Goal: Task Accomplishment & Management: Manage account settings

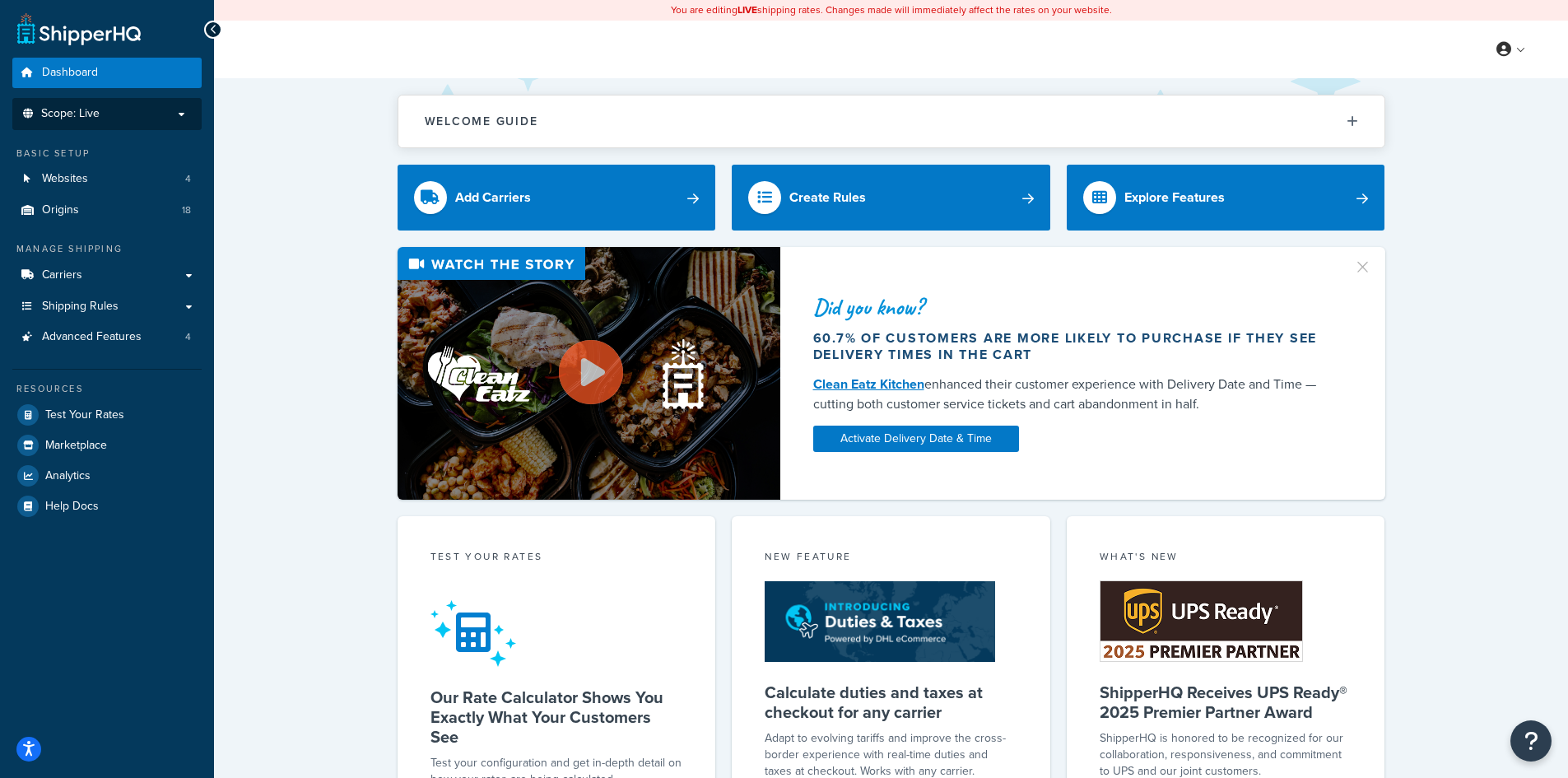
click at [109, 115] on p "Scope: Live" at bounding box center [107, 113] width 174 height 14
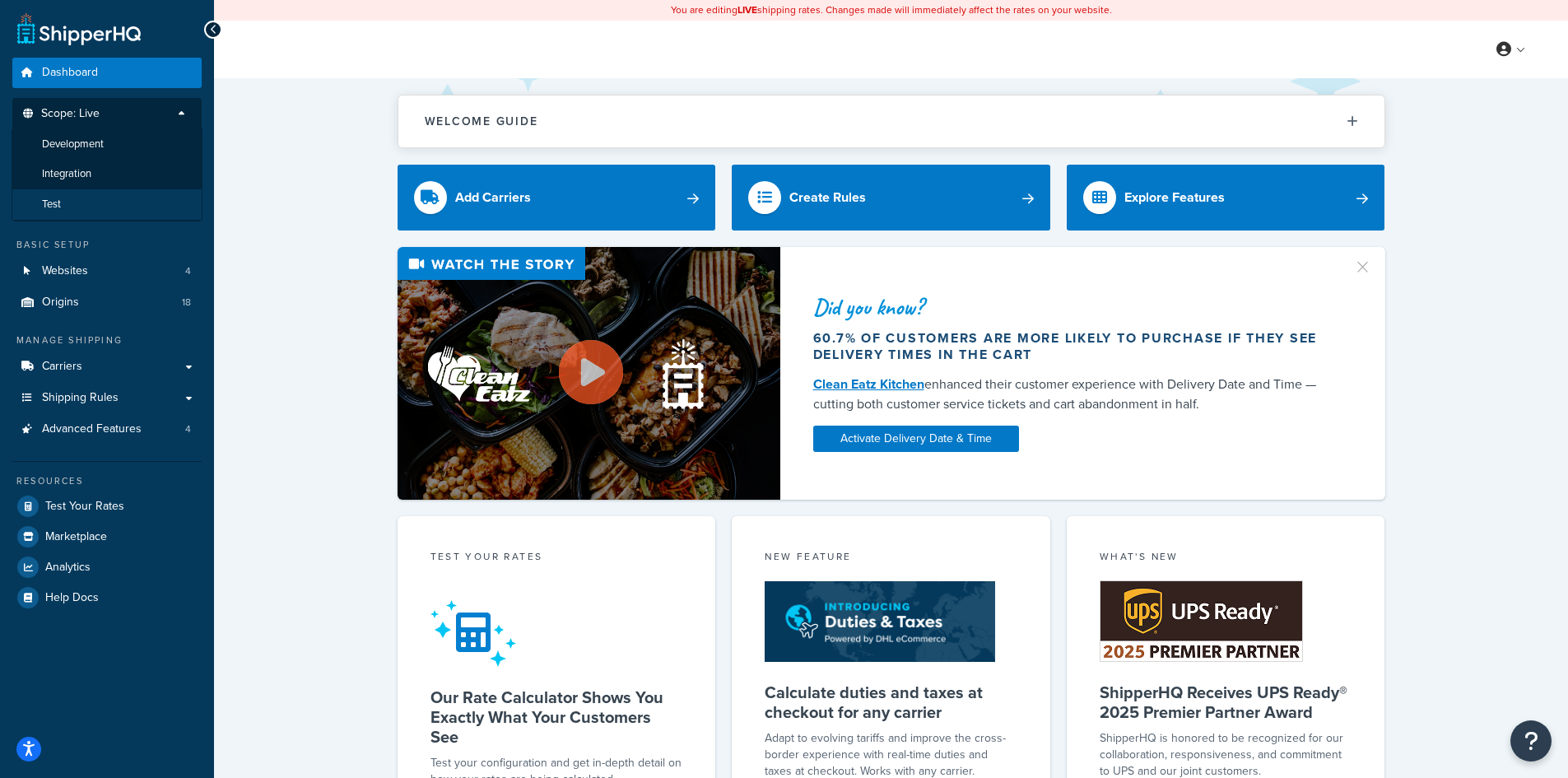
click at [96, 196] on li "Test" at bounding box center [107, 204] width 191 height 31
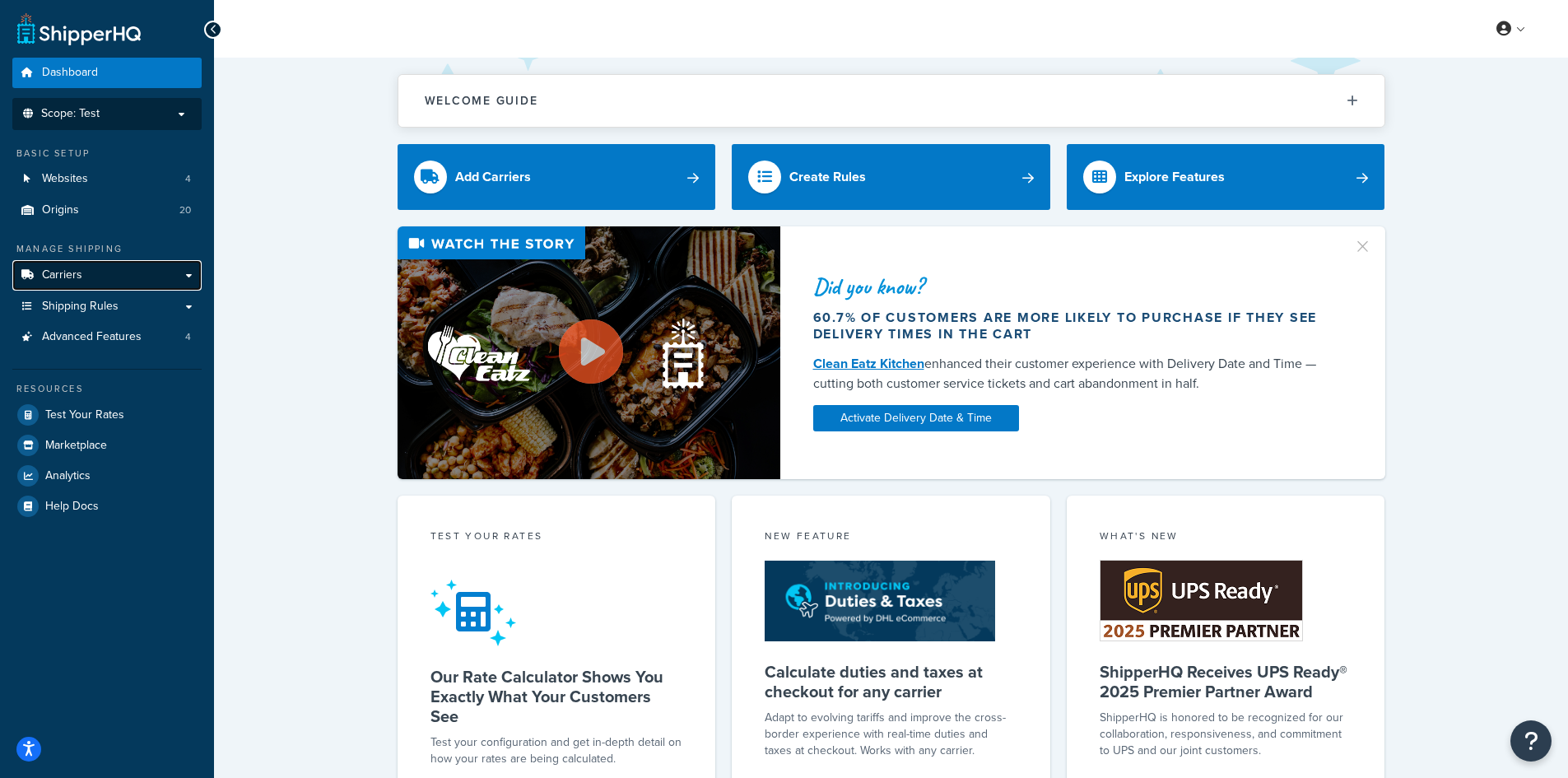
click at [91, 275] on link "Carriers" at bounding box center [107, 275] width 189 height 31
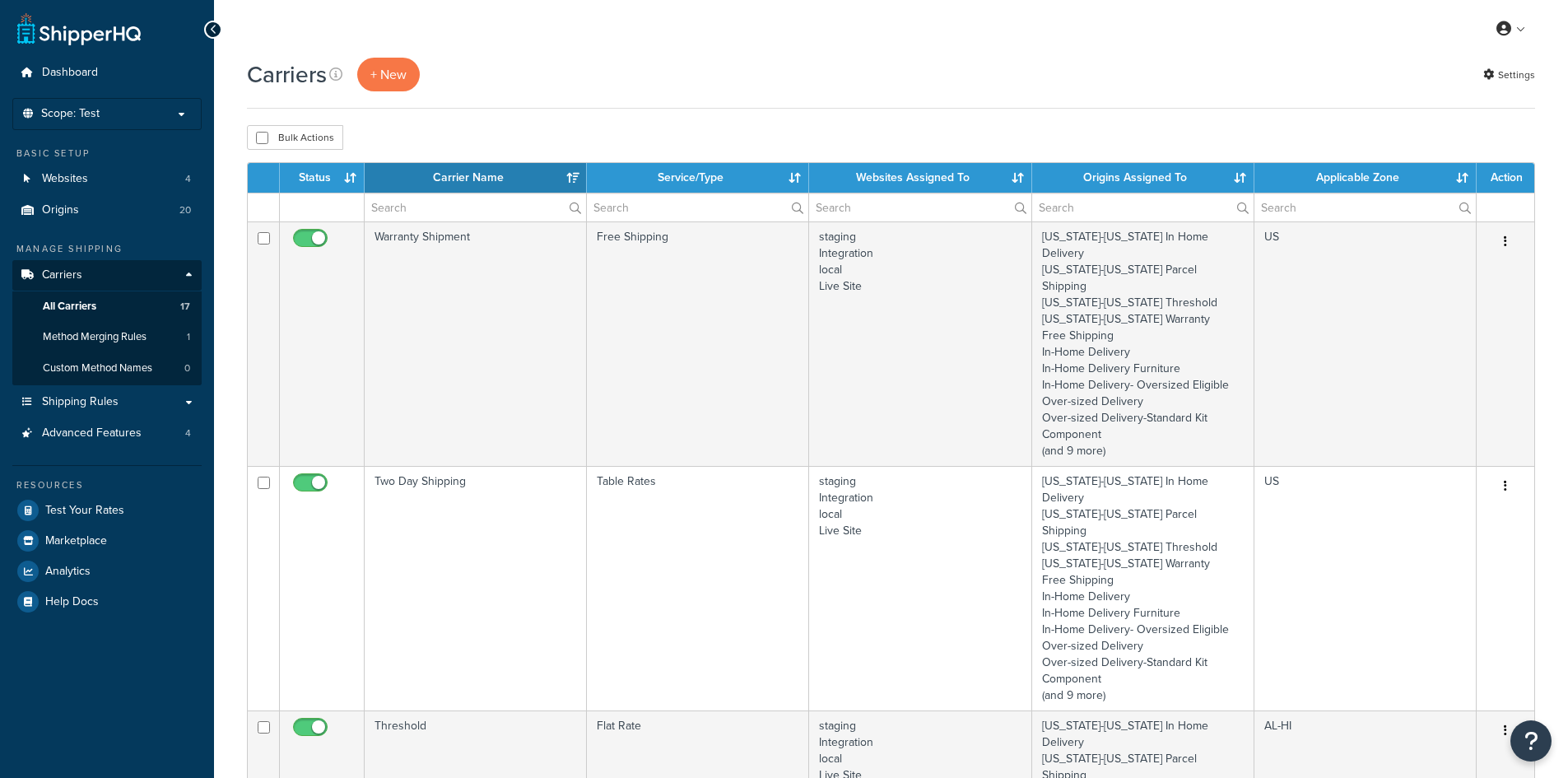
select select "15"
click at [96, 400] on span "Shipping Rules" at bounding box center [80, 402] width 77 height 14
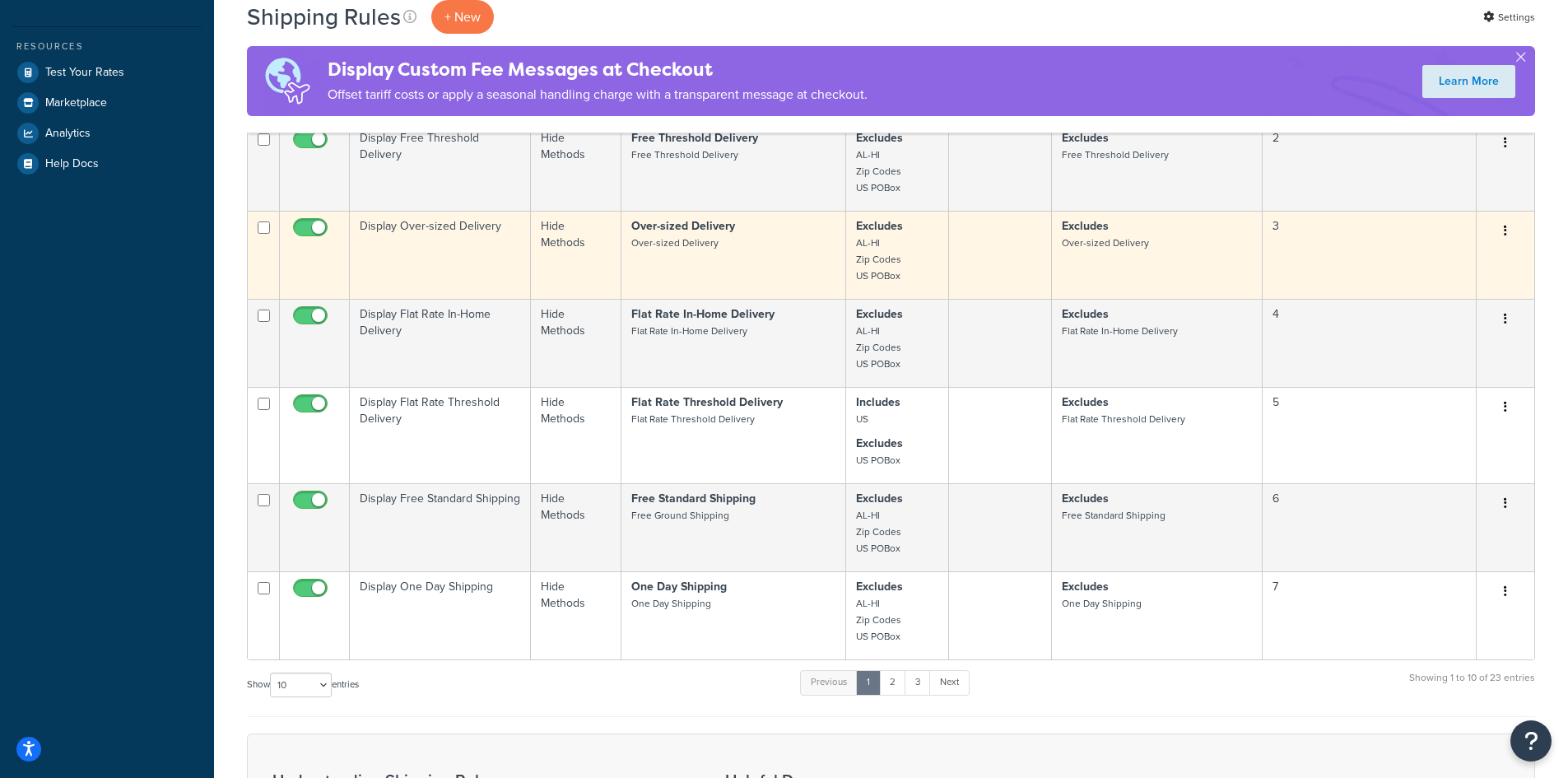
scroll to position [823, 0]
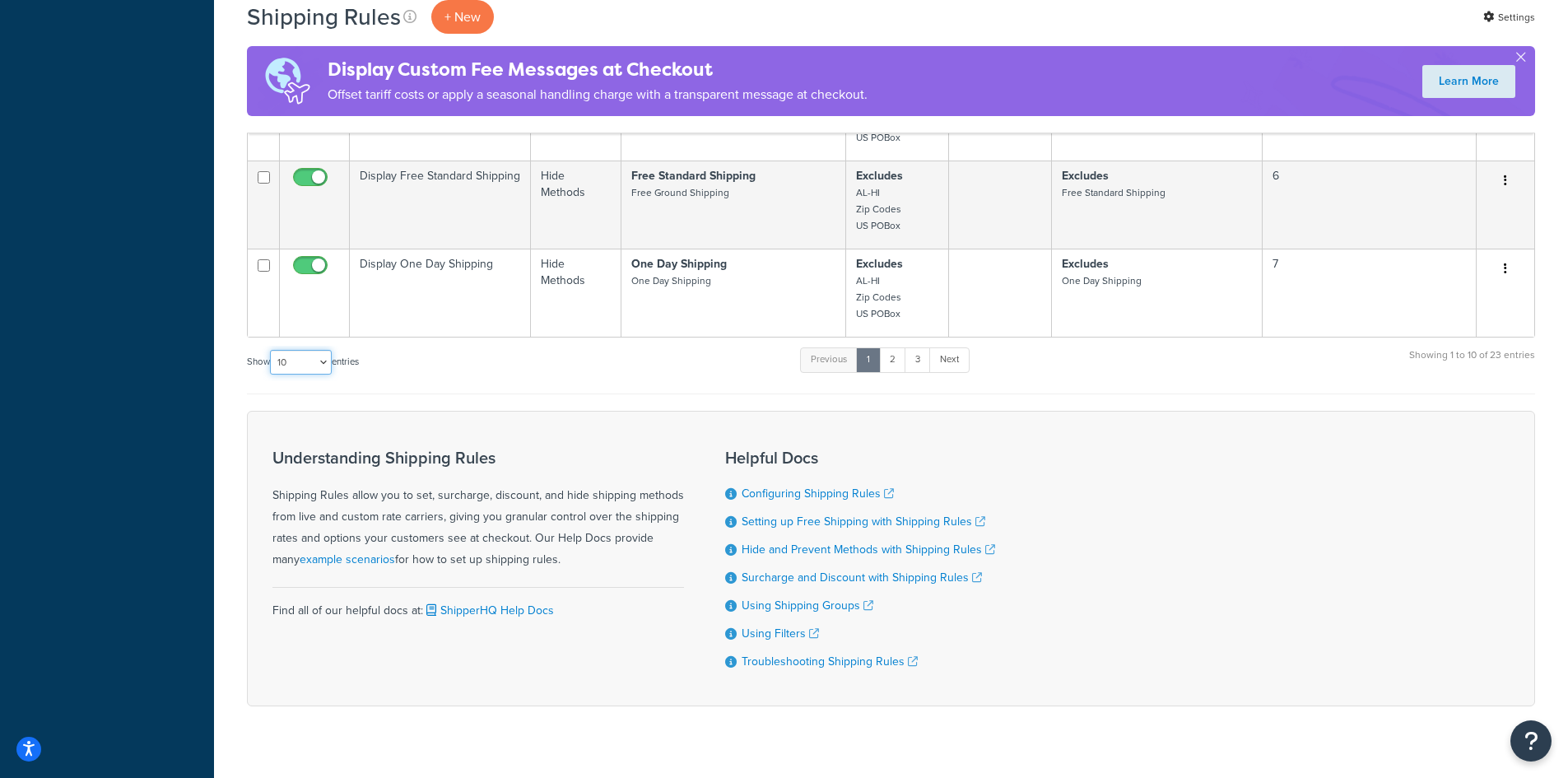
click at [310, 362] on select "10 15 25 50 100 1000" at bounding box center [301, 362] width 62 height 25
select select "1000"
click at [272, 351] on select "10 15 25 50 100 1000" at bounding box center [301, 362] width 62 height 25
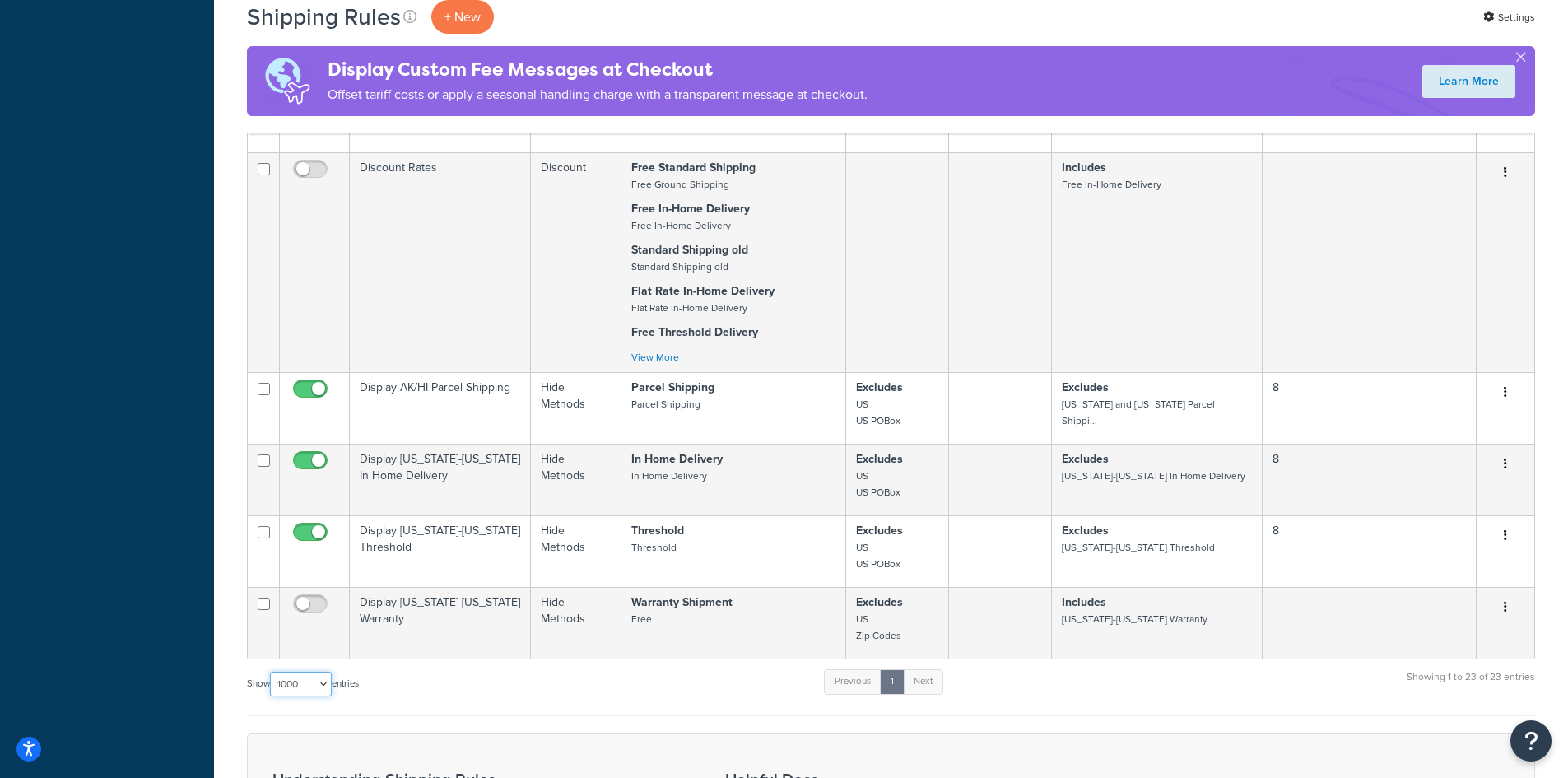
scroll to position [1722, 0]
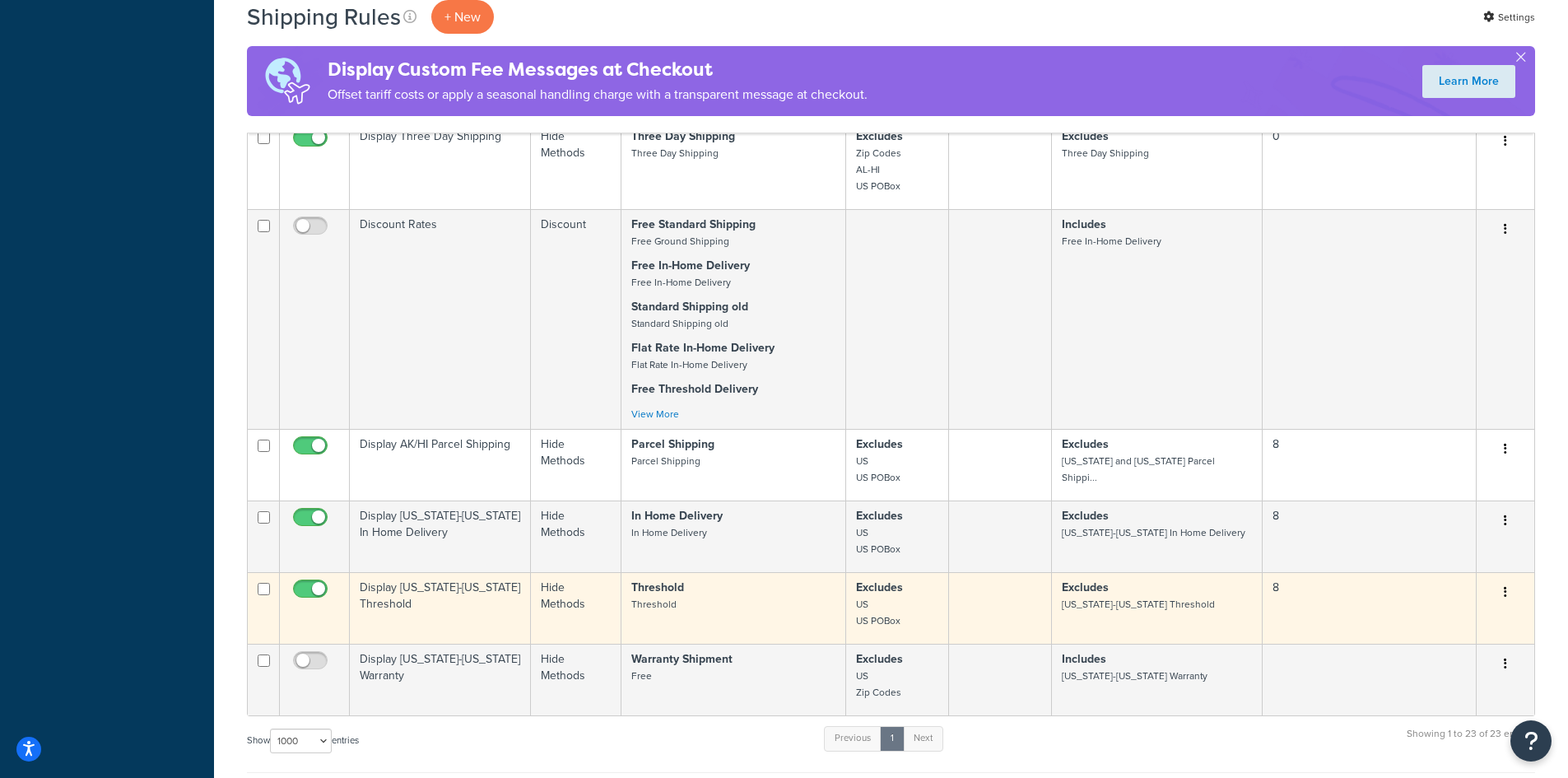
click at [477, 591] on td "Display Alaska-Hawaii Threshold" at bounding box center [440, 608] width 181 height 71
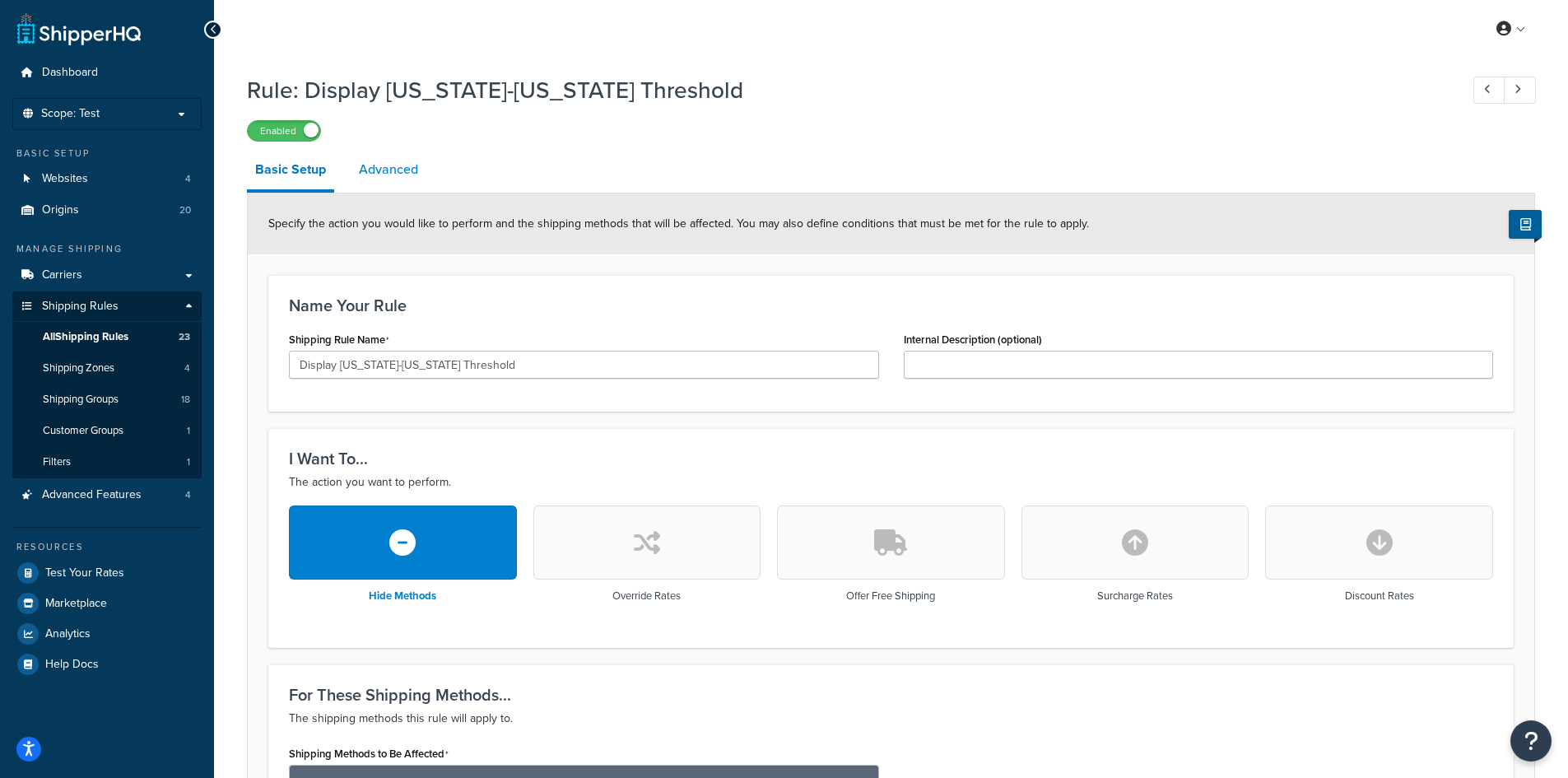
click at [393, 175] on link "Advanced" at bounding box center [389, 169] width 76 height 40
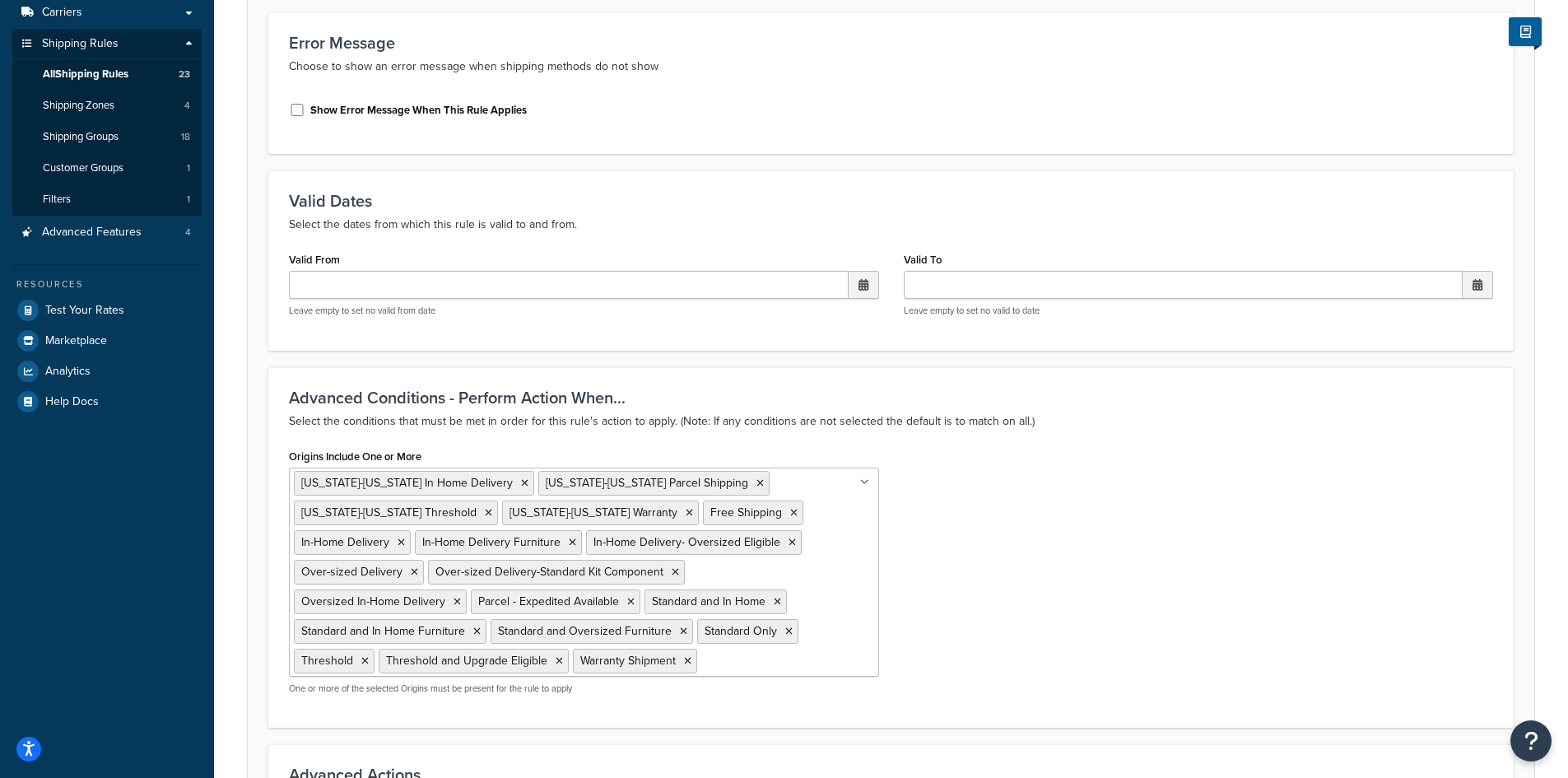
scroll to position [681, 0]
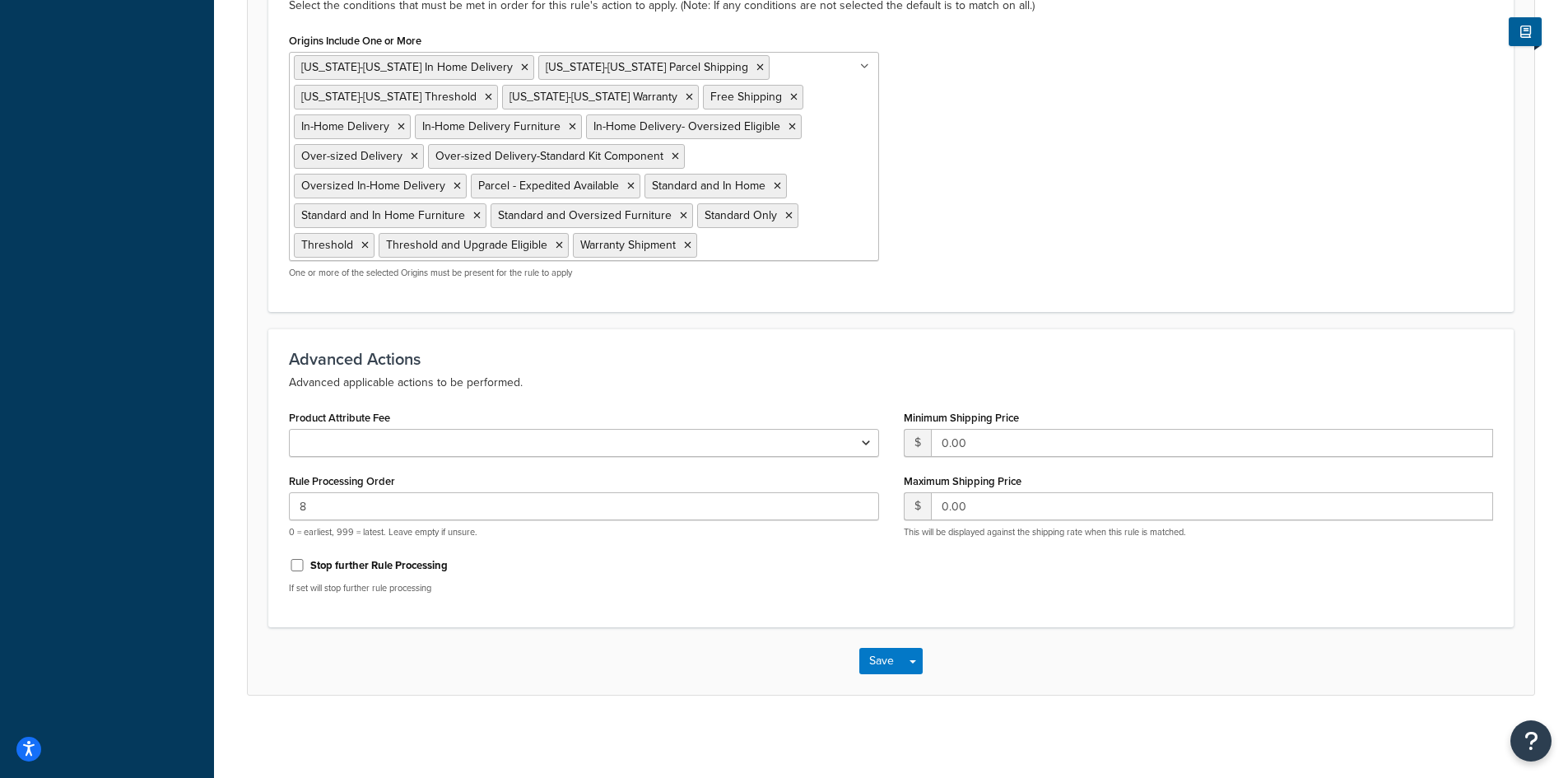
click at [705, 242] on input "Origins Include One or More" at bounding box center [774, 245] width 146 height 19
click at [987, 208] on div "Origins Include One or More Alaska-Hawaii In Home Delivery Alaska-Hawaii Parcel…" at bounding box center [891, 160] width 1229 height 263
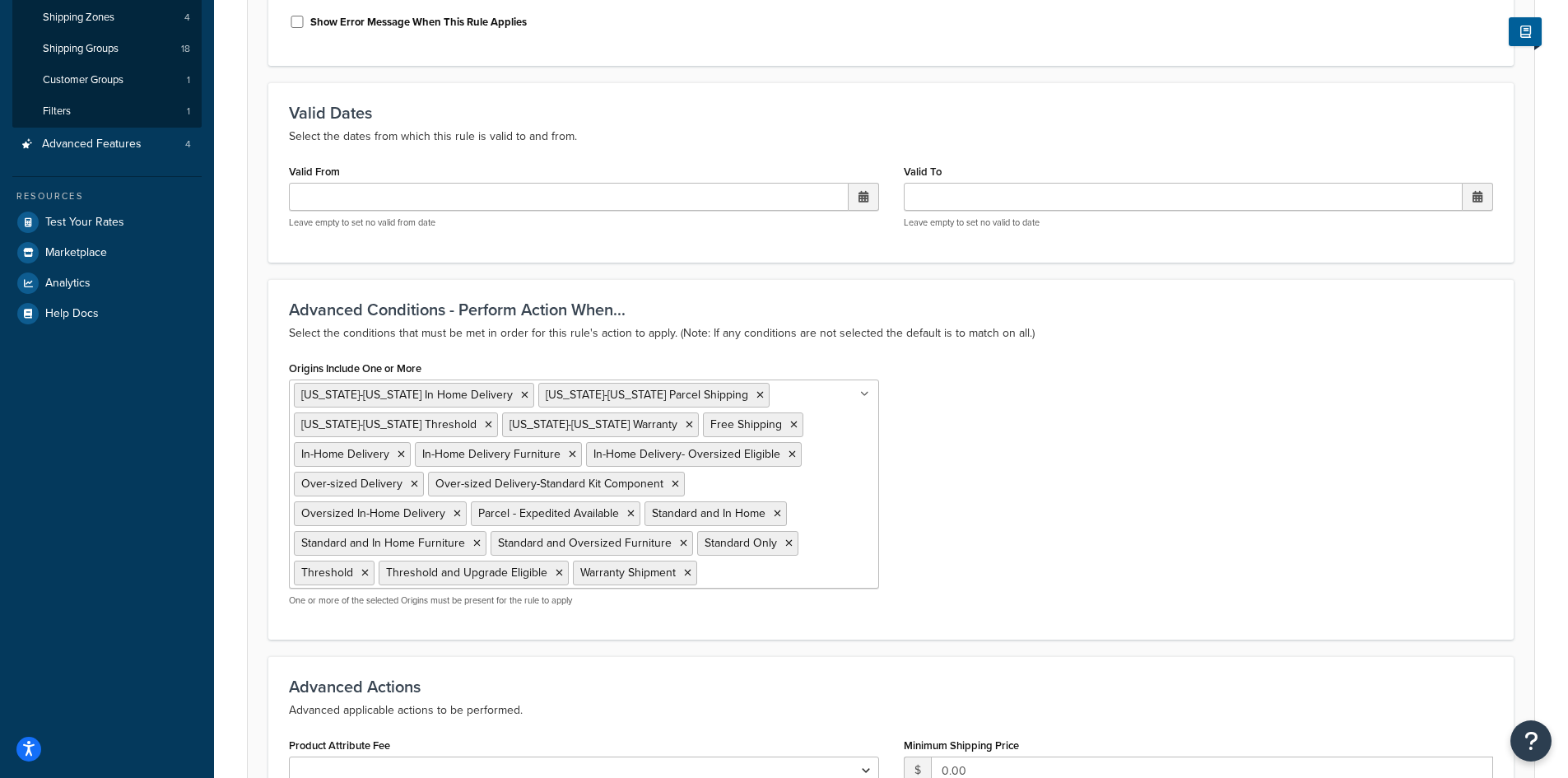
scroll to position [0, 0]
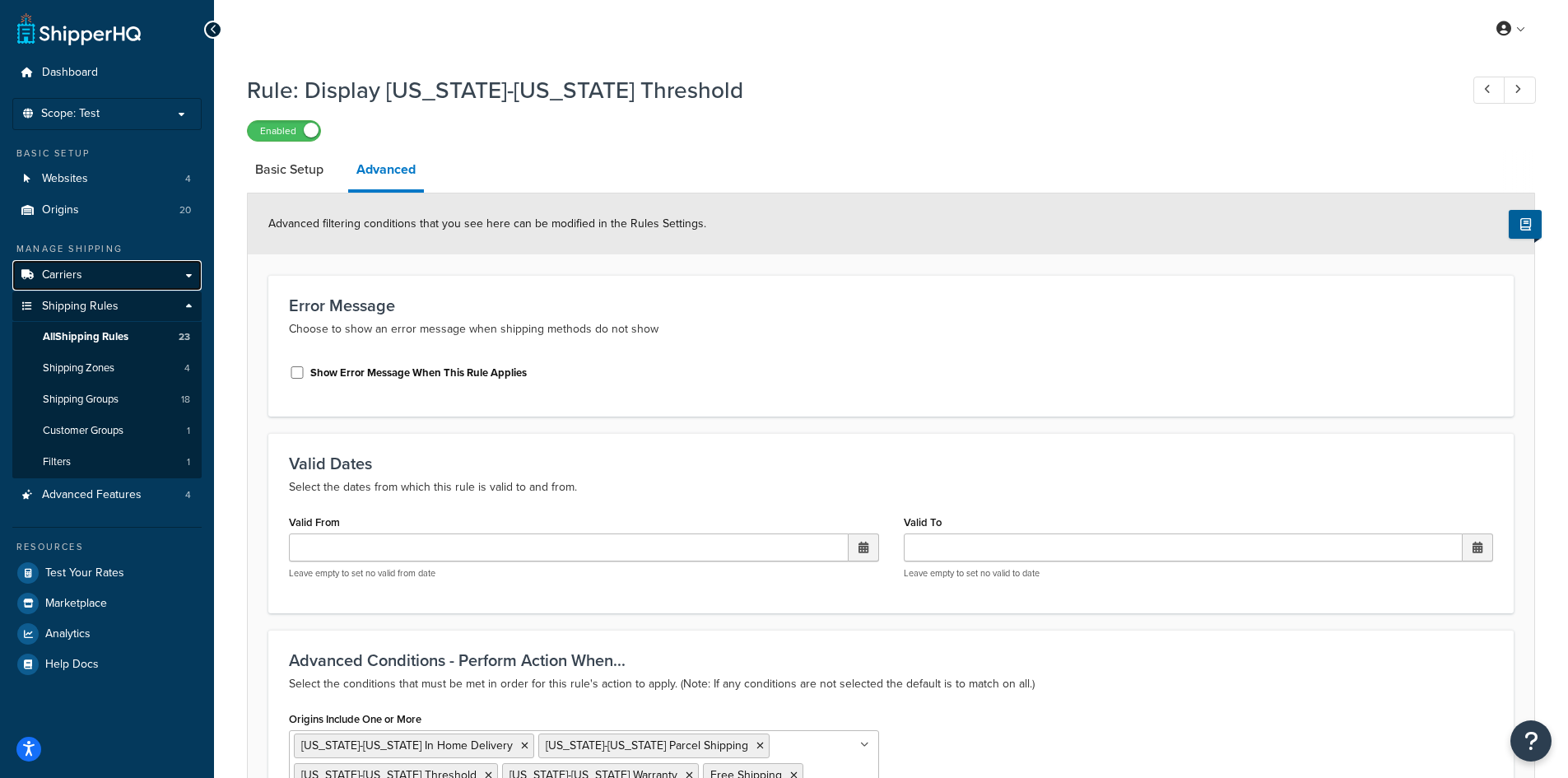
click at [91, 279] on link "Carriers" at bounding box center [107, 275] width 189 height 31
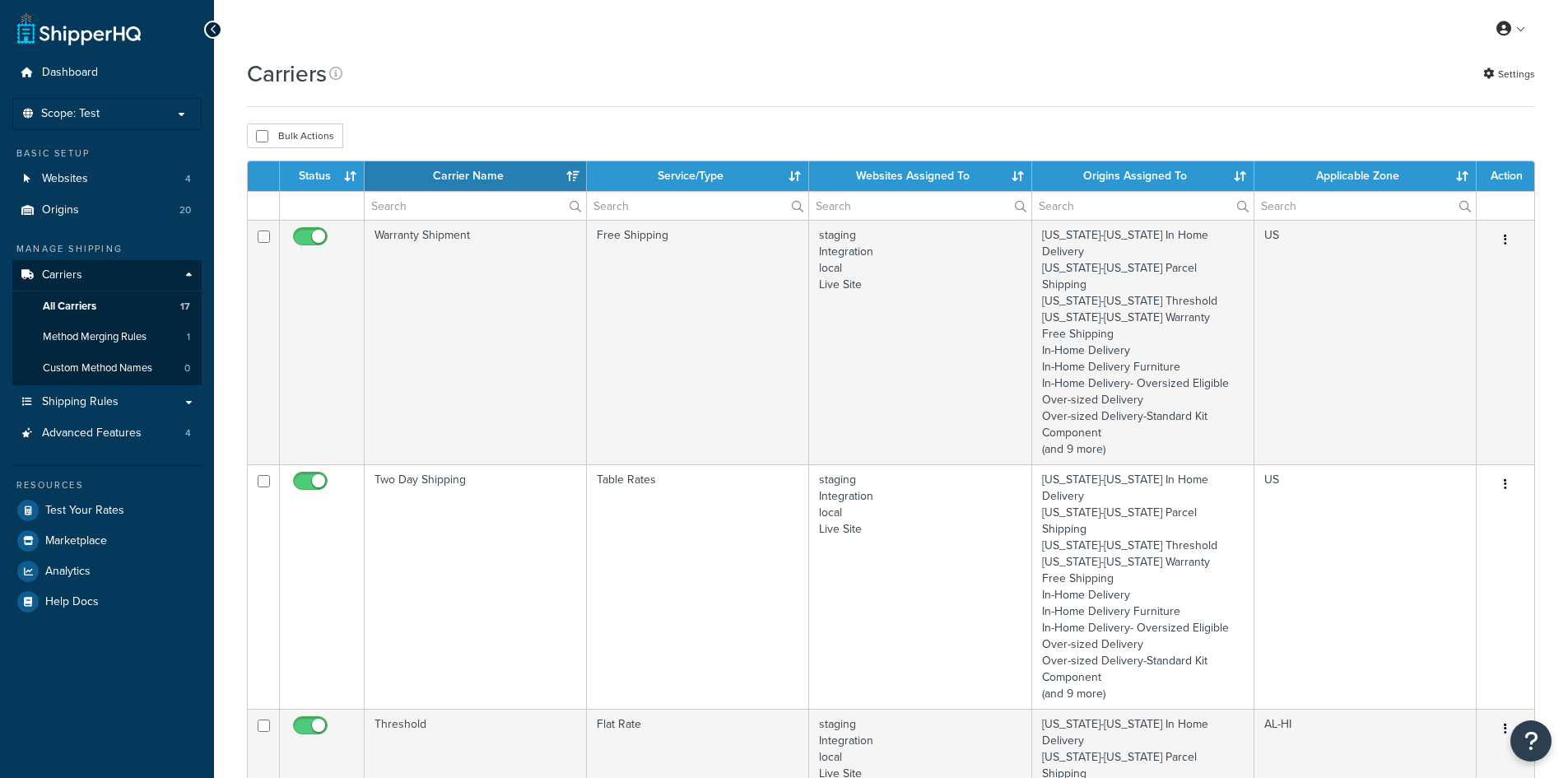
select select "15"
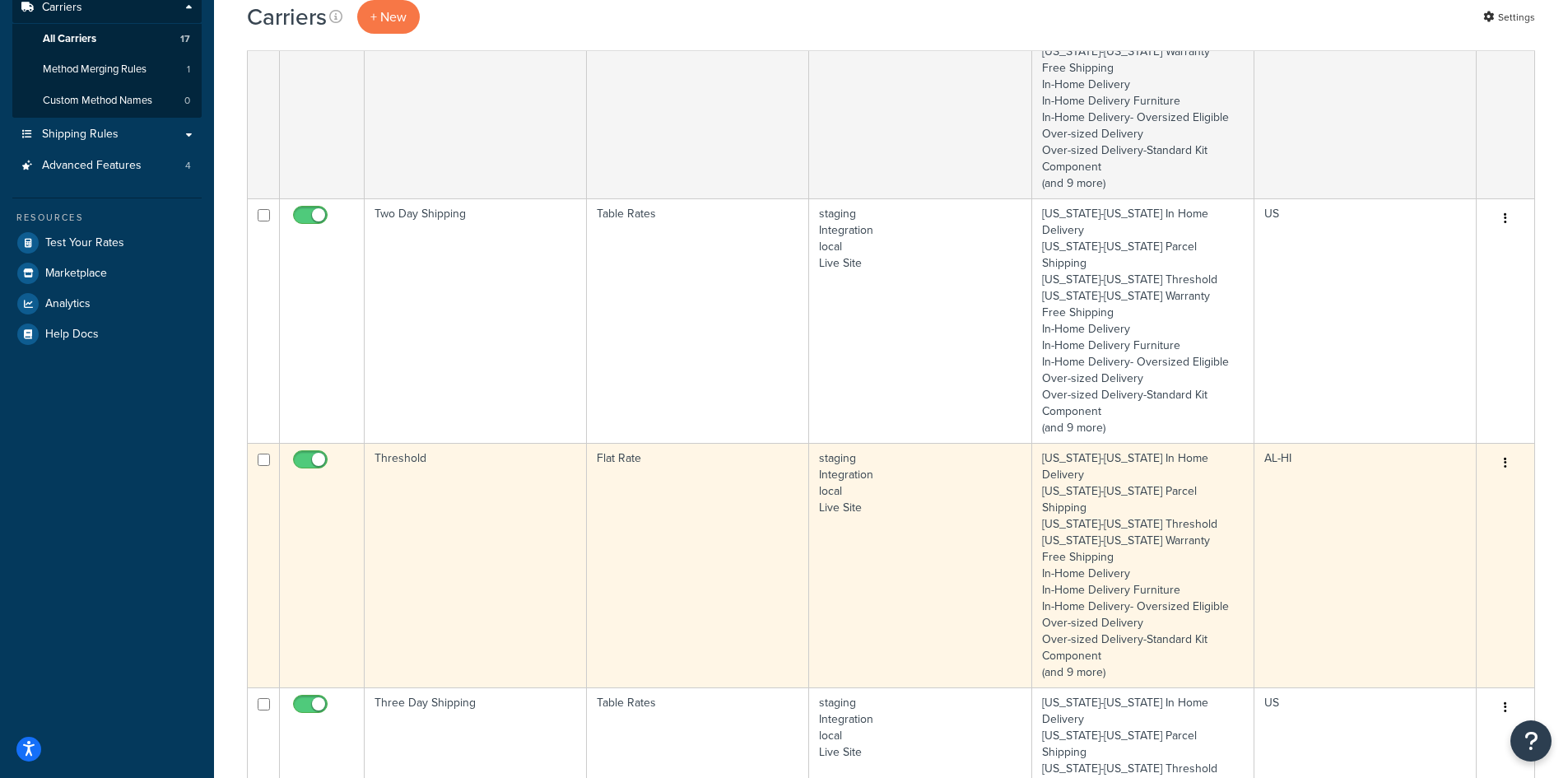
scroll to position [295, 0]
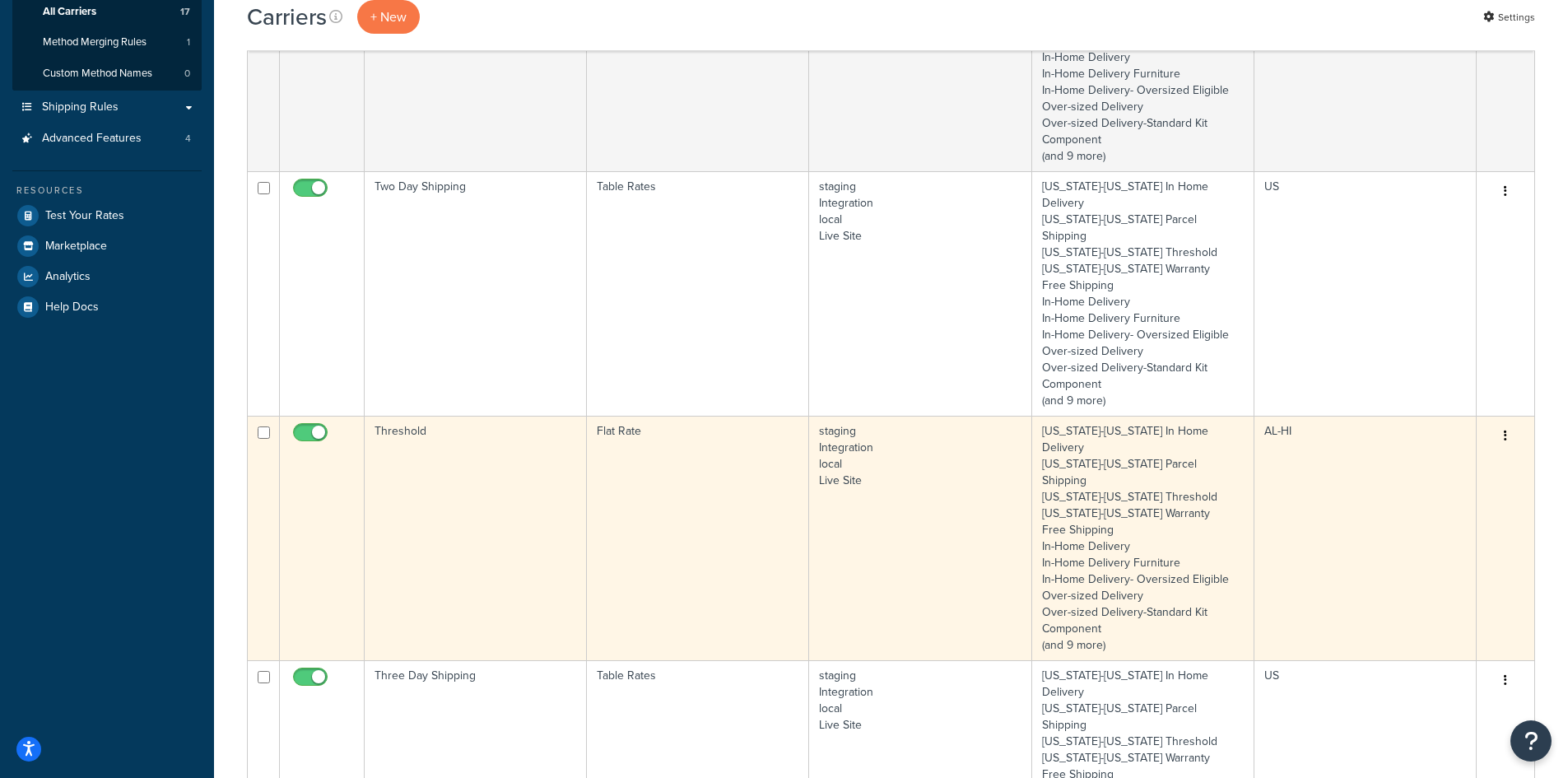
click at [528, 416] on td "Threshold" at bounding box center [476, 538] width 223 height 245
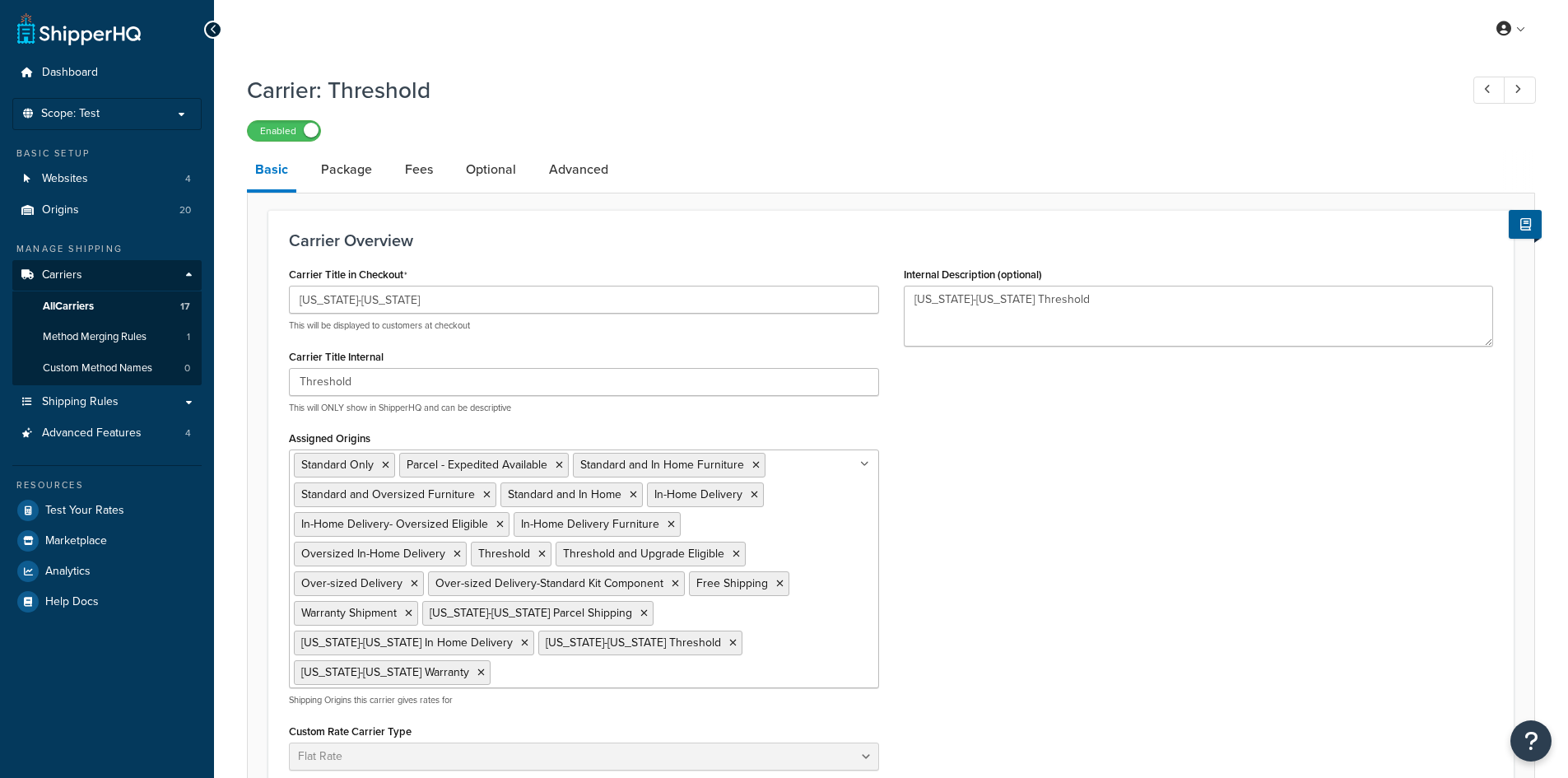
select select "flat"
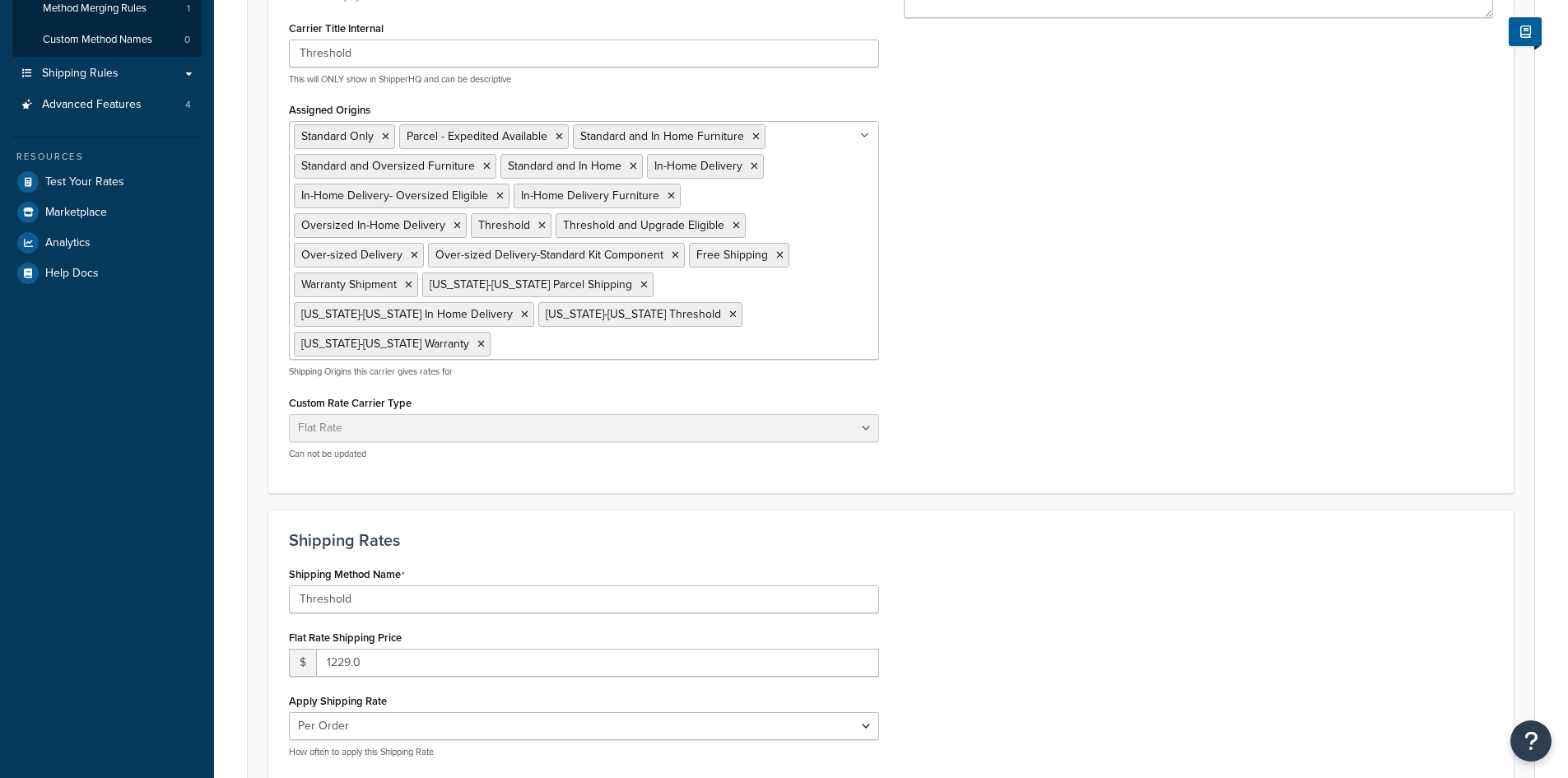
scroll to position [330, 0]
click at [640, 333] on input "Assigned Origins" at bounding box center [567, 343] width 146 height 19
click at [1031, 290] on div "Carrier Title in Checkout Alaska-Hawaii This will be displayed to customers at …" at bounding box center [891, 202] width 1229 height 538
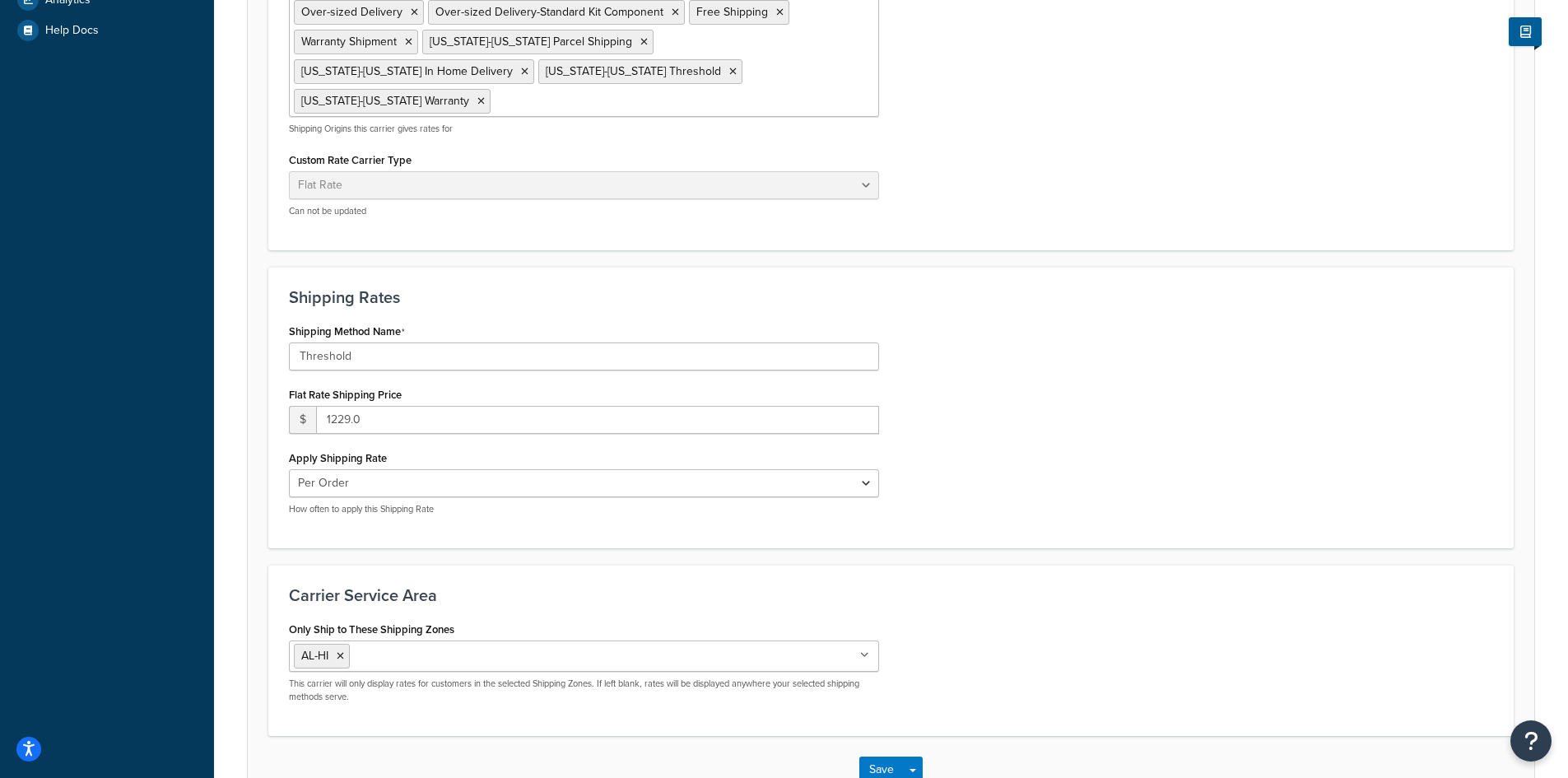
scroll to position [653, 0]
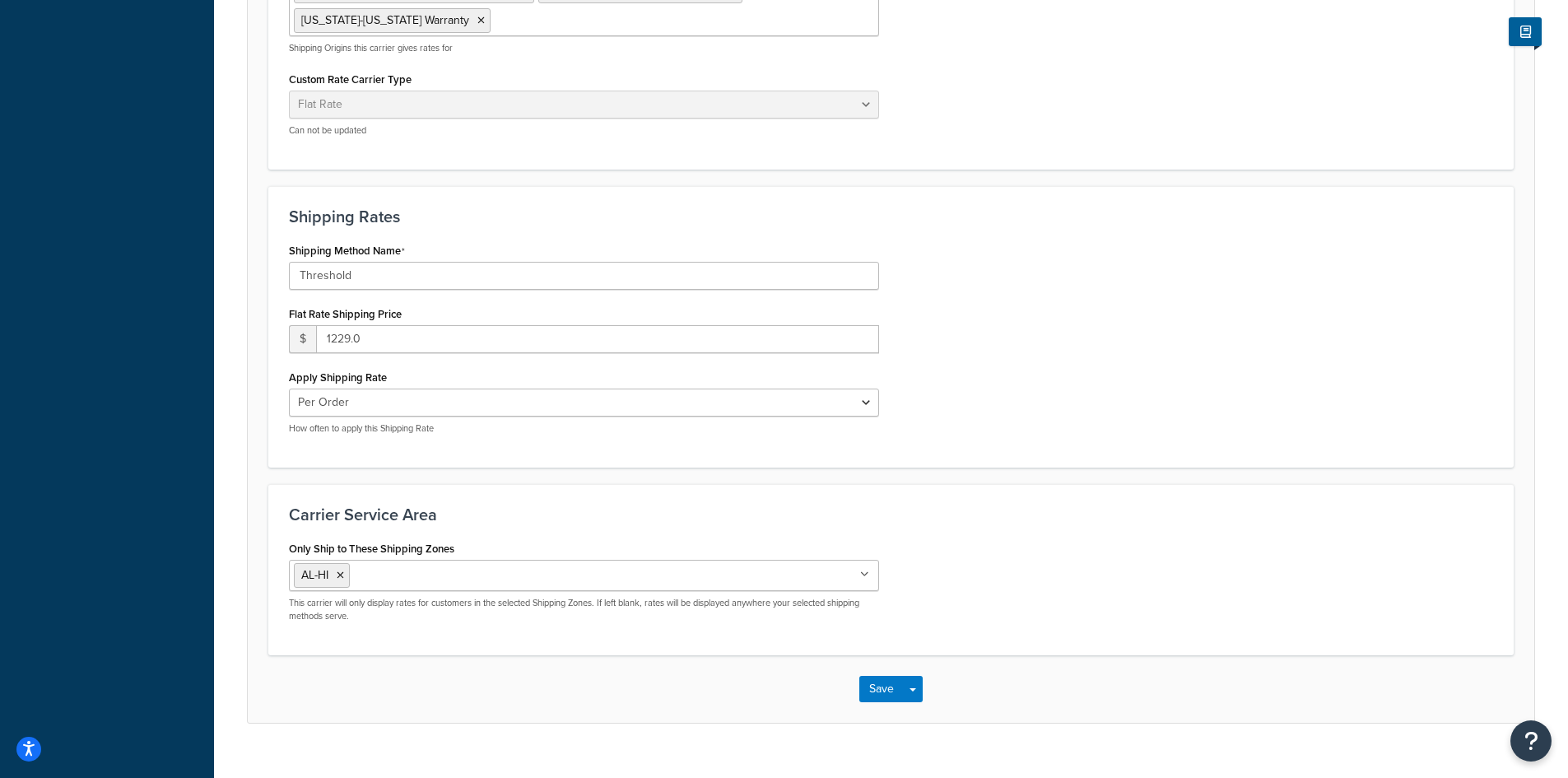
click at [449, 566] on input "Only Ship to These Shipping Zones" at bounding box center [427, 576] width 146 height 19
click at [500, 506] on h3 "Carrier Service Area" at bounding box center [891, 515] width 1204 height 19
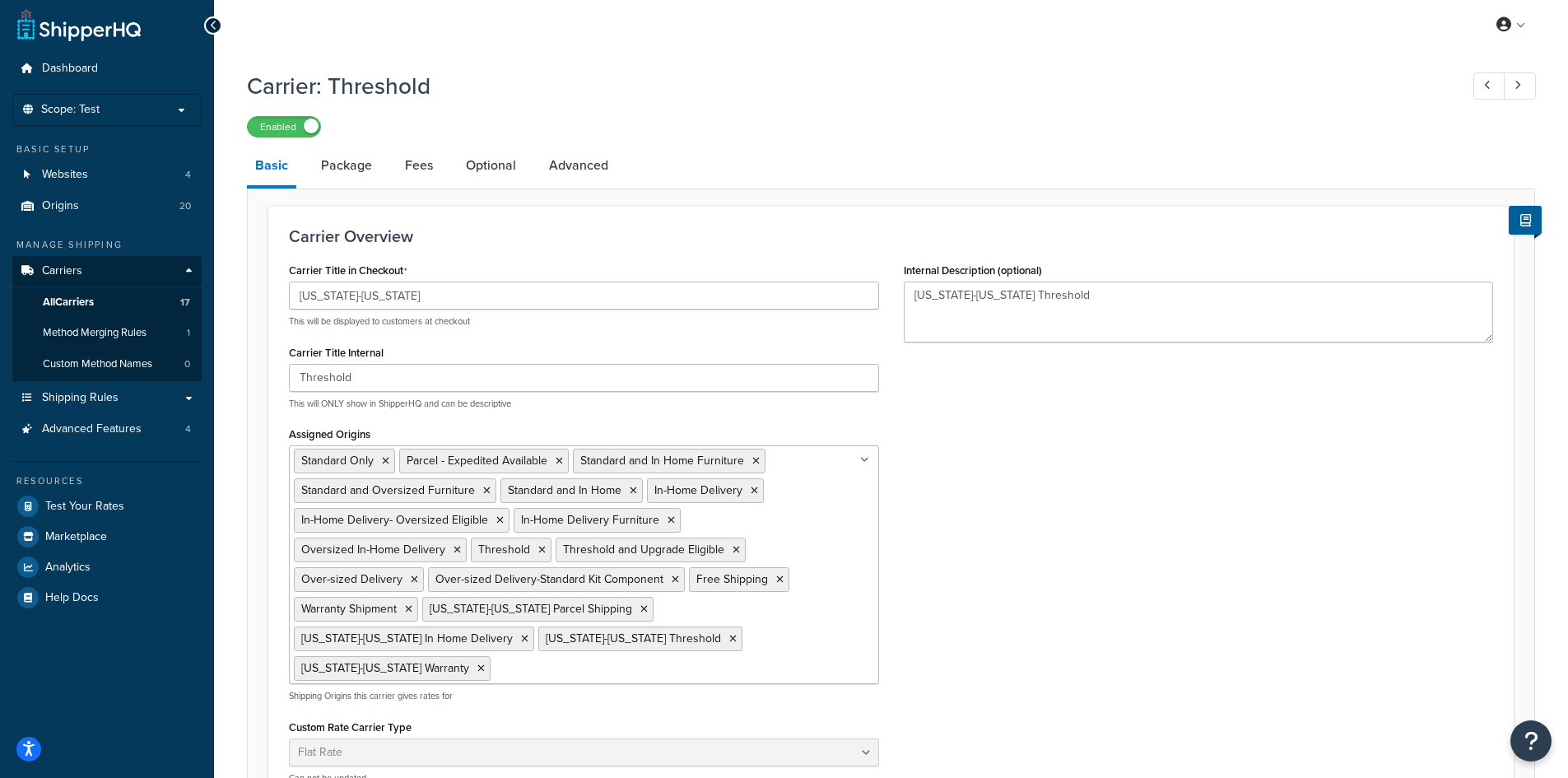
scroll to position [0, 0]
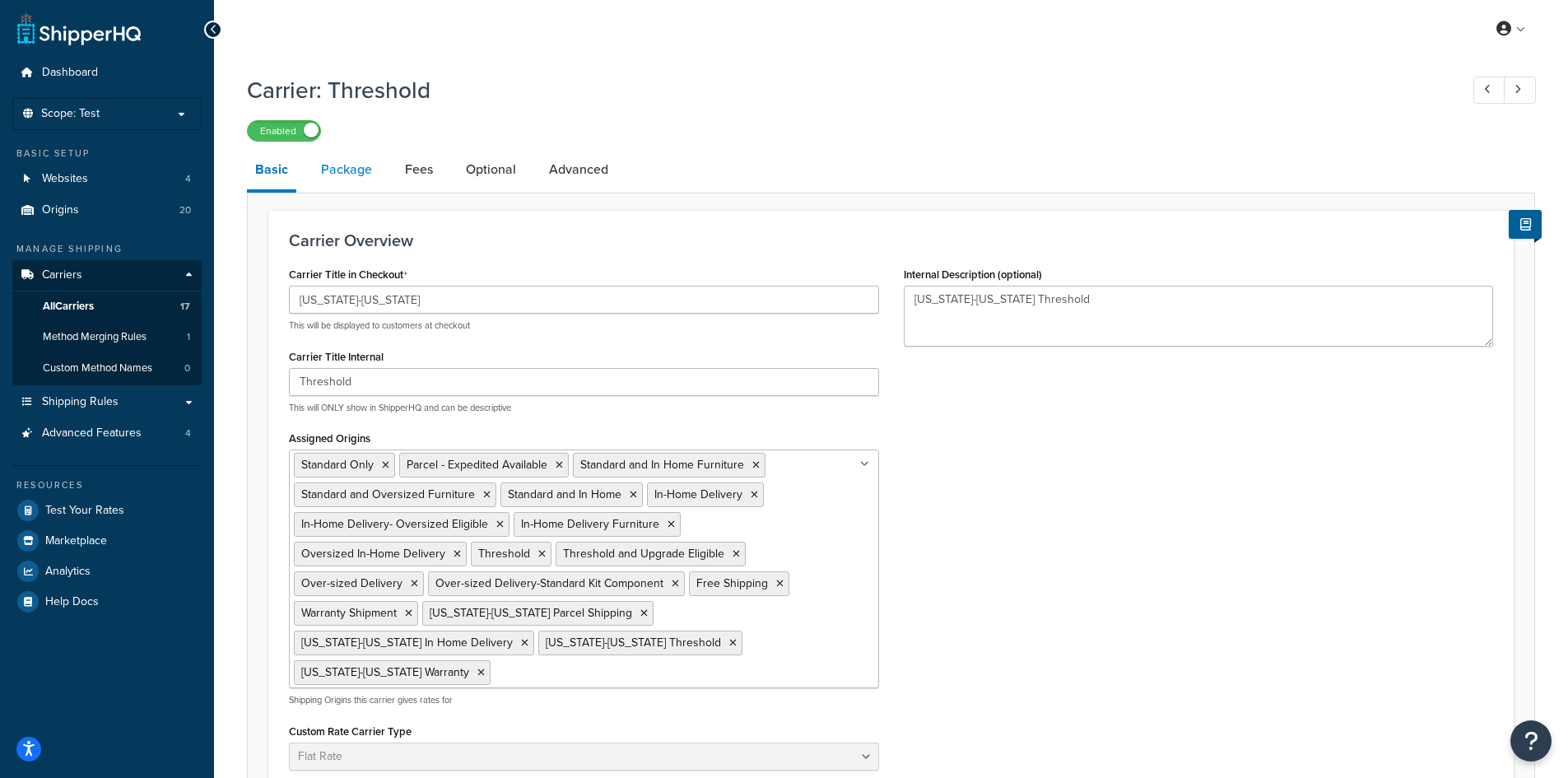
click at [344, 163] on link "Package" at bounding box center [346, 169] width 68 height 40
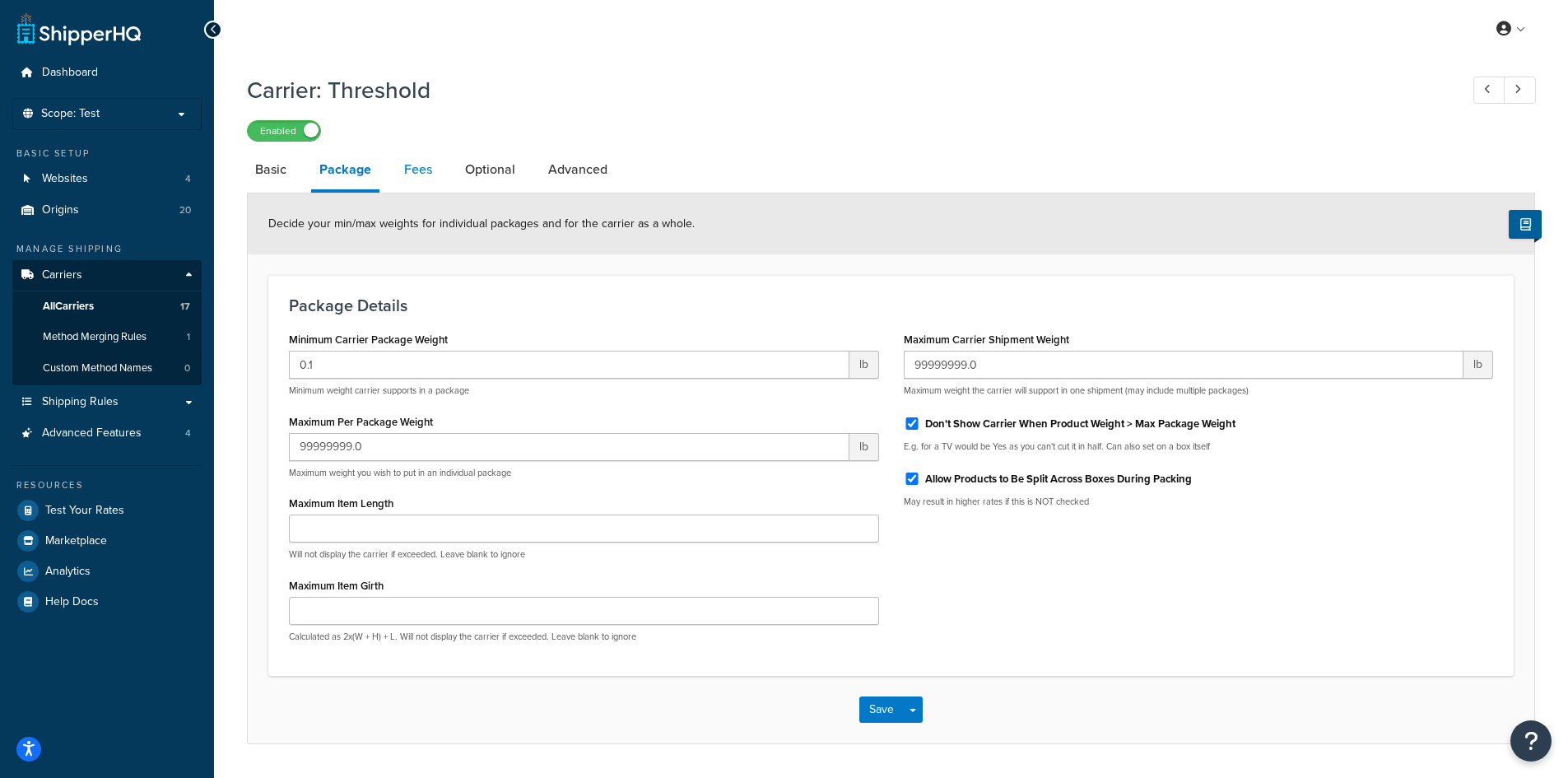
click at [415, 174] on link "Fees" at bounding box center [418, 169] width 45 height 40
select select "AFTER"
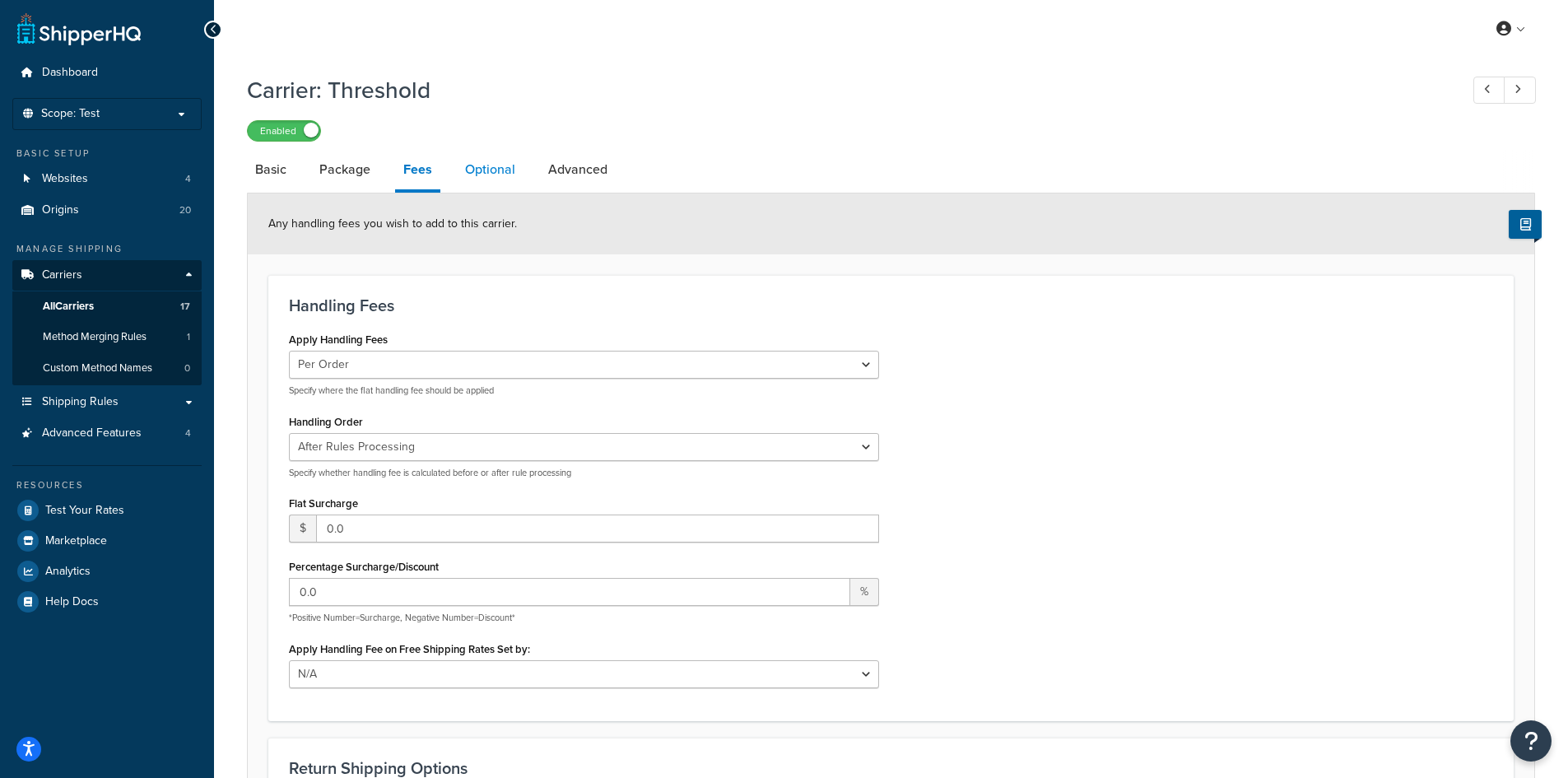
click at [482, 173] on link "Optional" at bounding box center [490, 169] width 67 height 40
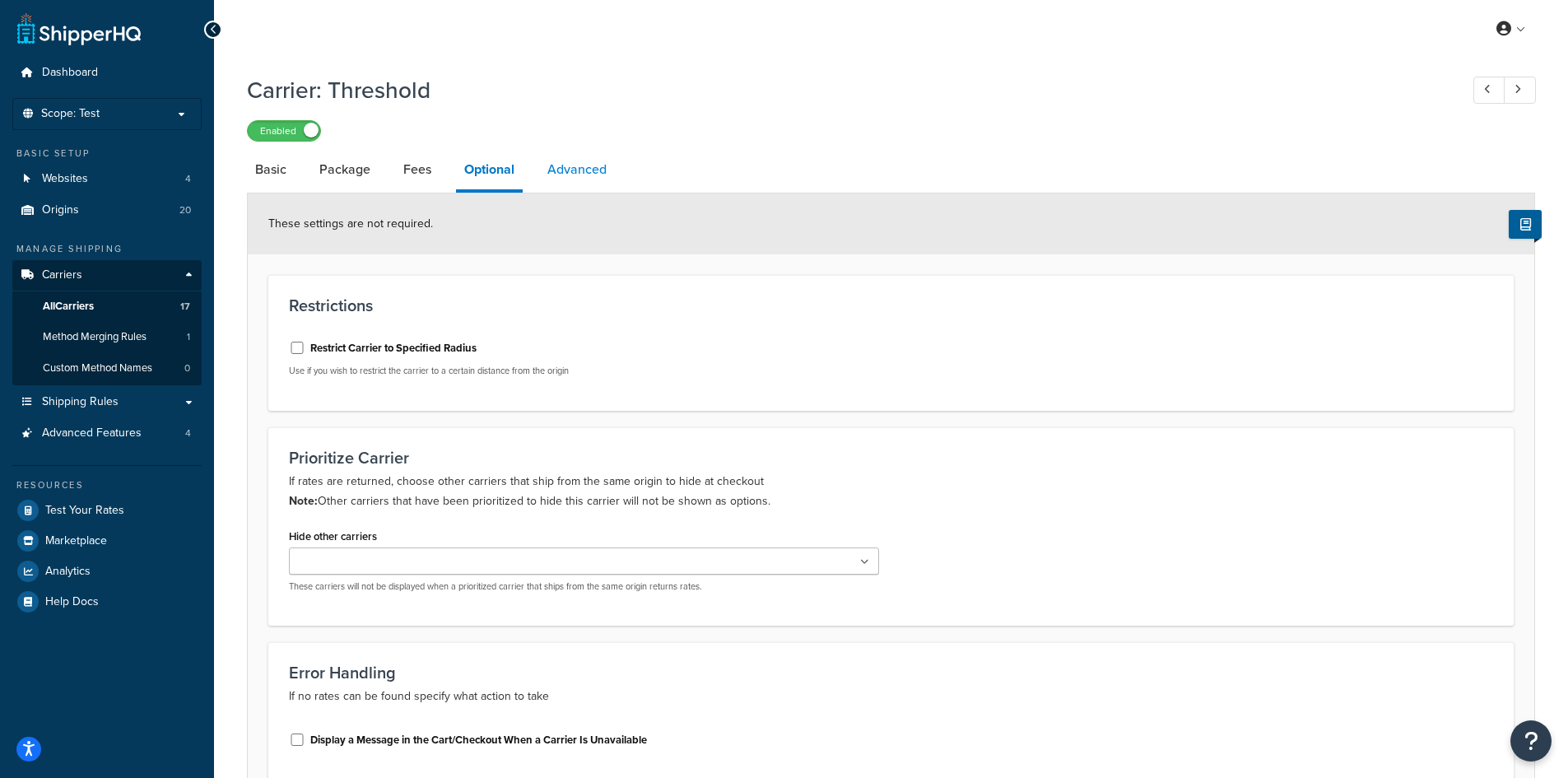
click at [566, 169] on link "Advanced" at bounding box center [577, 169] width 76 height 40
select select "false"
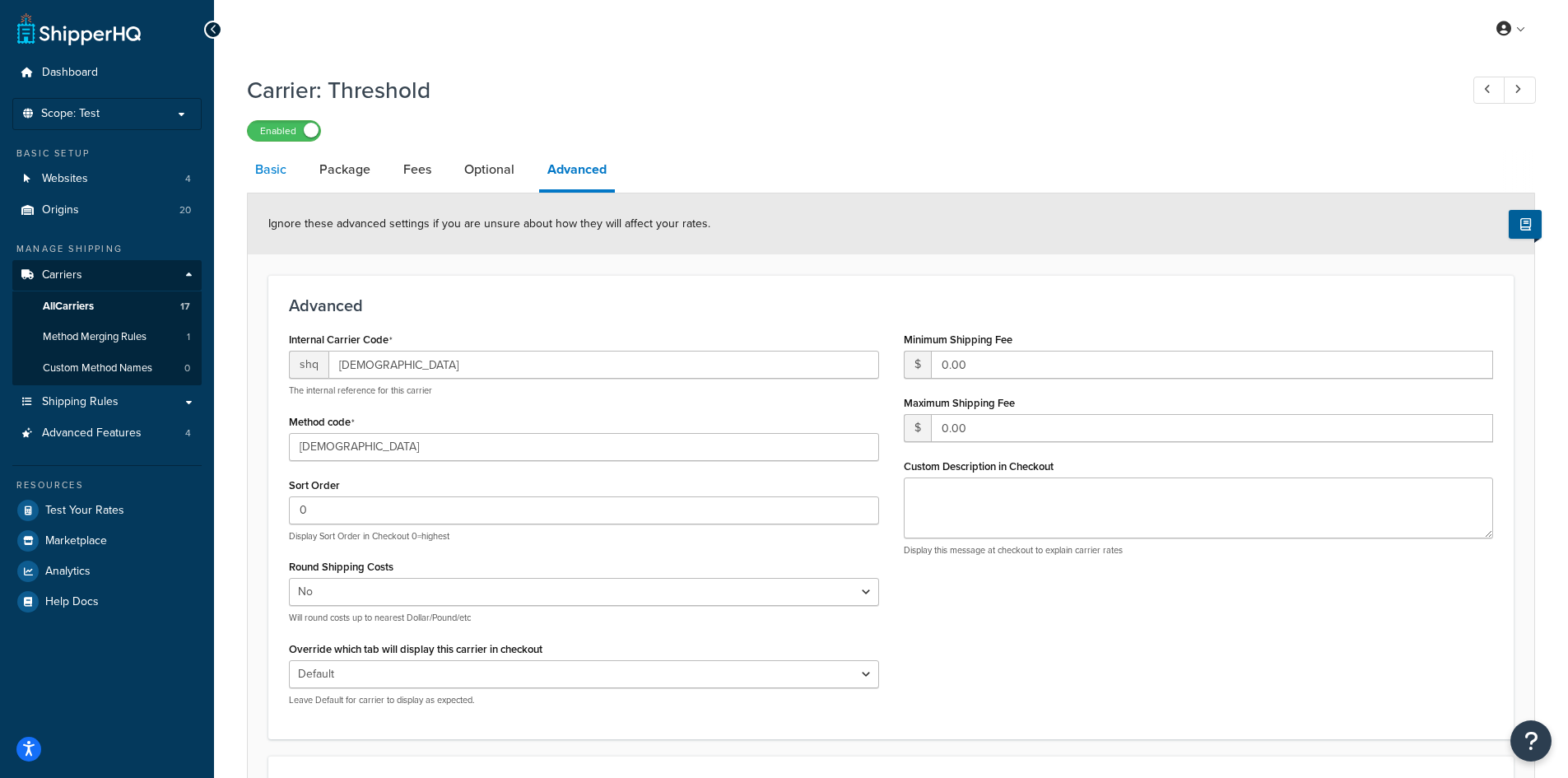
click at [280, 165] on link "Basic" at bounding box center [270, 169] width 47 height 40
select select "flat"
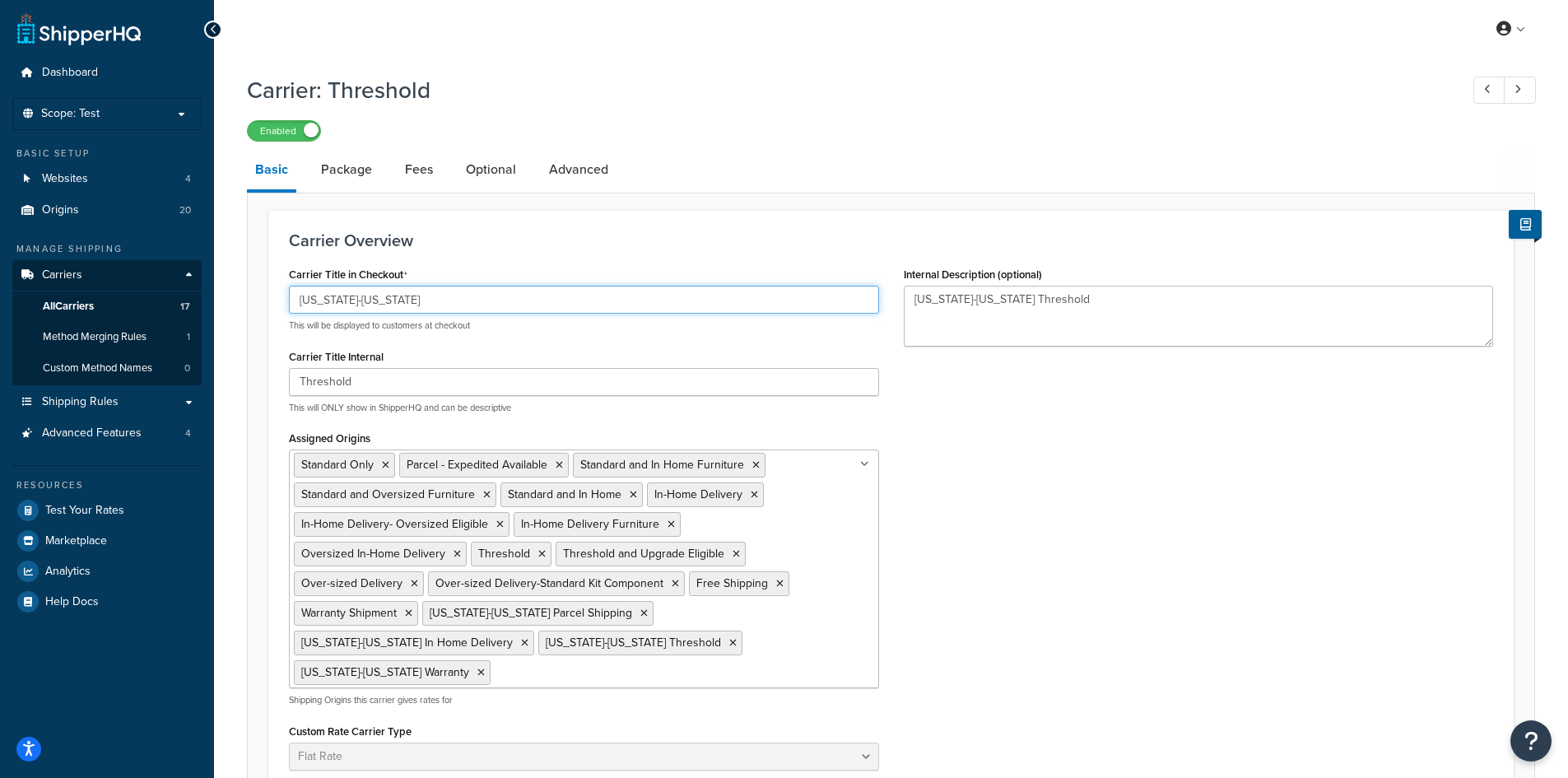
click at [430, 306] on input "Alaska-Hawaii" at bounding box center [584, 300] width 590 height 28
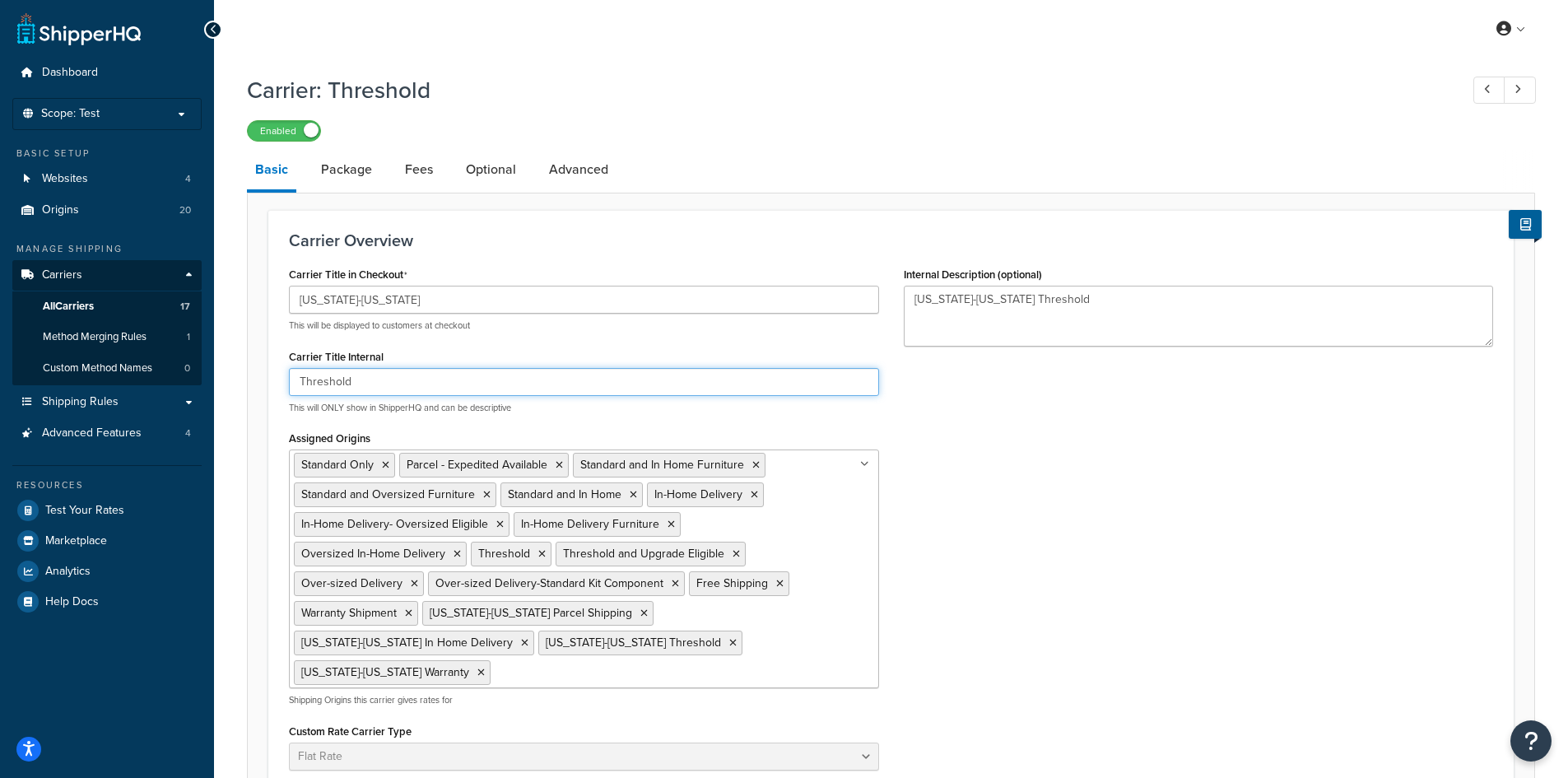
click at [300, 383] on input "Threshold" at bounding box center [584, 383] width 590 height 28
paste input "Alaska-Hawaii"
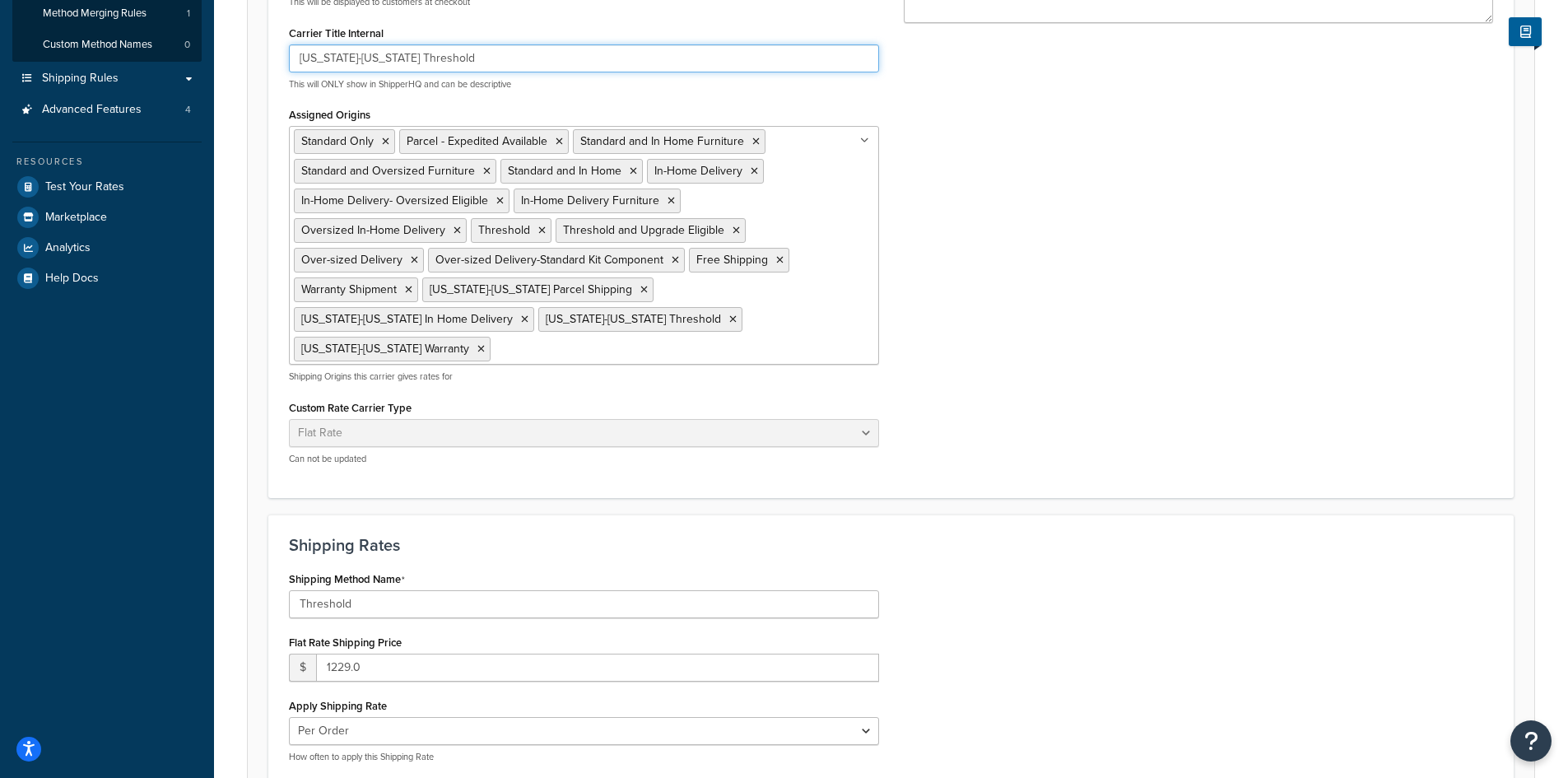
scroll to position [653, 0]
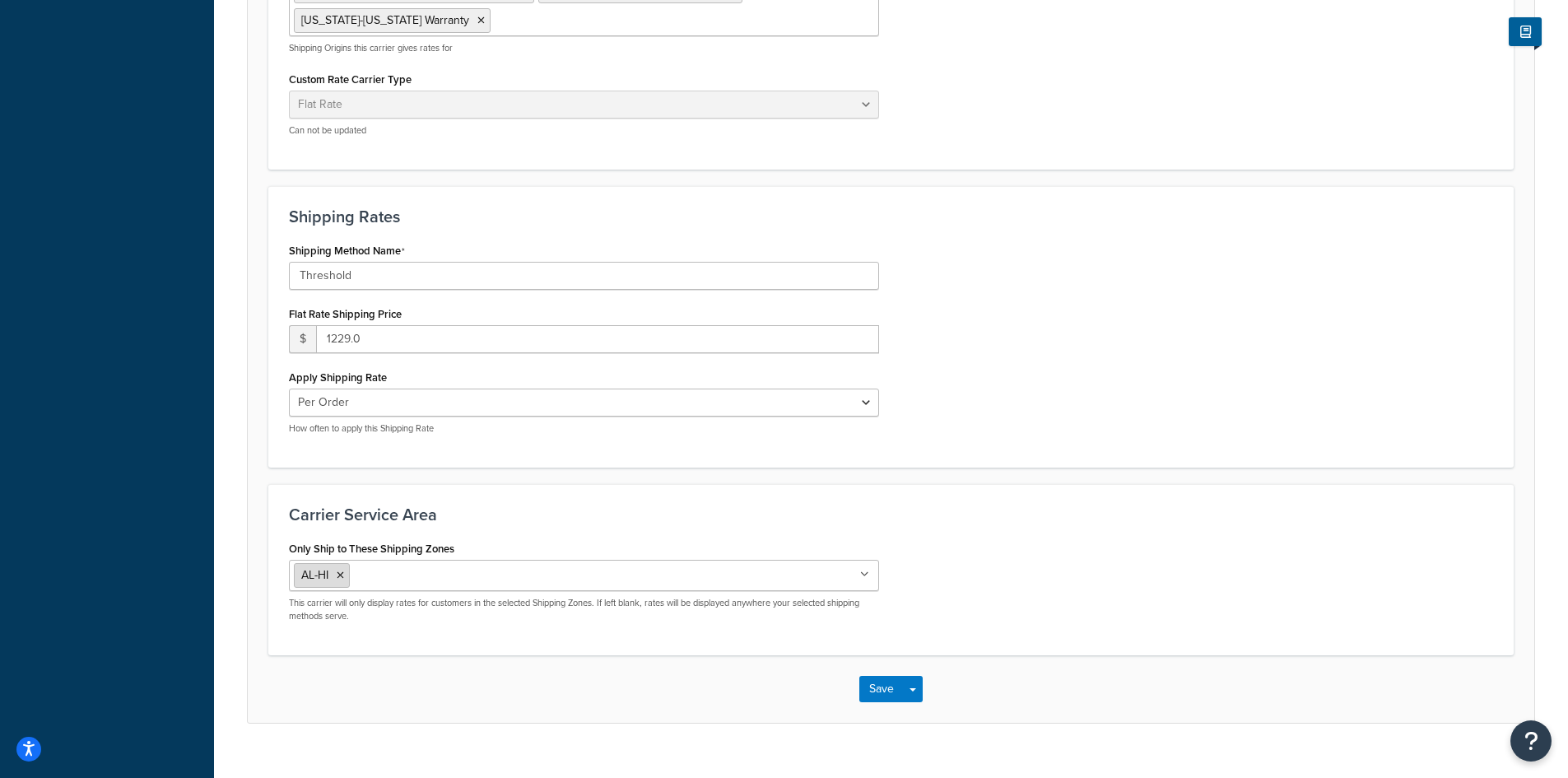
type input "[US_STATE]-[US_STATE] Threshold"
click at [341, 571] on icon at bounding box center [341, 576] width 7 height 10
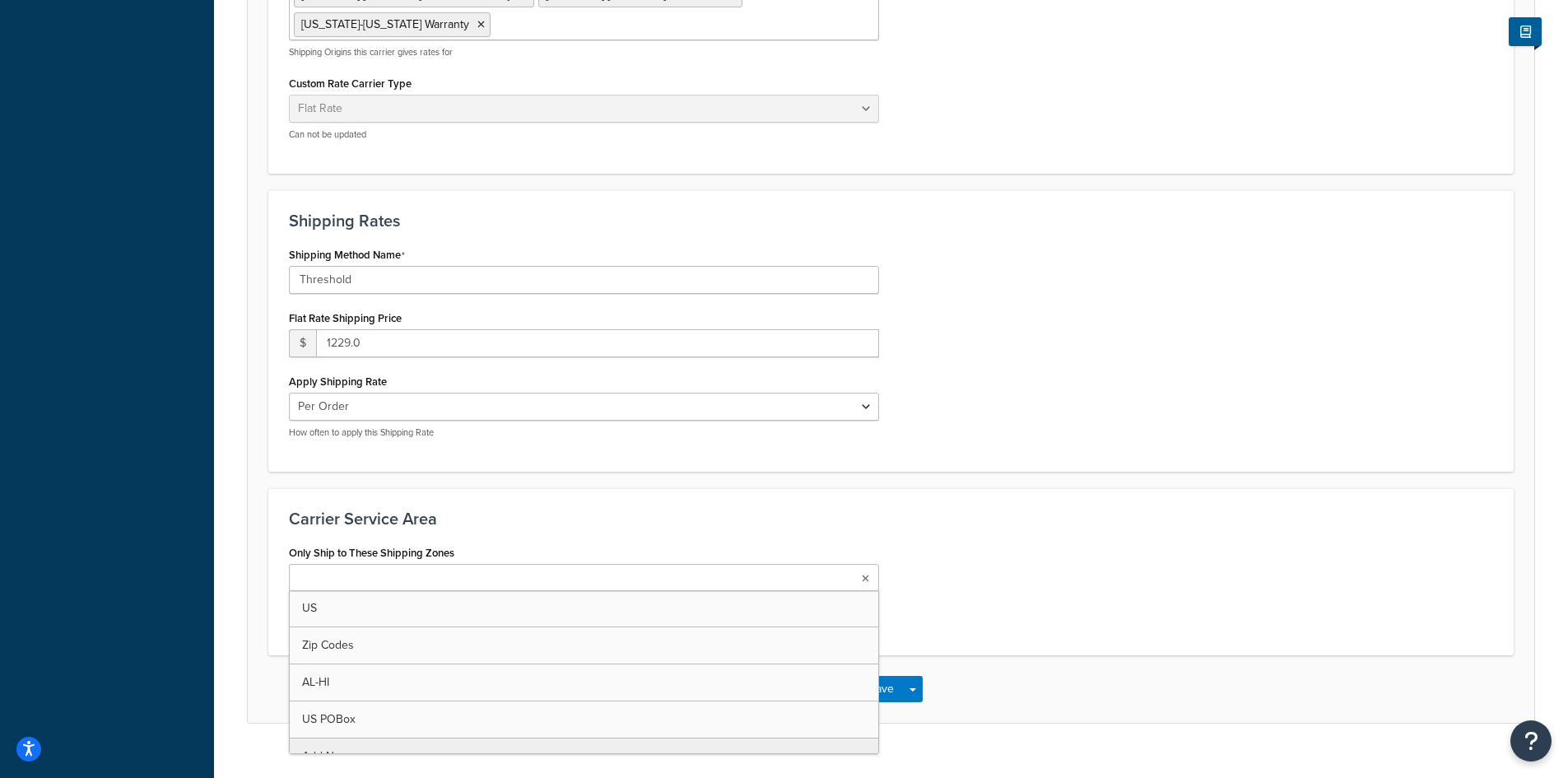
click at [948, 556] on div "Only Ship to These Shipping Zones US Zip Codes AL-HI US POBox Add New This carr…" at bounding box center [891, 588] width 1229 height 94
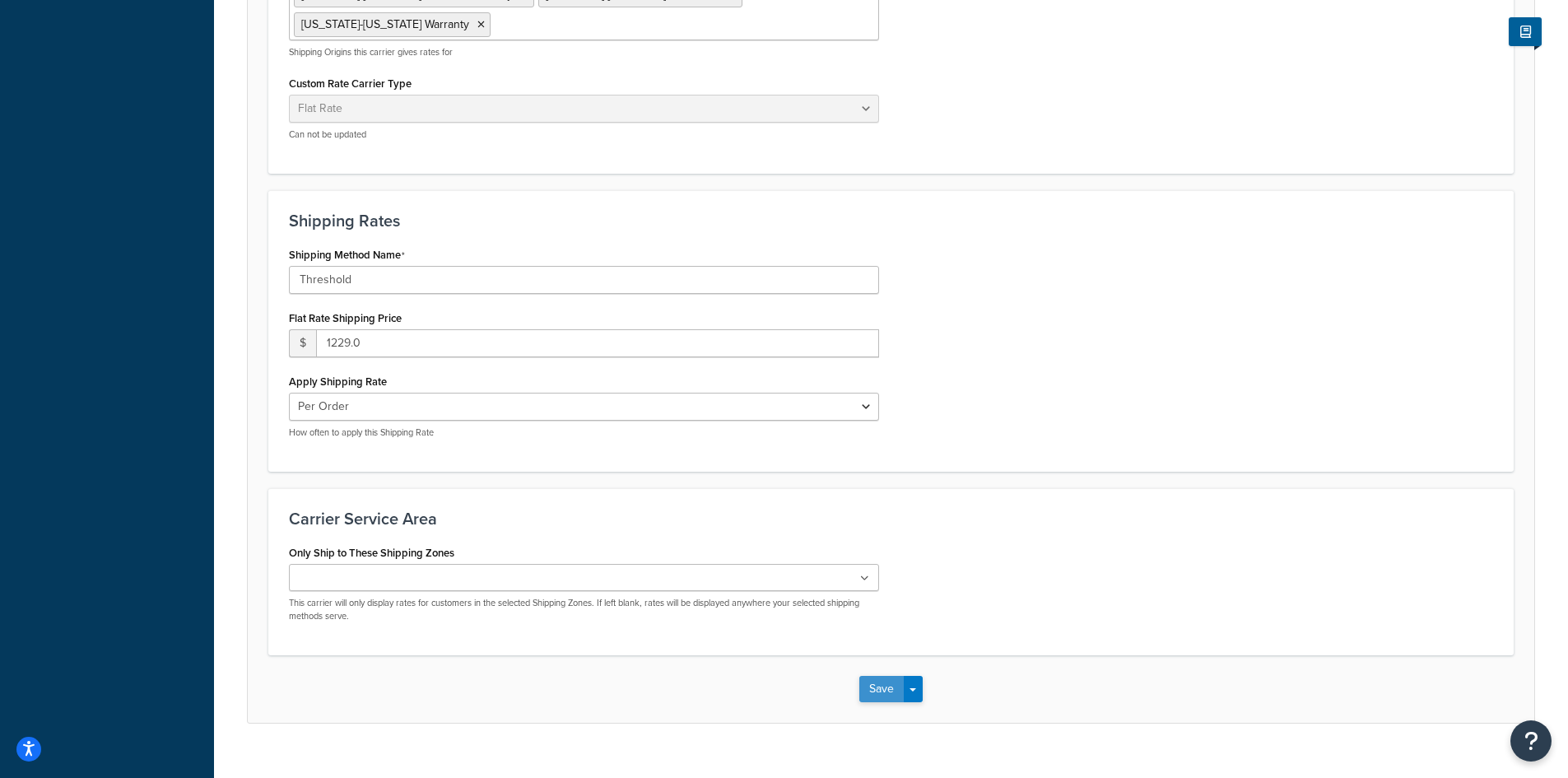
click at [875, 676] on button "Save" at bounding box center [881, 689] width 45 height 26
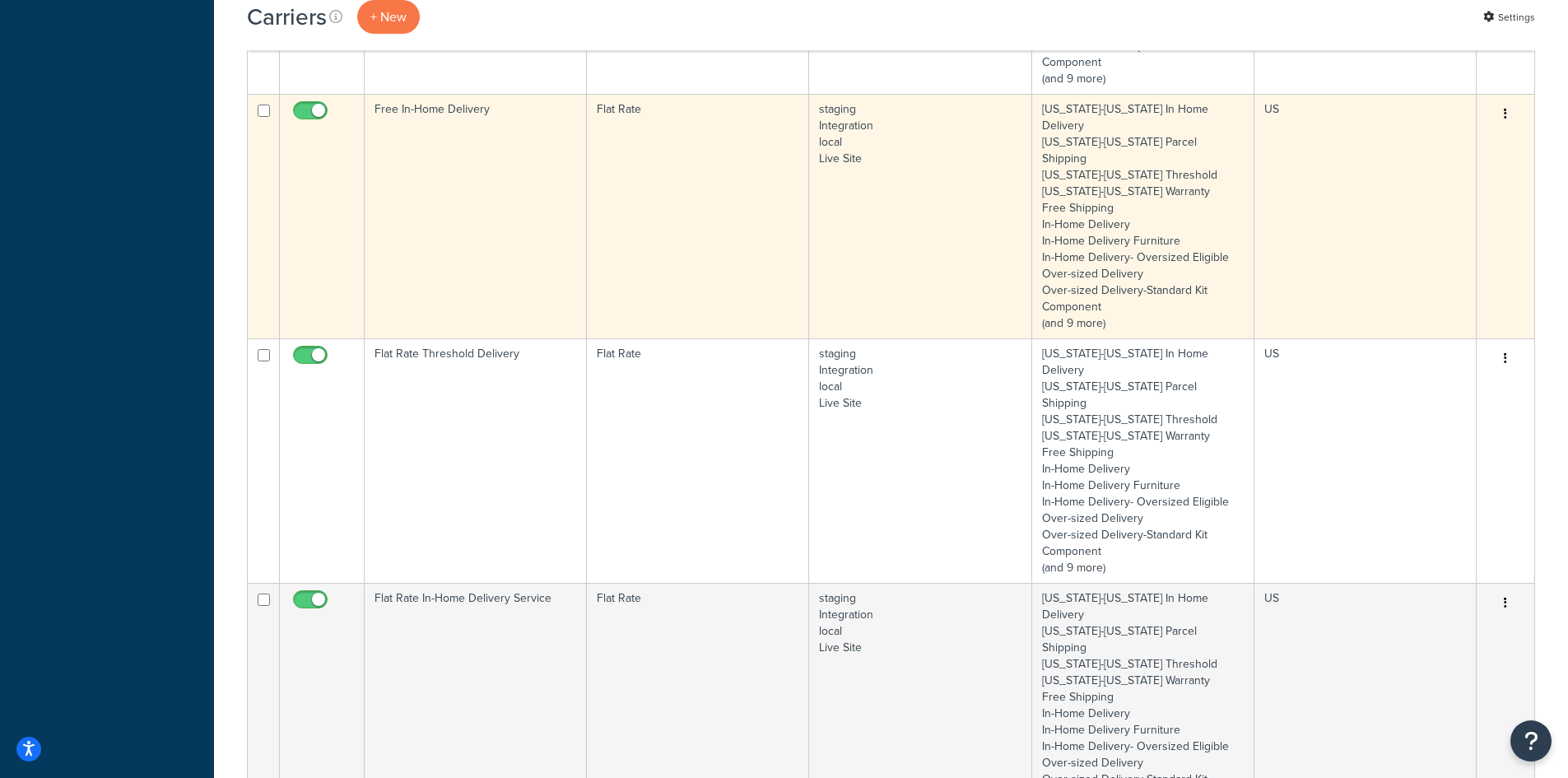
scroll to position [3048, 0]
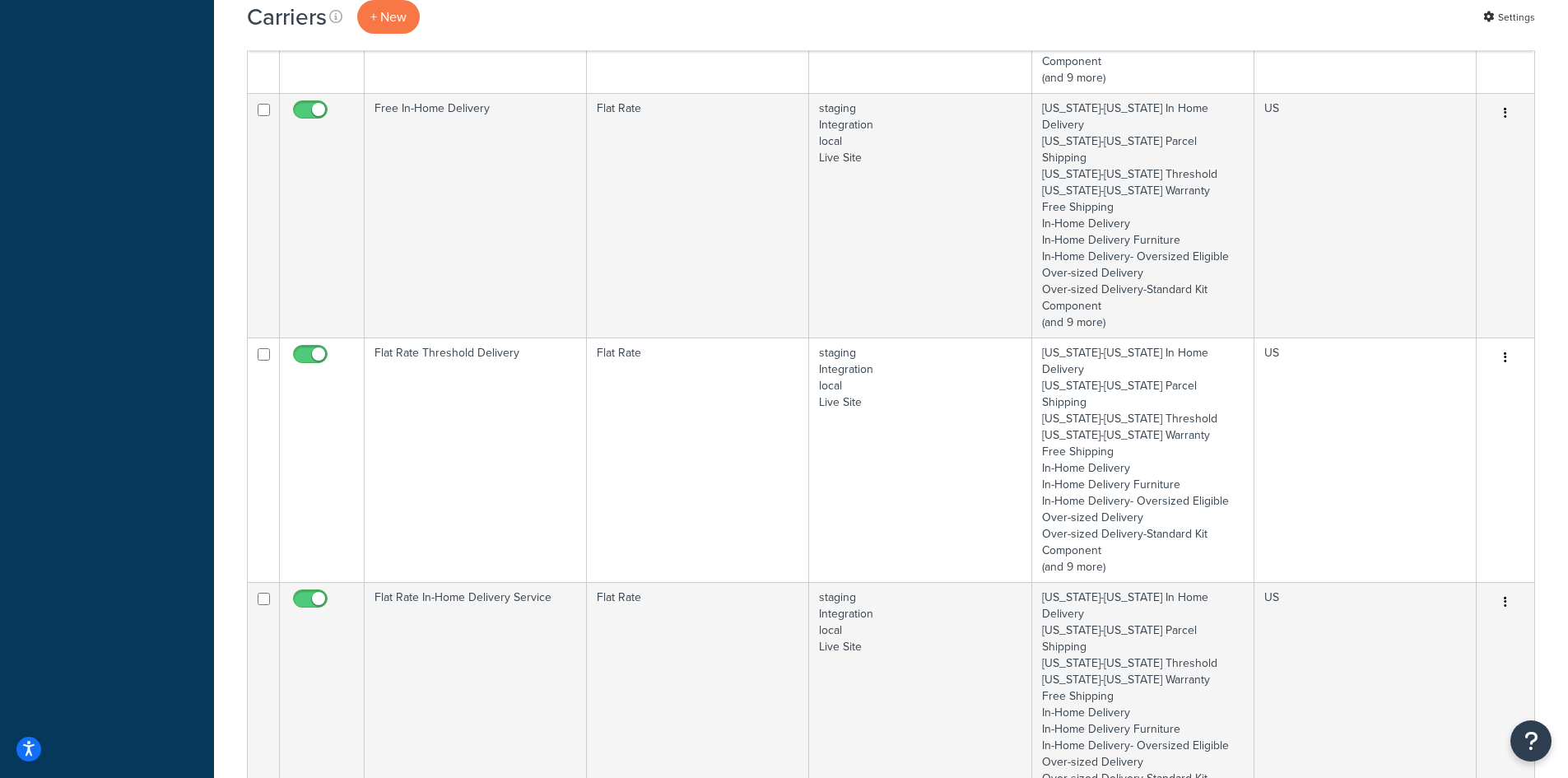
drag, startPoint x: 318, startPoint y: 457, endPoint x: 314, endPoint y: 469, distance: 12.6
select select "100"
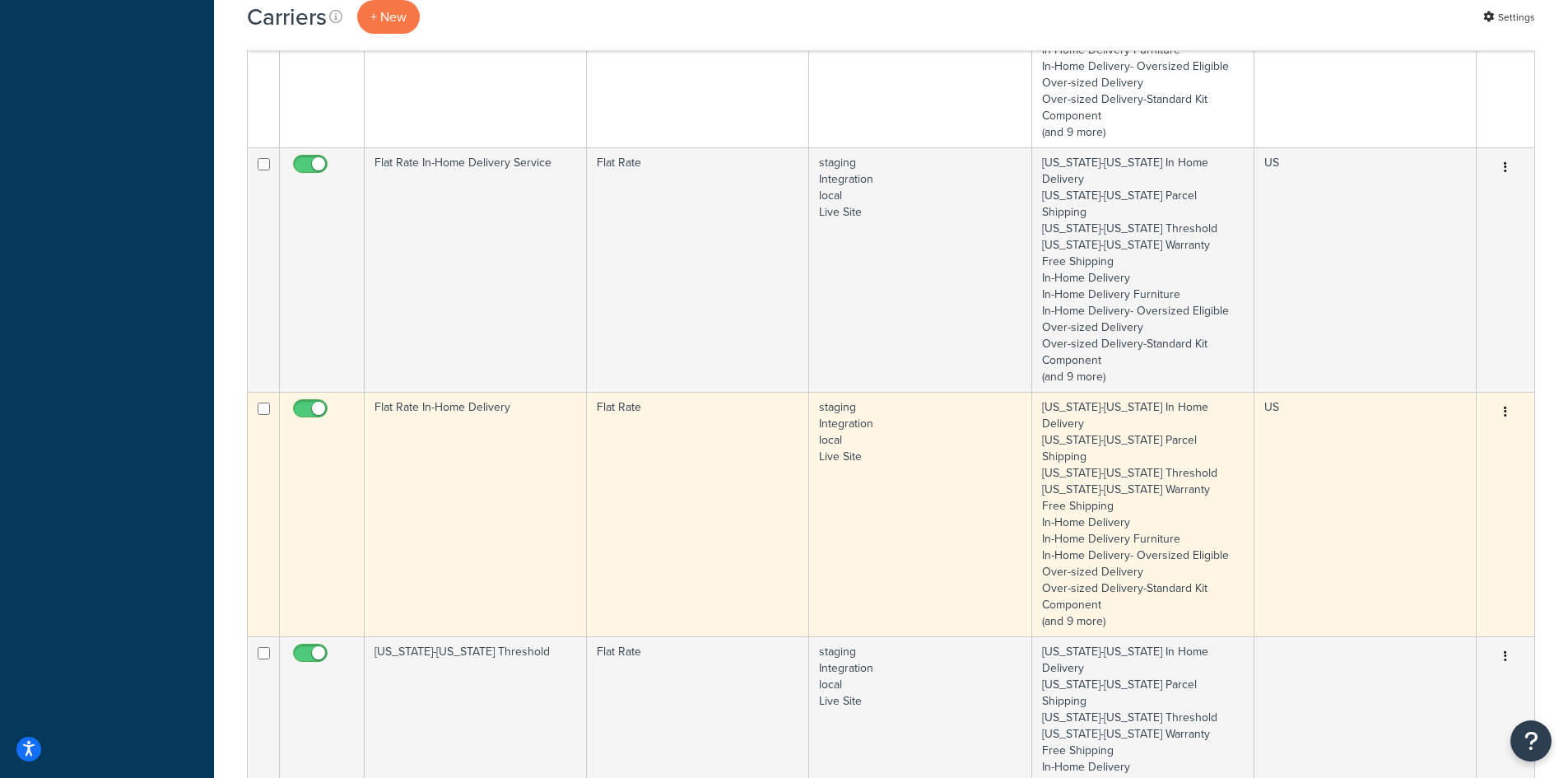
scroll to position [3542, 0]
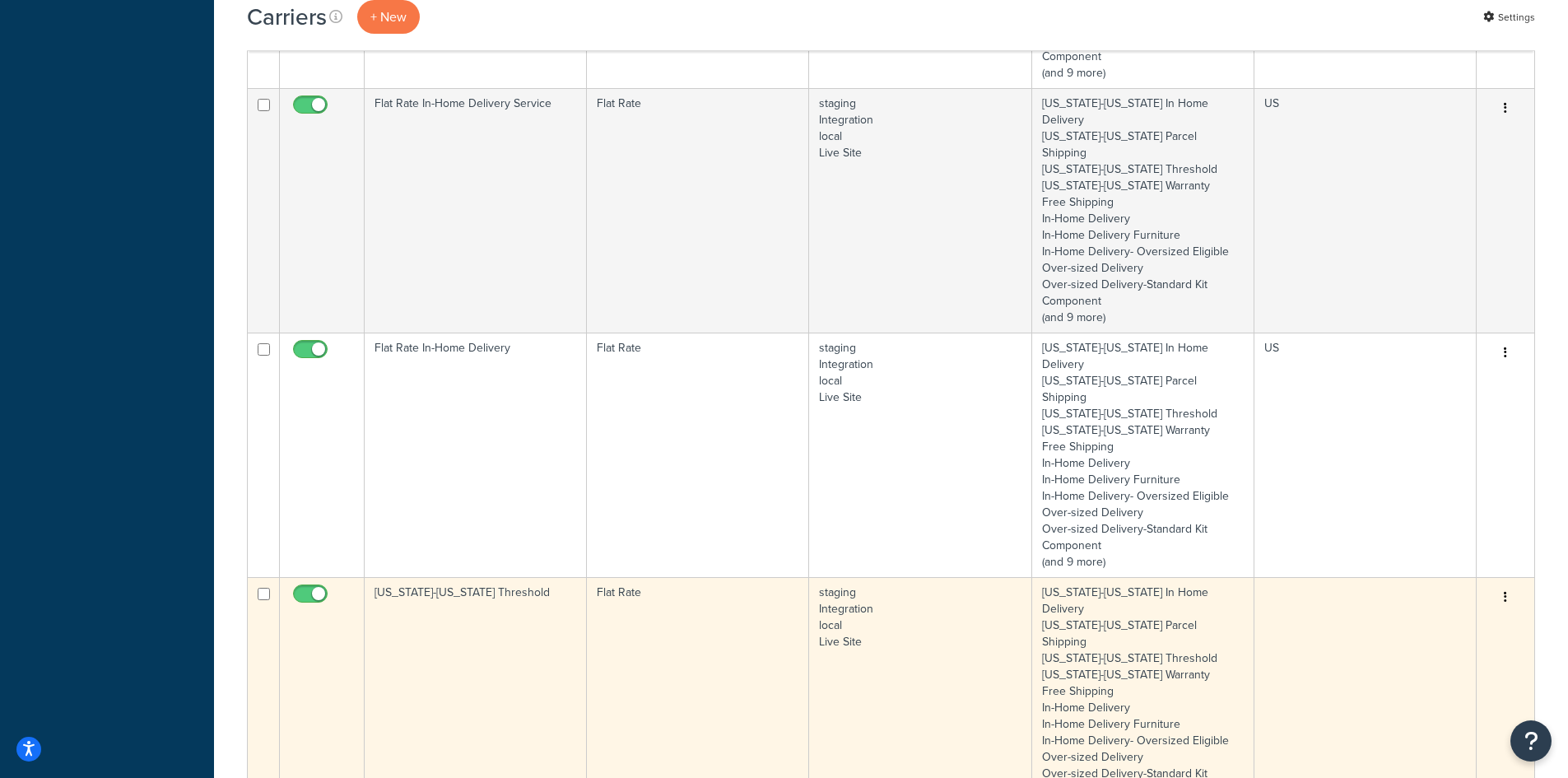
click at [491, 577] on td "[US_STATE]-[US_STATE] Threshold" at bounding box center [476, 700] width 223 height 245
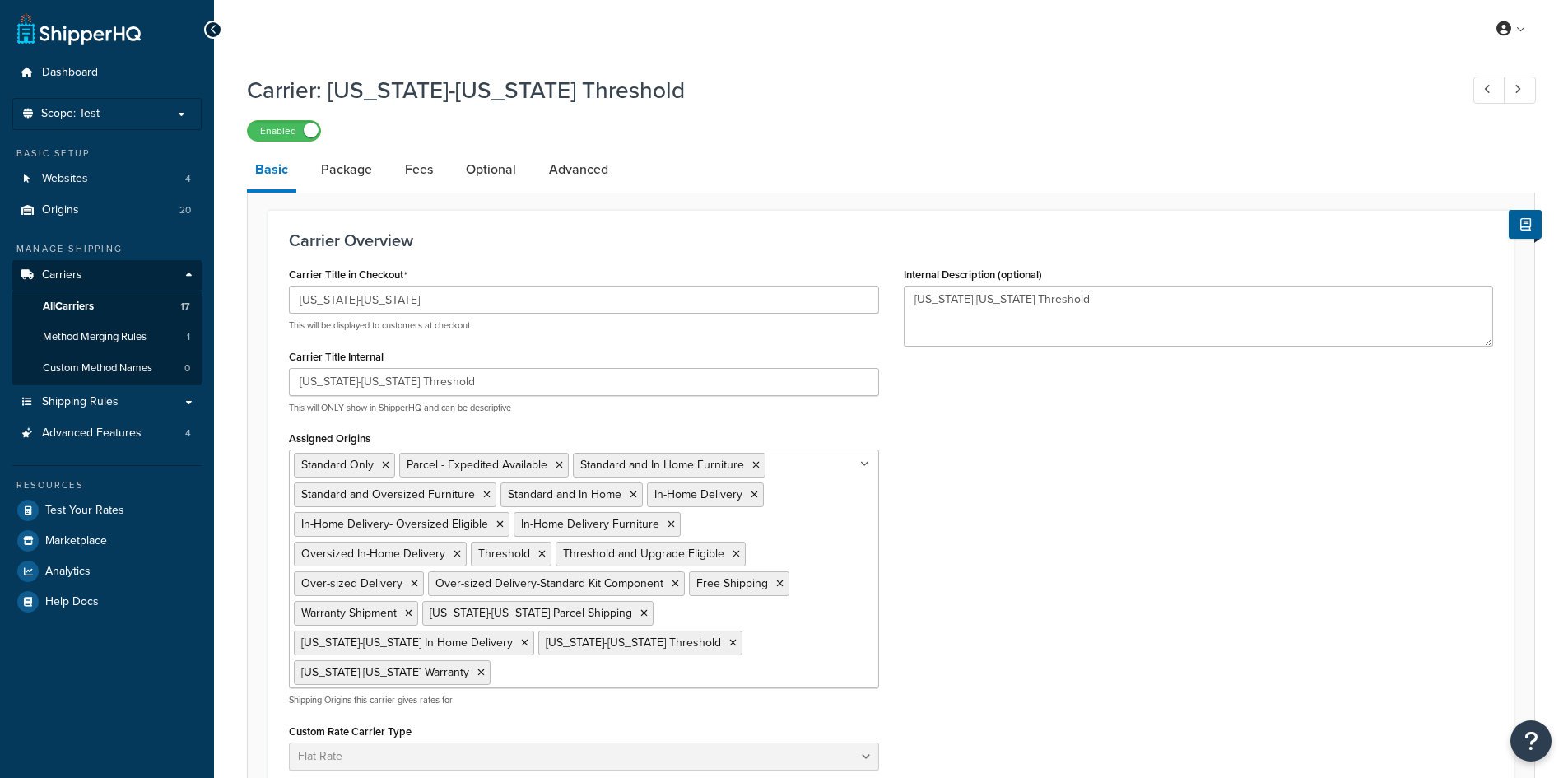
select select "flat"
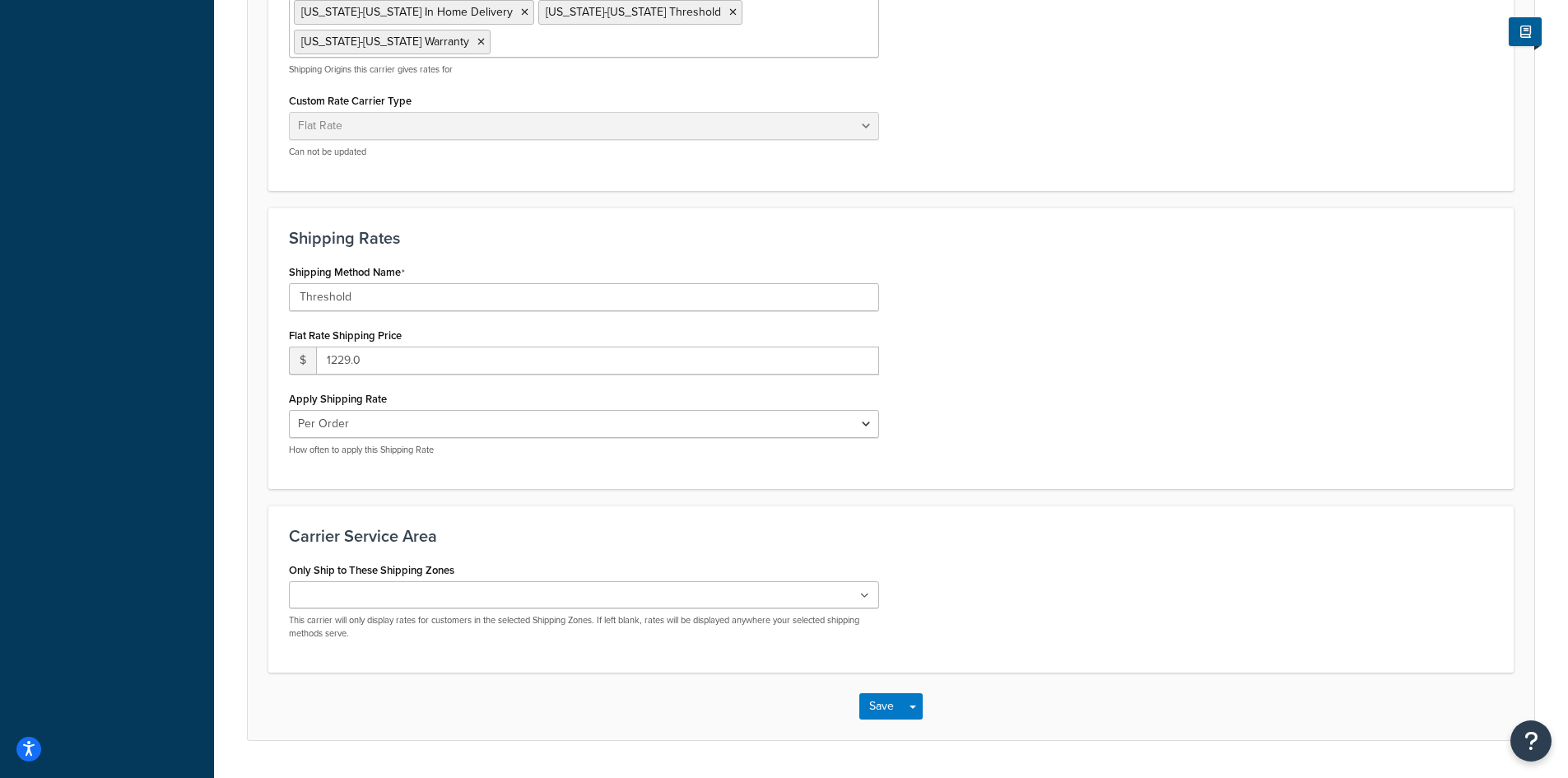
scroll to position [648, 0]
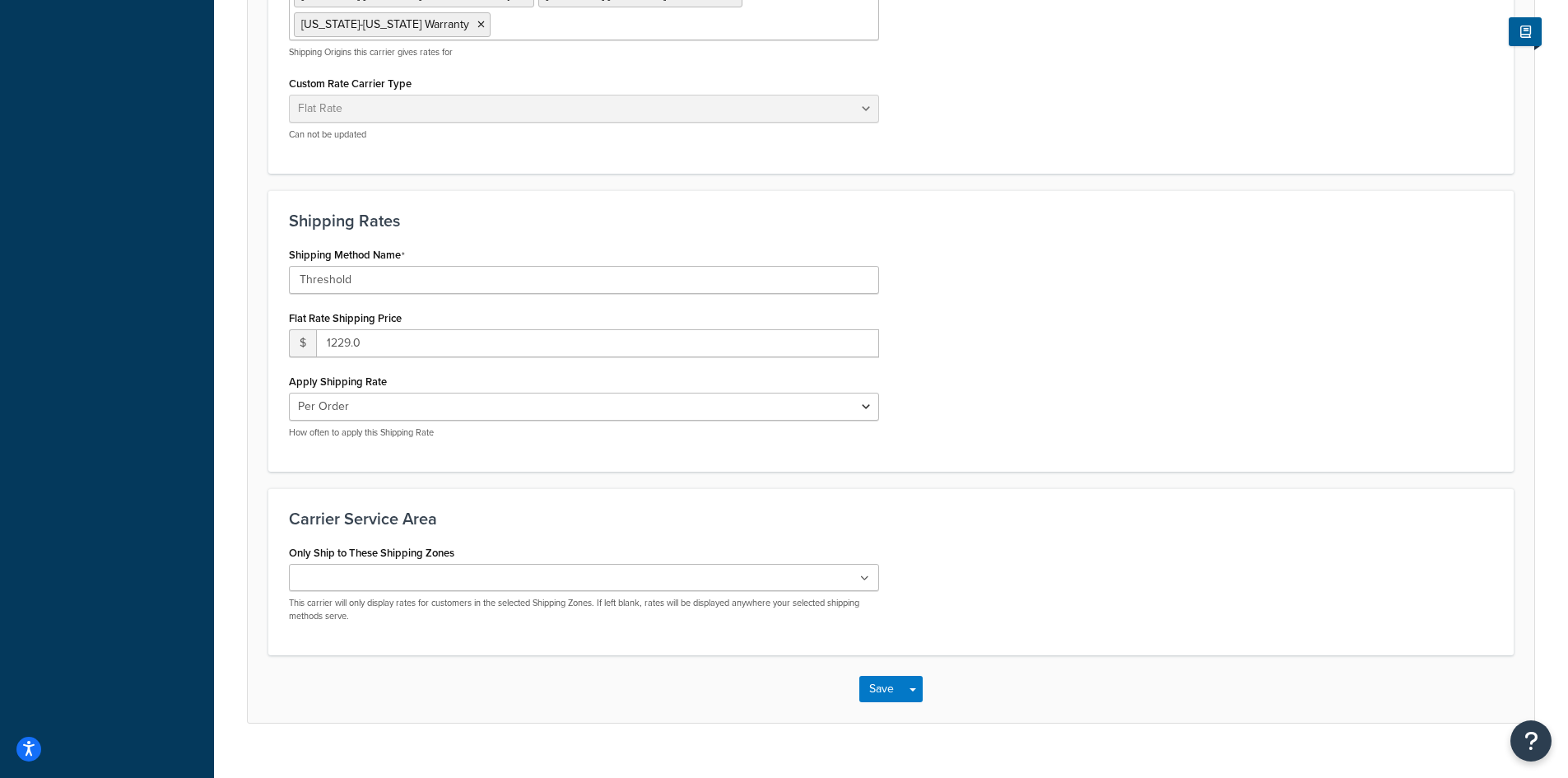
click at [407, 570] on input "Only Ship to These Shipping Zones" at bounding box center [366, 579] width 146 height 19
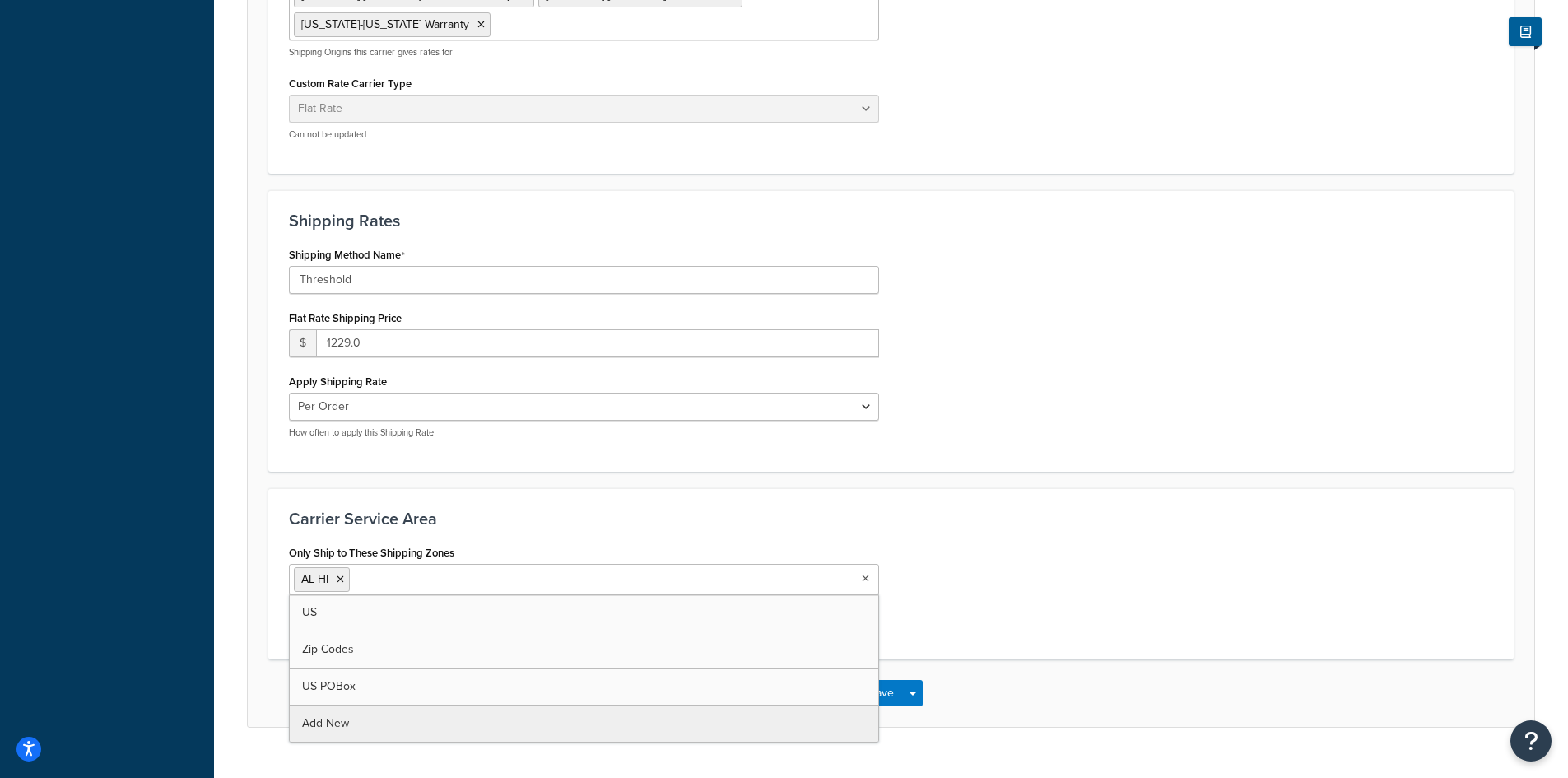
click at [1096, 510] on h3 "Carrier Service Area" at bounding box center [891, 519] width 1204 height 19
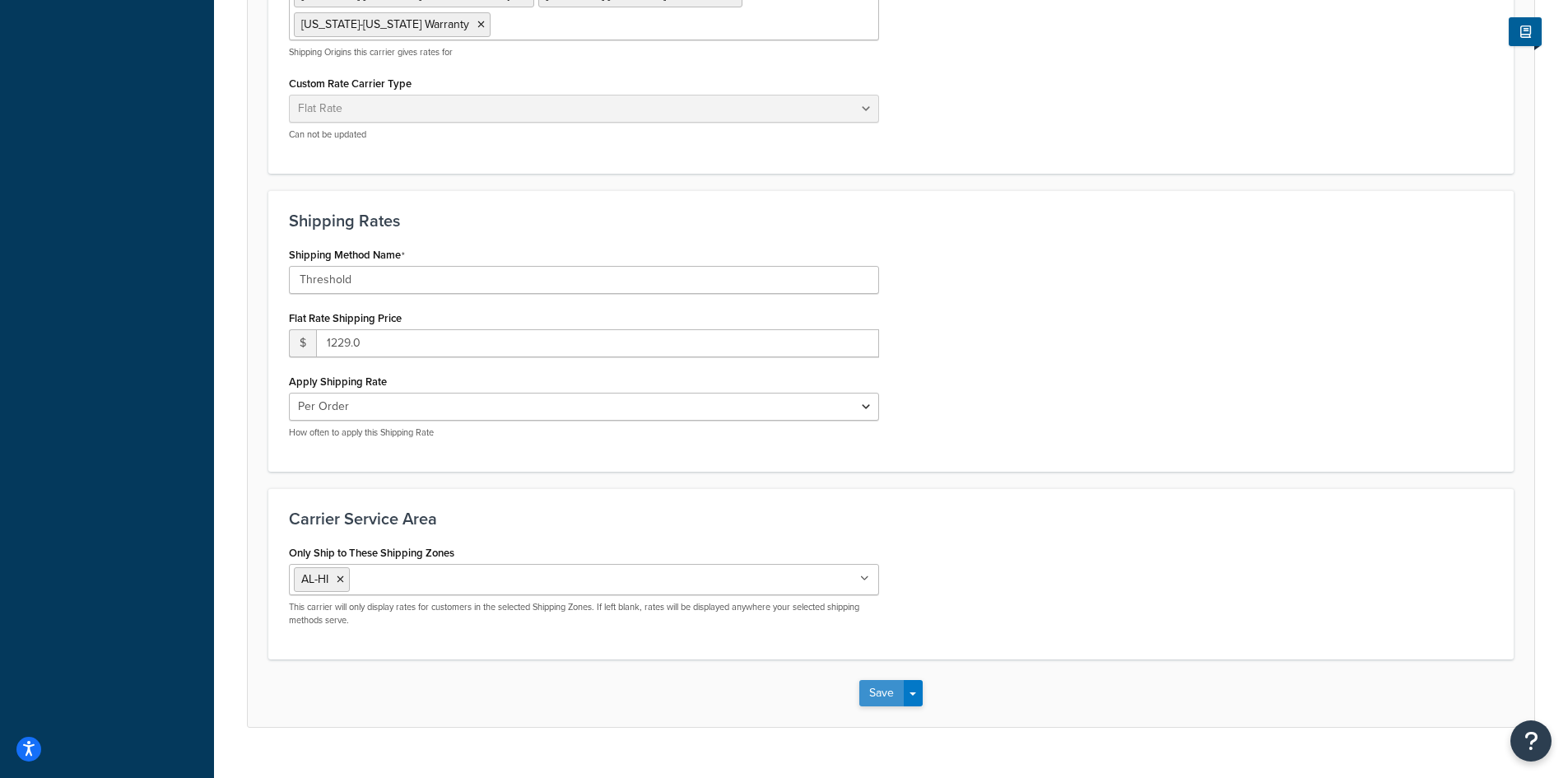
click at [872, 681] on button "Save" at bounding box center [881, 694] width 45 height 26
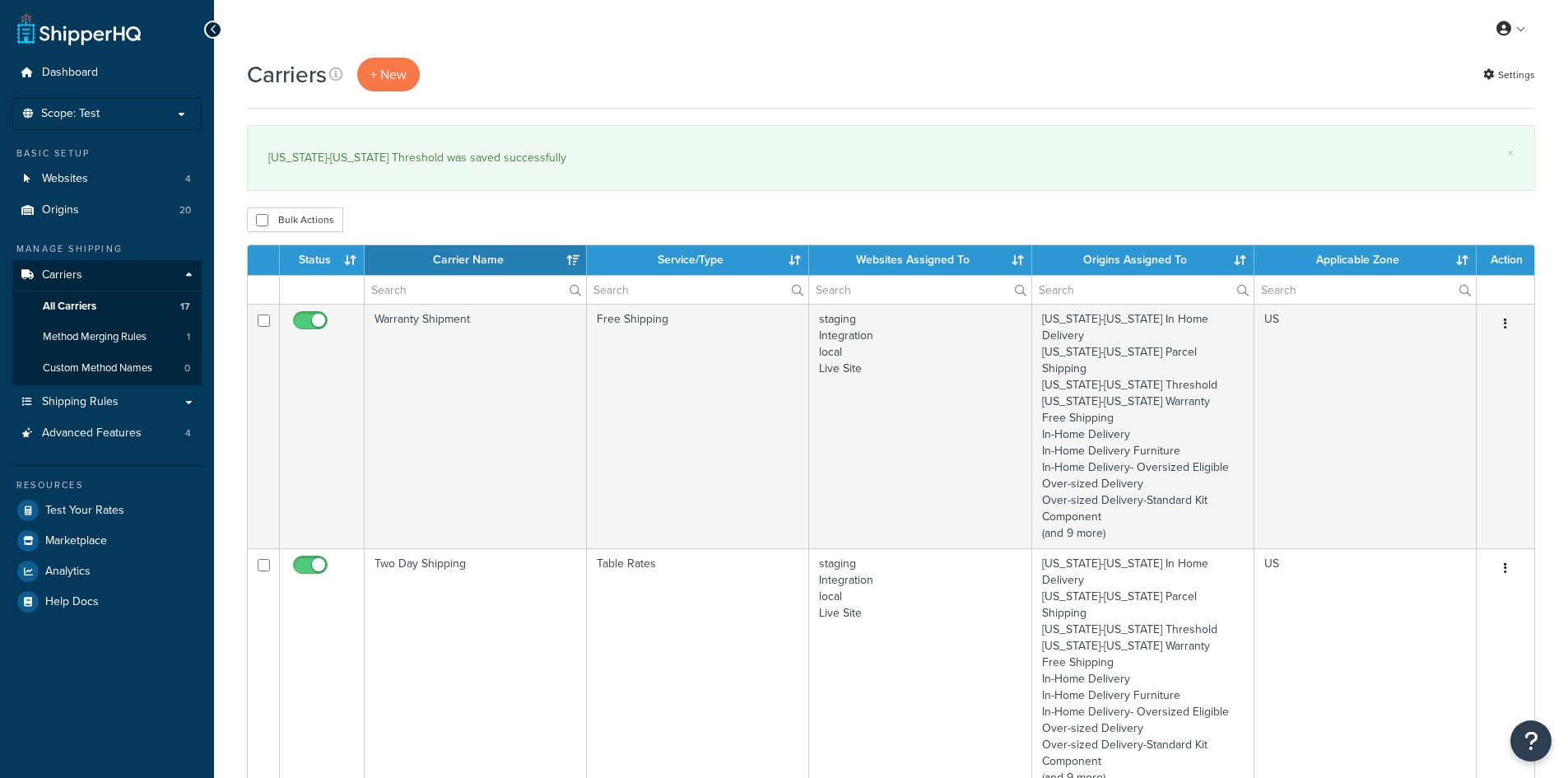
select select "15"
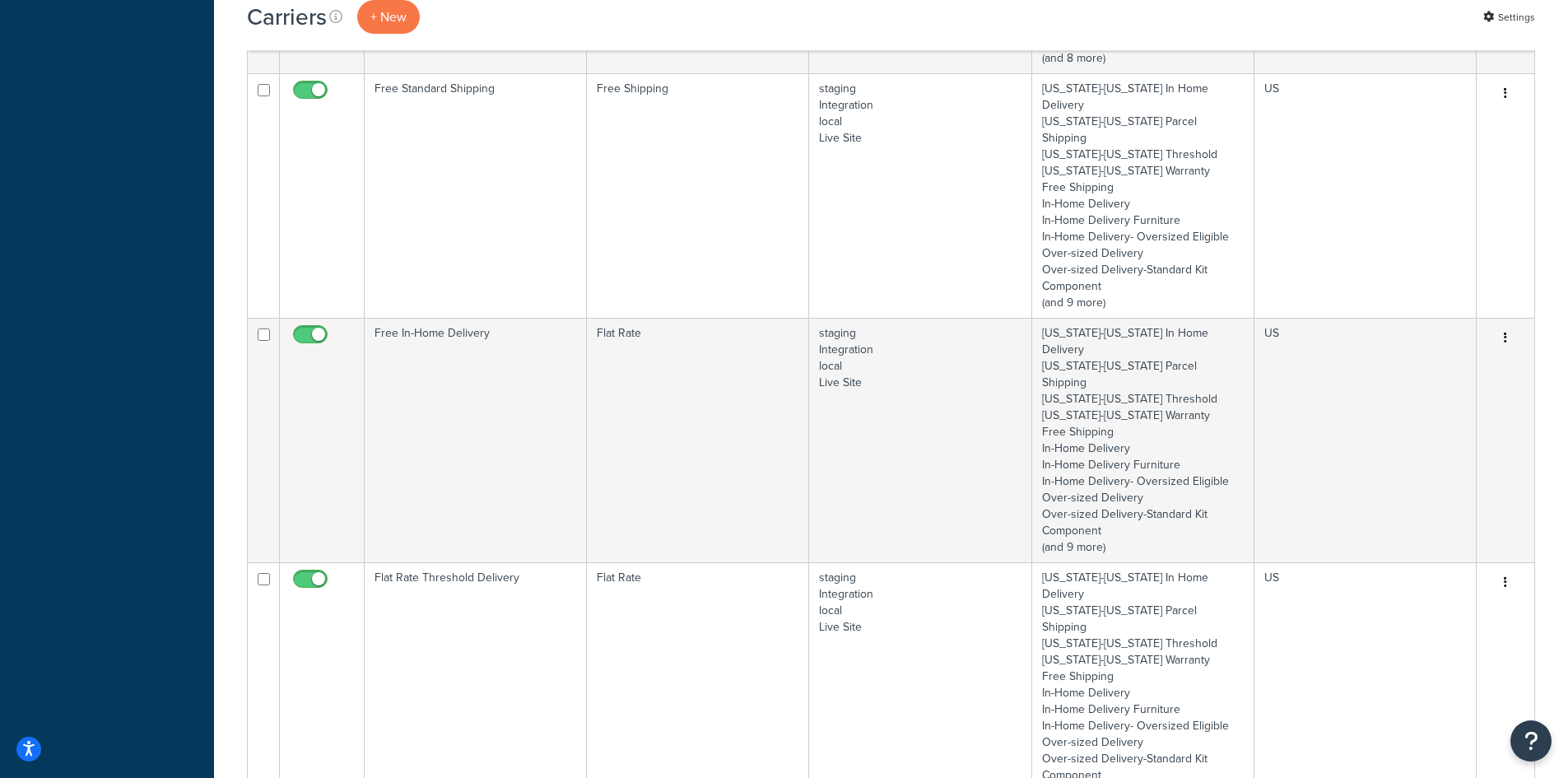
scroll to position [2883, 0]
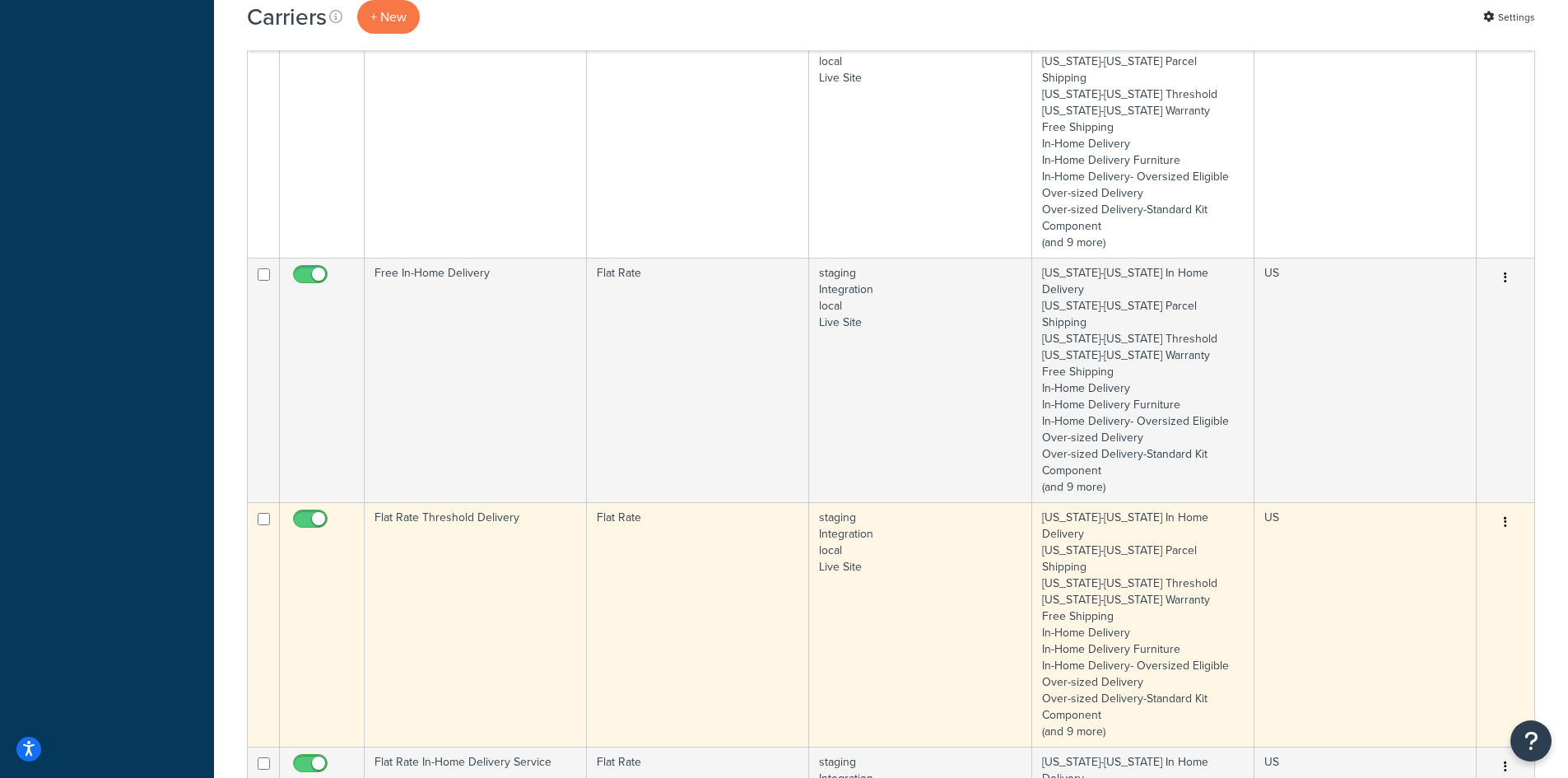
click at [509, 502] on td "Flat Rate Threshold Delivery" at bounding box center [476, 625] width 223 height 245
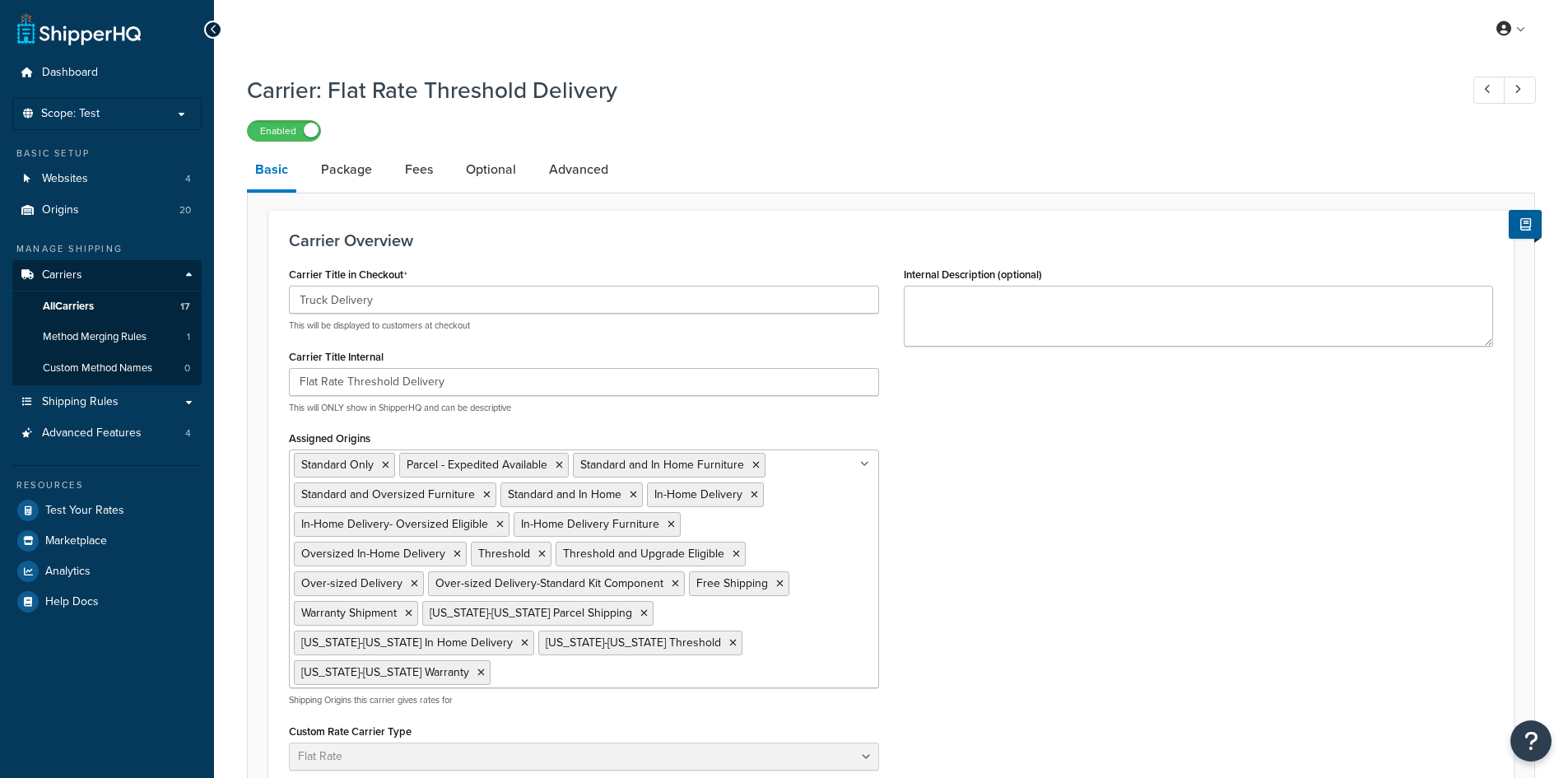
select select "flat"
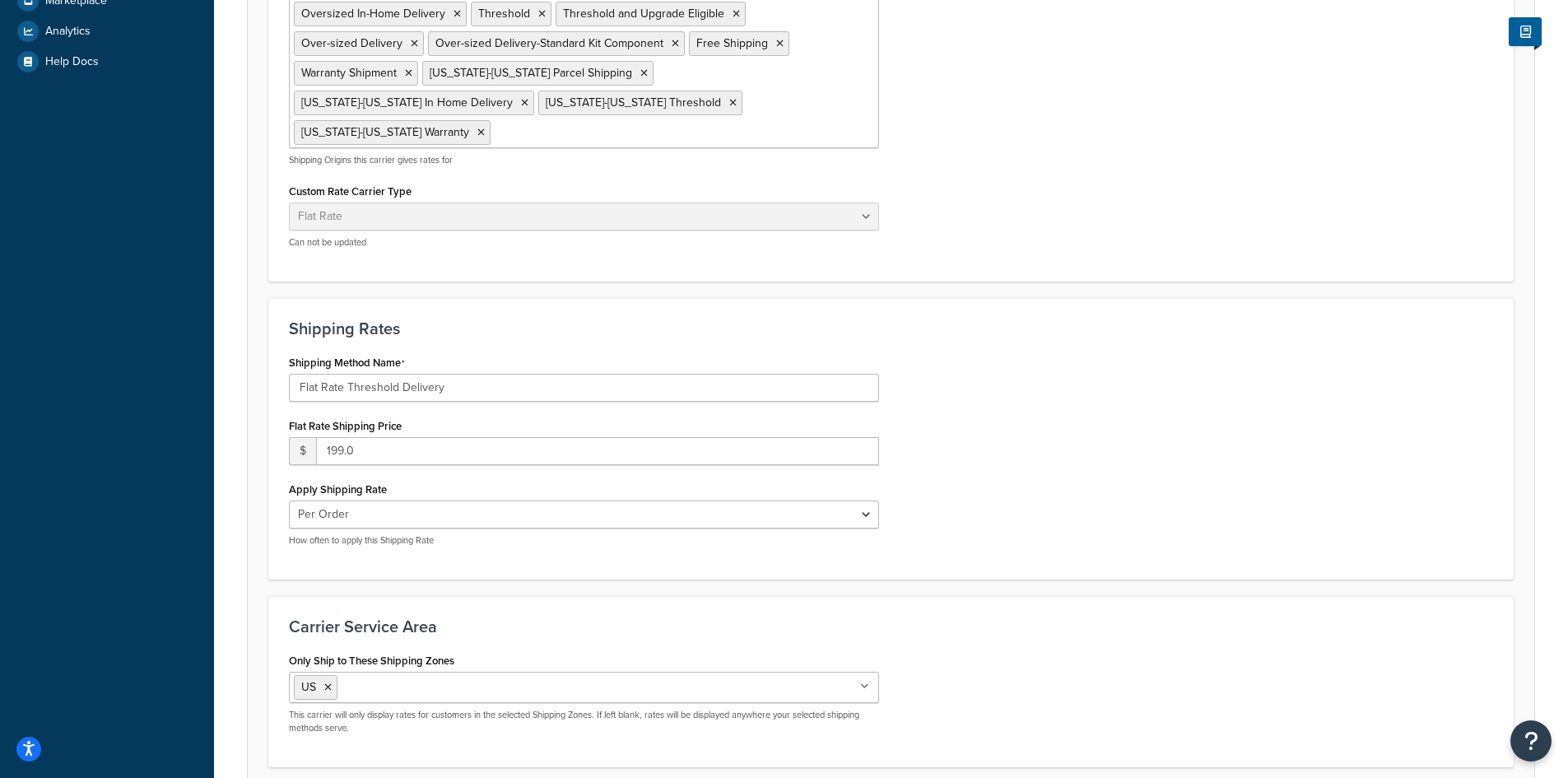
scroll to position [653, 0]
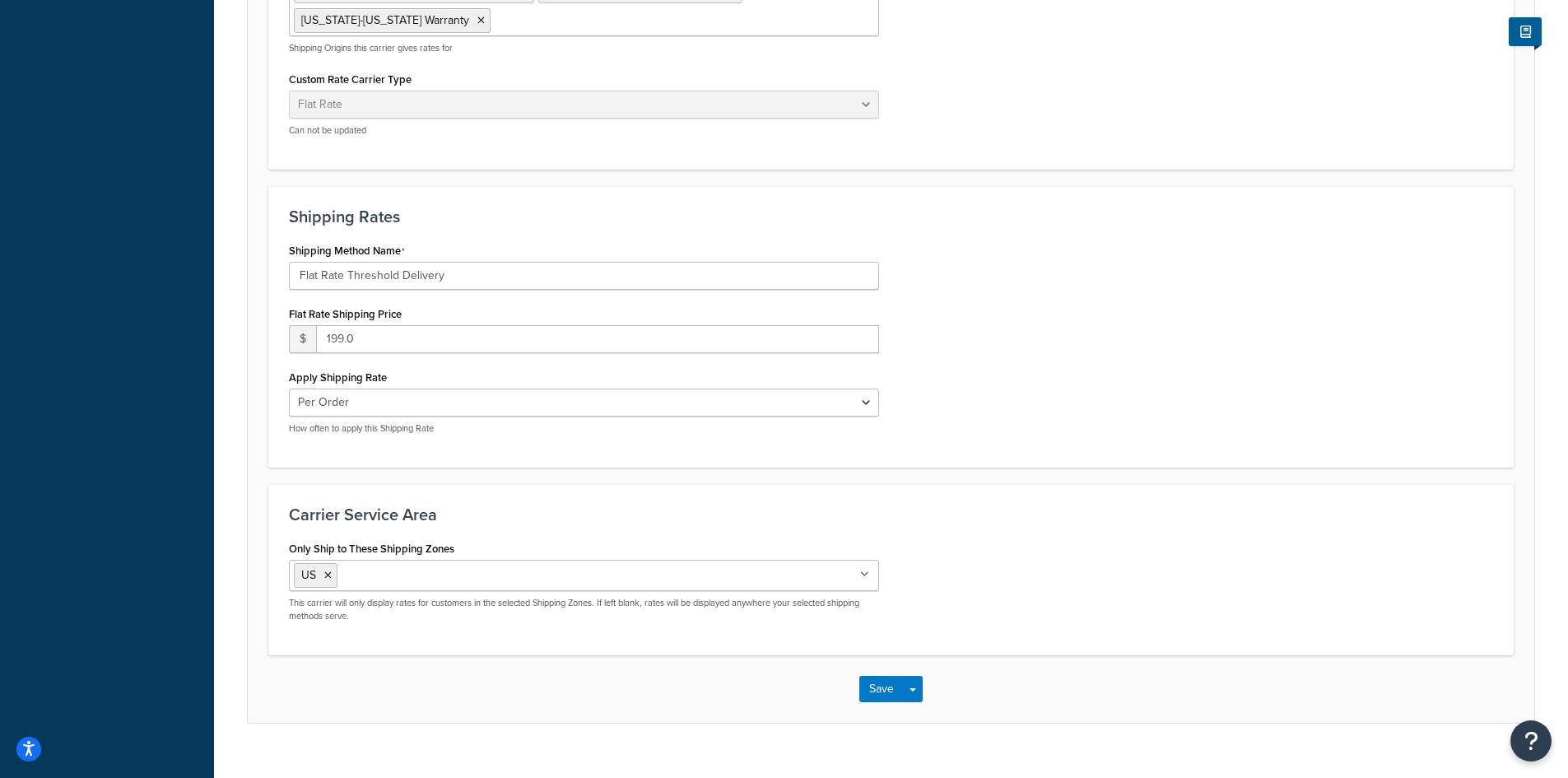
click at [519, 560] on ul "US" at bounding box center [584, 576] width 590 height 32
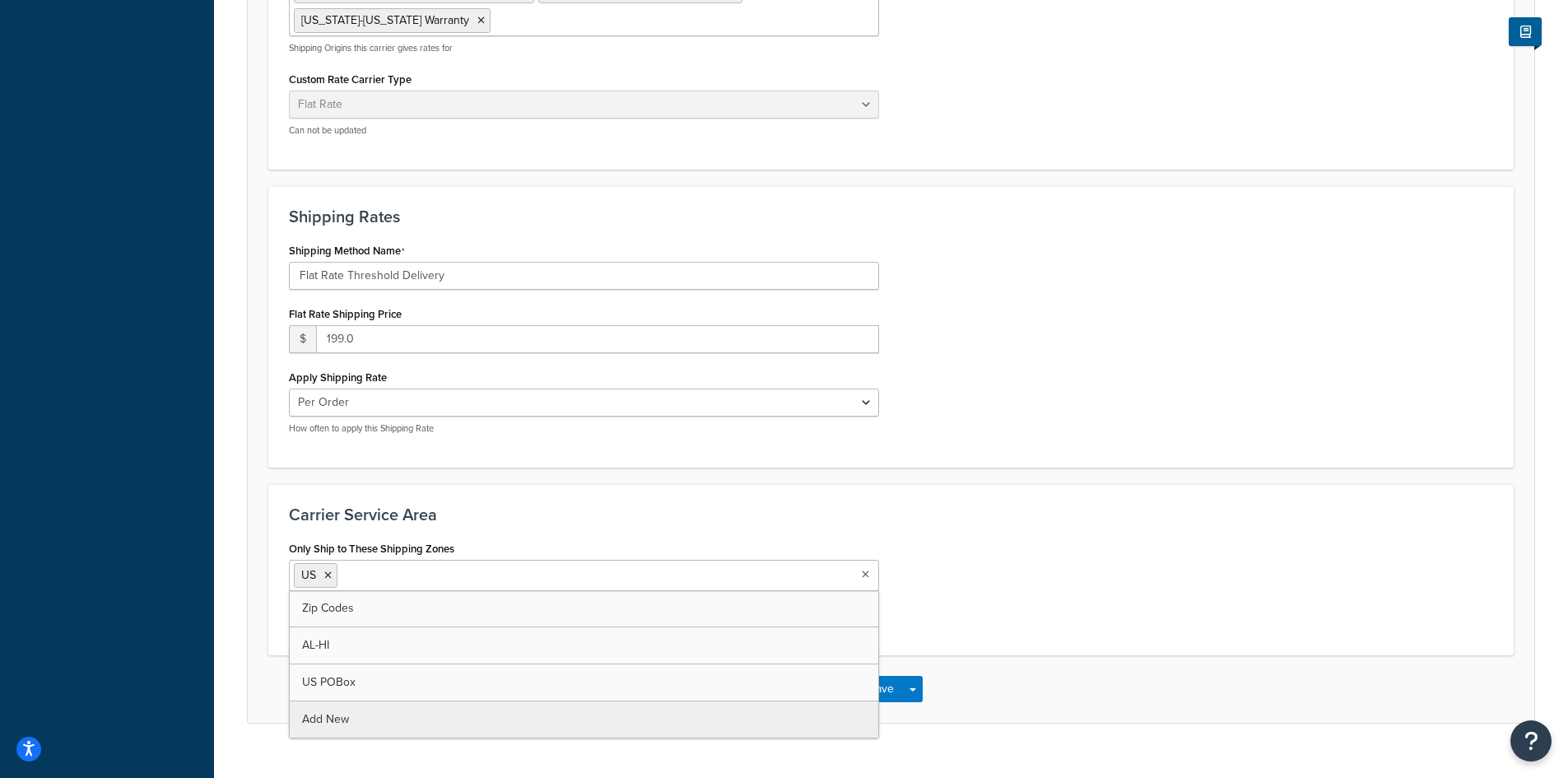
click at [1006, 500] on div "Carrier Service Area Only Ship to These Shipping Zones [GEOGRAPHIC_DATA] Zip Co…" at bounding box center [891, 570] width 1245 height 172
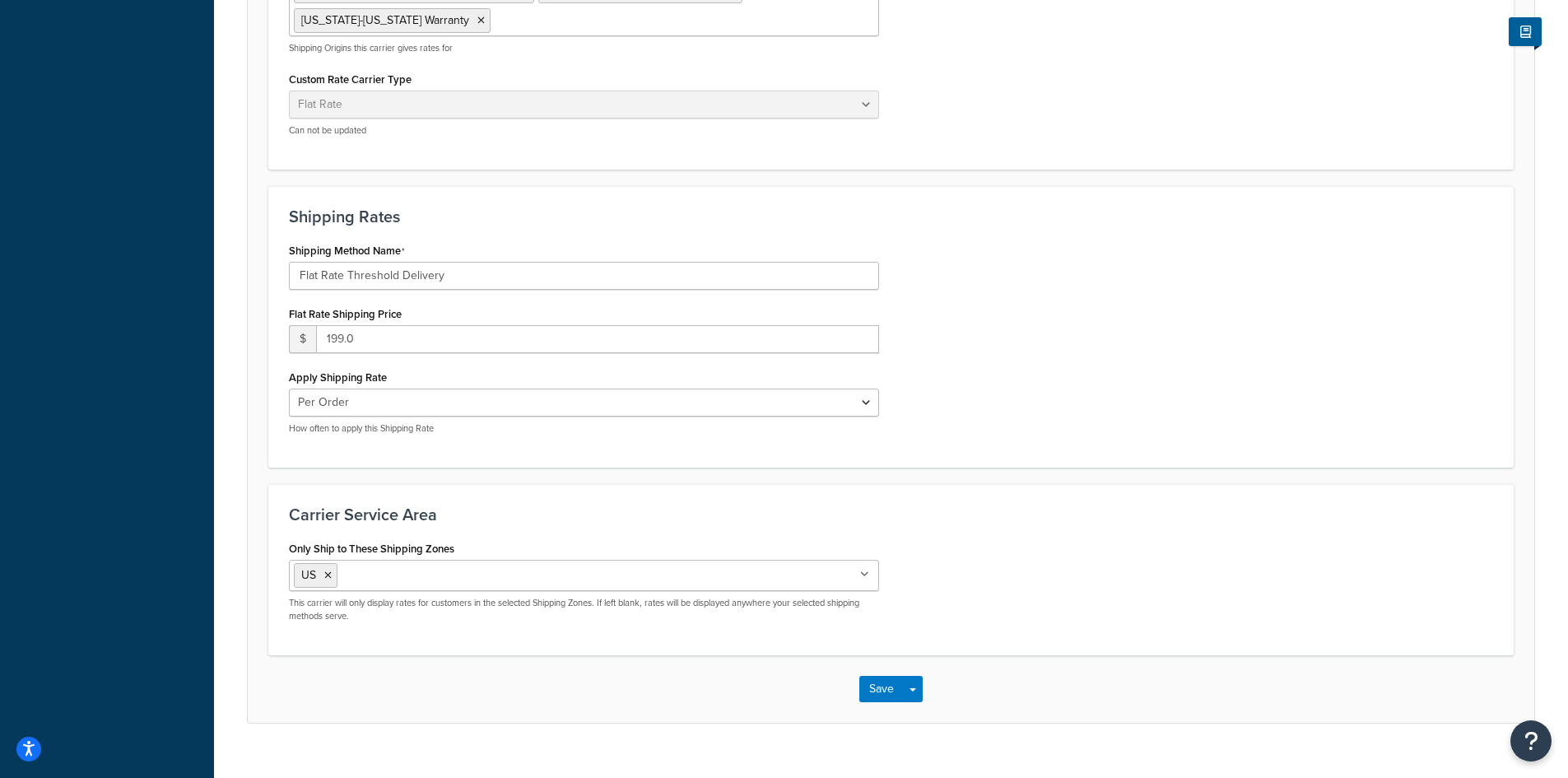
click at [540, 560] on ul "US" at bounding box center [584, 576] width 590 height 32
click at [955, 537] on div "Only Ship to These Shipping Zones US Zip Codes AL-HI [GEOGRAPHIC_DATA] POBox Ad…" at bounding box center [891, 586] width 1229 height 98
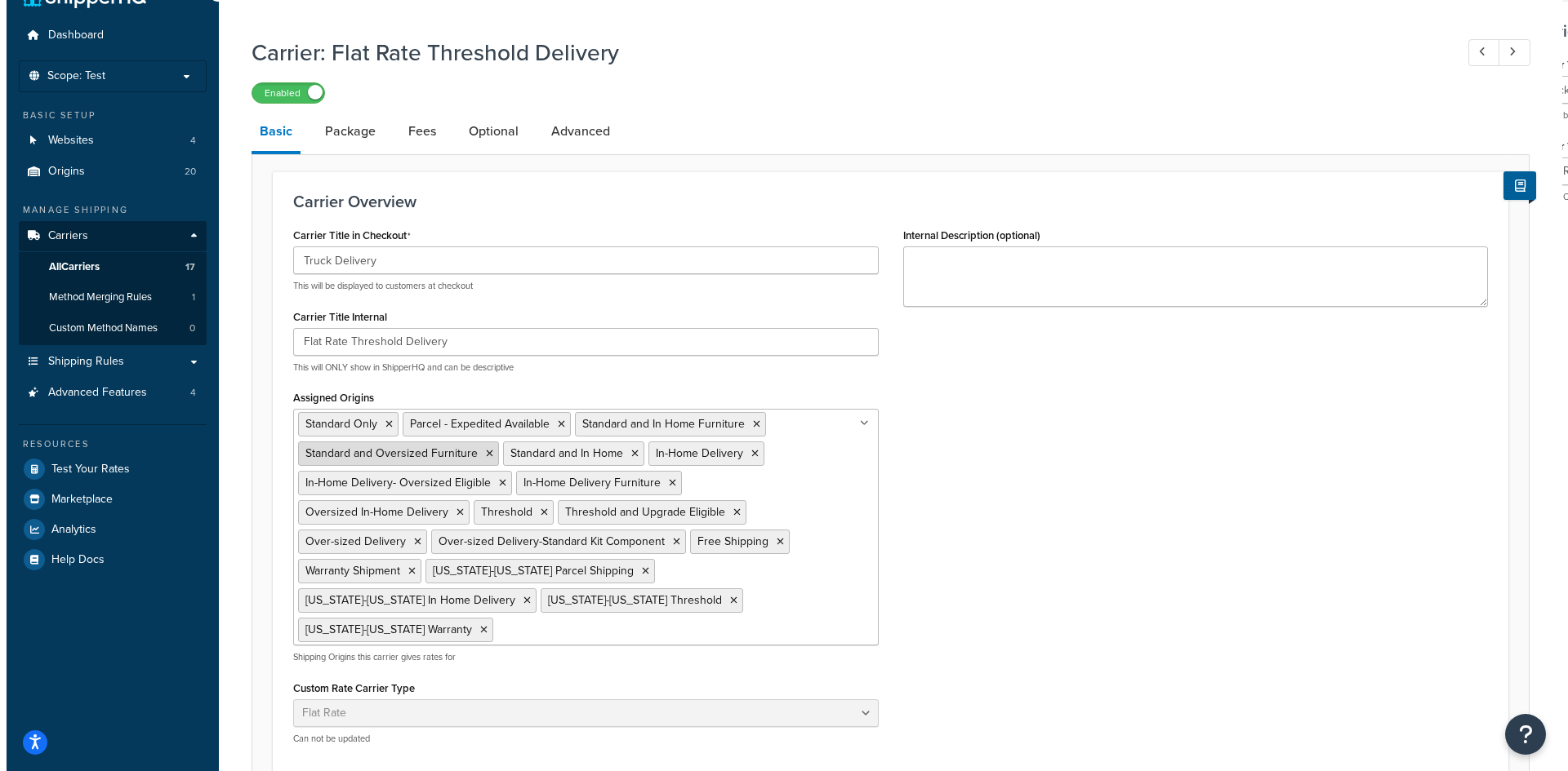
scroll to position [0, 0]
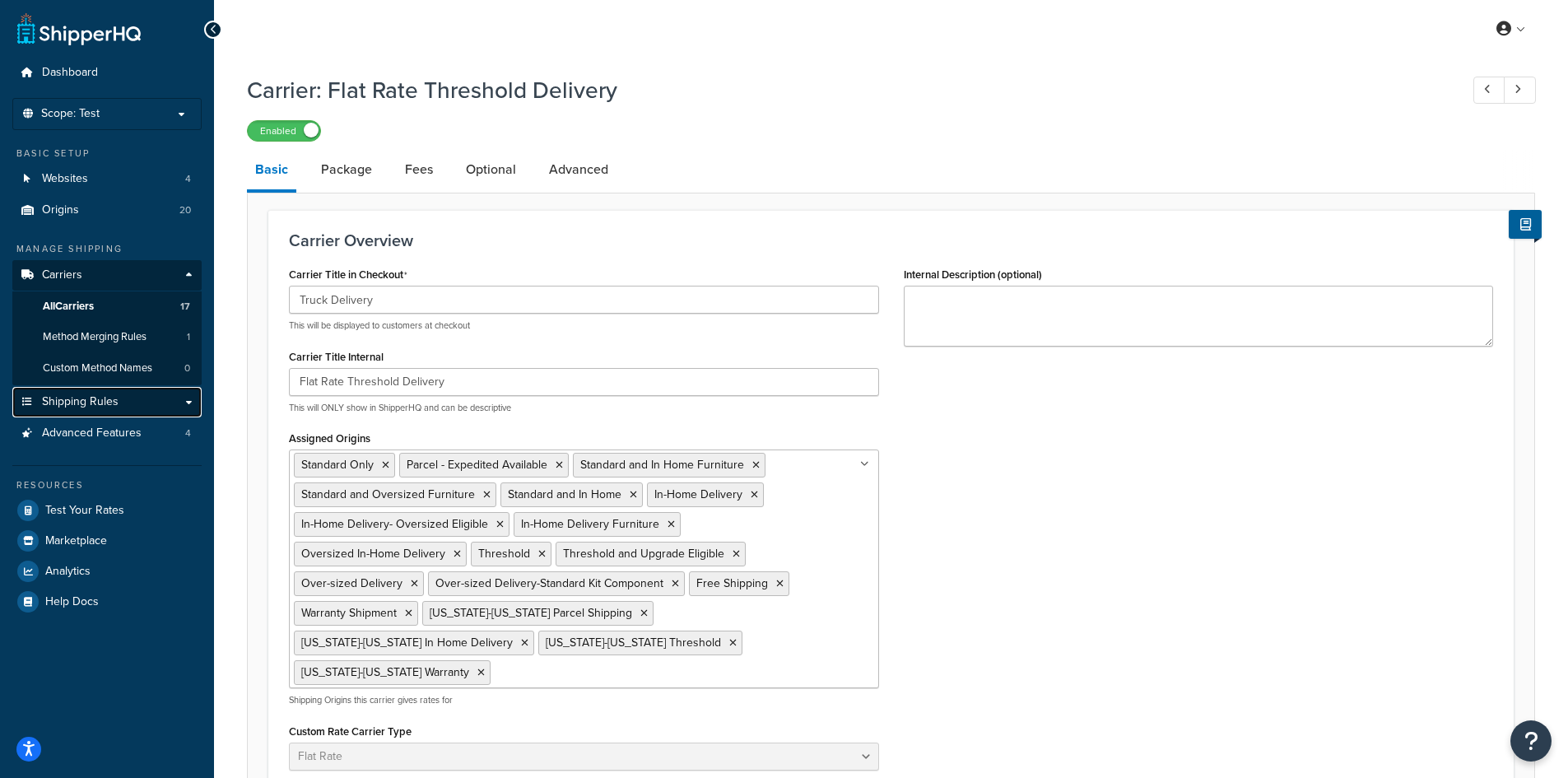
click at [128, 406] on link "Shipping Rules" at bounding box center [107, 402] width 189 height 31
click at [119, 434] on span "Advanced Features" at bounding box center [91, 434] width 99 height 14
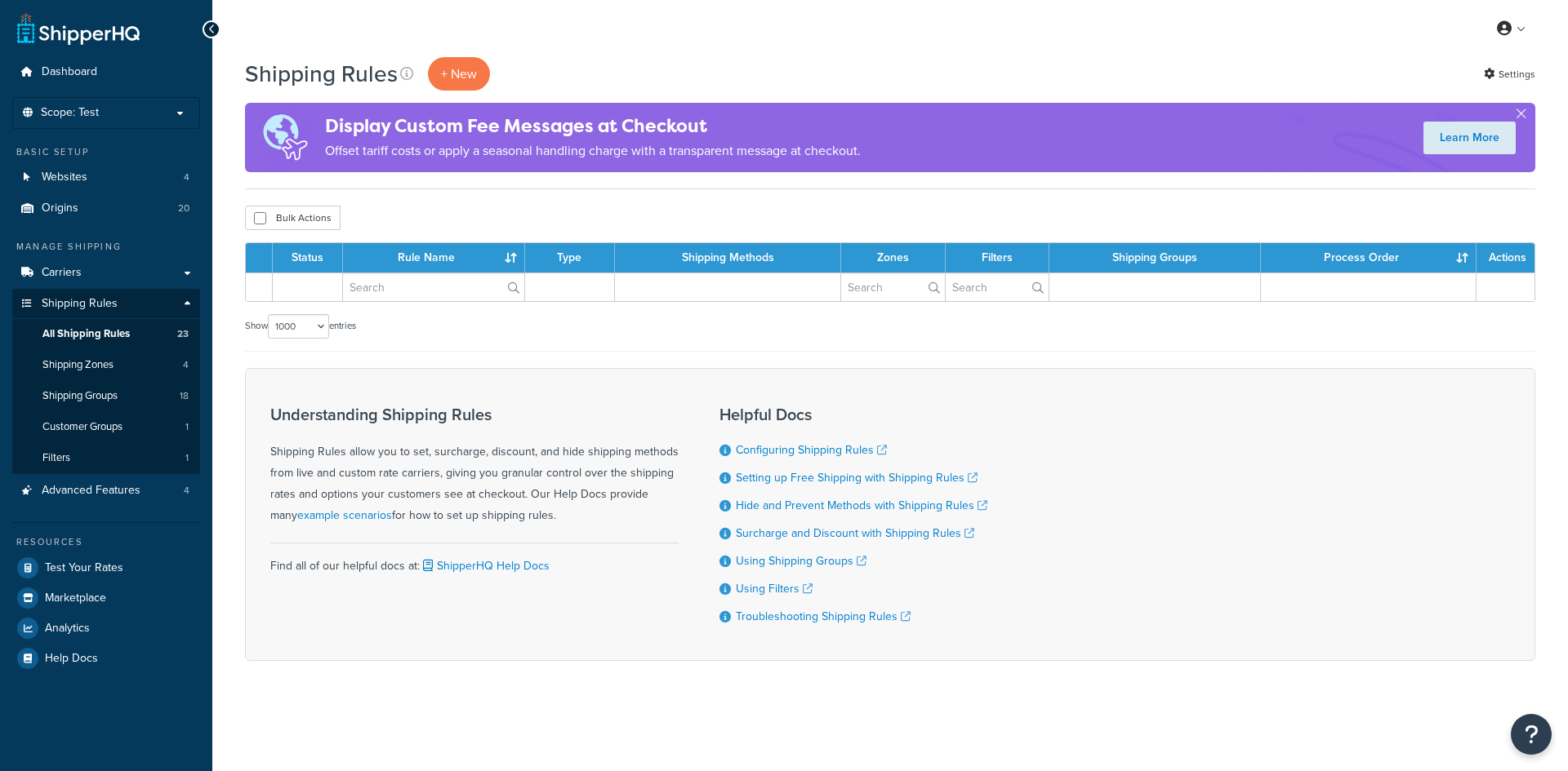
select select "1000"
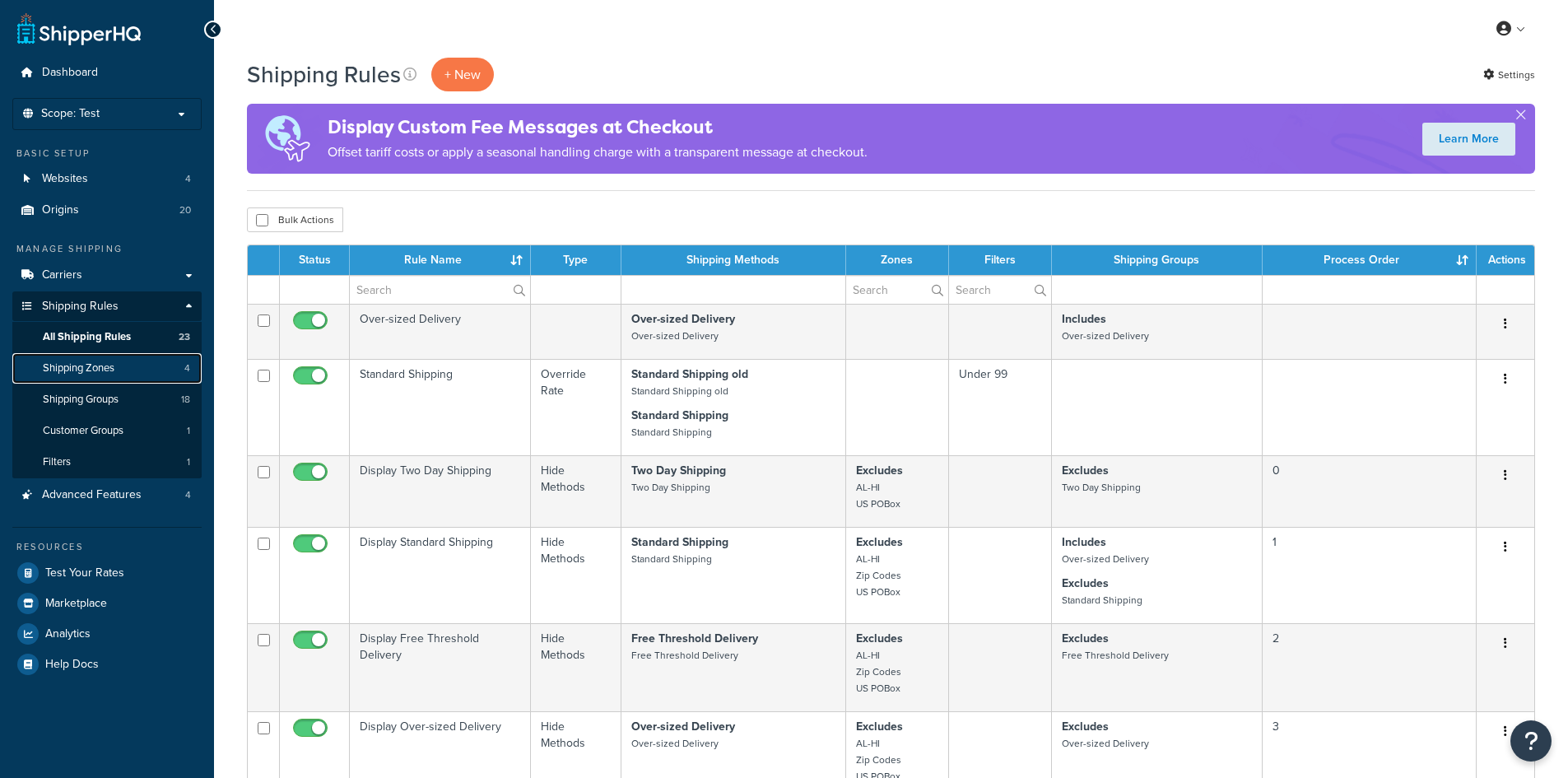
click at [122, 368] on link "Shipping Zones 4" at bounding box center [107, 369] width 189 height 31
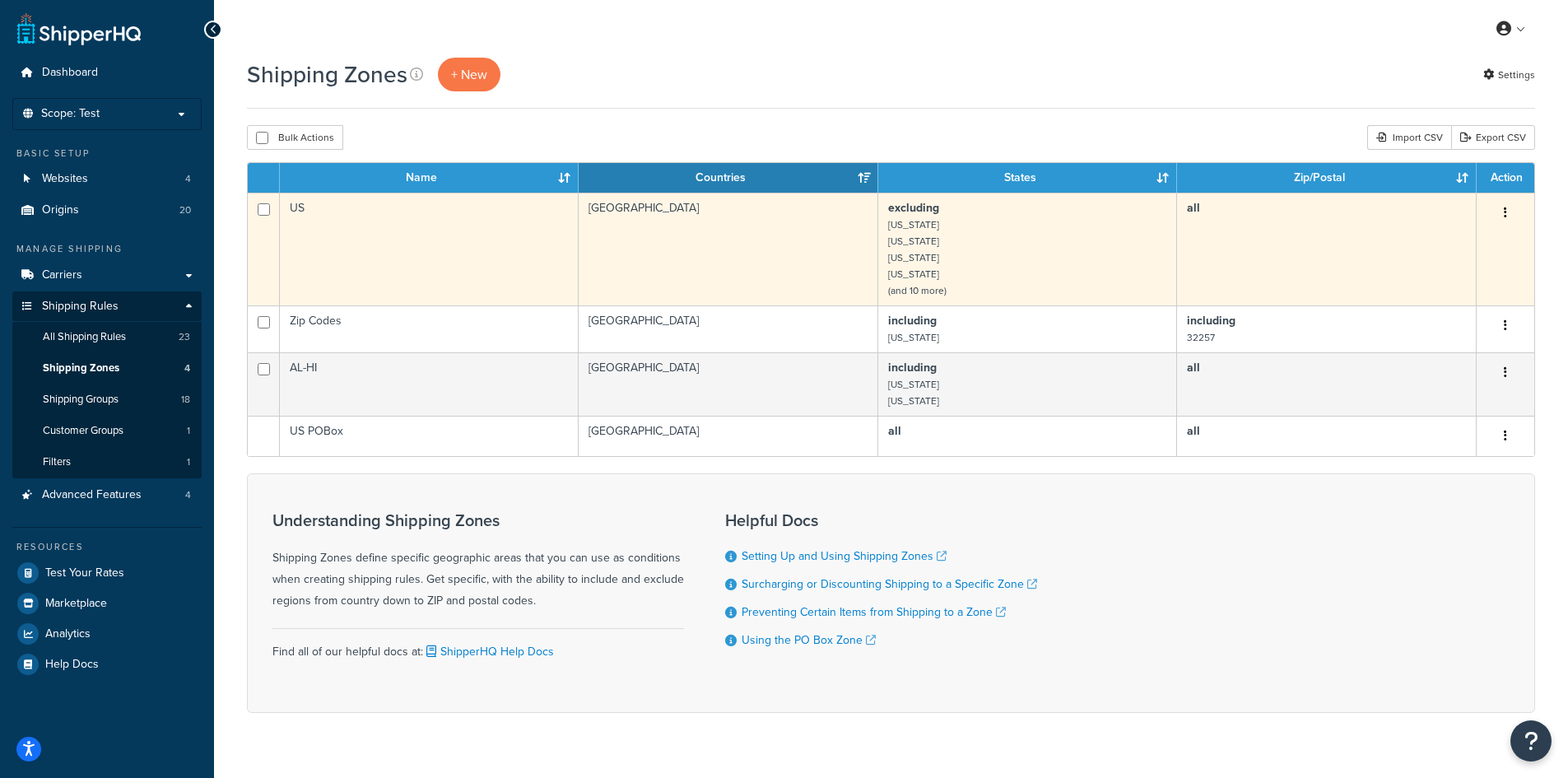
click at [450, 241] on td "US" at bounding box center [430, 250] width 299 height 113
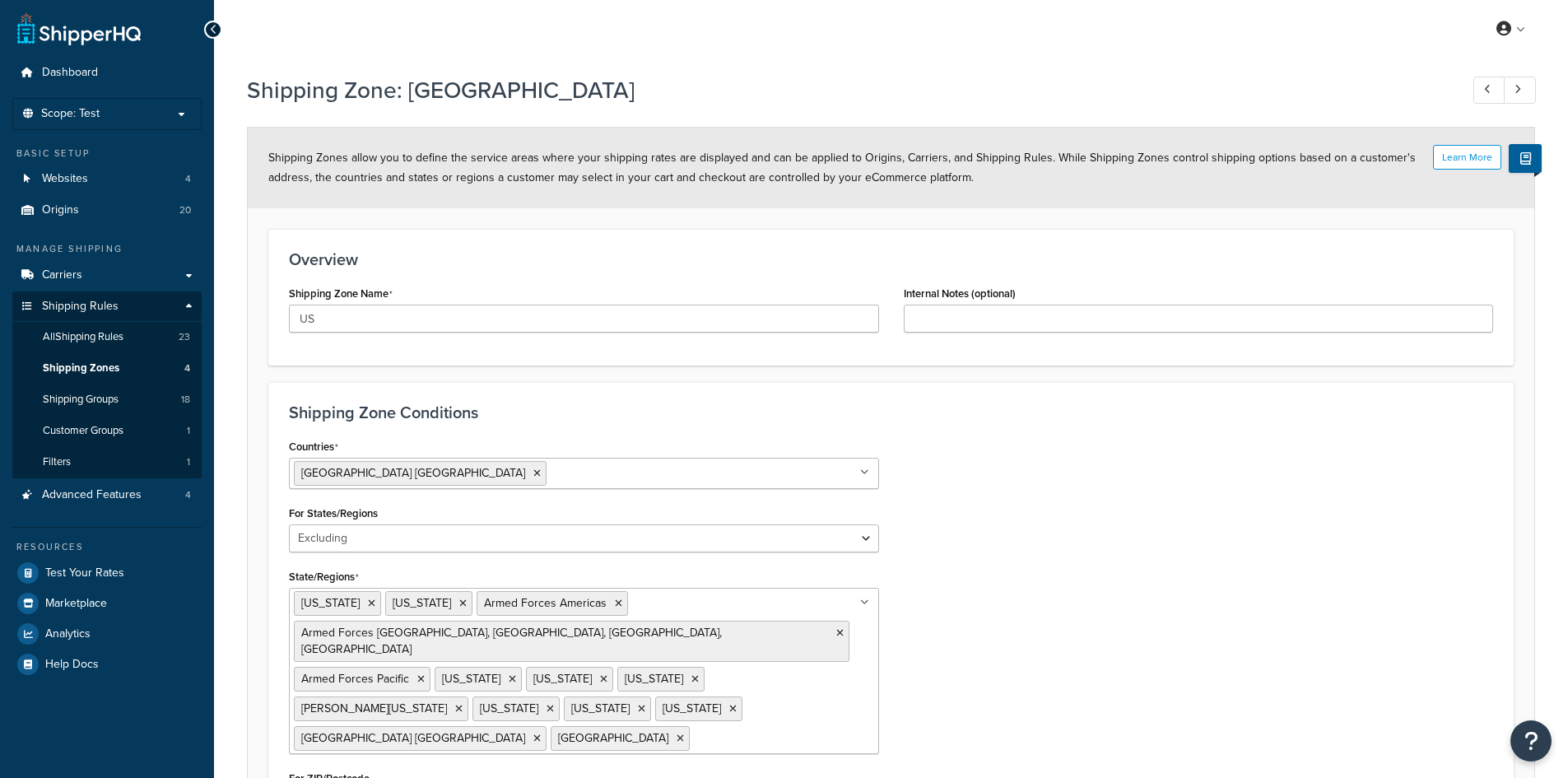
select select "excluding"
click at [121, 339] on span "All Shipping Rules" at bounding box center [83, 337] width 81 height 14
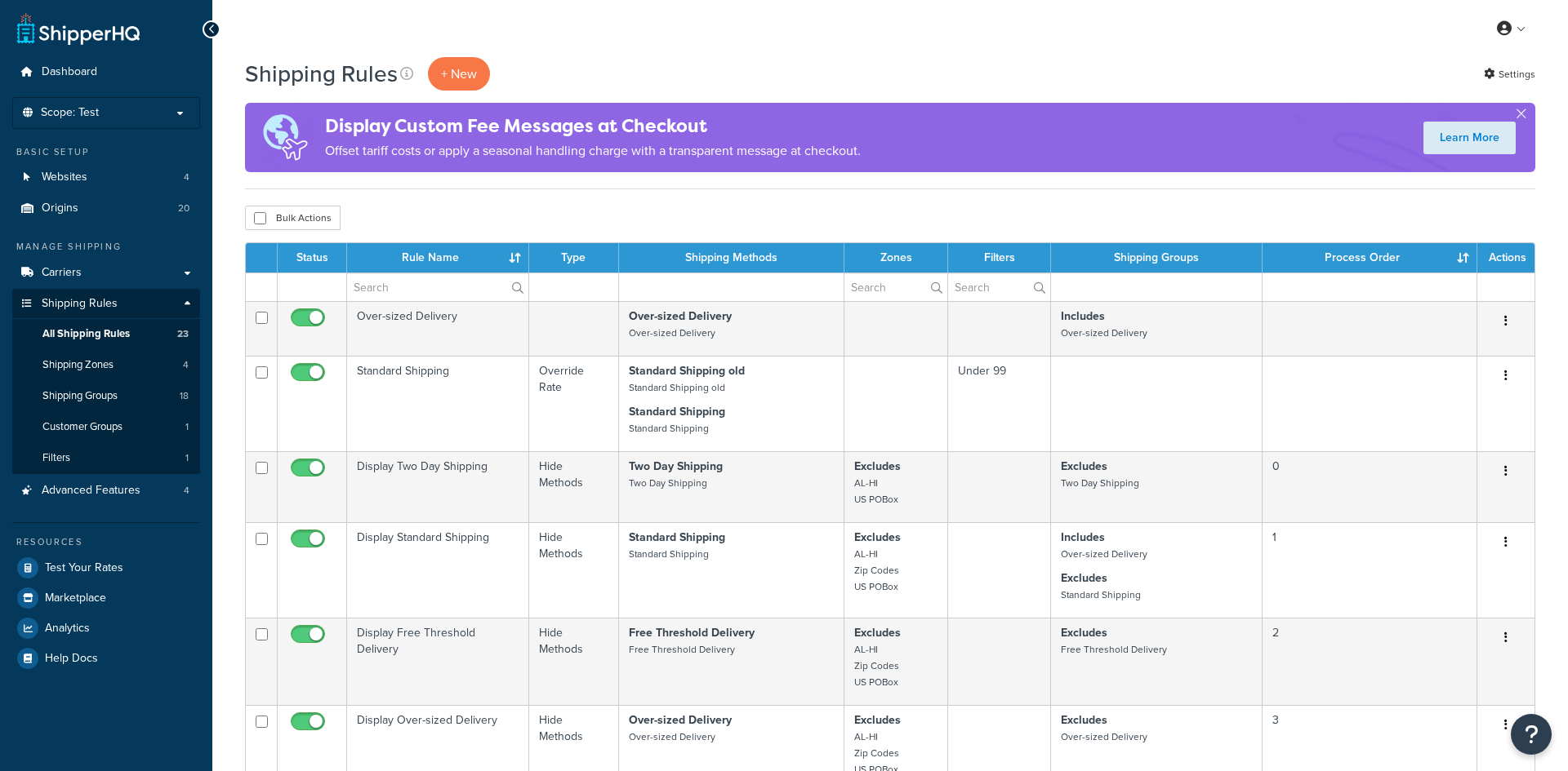
select select "1000"
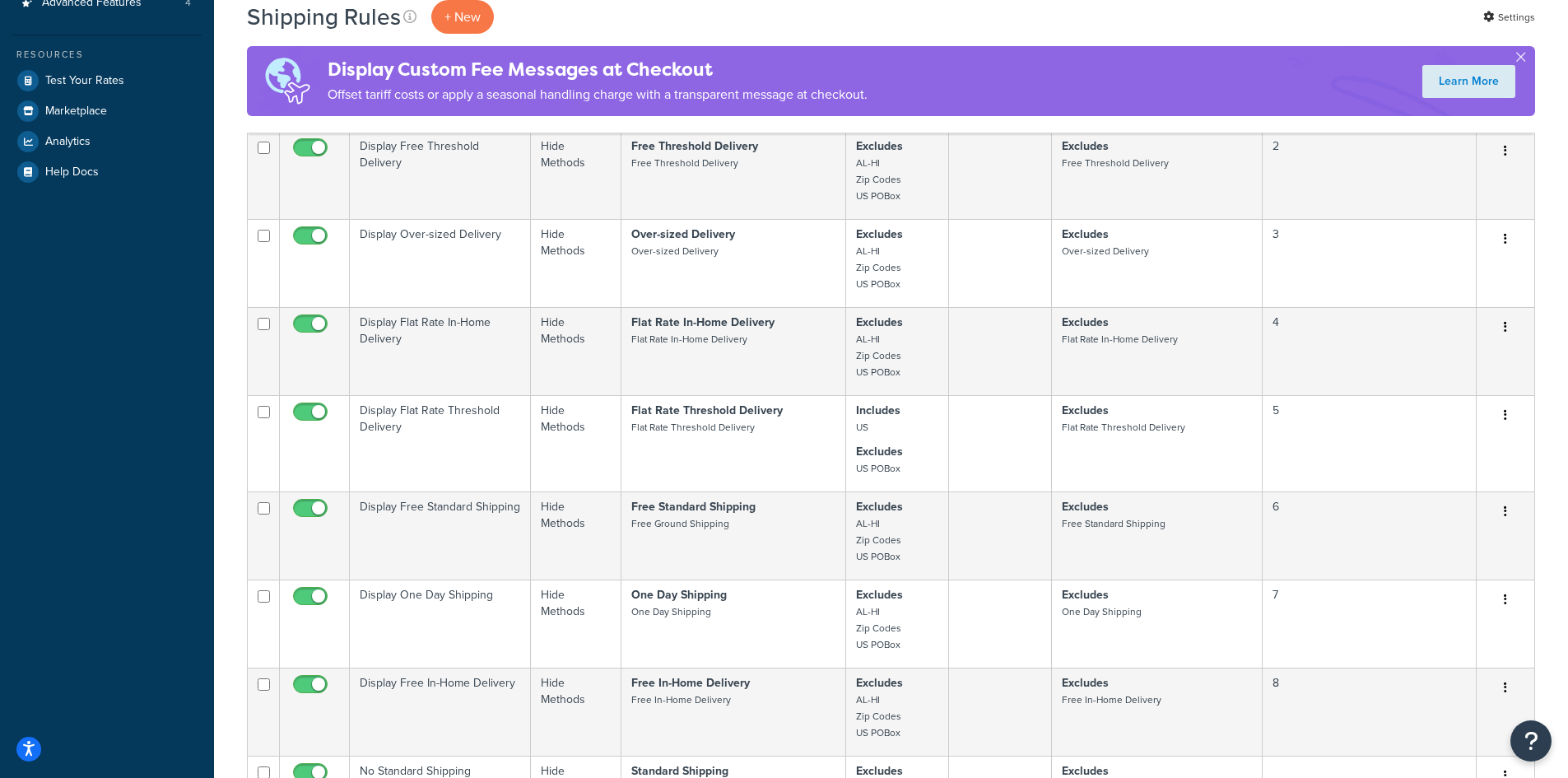
scroll to position [494, 0]
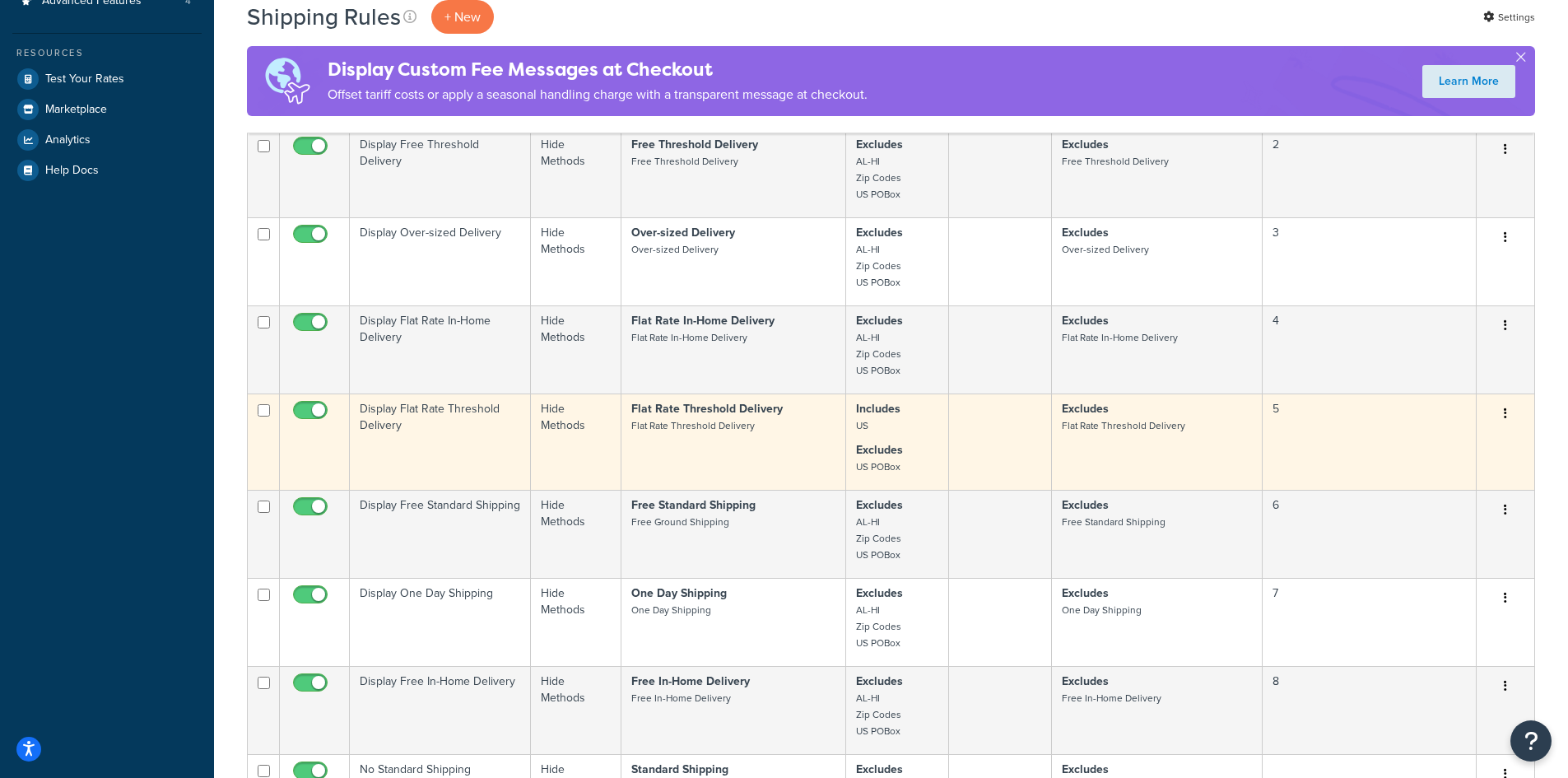
click at [460, 429] on td "Display Flat Rate Threshold Delivery" at bounding box center [440, 442] width 181 height 97
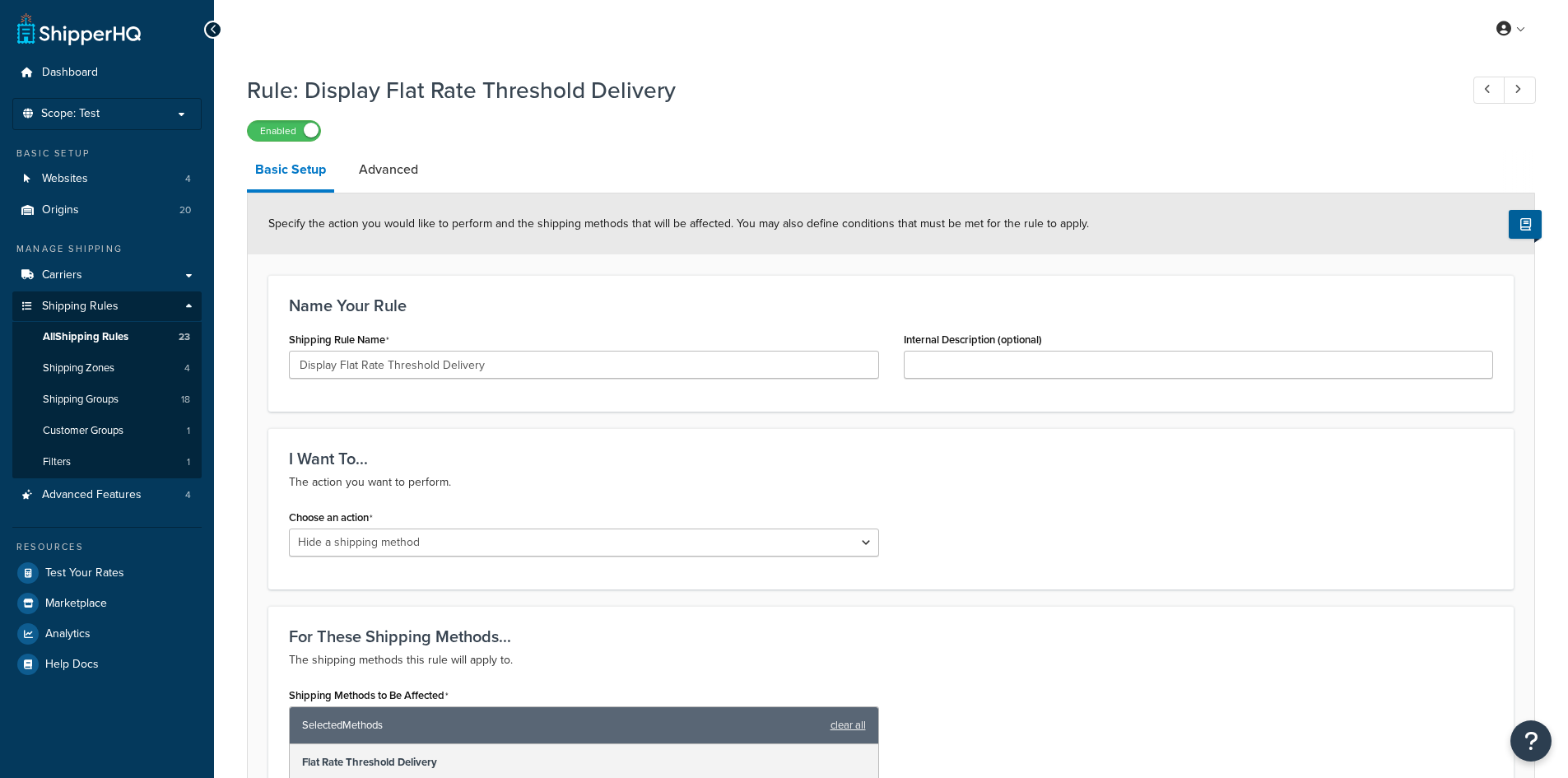
select select "HIDE"
click at [112, 336] on span "All Shipping Rules" at bounding box center [85, 337] width 85 height 14
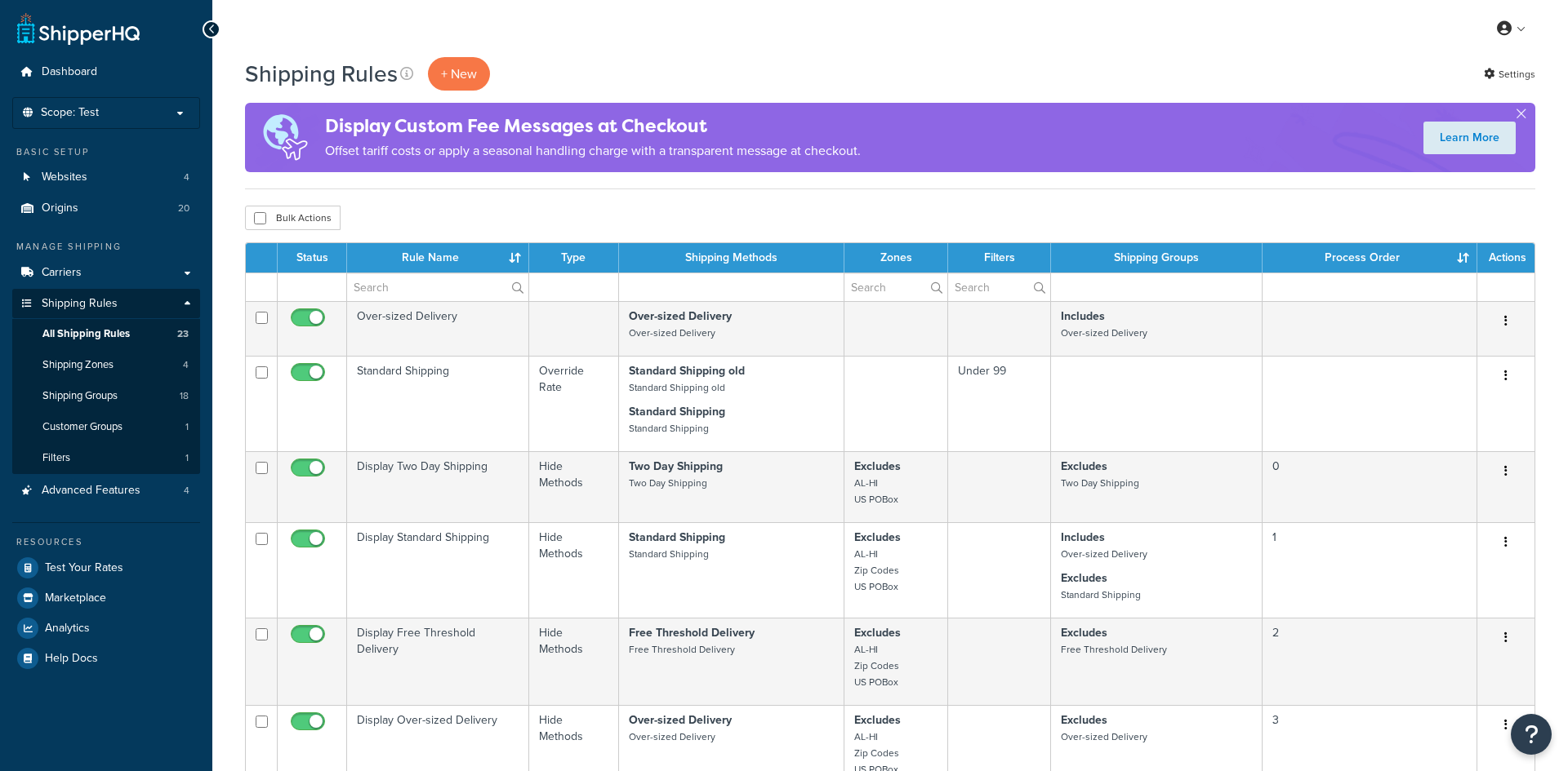
select select "1000"
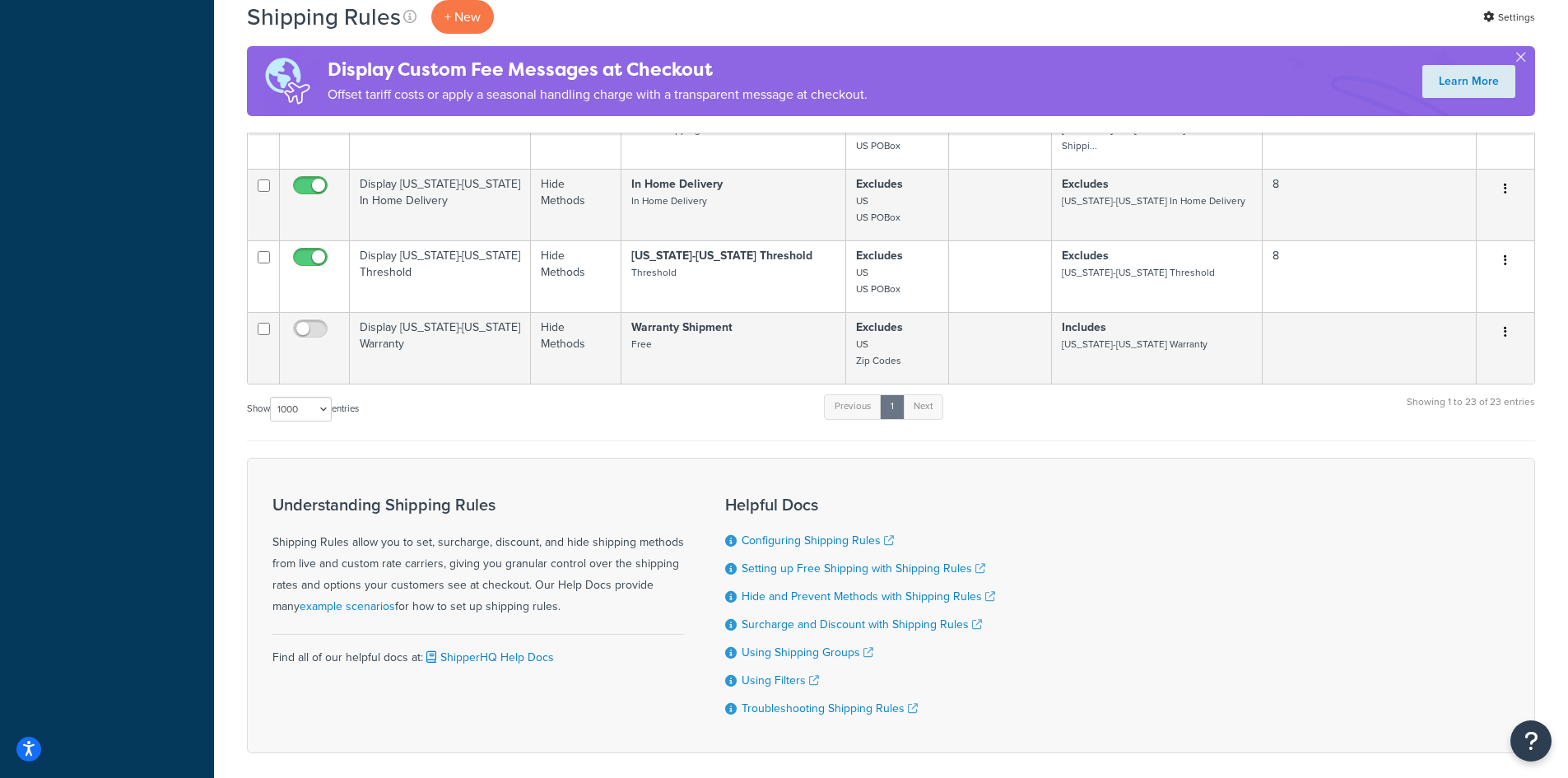
scroll to position [2052, 0]
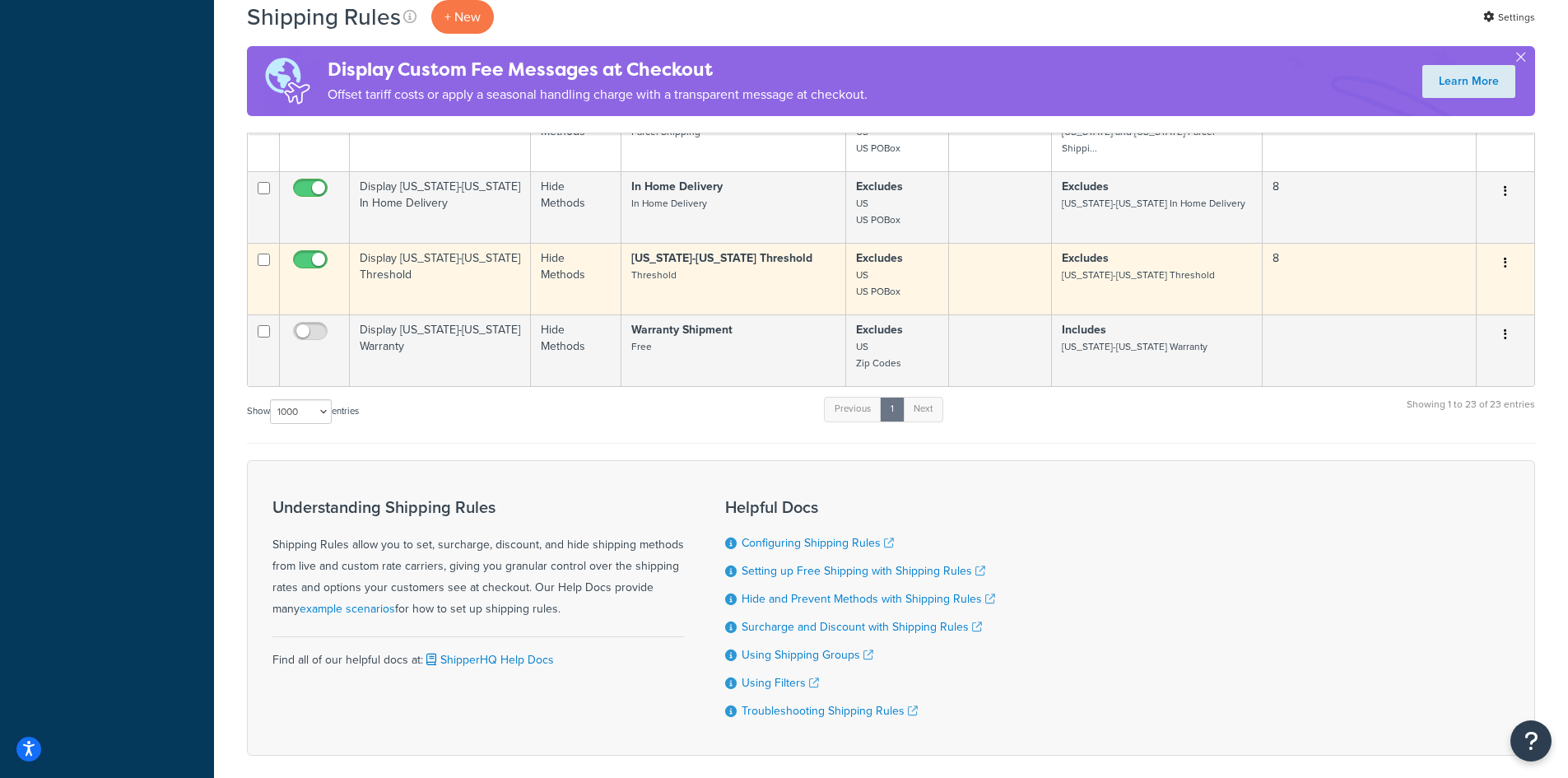
click at [465, 275] on td "Display [US_STATE]-[US_STATE] Threshold" at bounding box center [440, 279] width 181 height 71
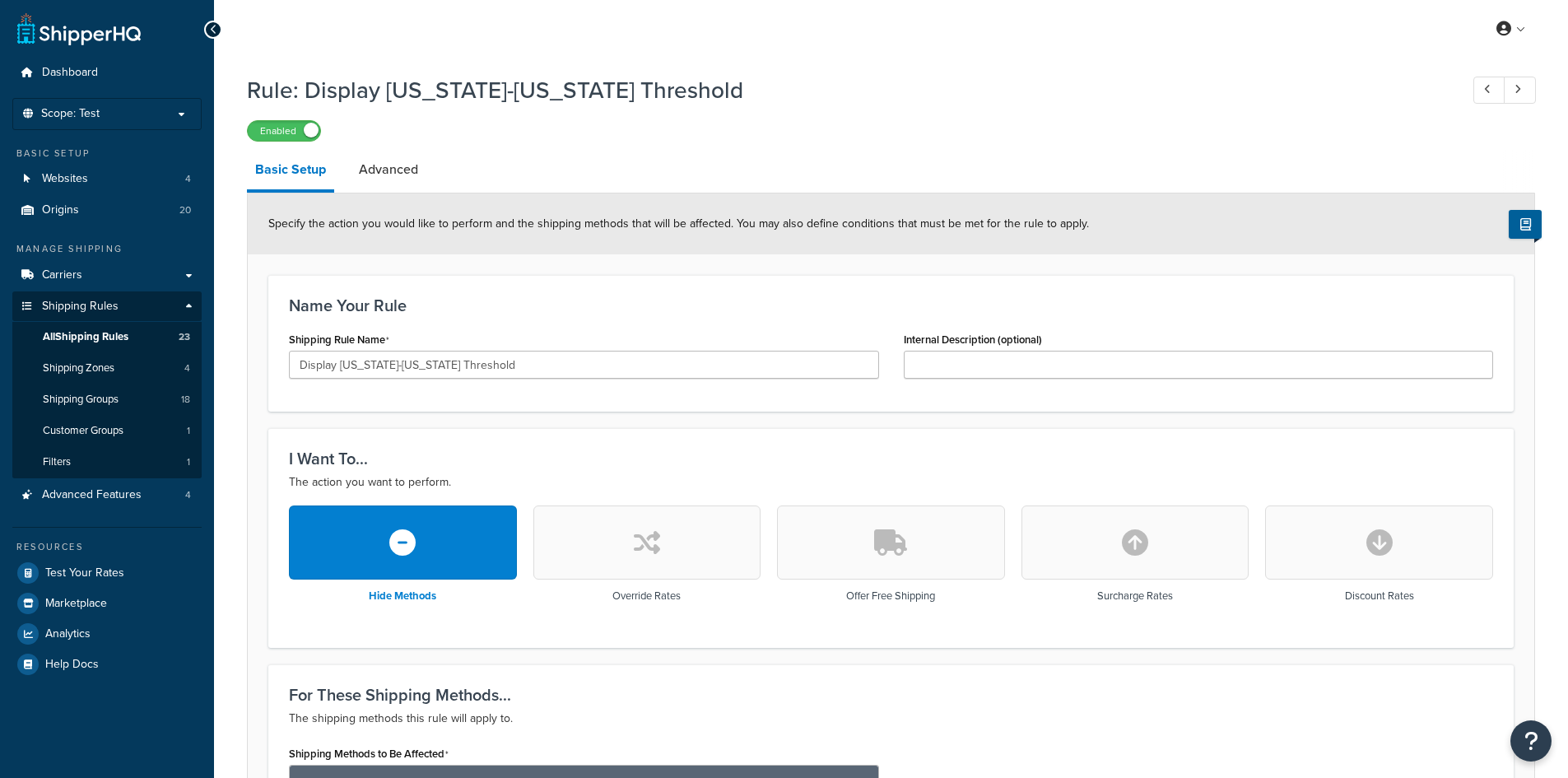
scroll to position [753, 0]
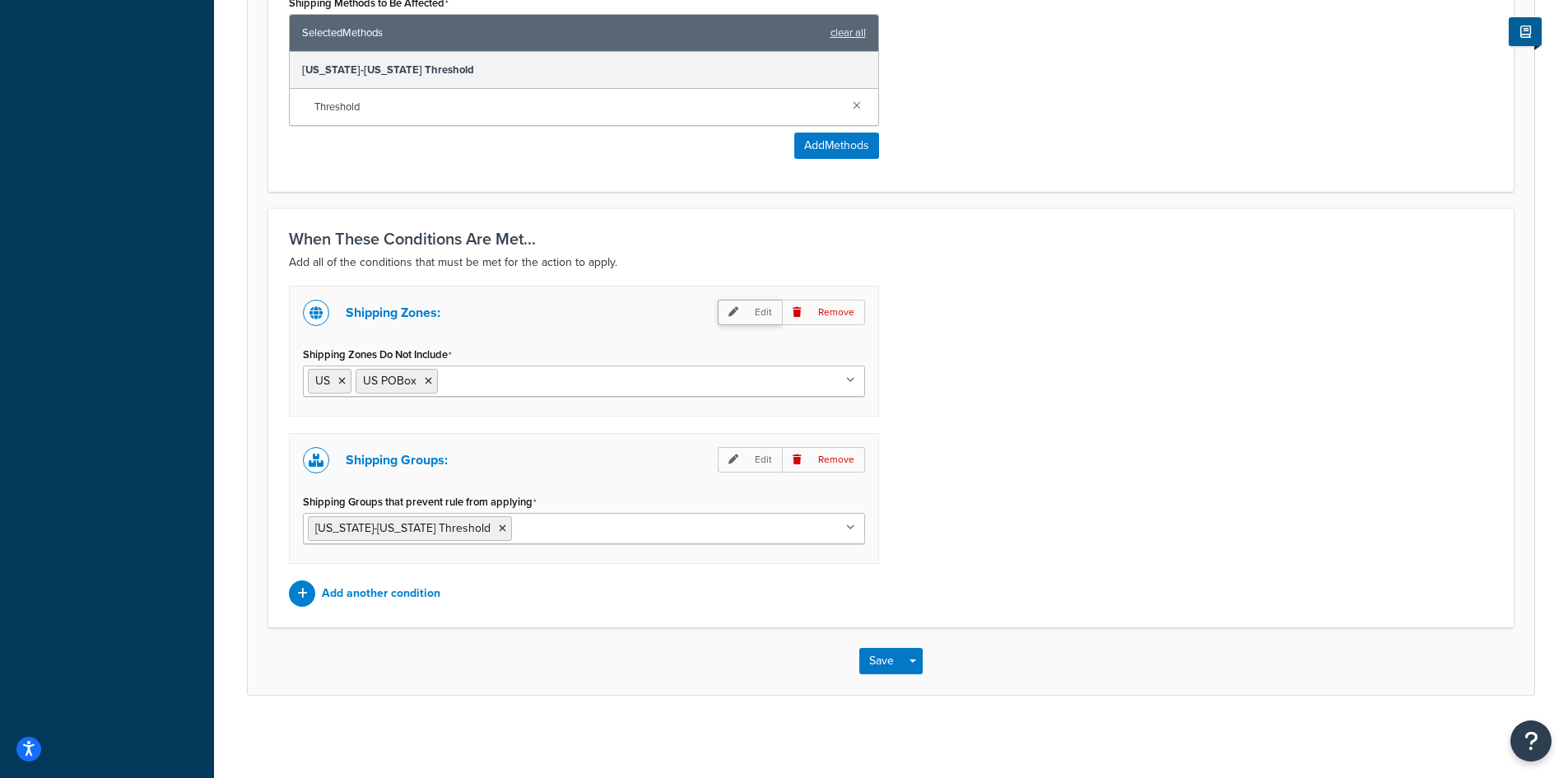
click at [735, 314] on icon at bounding box center [733, 312] width 10 height 10
select select "exclude"
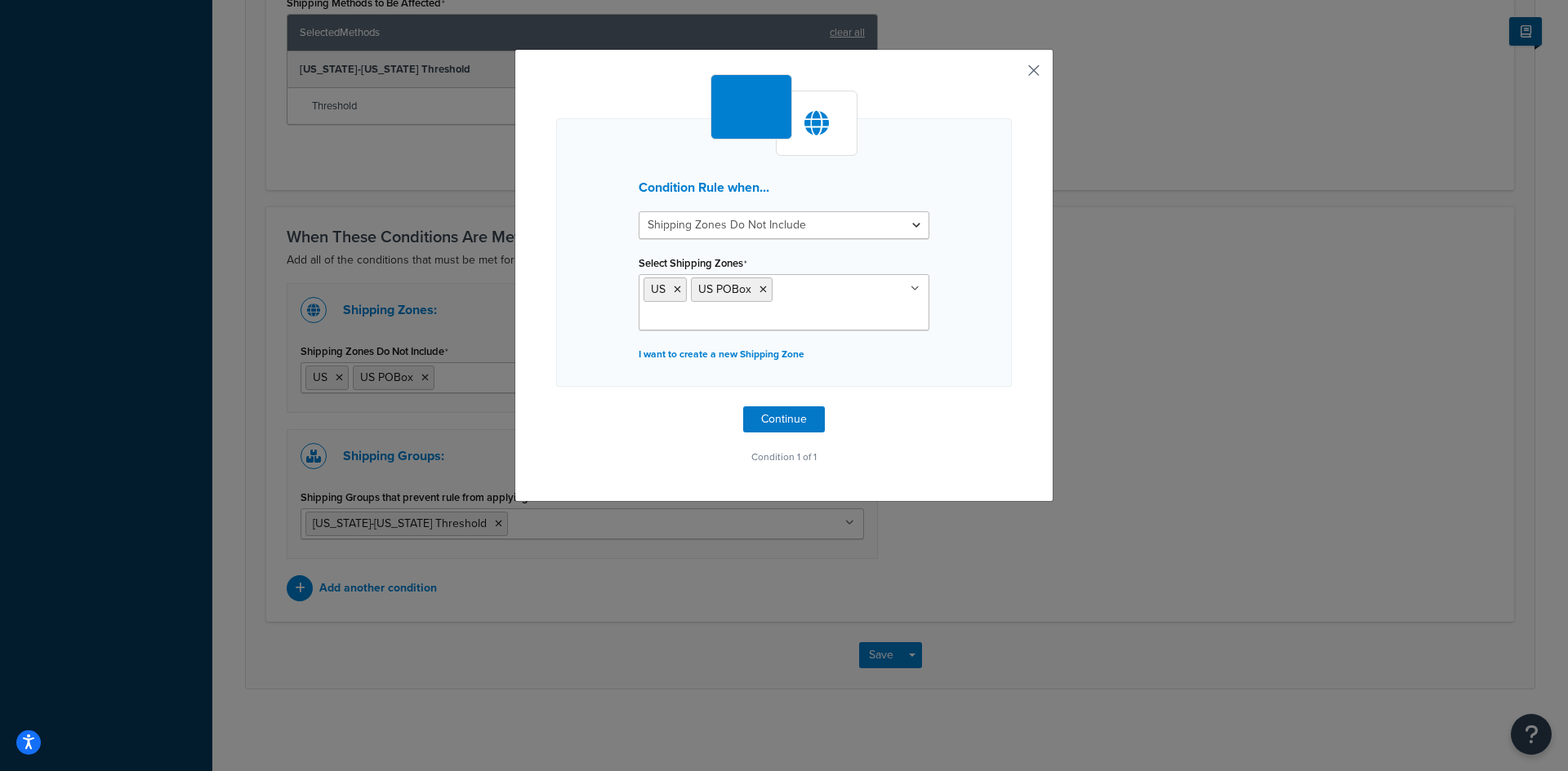
click at [1011, 75] on button "button" at bounding box center [1009, 76] width 4 height 4
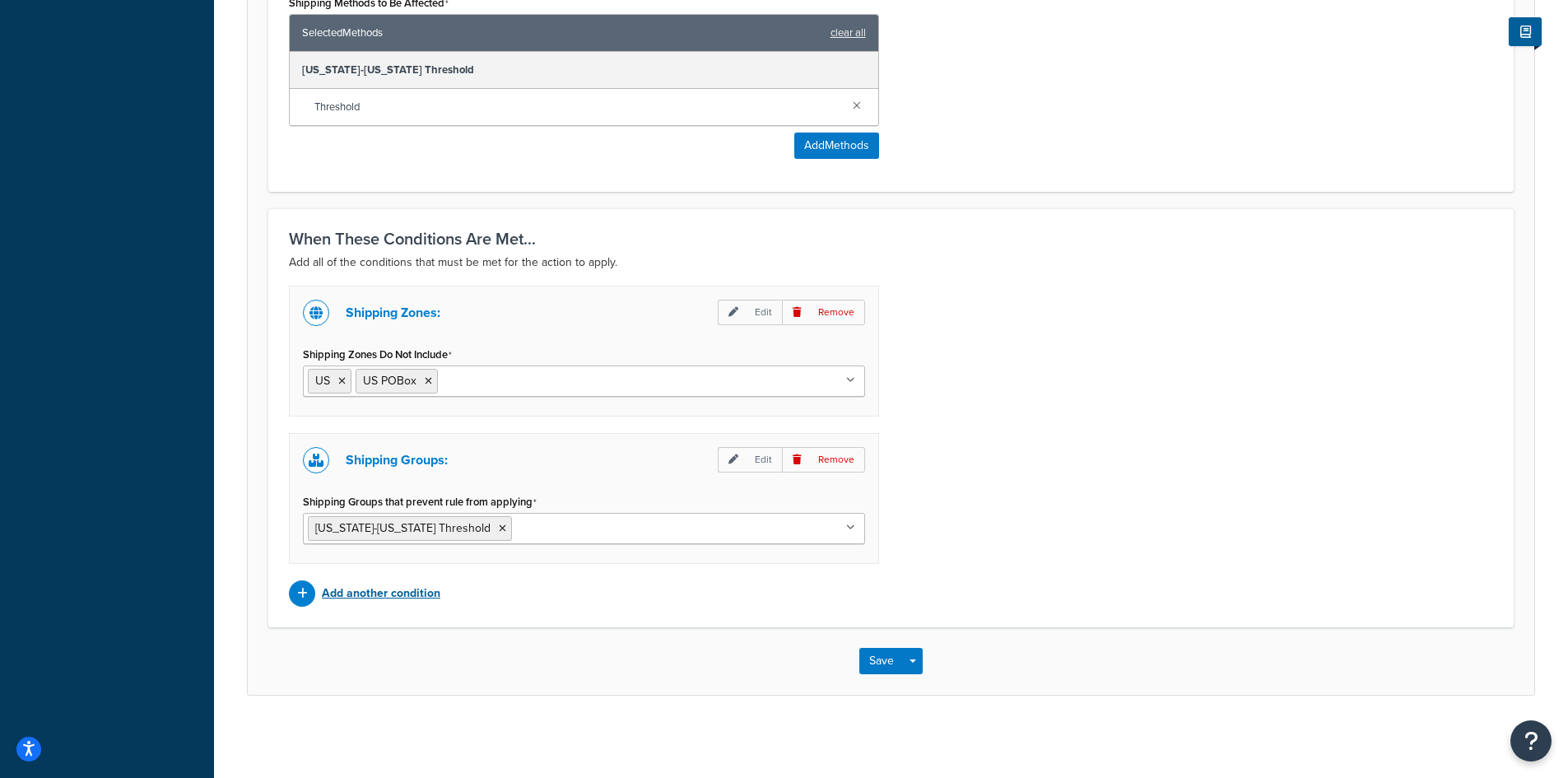
click at [393, 595] on p "Add another condition" at bounding box center [381, 593] width 119 height 23
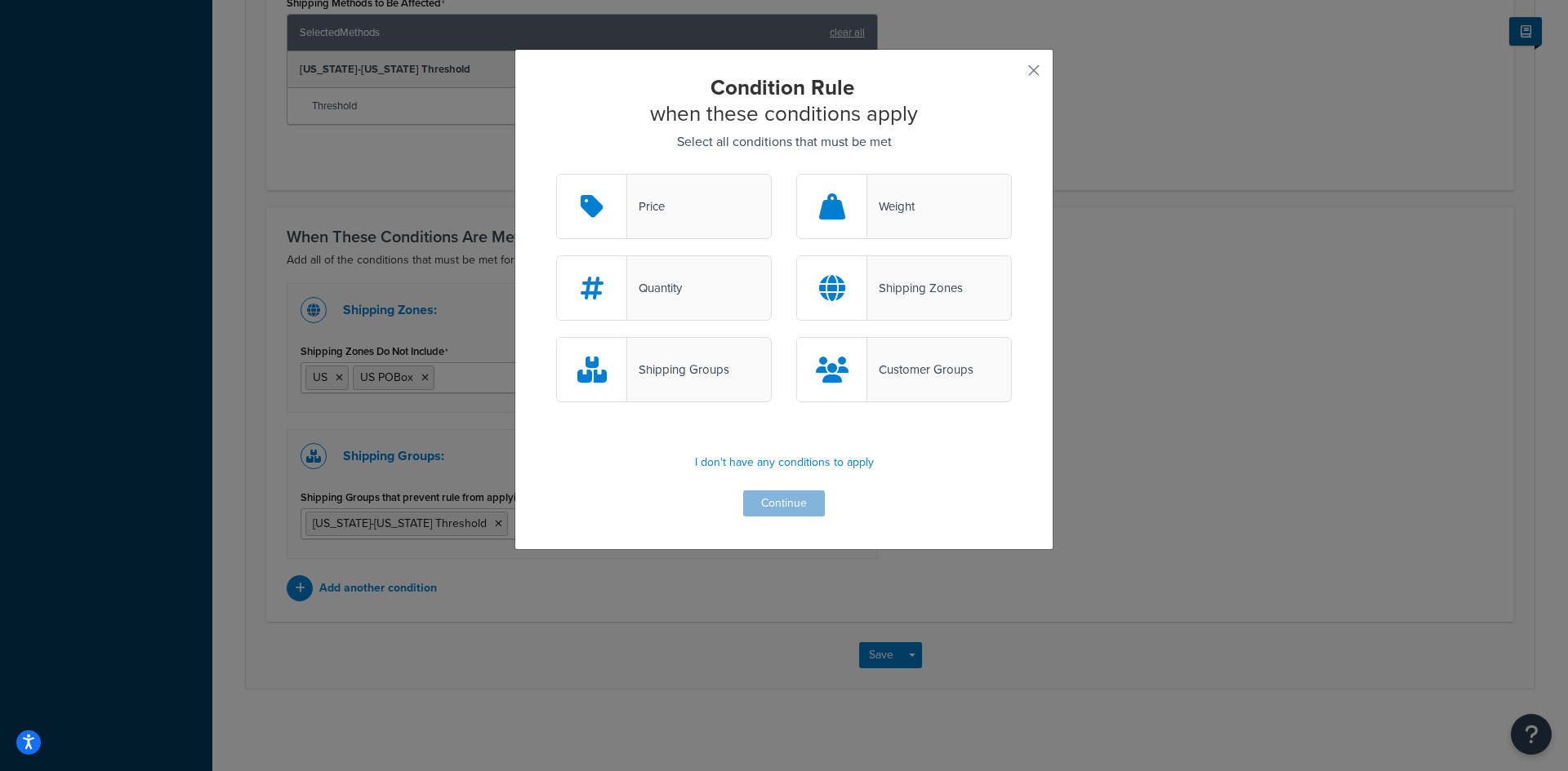
click at [900, 292] on div "Shipping Zones" at bounding box center [915, 288] width 96 height 23
click at [0, 0] on input "Shipping Zones" at bounding box center [0, 0] width 0 height 0
click at [767, 512] on button "Continue" at bounding box center [783, 503] width 82 height 26
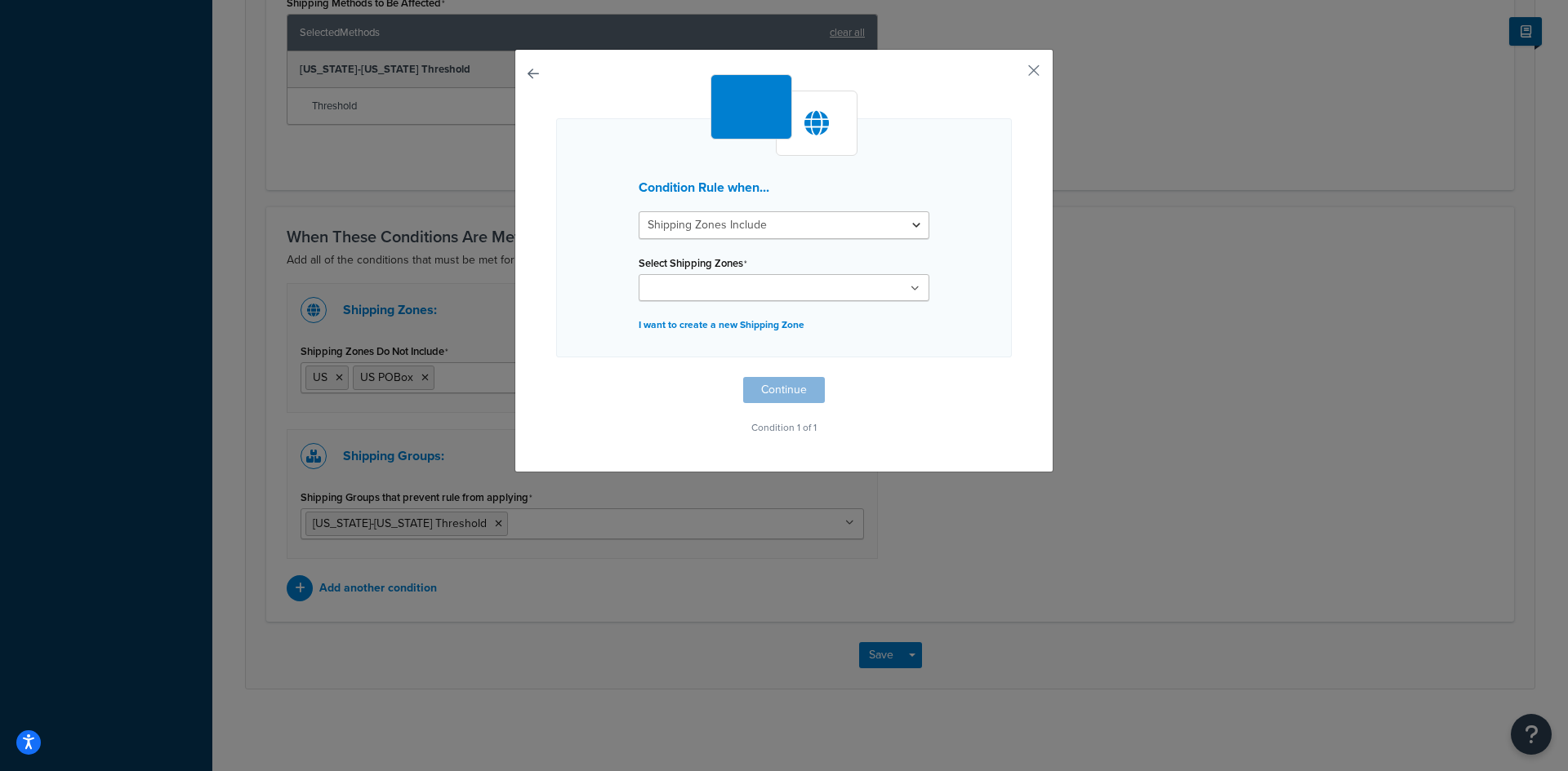
click at [760, 282] on input "Select Shipping Zones" at bounding box center [715, 289] width 144 height 18
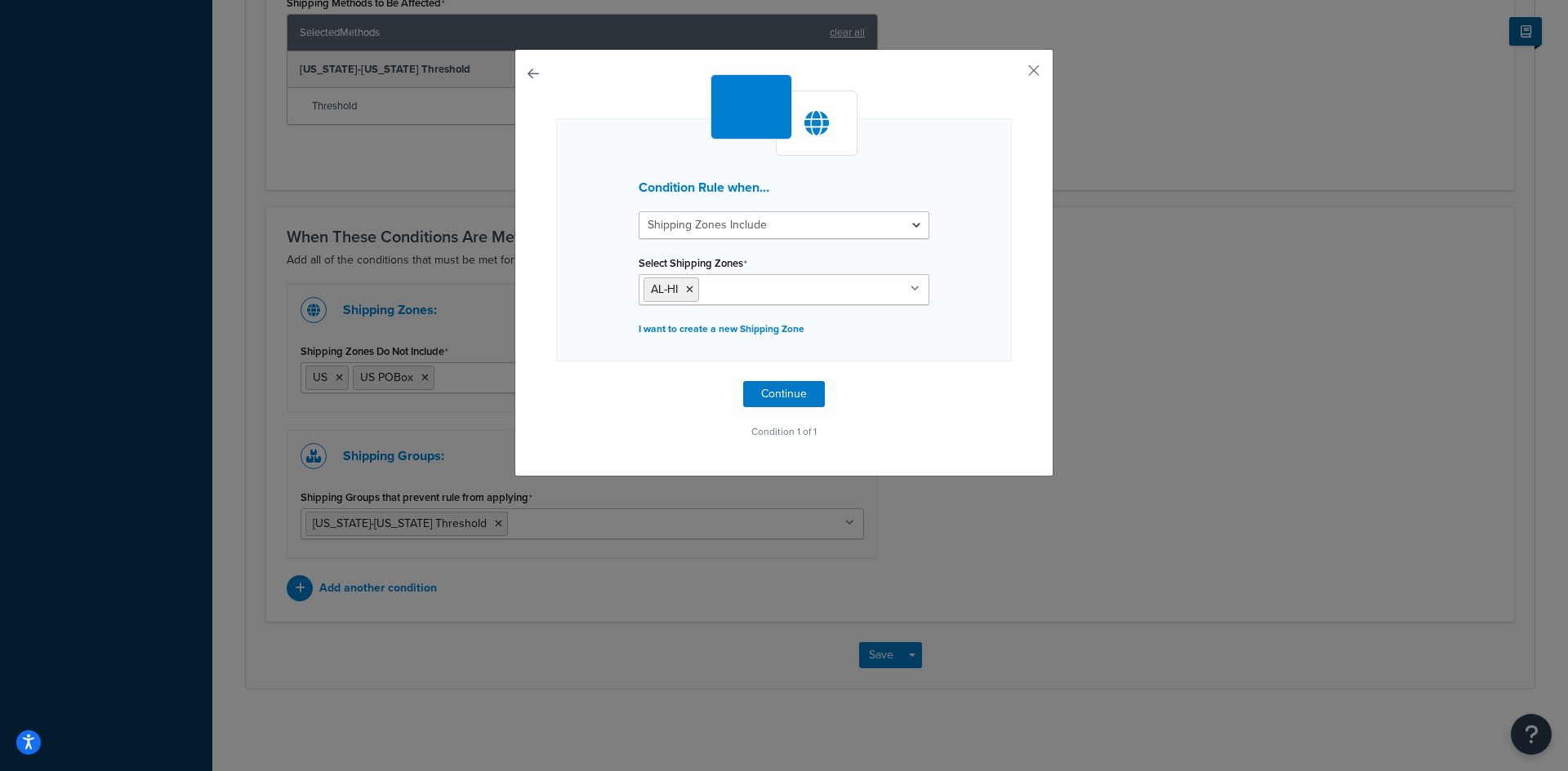
click at [1010, 331] on div "Condition Rule when... Shipping Zones Include Shipping Zones Do Not Include Sel…" at bounding box center [784, 262] width 539 height 428
click at [778, 398] on button "Continue" at bounding box center [783, 394] width 82 height 26
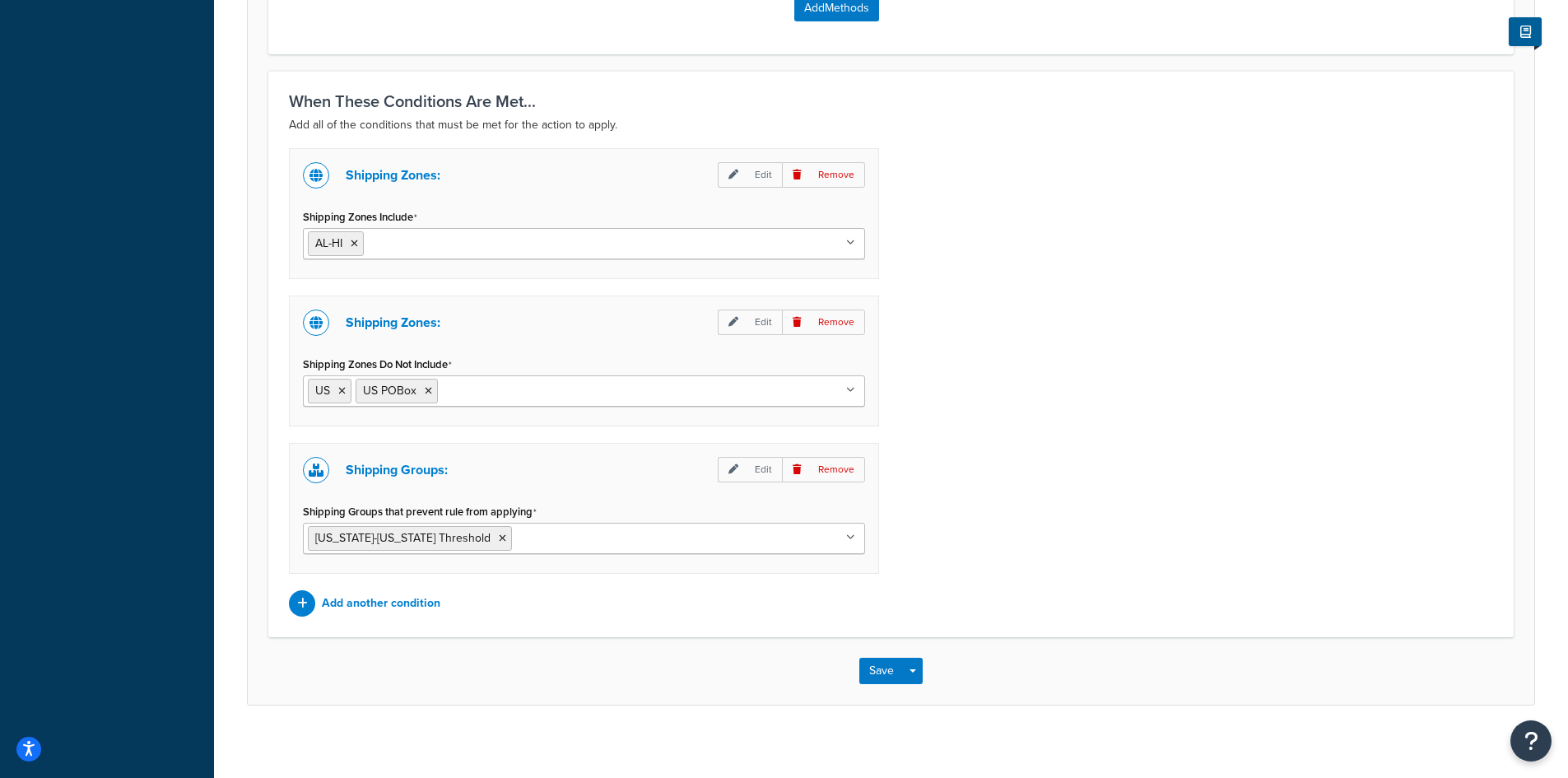
scroll to position [901, 0]
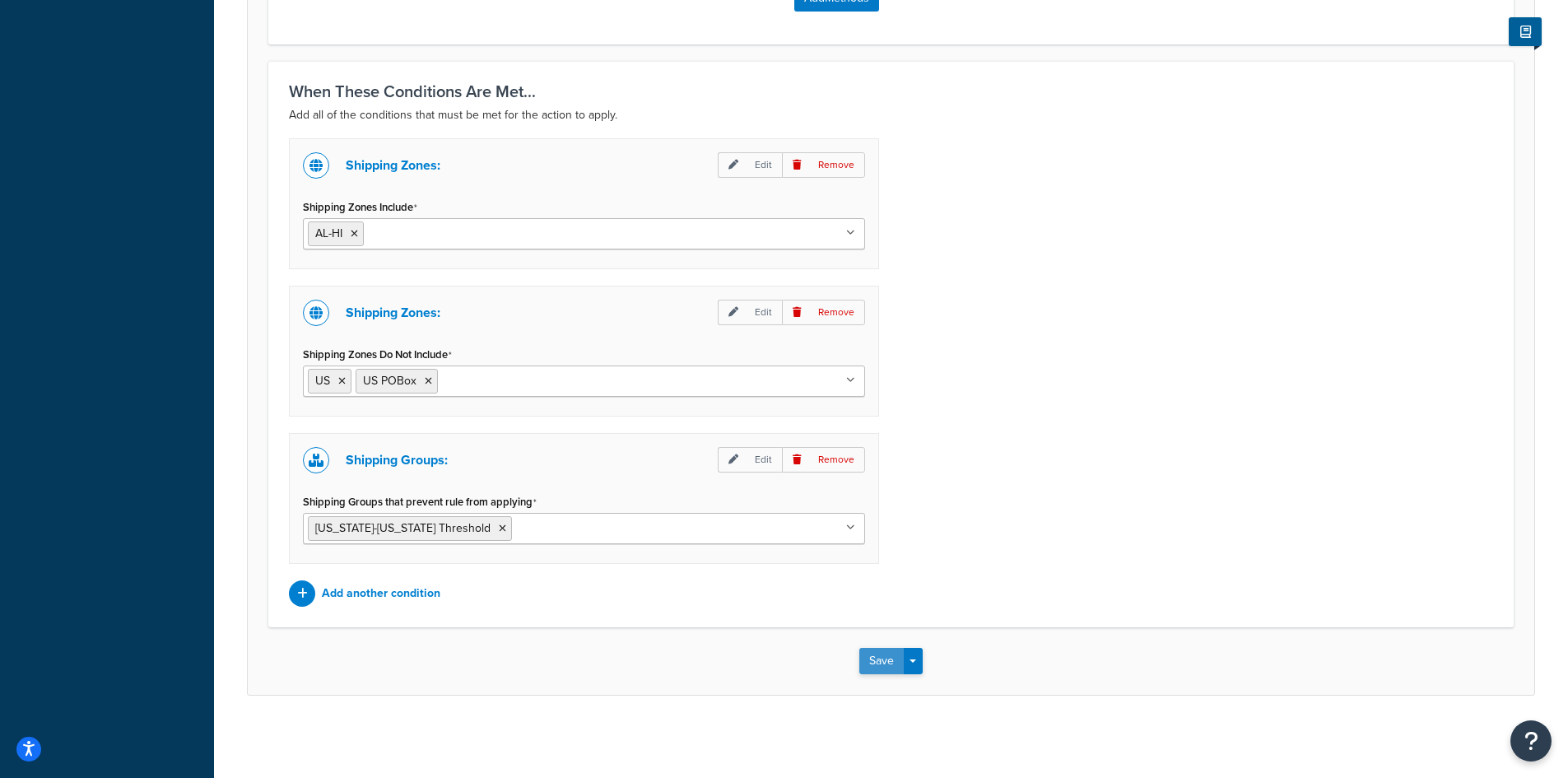
click at [876, 656] on button "Save" at bounding box center [881, 661] width 45 height 26
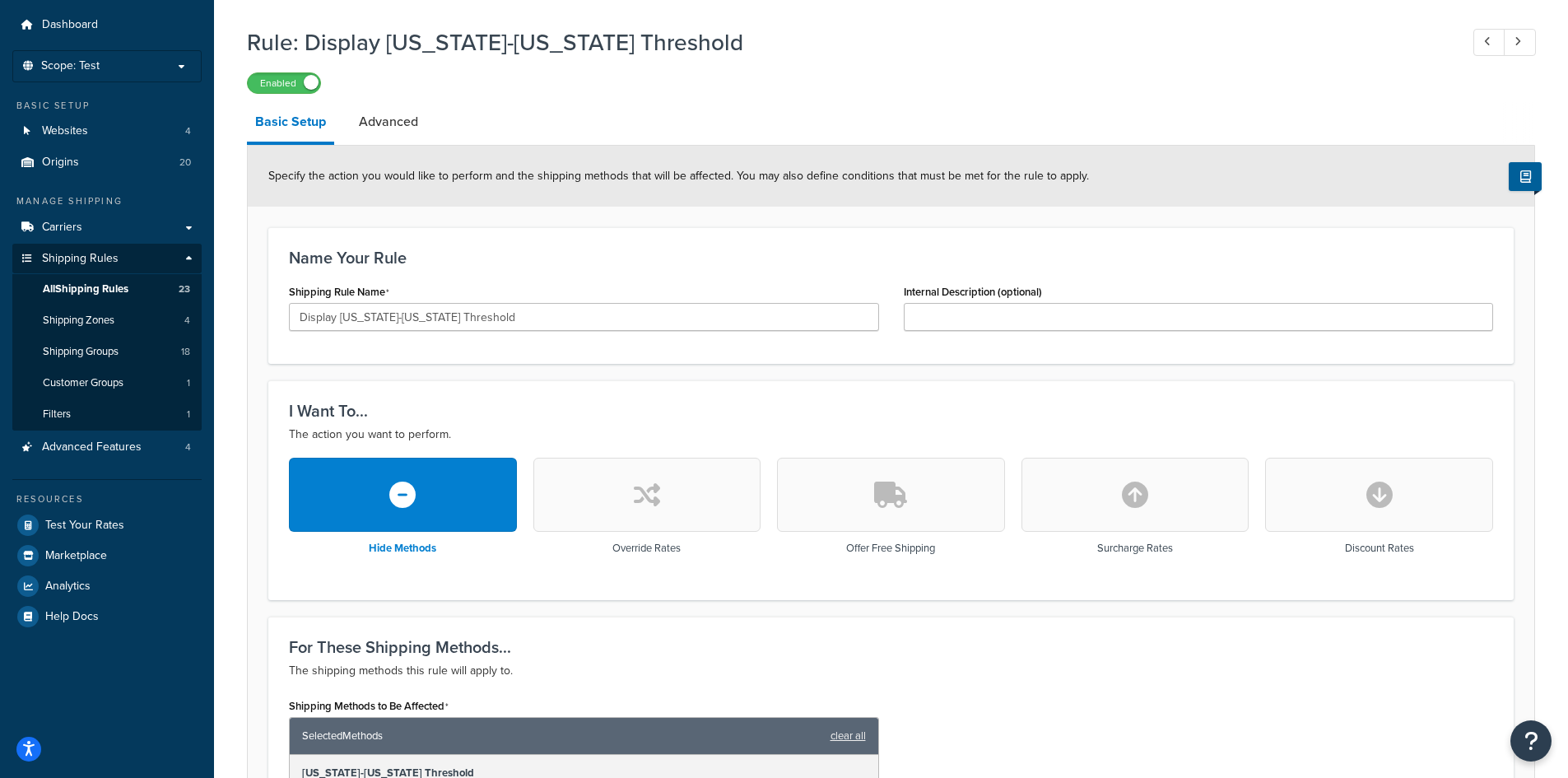
scroll to position [0, 0]
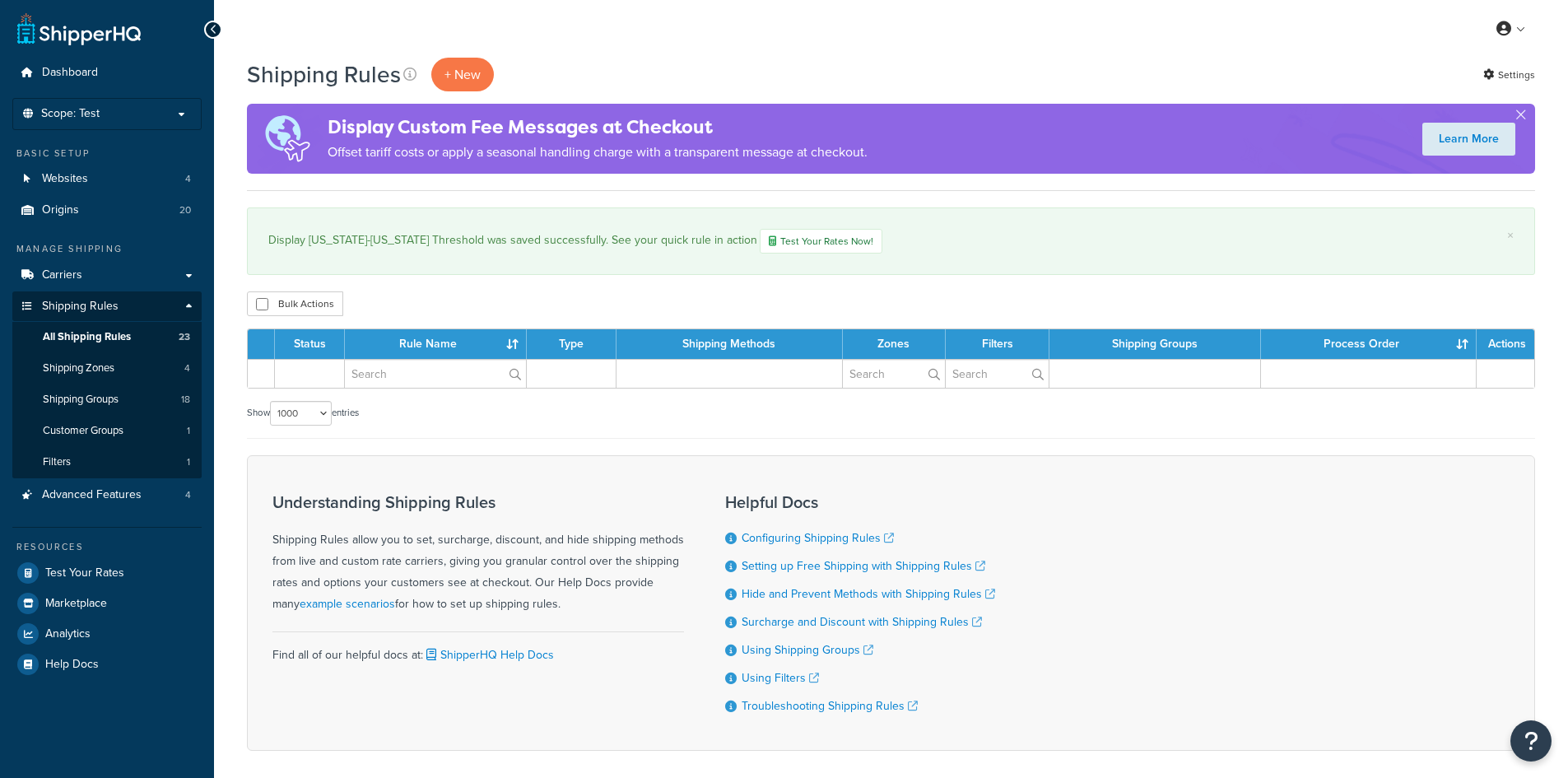
select select "1000"
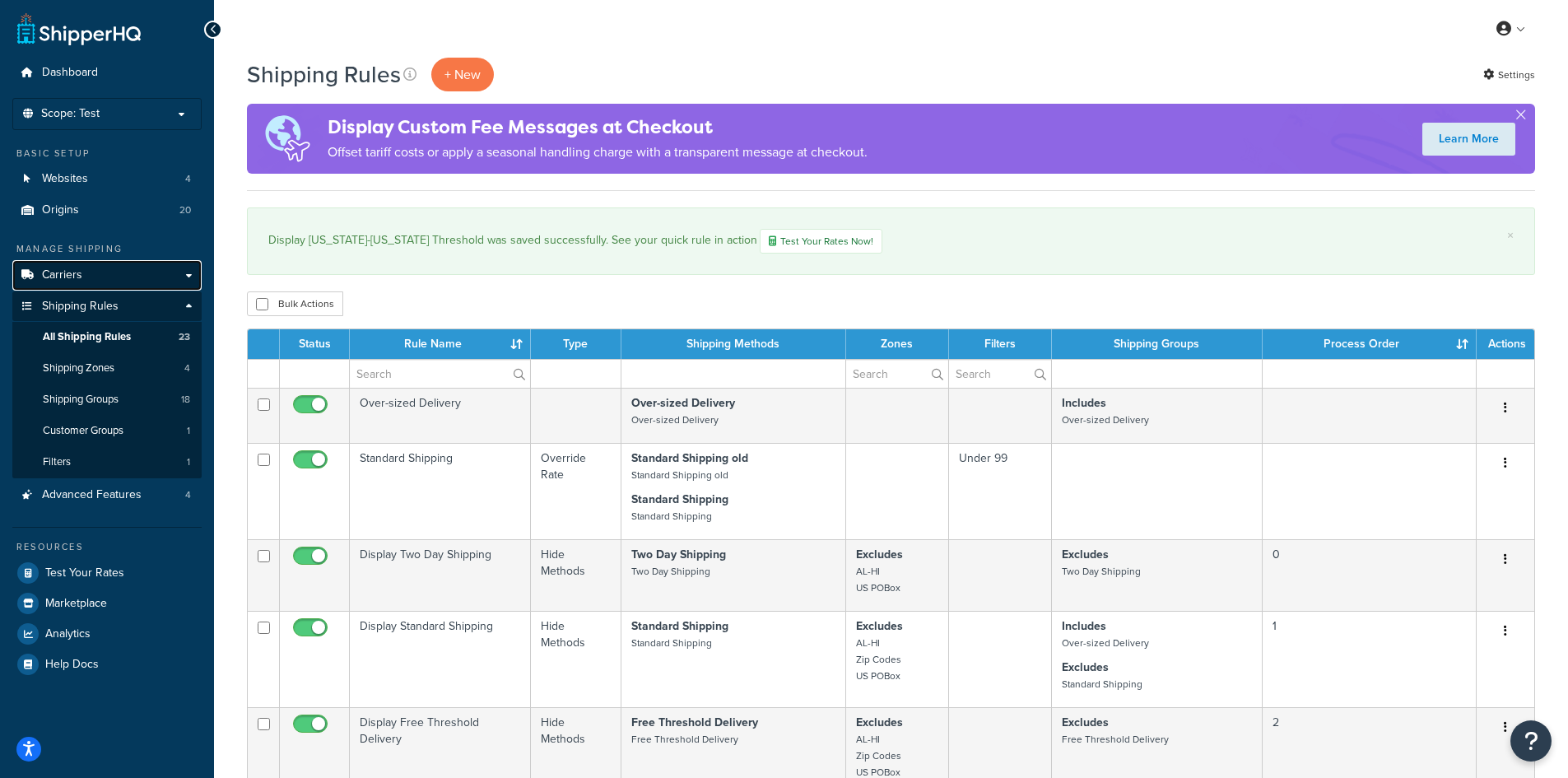
click at [107, 272] on link "Carriers" at bounding box center [107, 275] width 189 height 31
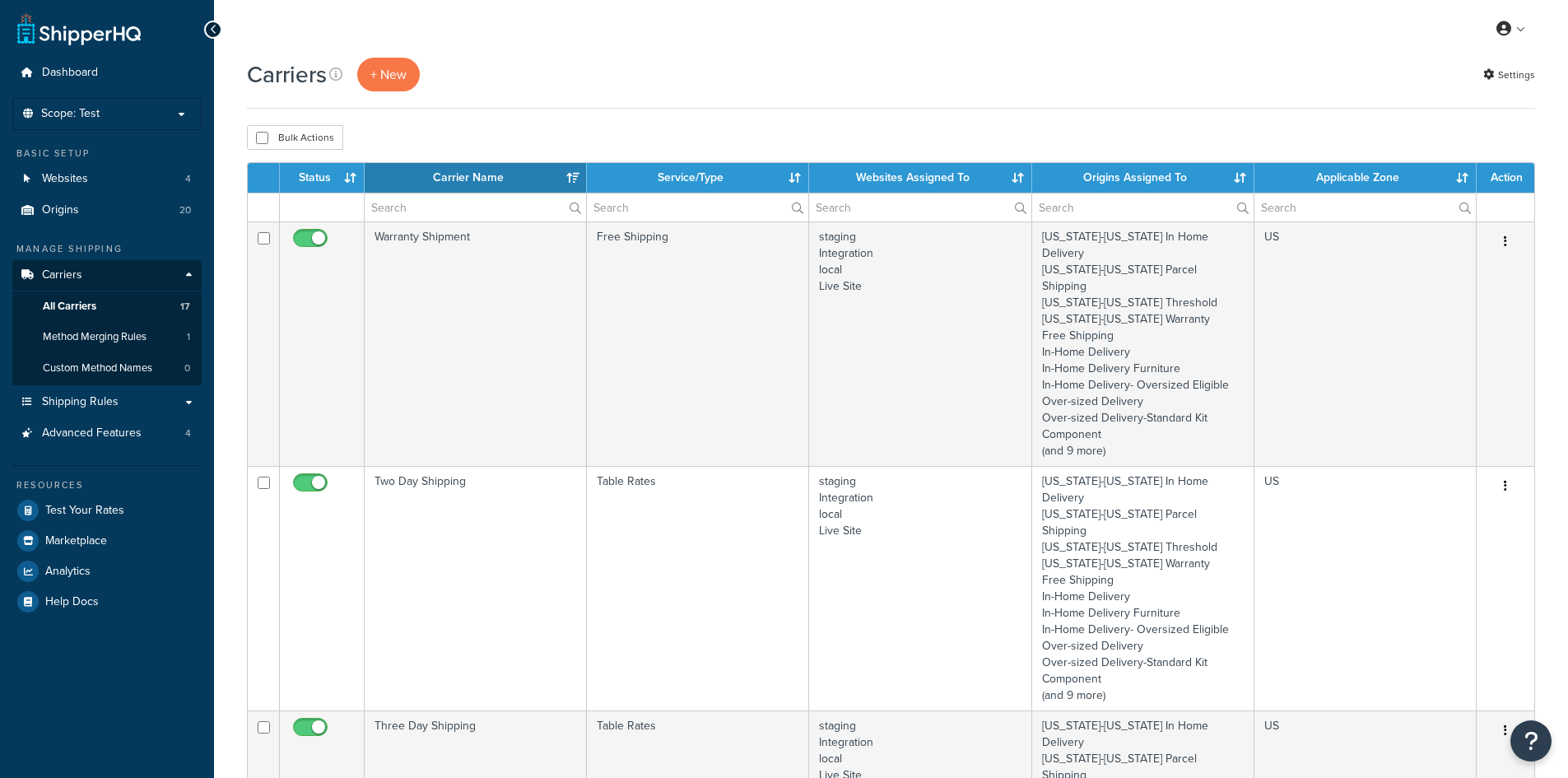
select select "15"
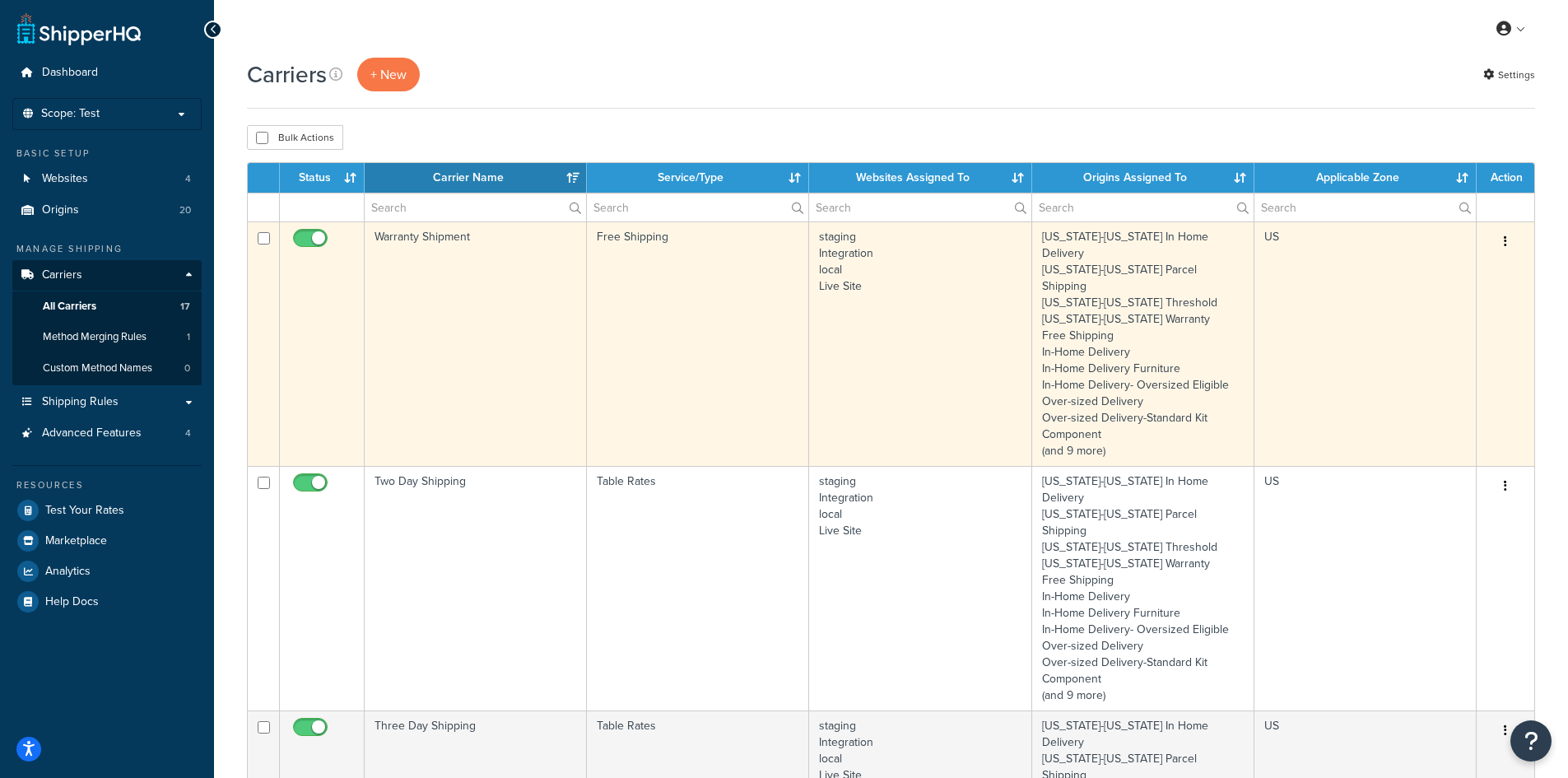
click at [465, 278] on td "Warranty Shipment" at bounding box center [476, 344] width 223 height 245
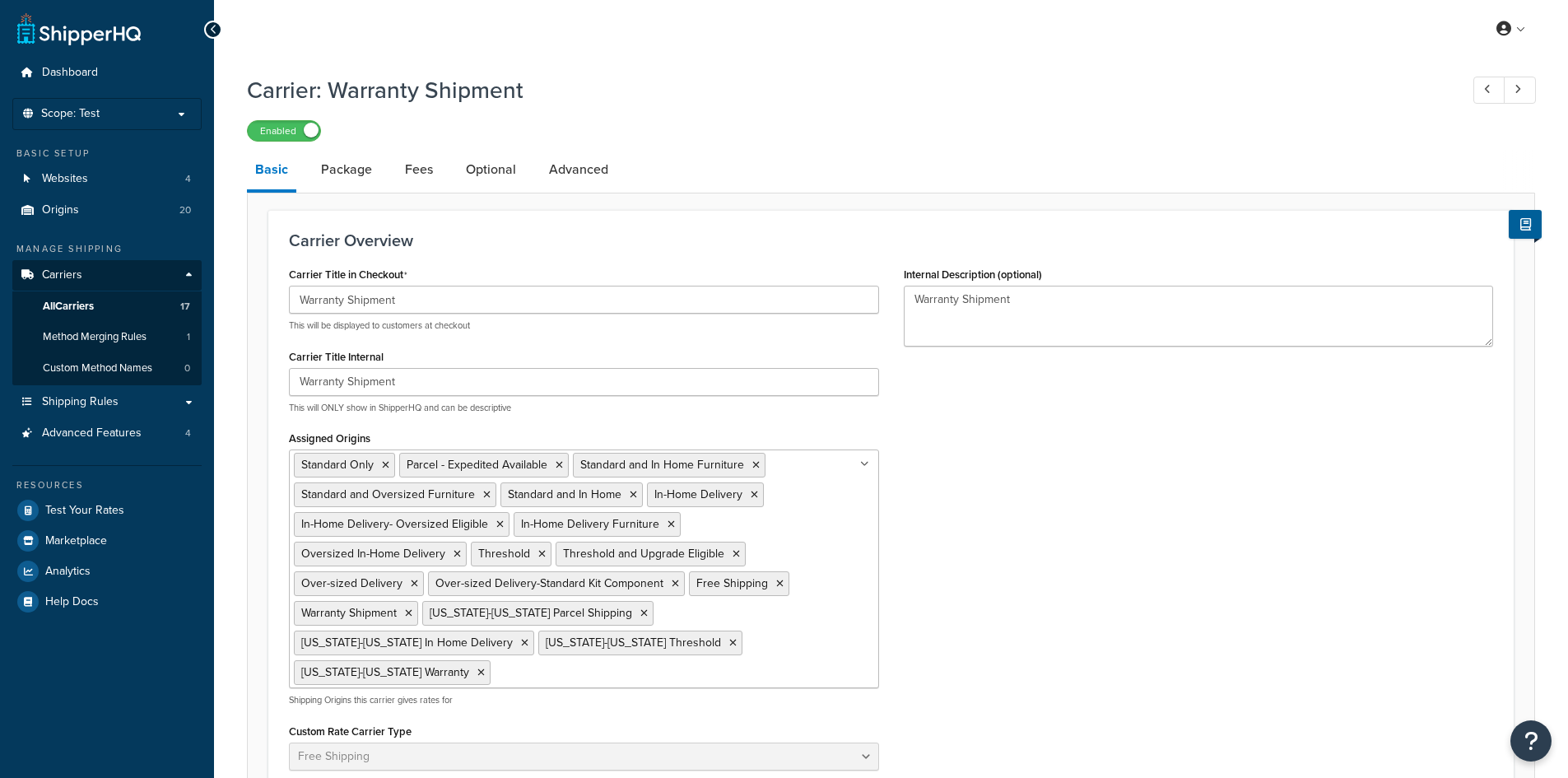
select select "free"
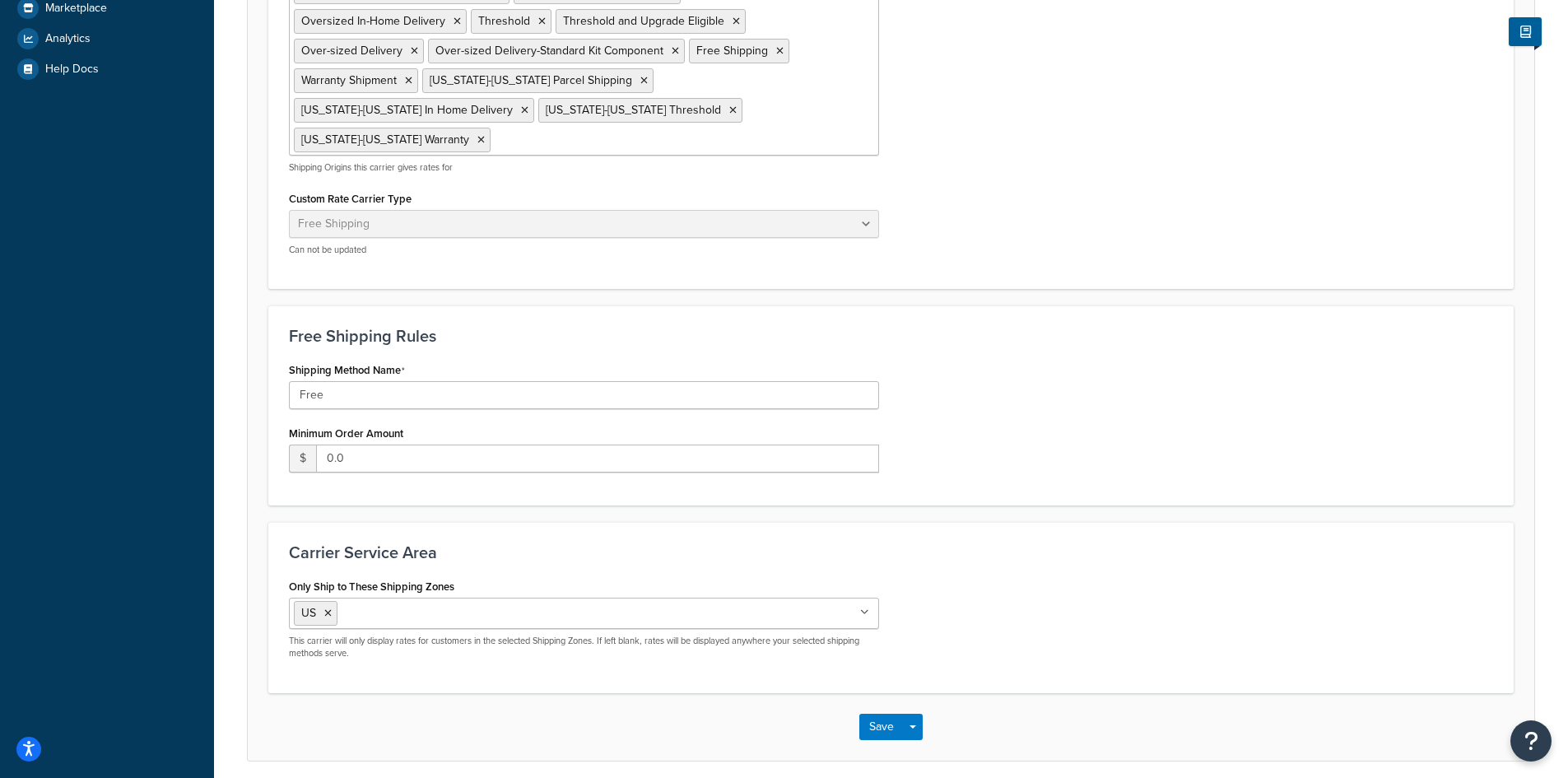
scroll to position [571, 0]
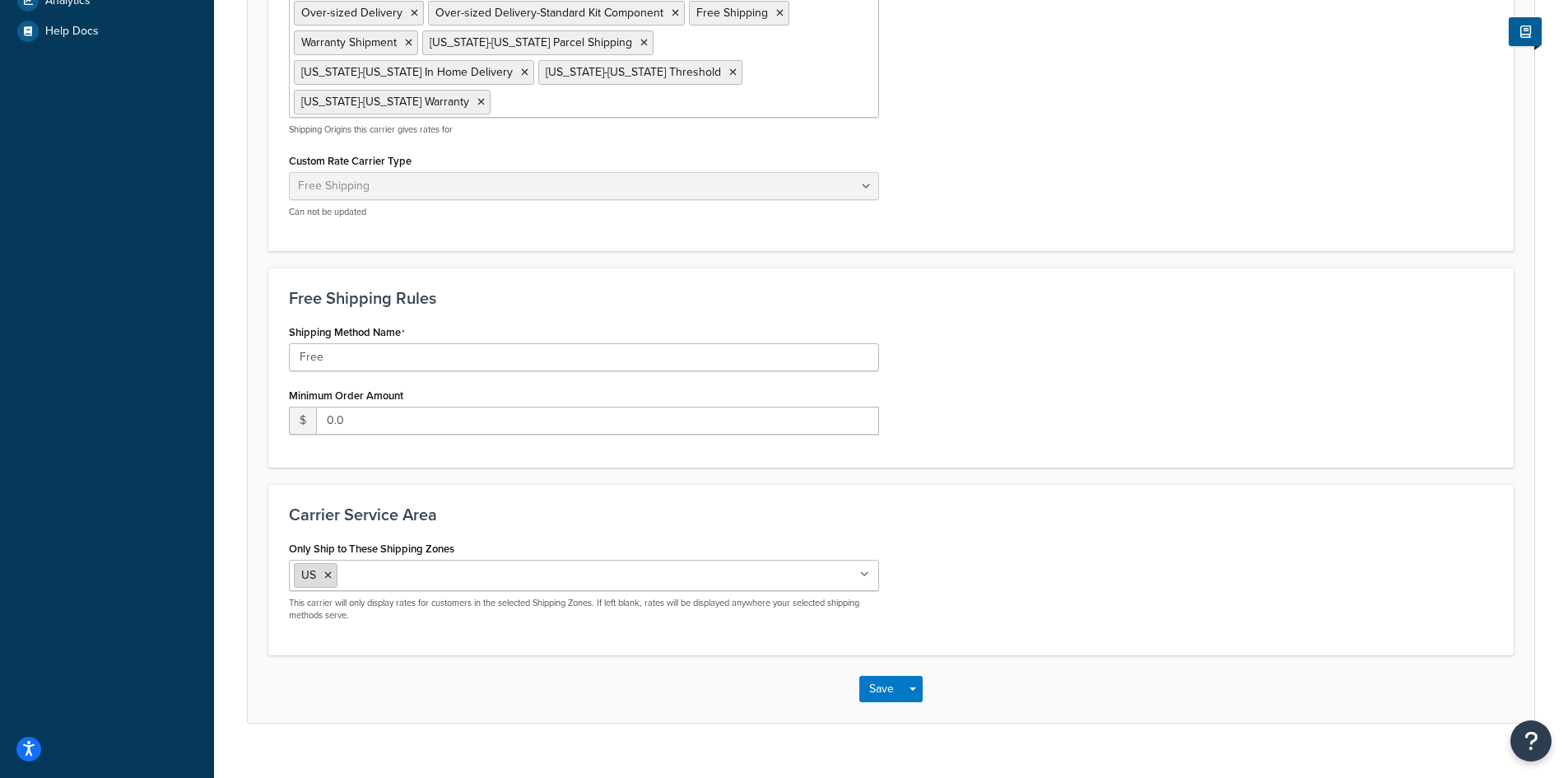
click at [328, 571] on icon at bounding box center [328, 576] width 7 height 10
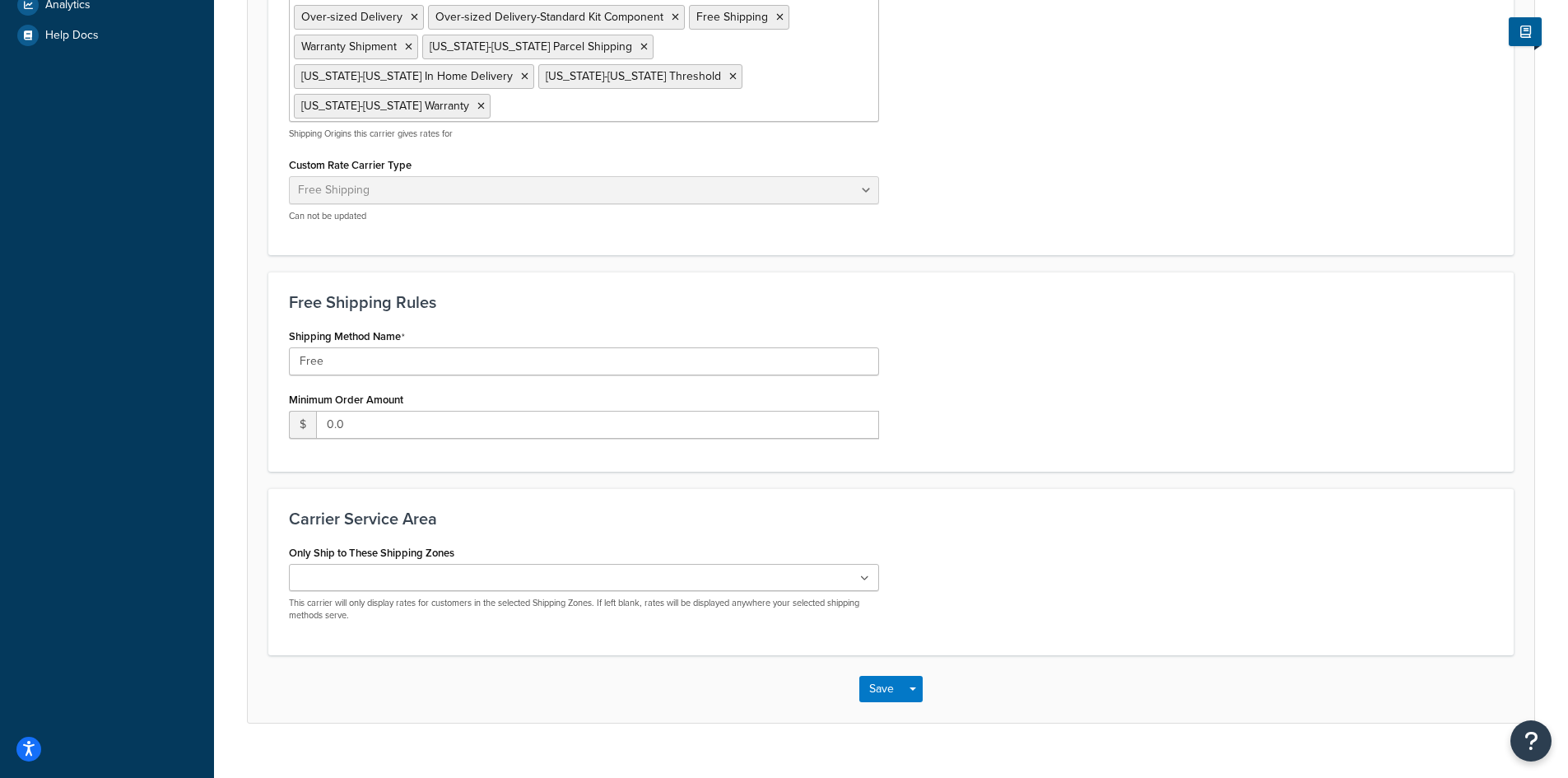
click at [929, 580] on div "Only Ship to These Shipping Zones US Zip Codes AL-HI [GEOGRAPHIC_DATA] POBox Ad…" at bounding box center [891, 588] width 1229 height 94
click at [876, 676] on button "Save" at bounding box center [881, 689] width 45 height 26
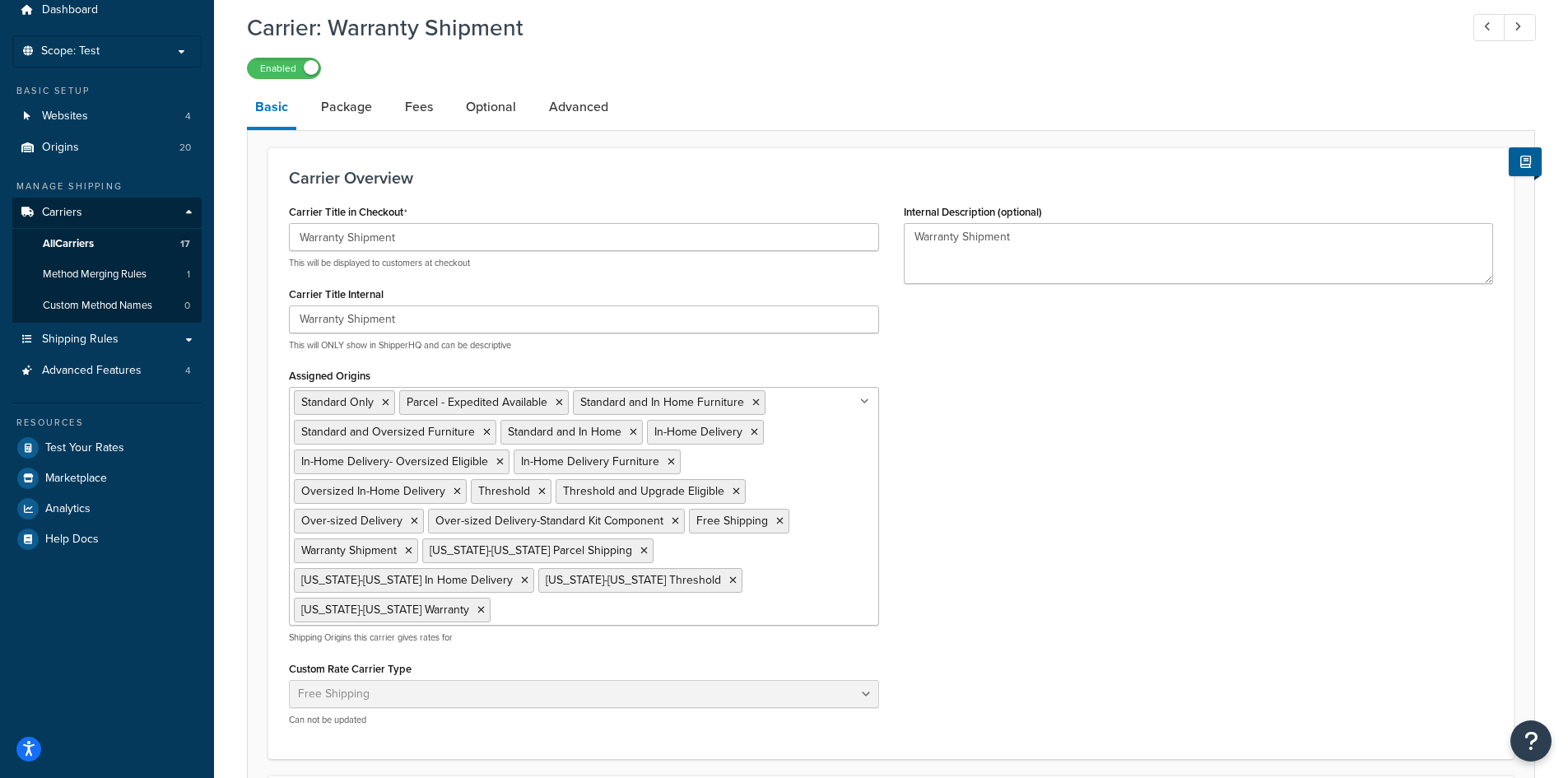
scroll to position [0, 0]
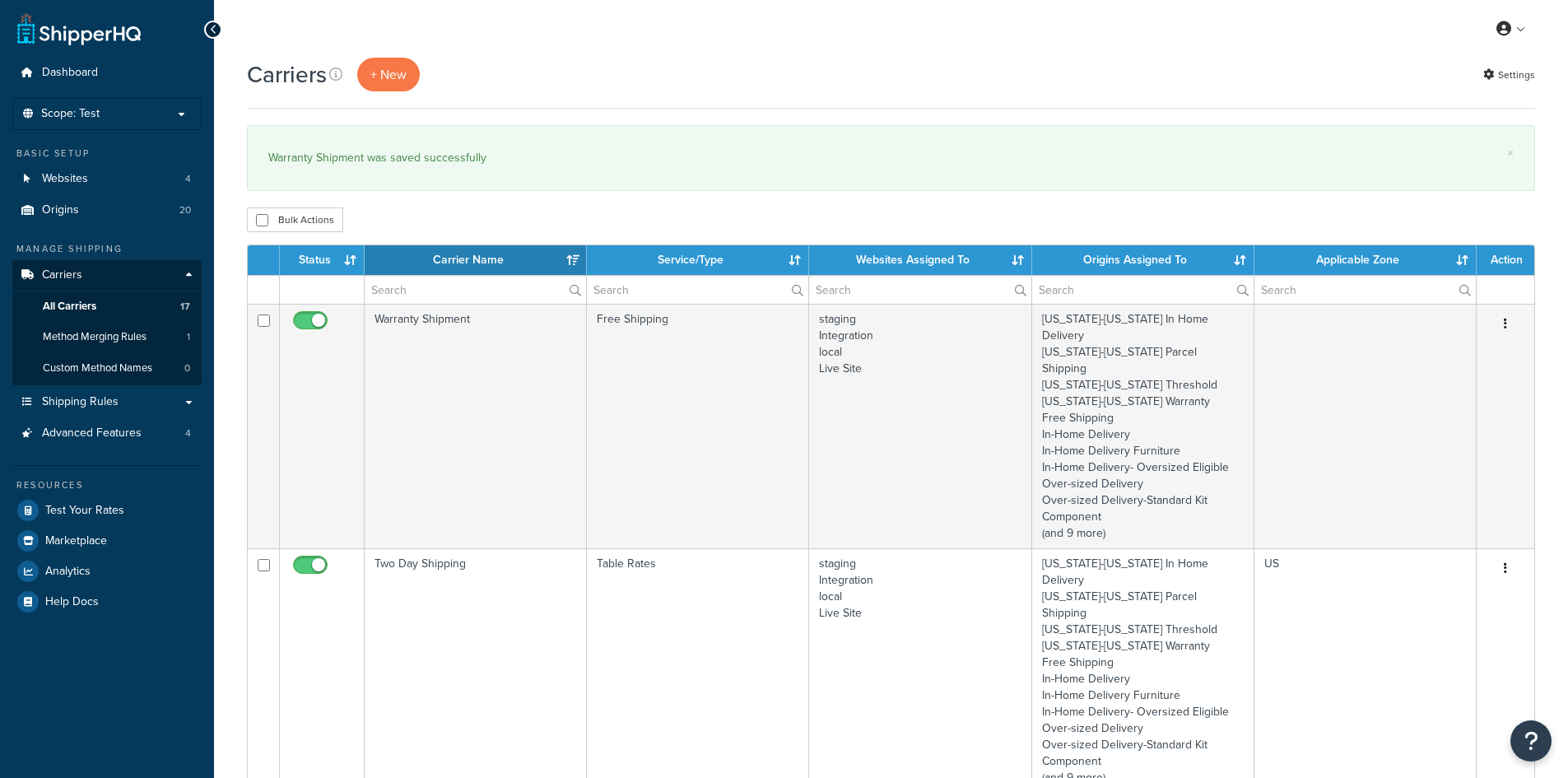
select select "15"
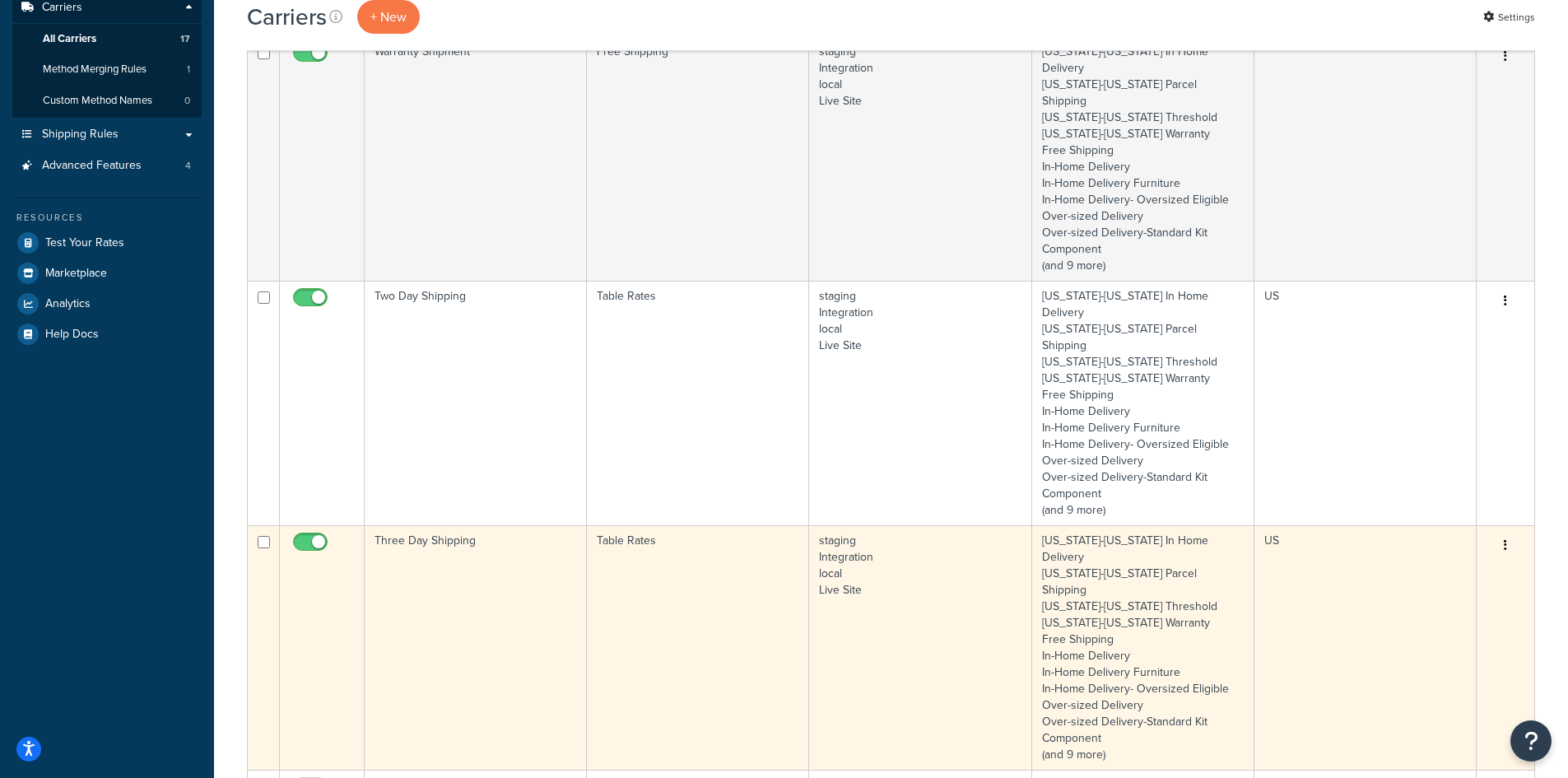
scroll to position [989, 0]
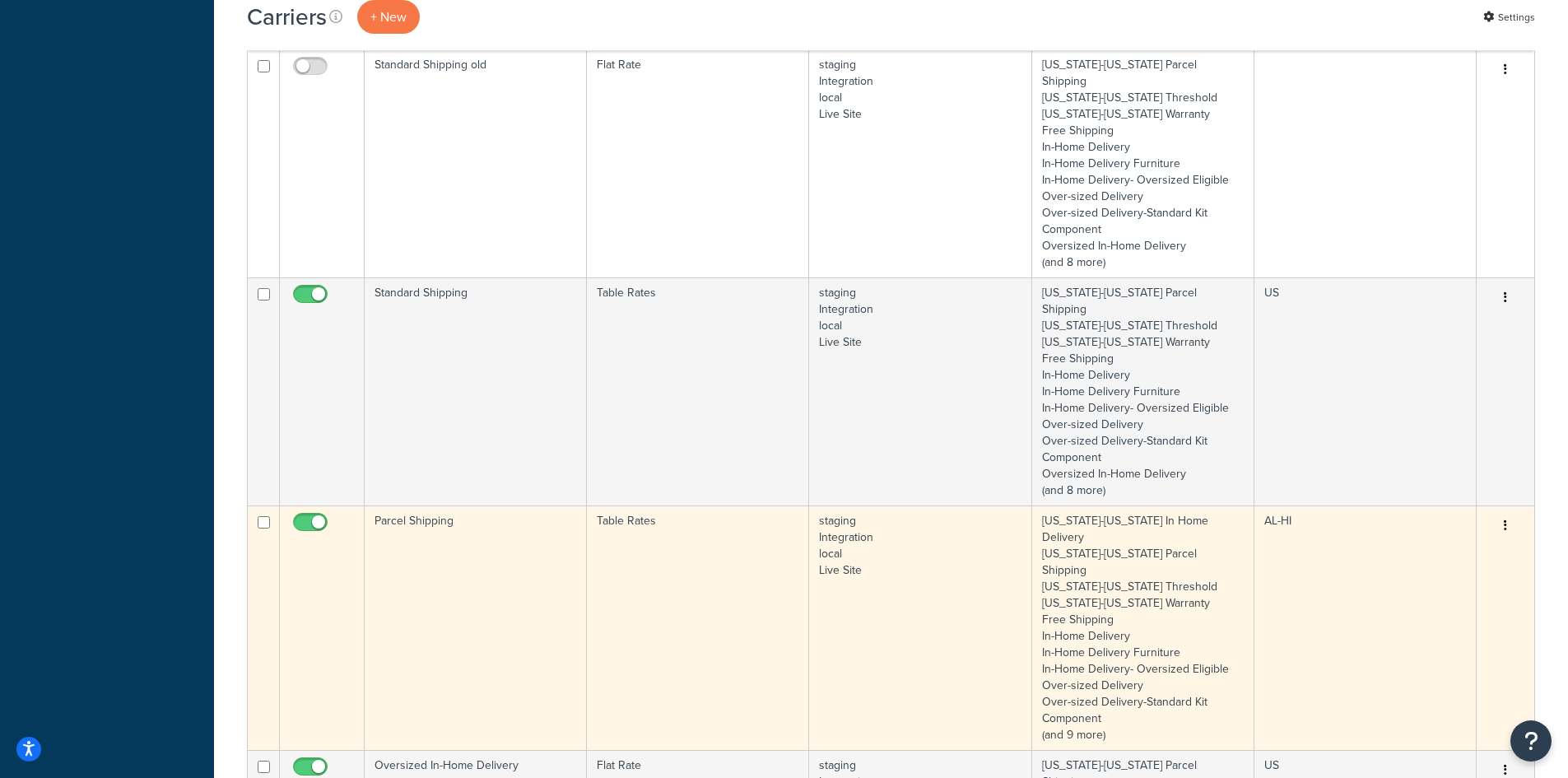
click at [478, 506] on td "Parcel Shipping" at bounding box center [476, 629] width 223 height 245
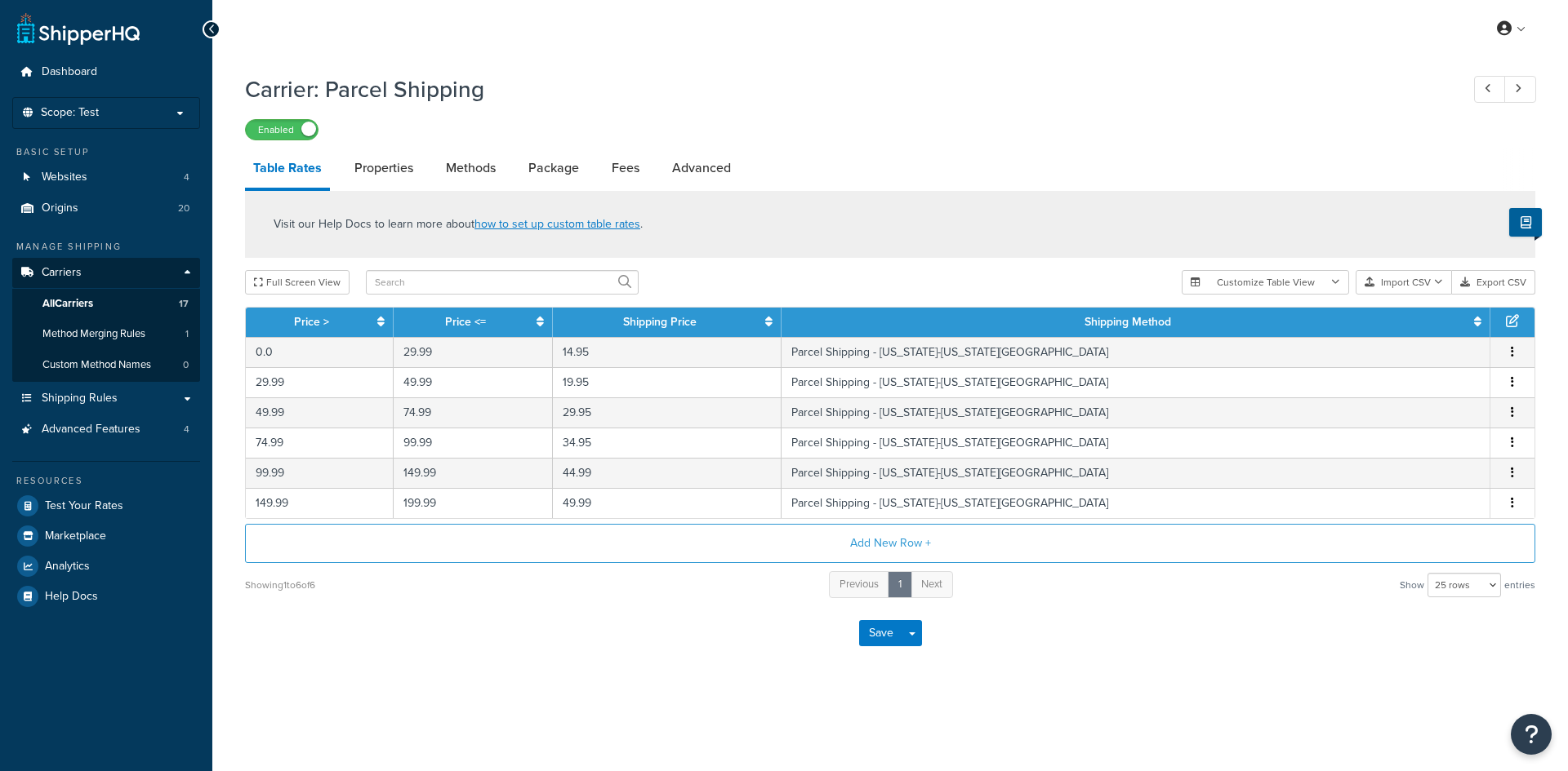
select select "25"
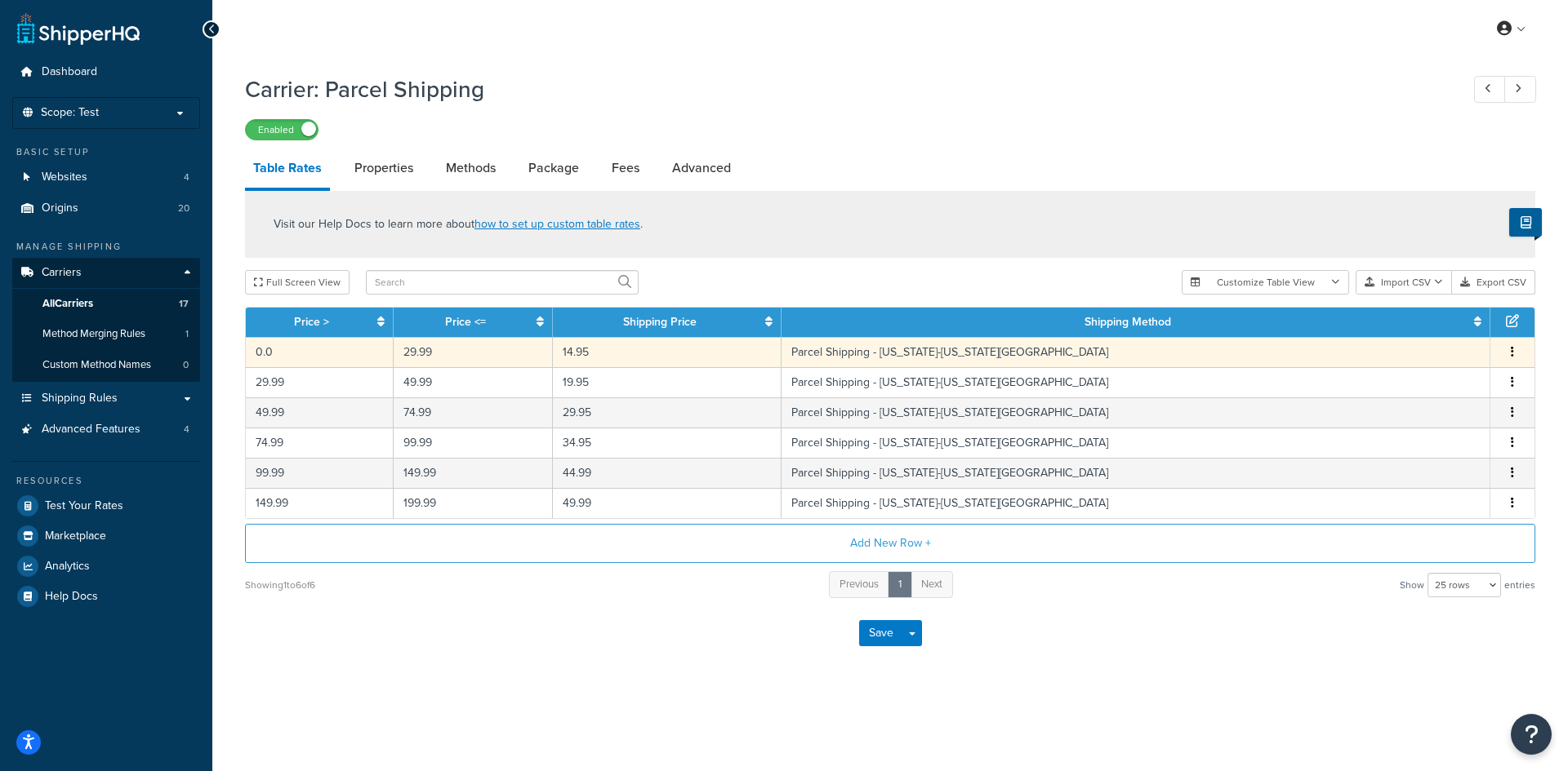
click at [479, 358] on td "29.99" at bounding box center [473, 351] width 159 height 30
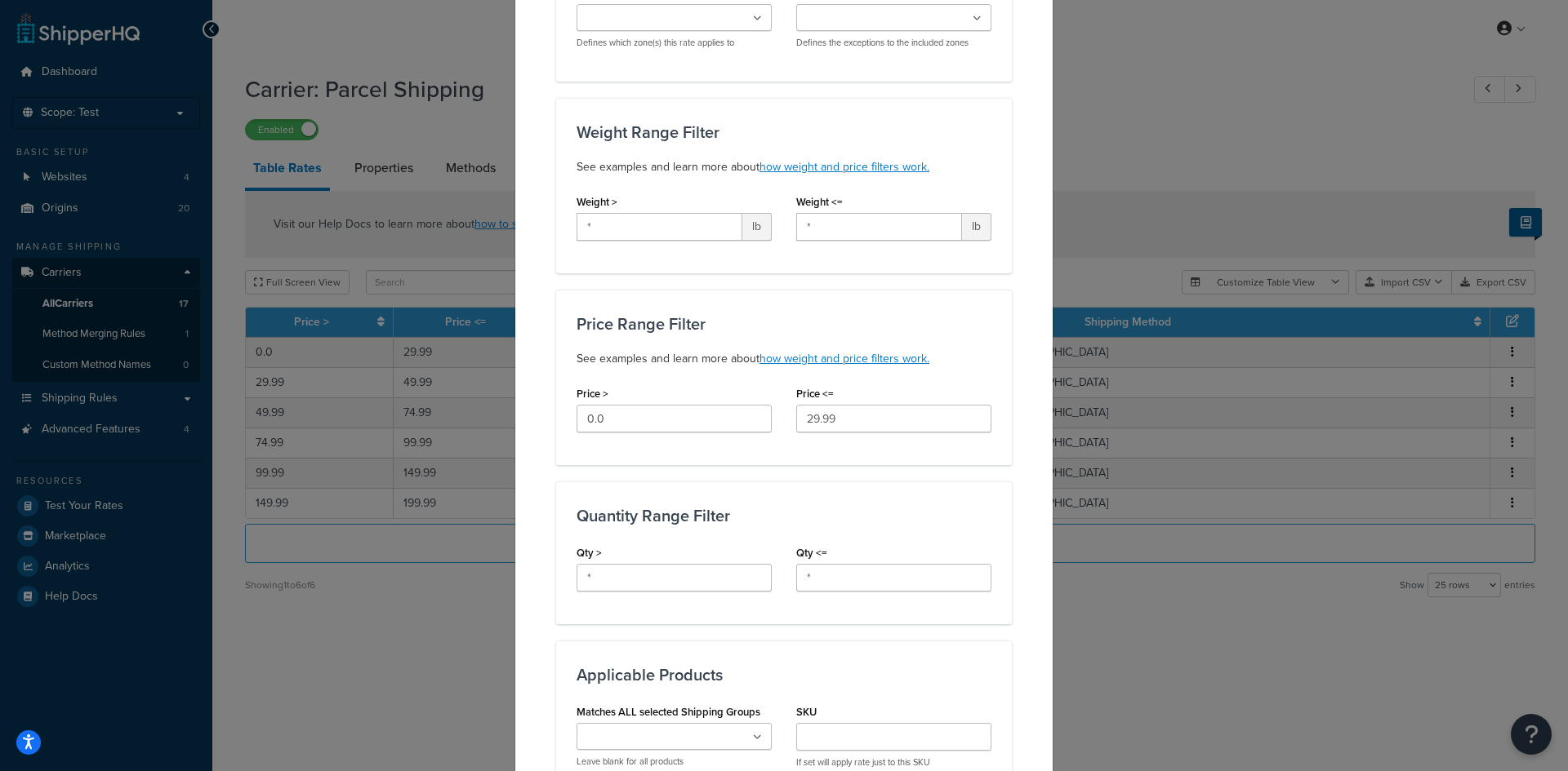
scroll to position [245, 0]
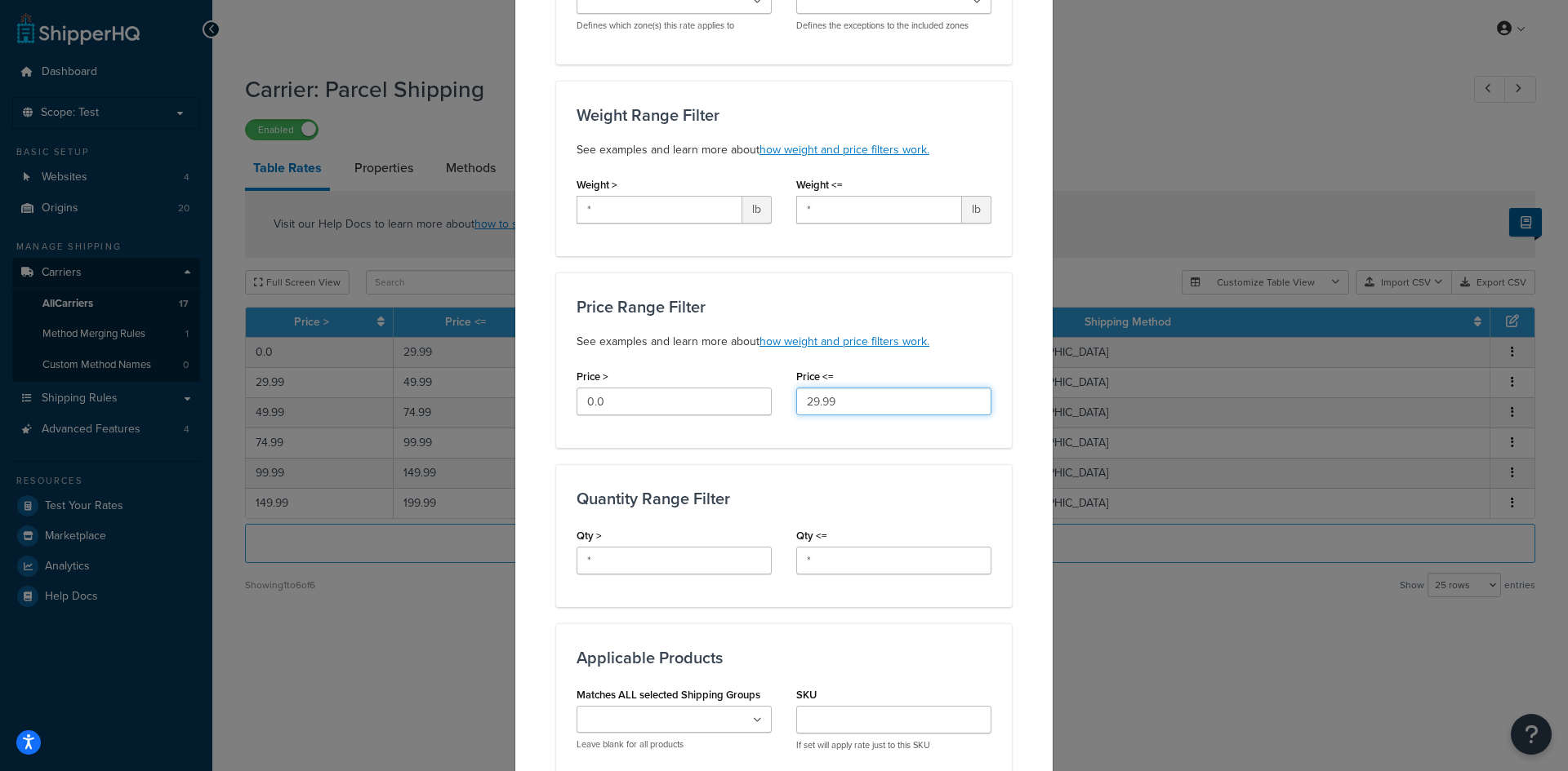
click at [867, 387] on input "29.99" at bounding box center [894, 401] width 195 height 28
type input "5"
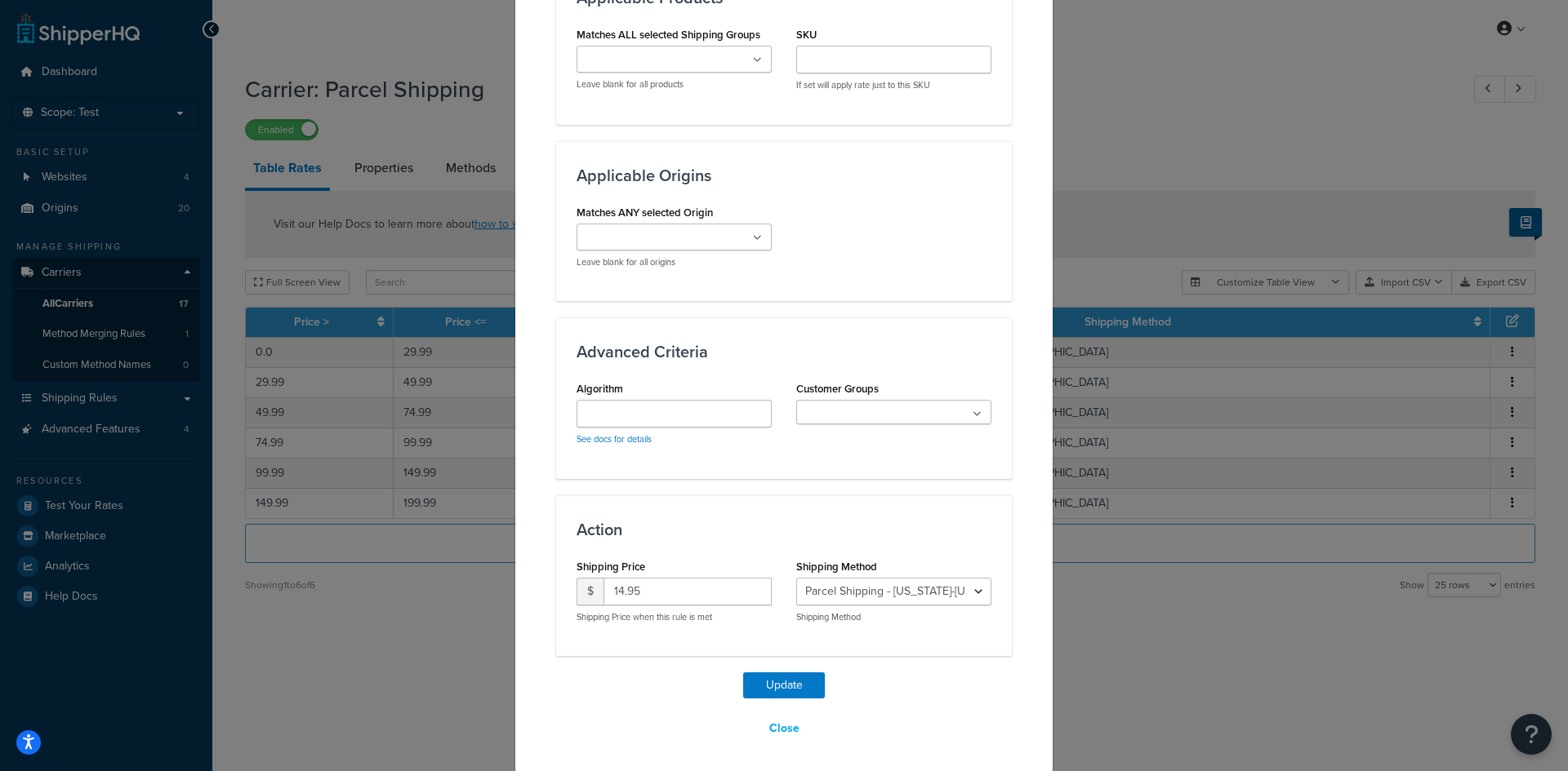
scroll to position [910, 0]
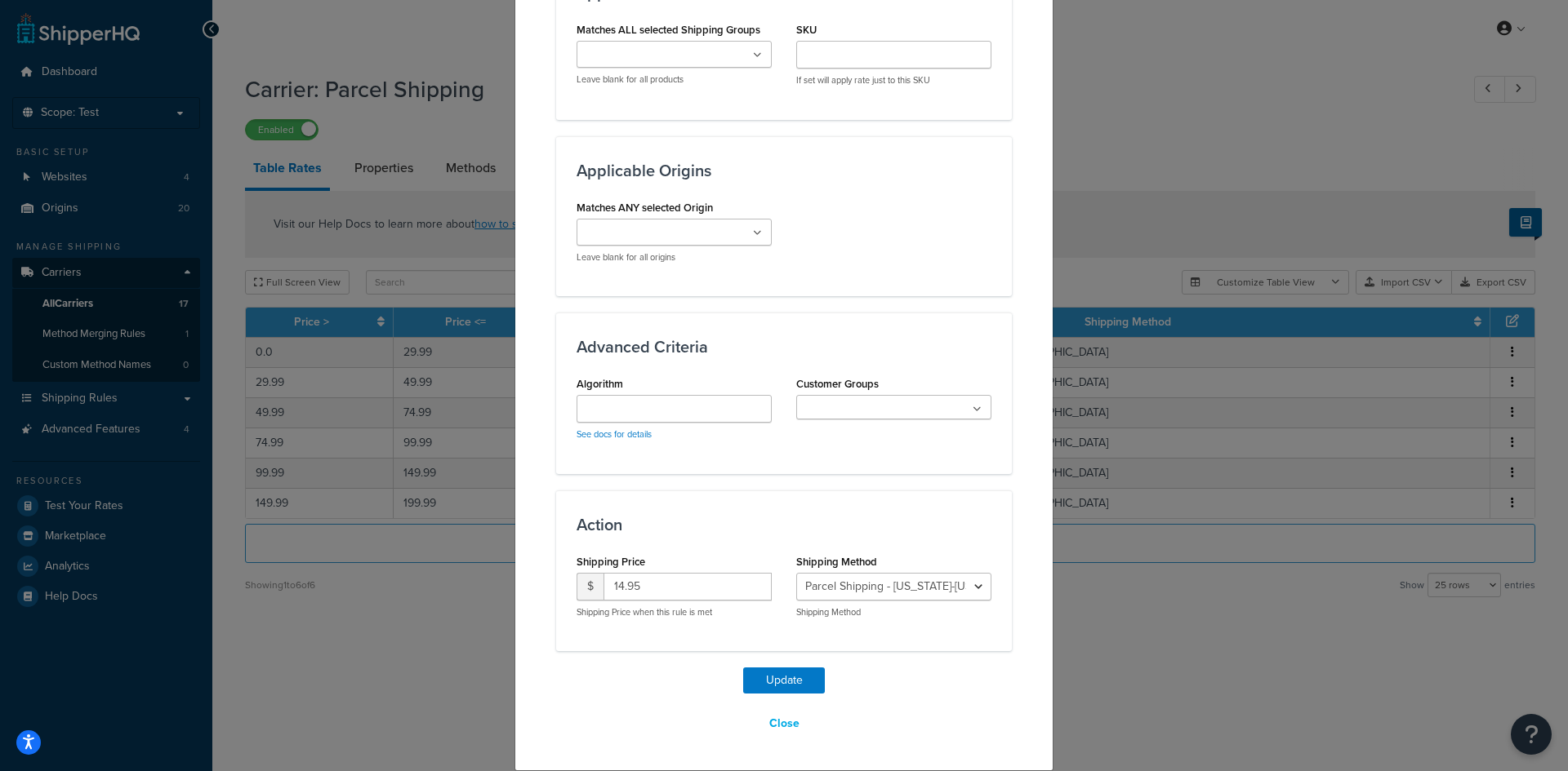
type input "100"
click at [691, 581] on input "14.95" at bounding box center [687, 587] width 168 height 28
type input "59.95"
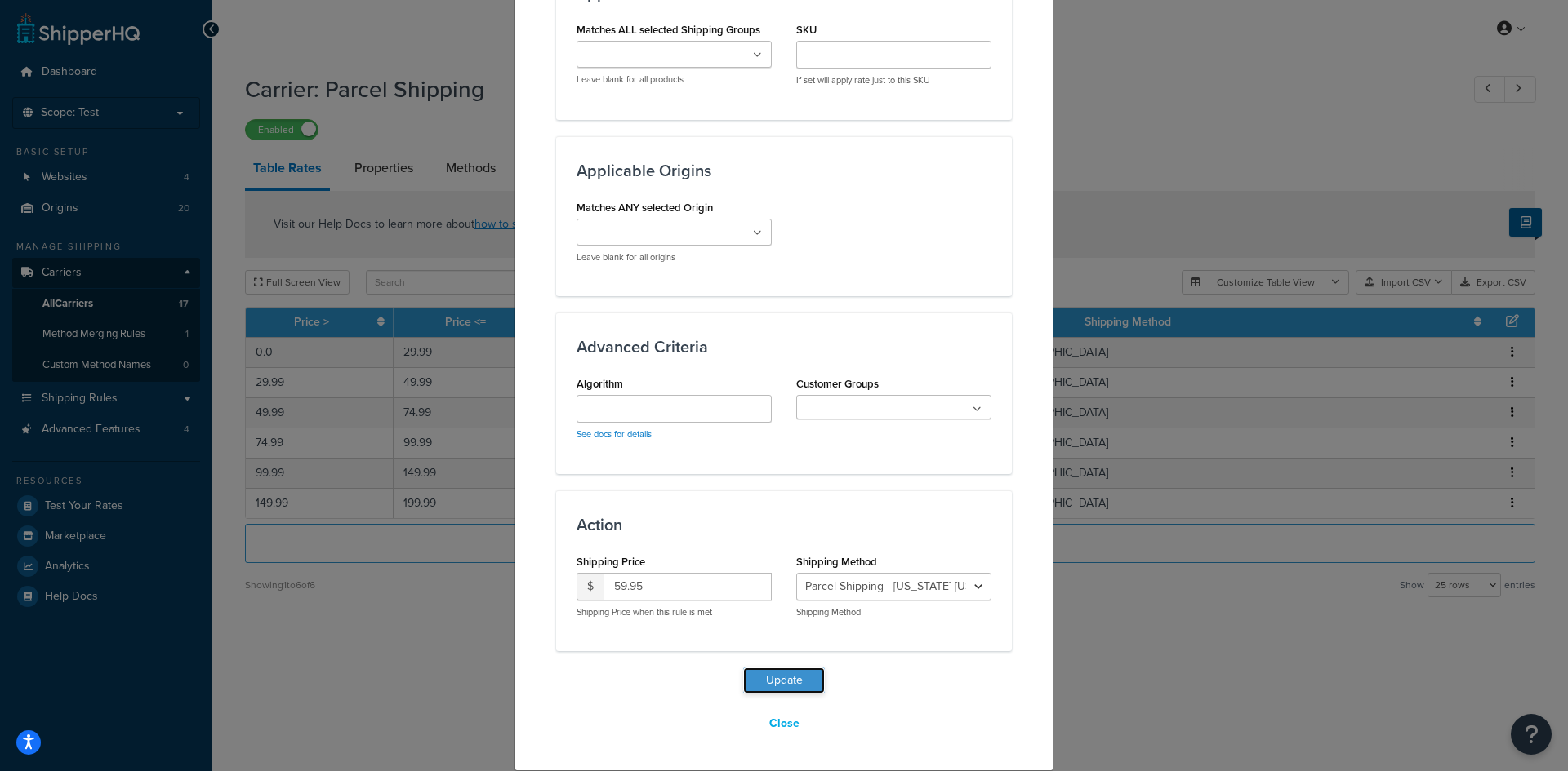
click at [774, 675] on button "Update" at bounding box center [783, 681] width 82 height 26
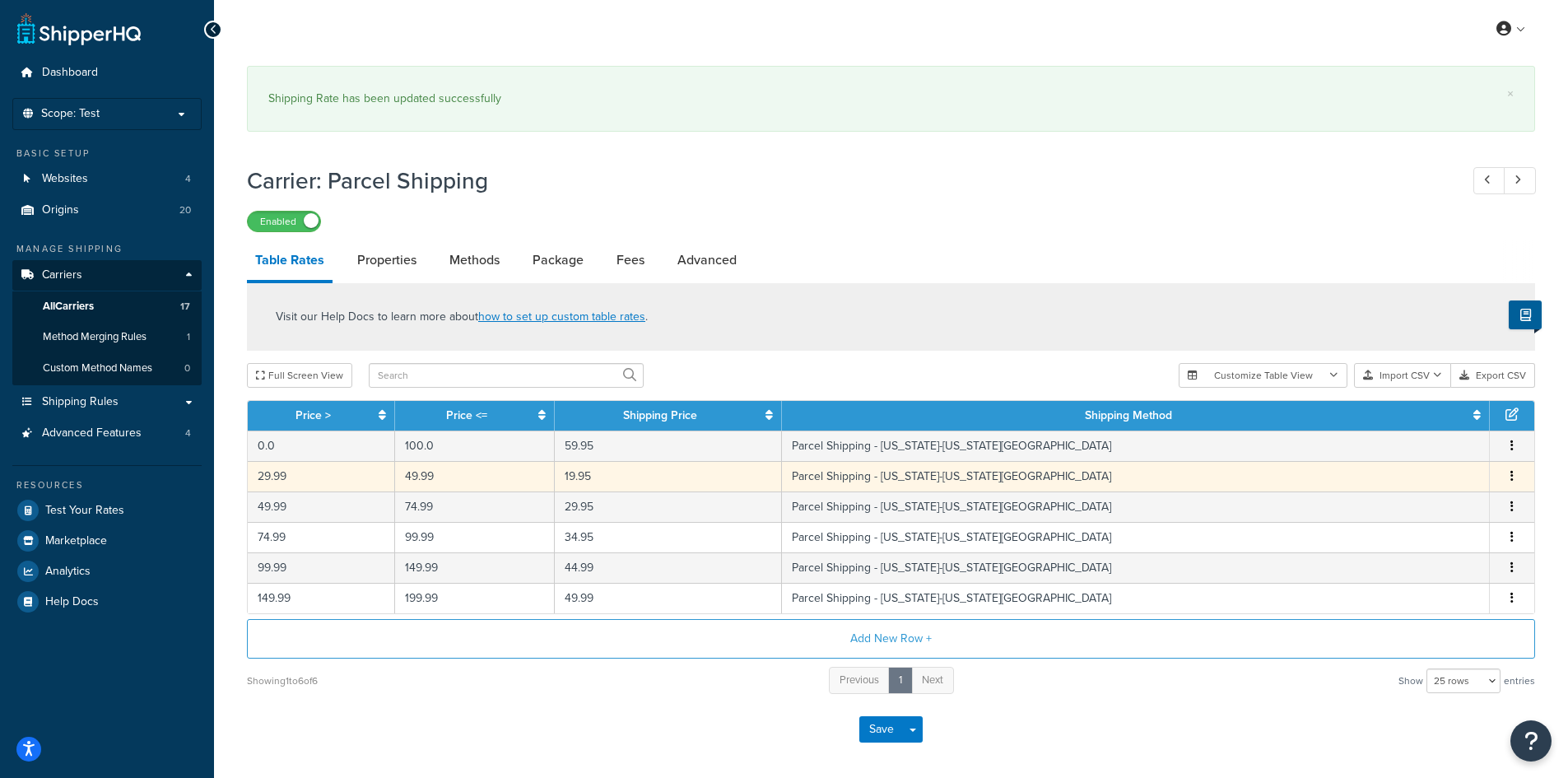
click at [544, 477] on td "49.99" at bounding box center [475, 476] width 160 height 31
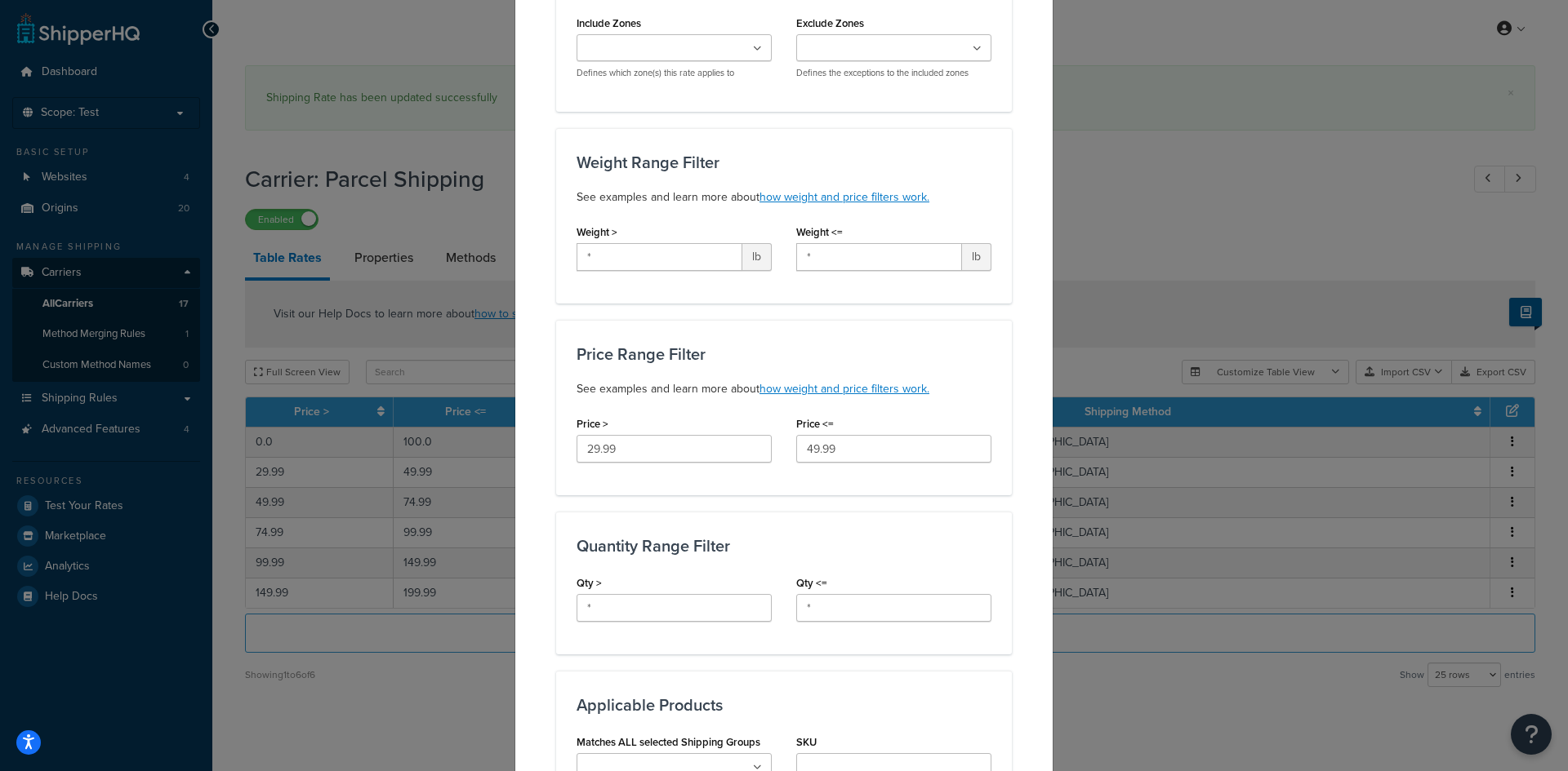
scroll to position [245, 0]
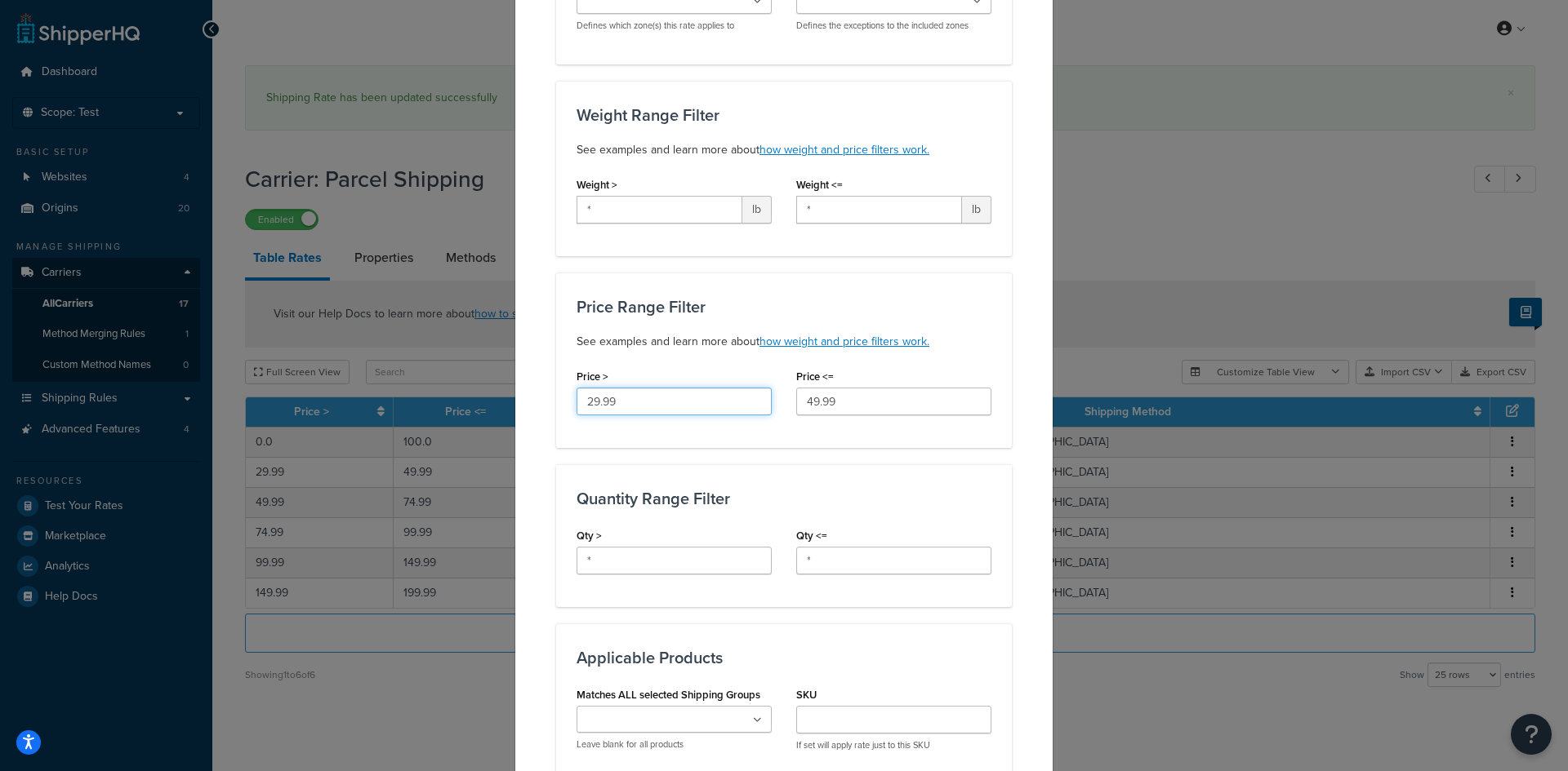
click at [652, 404] on input "29.99" at bounding box center [674, 401] width 195 height 28
type input "101"
click at [876, 400] on input "49.99" at bounding box center [894, 401] width 195 height 28
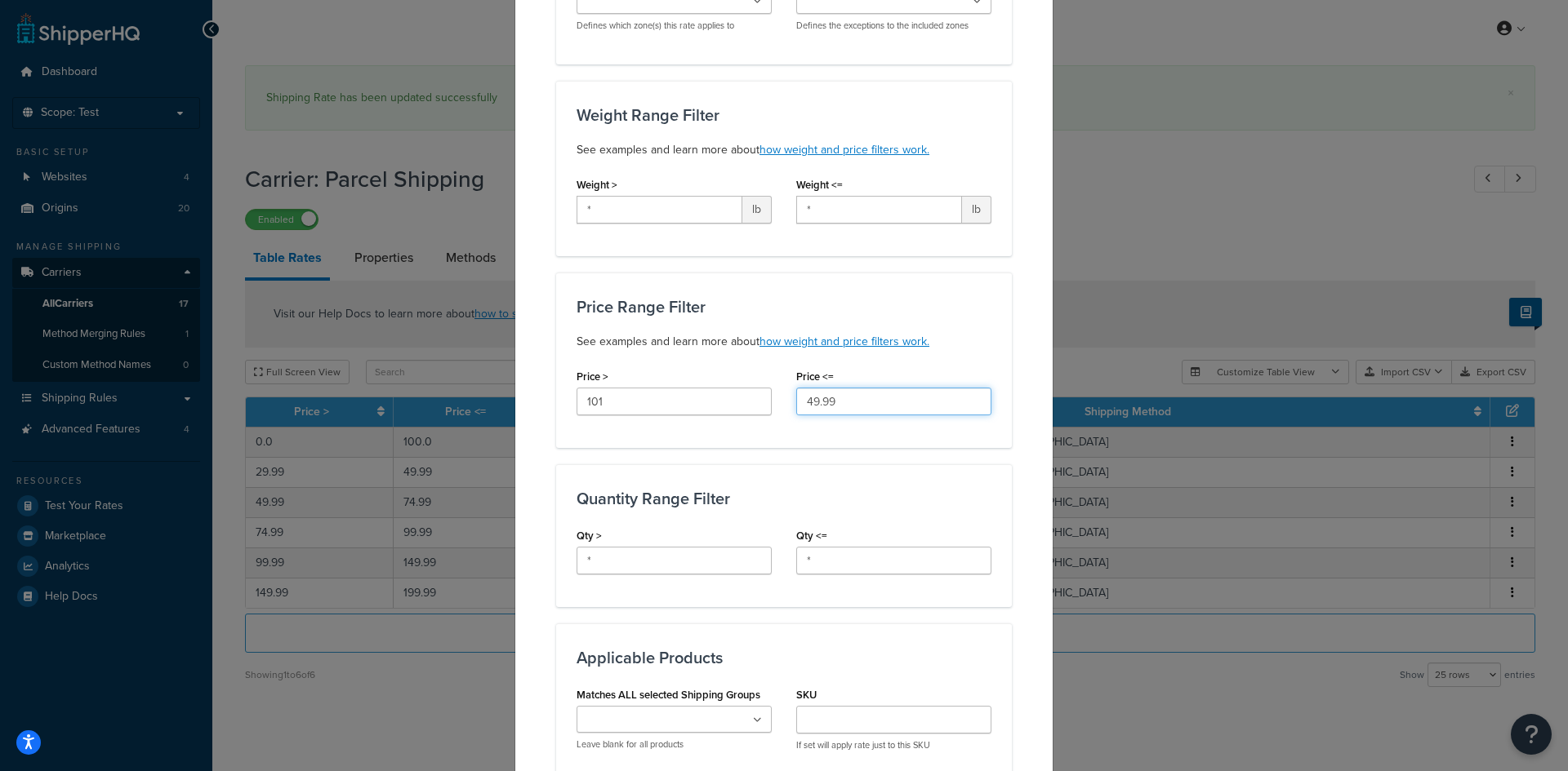
click at [876, 400] on input "49.99" at bounding box center [894, 401] width 195 height 28
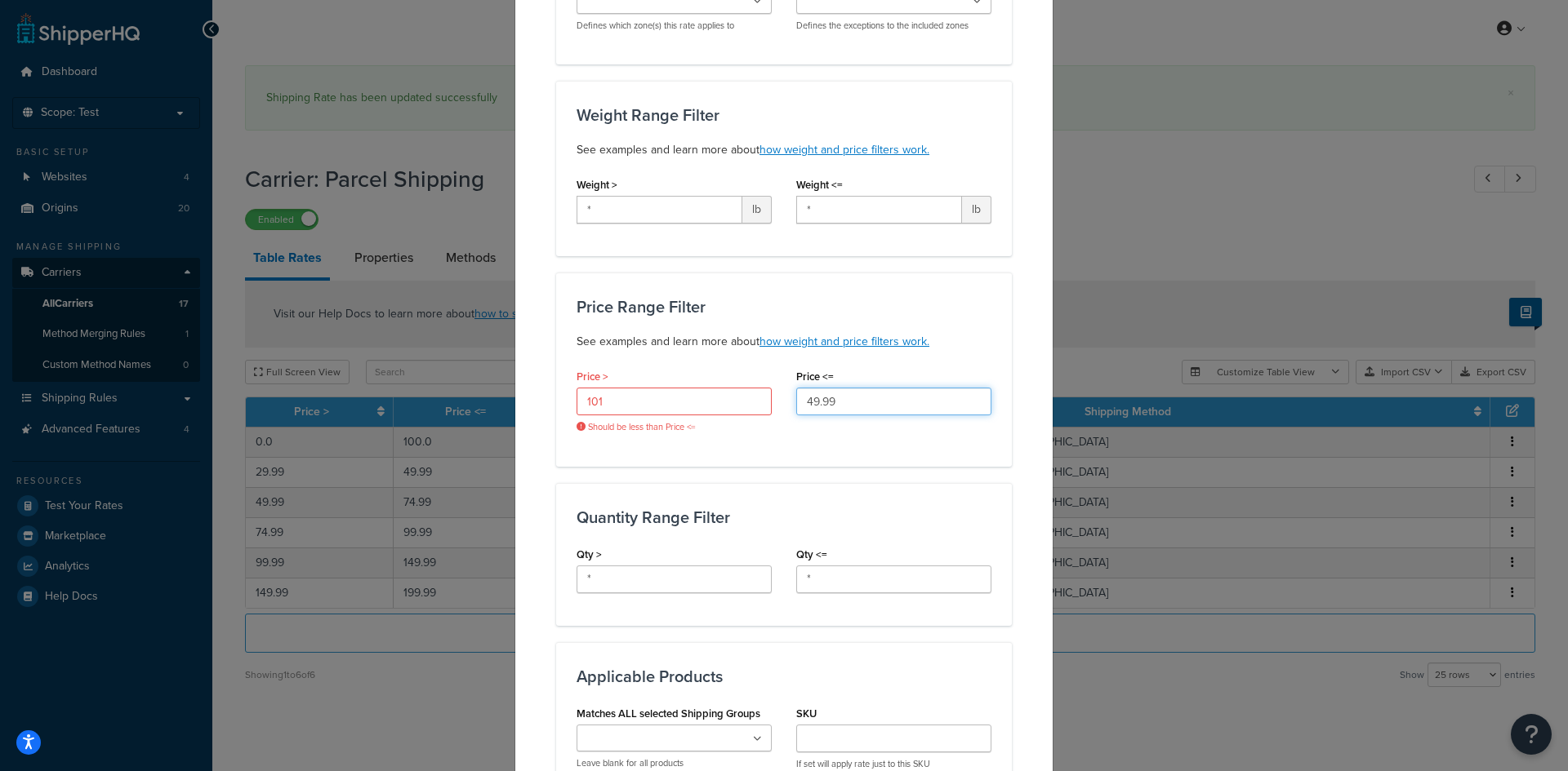
click at [876, 400] on input "49.99" at bounding box center [894, 401] width 195 height 28
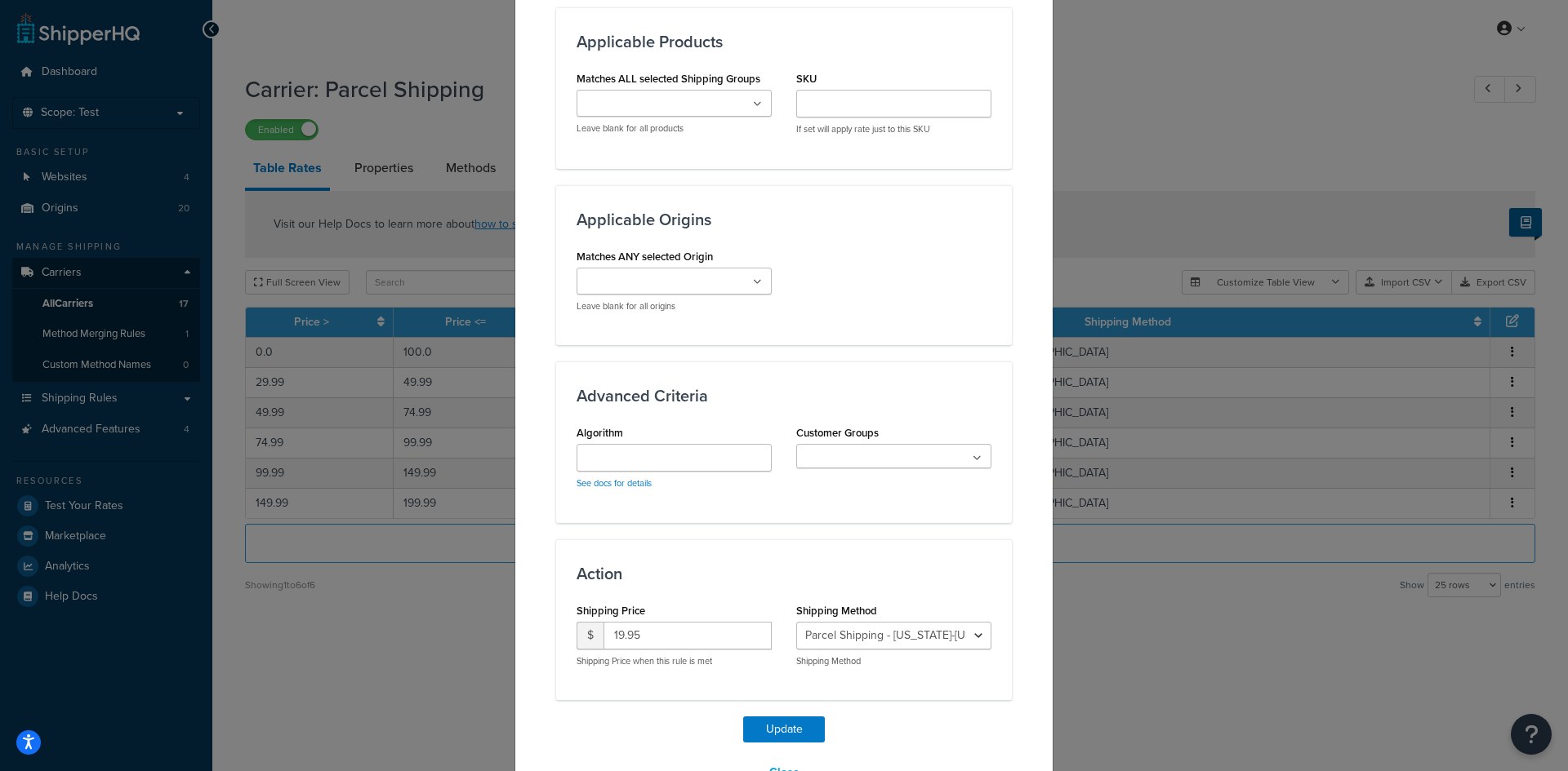
scroll to position [910, 0]
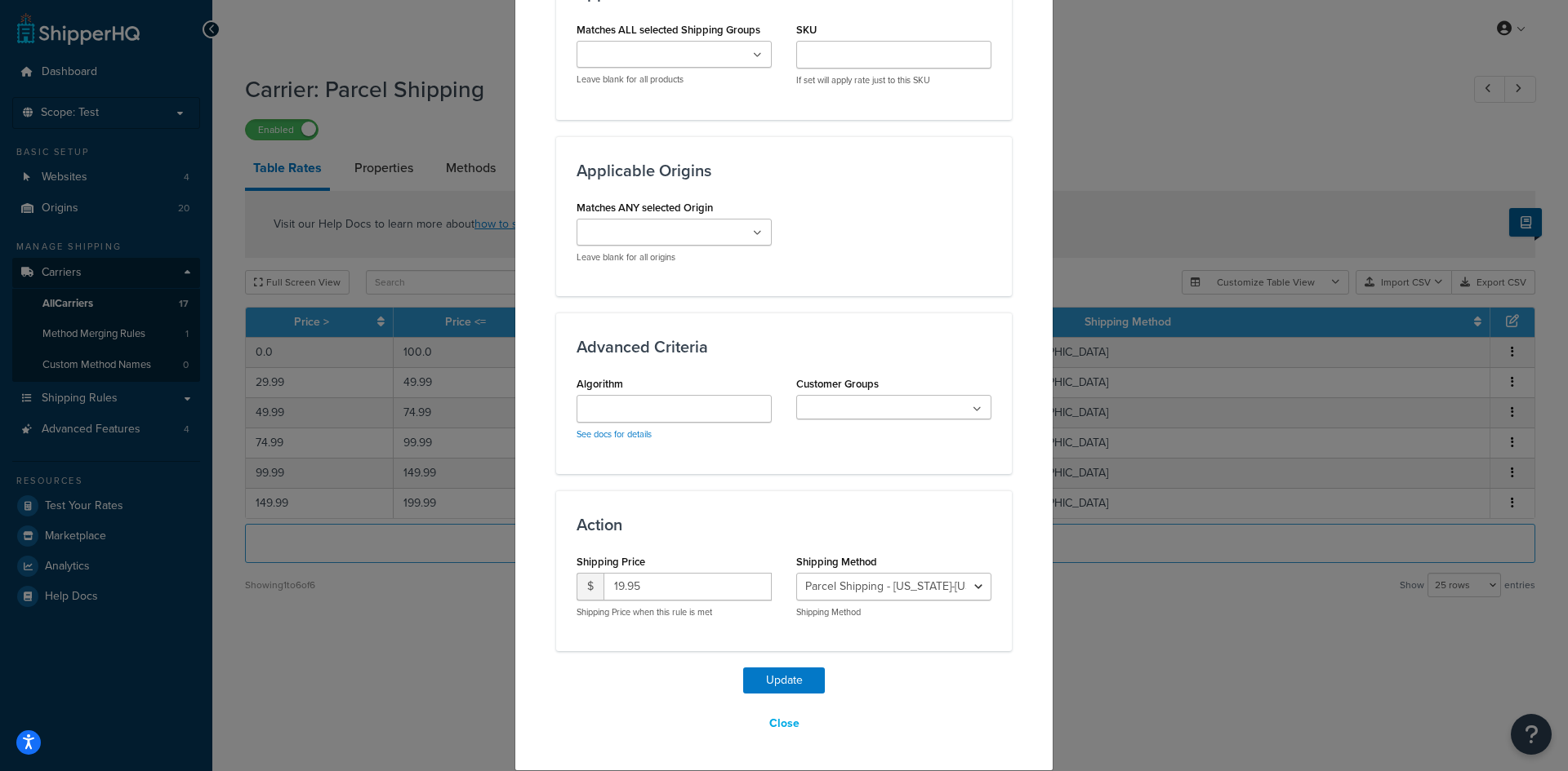
type input "200"
click at [708, 583] on input "19.95" at bounding box center [687, 587] width 168 height 28
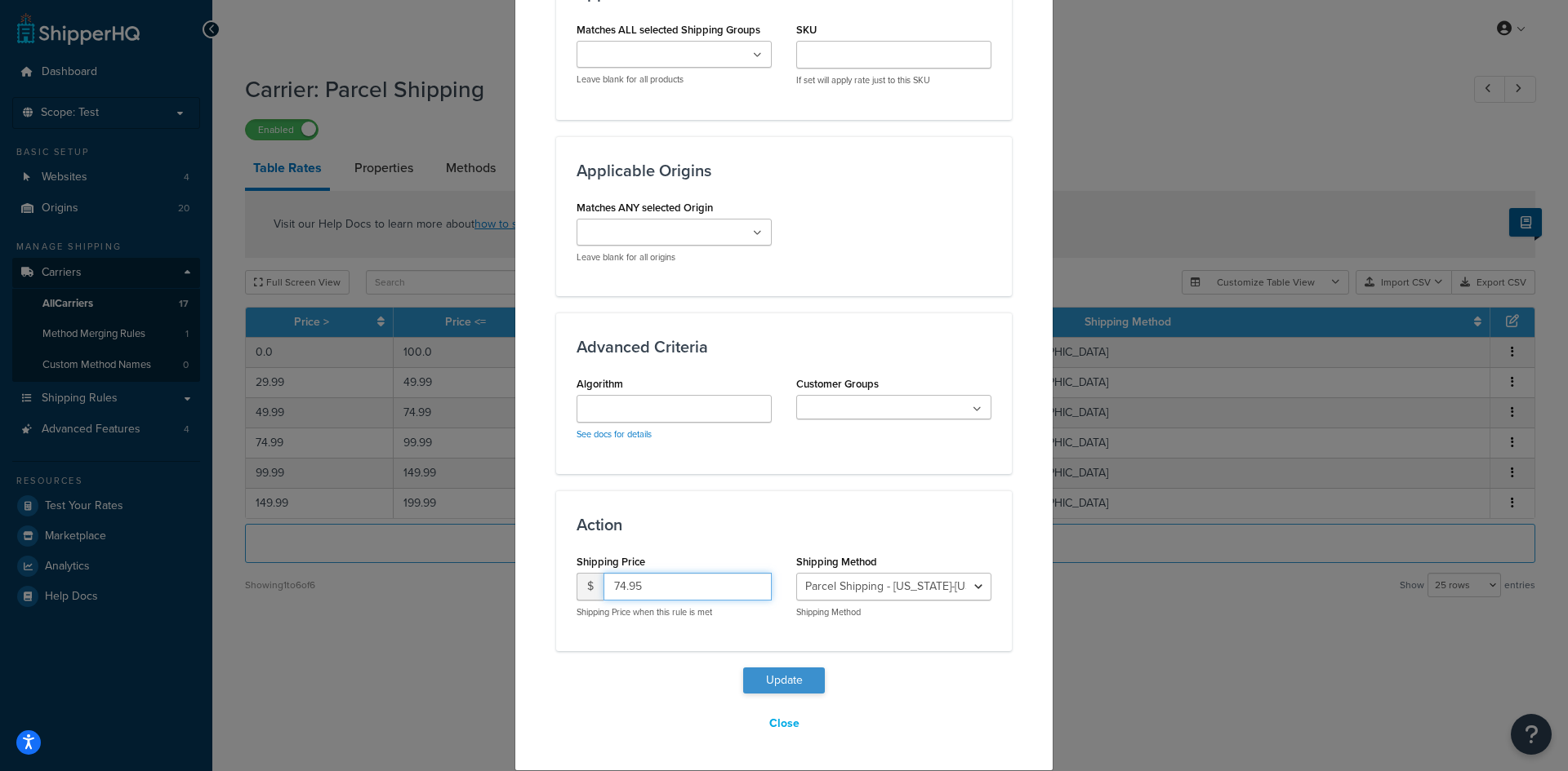
type input "74.95"
click at [778, 685] on button "Update" at bounding box center [783, 681] width 82 height 26
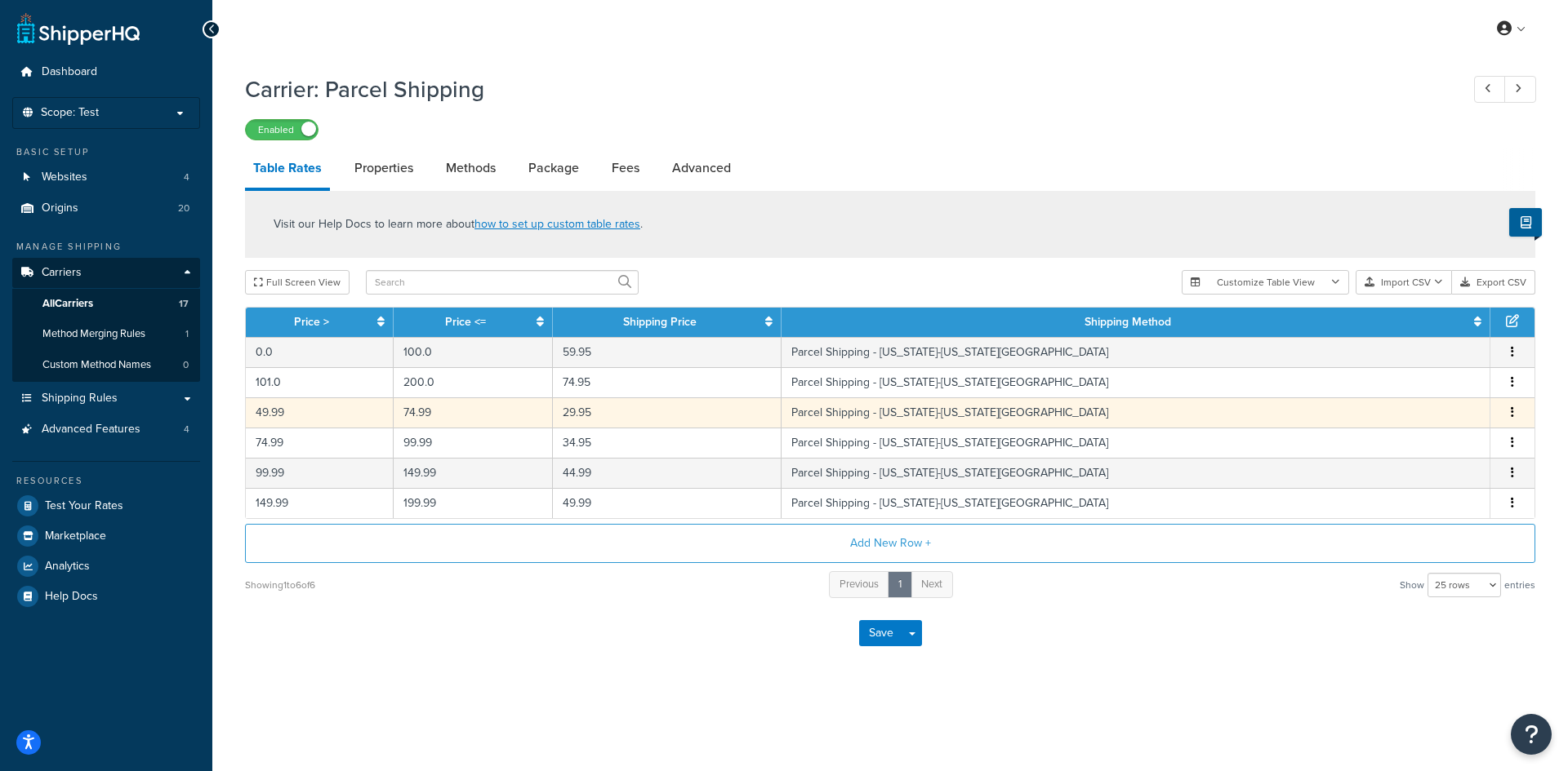
click at [500, 410] on td "74.99" at bounding box center [473, 412] width 159 height 30
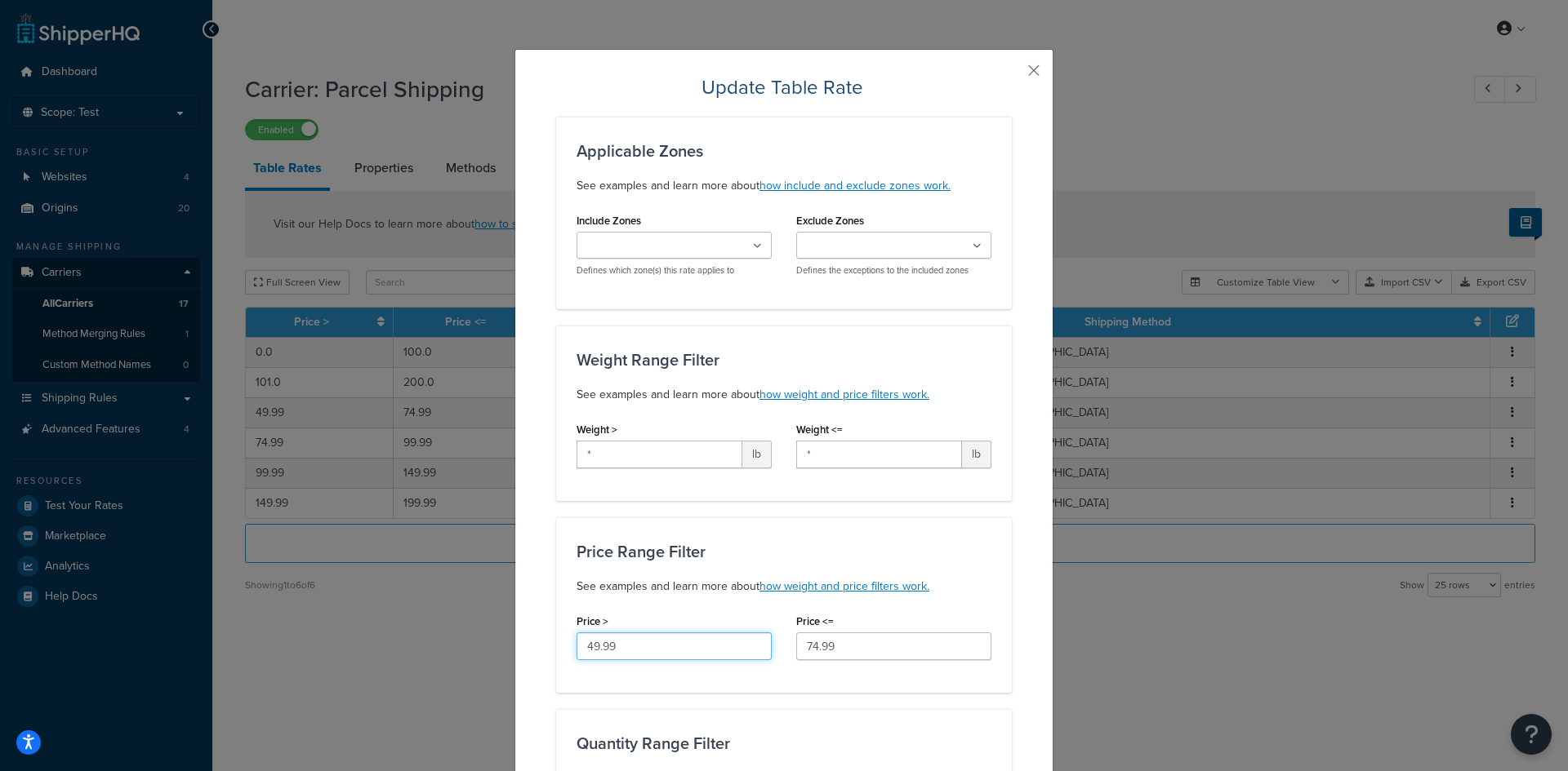
click at [632, 651] on input "49.99" at bounding box center [674, 647] width 195 height 28
type input "200.1"
click at [871, 645] on input "74.99" at bounding box center [894, 647] width 195 height 28
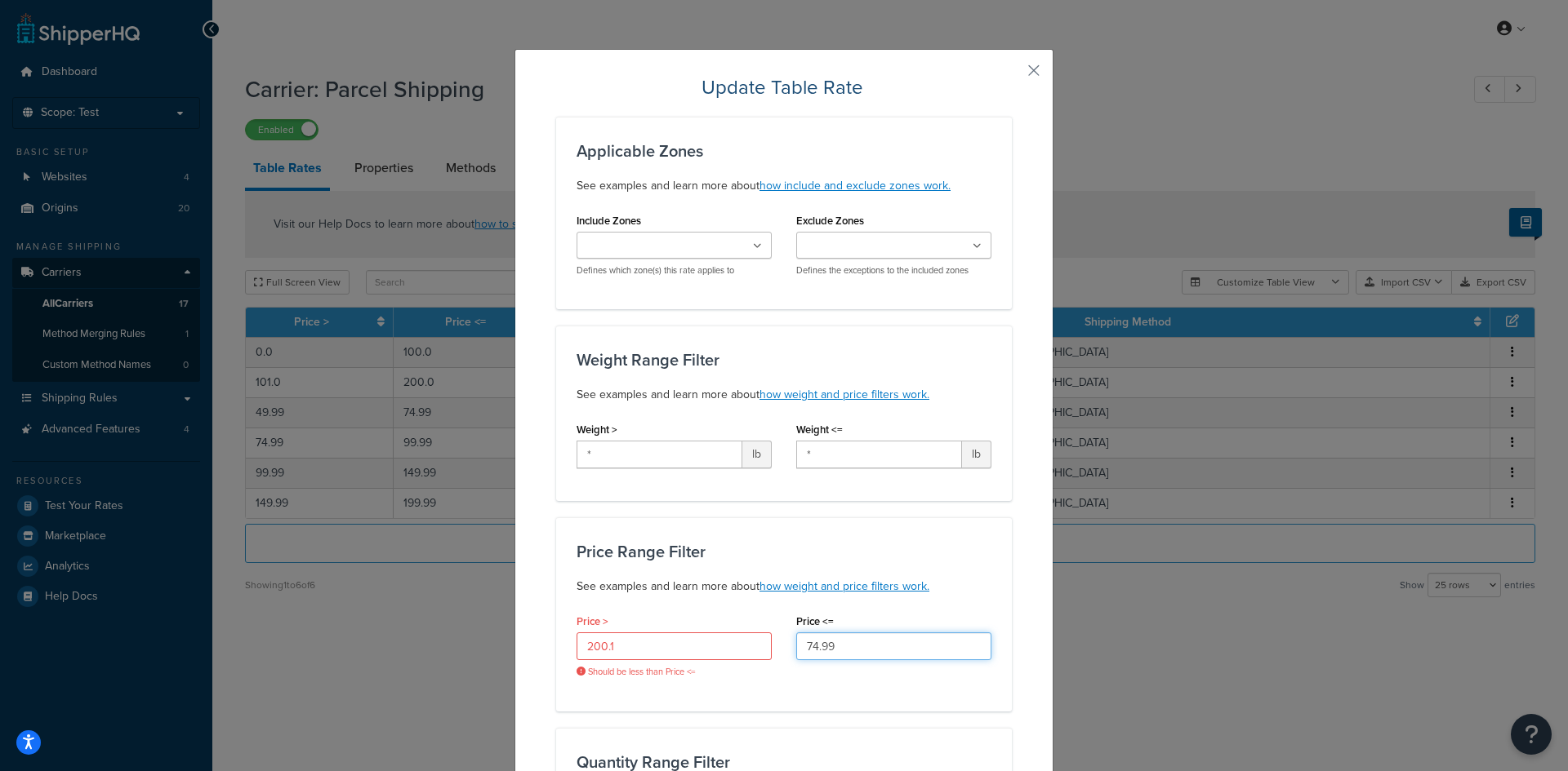
click at [871, 645] on input "74.99" at bounding box center [894, 647] width 195 height 28
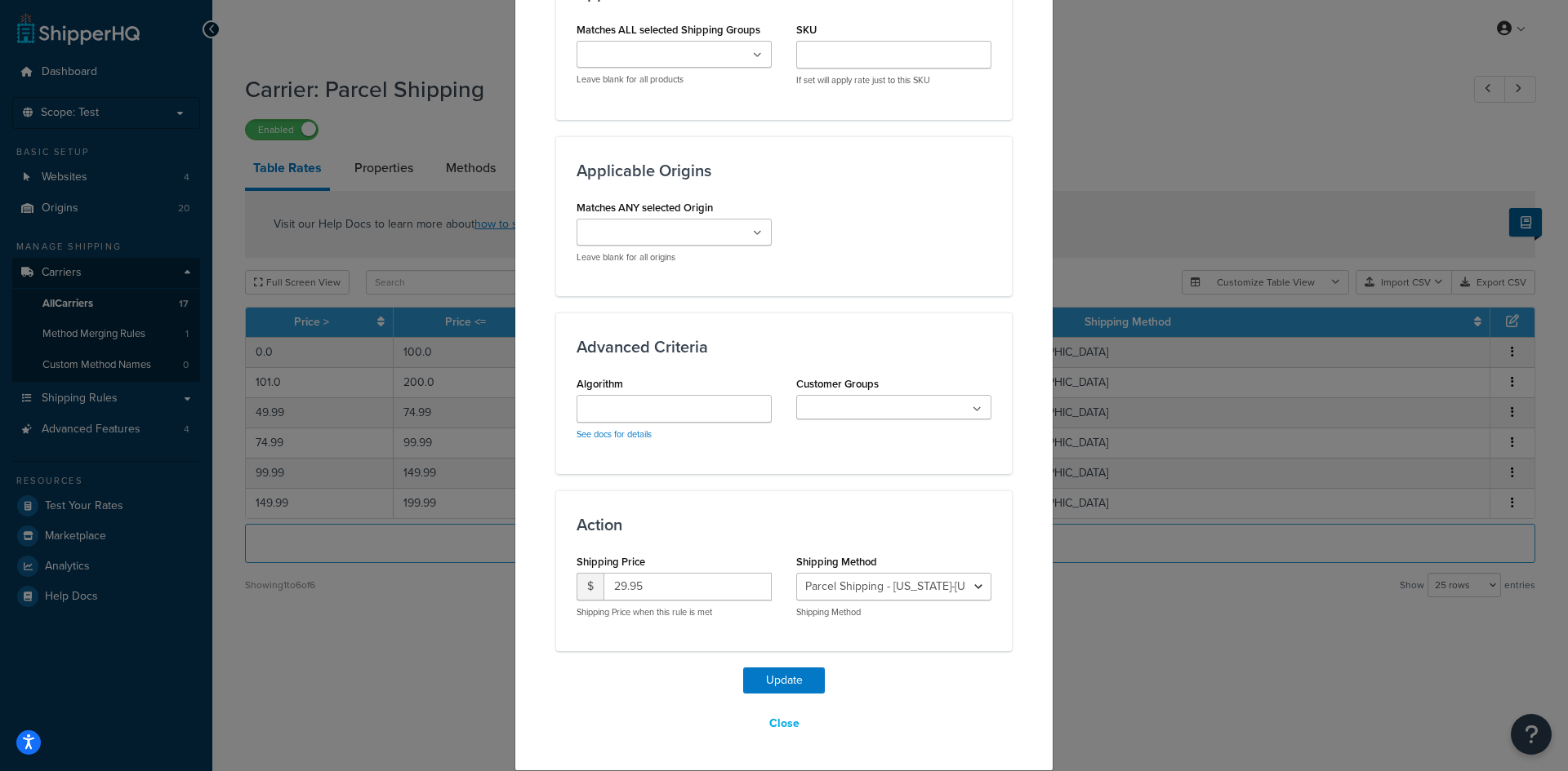
type input "400"
click at [681, 593] on input "29.95" at bounding box center [687, 587] width 168 height 28
type input "99.95"
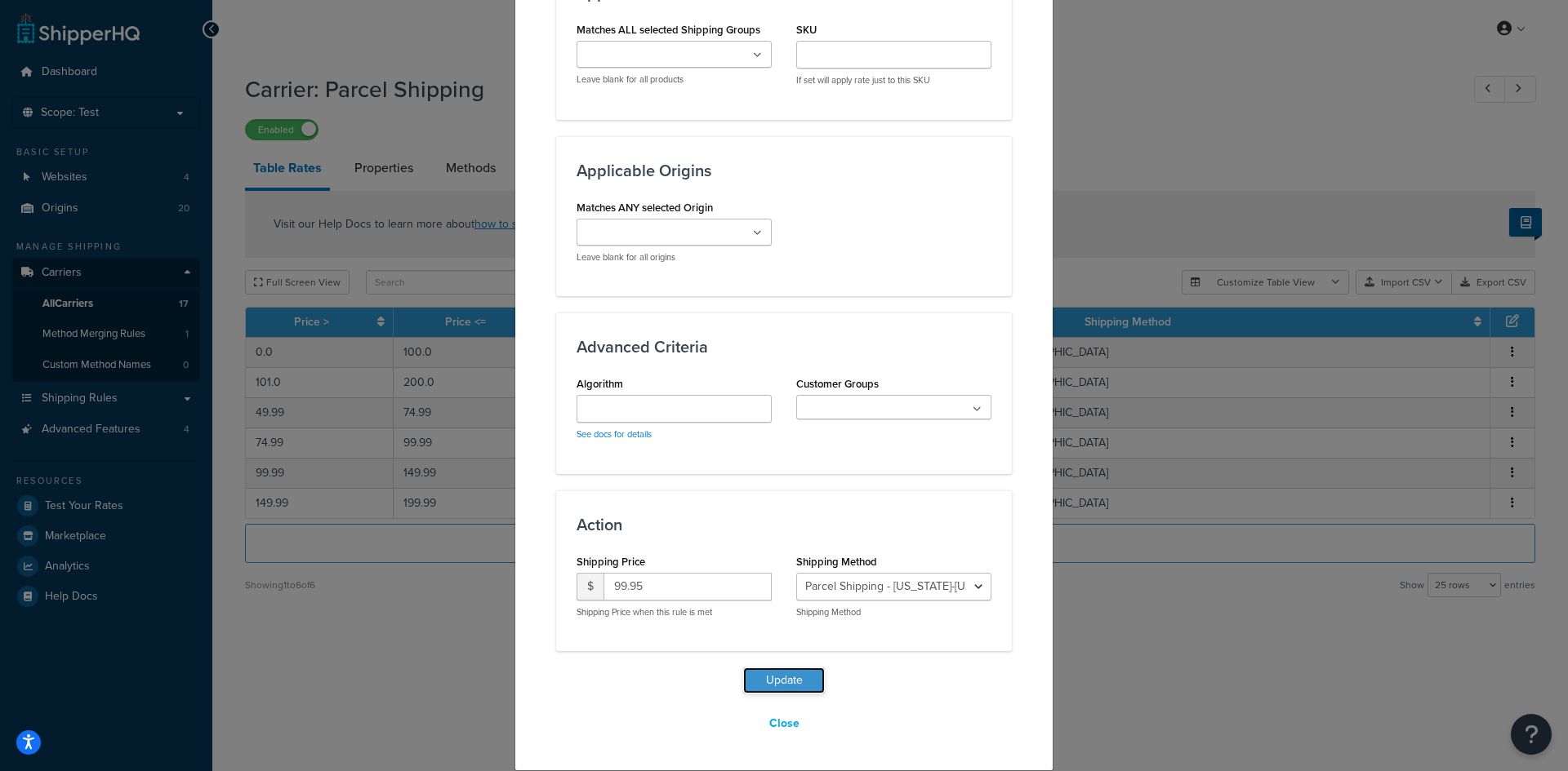
click at [767, 675] on button "Update" at bounding box center [783, 681] width 82 height 26
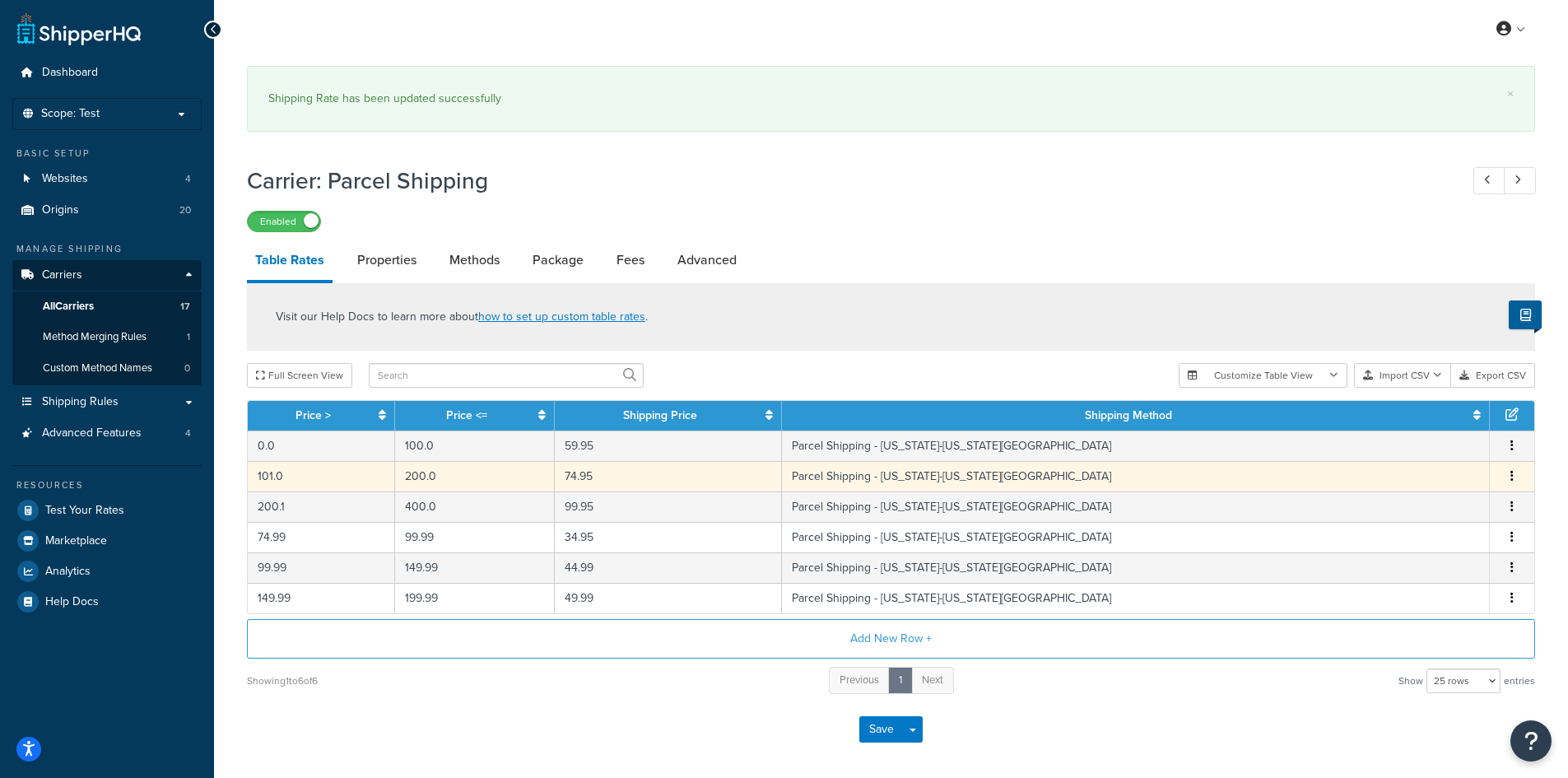
click at [480, 479] on td "200.0" at bounding box center [475, 476] width 160 height 31
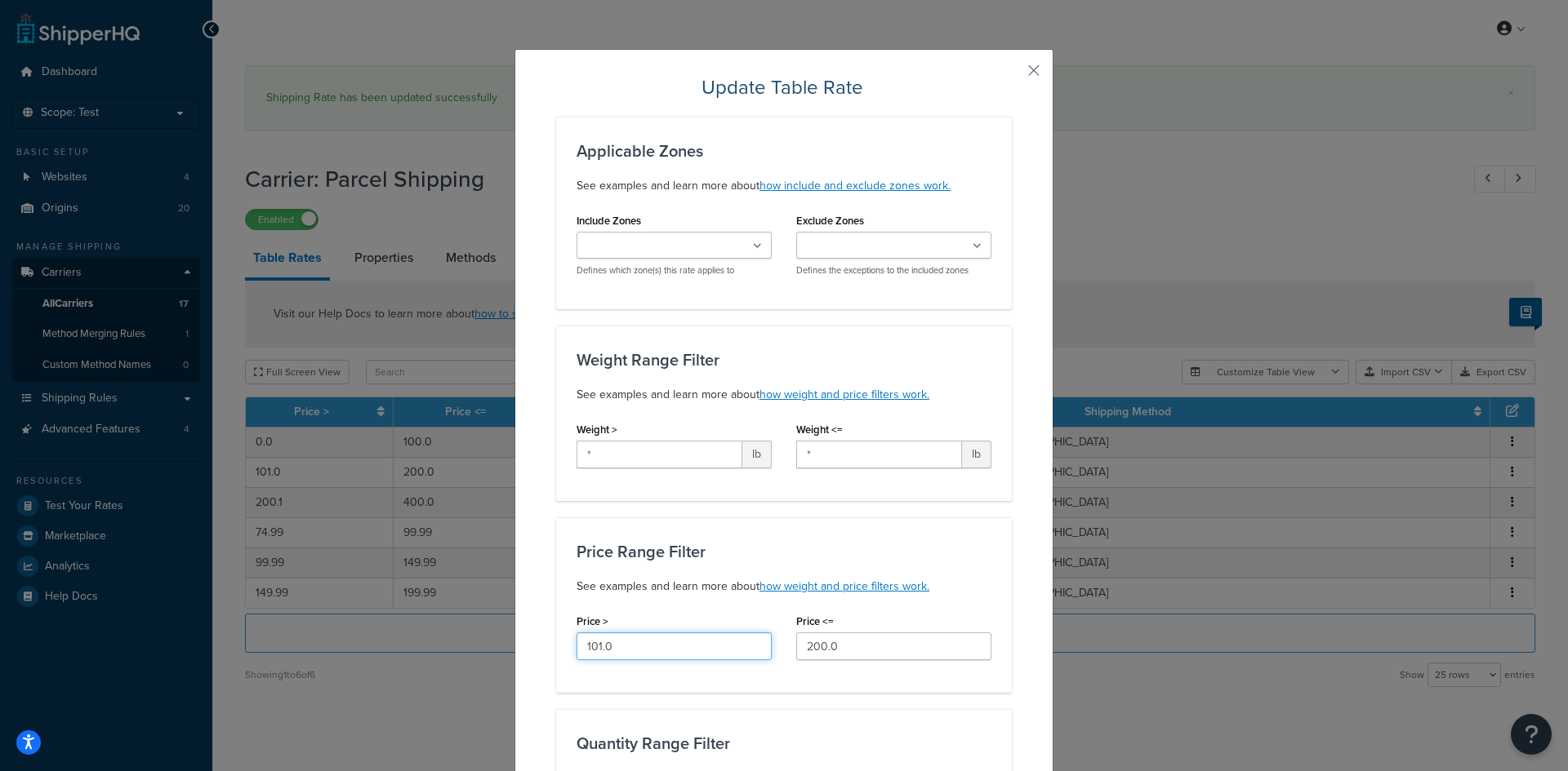
click at [648, 647] on input "101.0" at bounding box center [674, 647] width 195 height 28
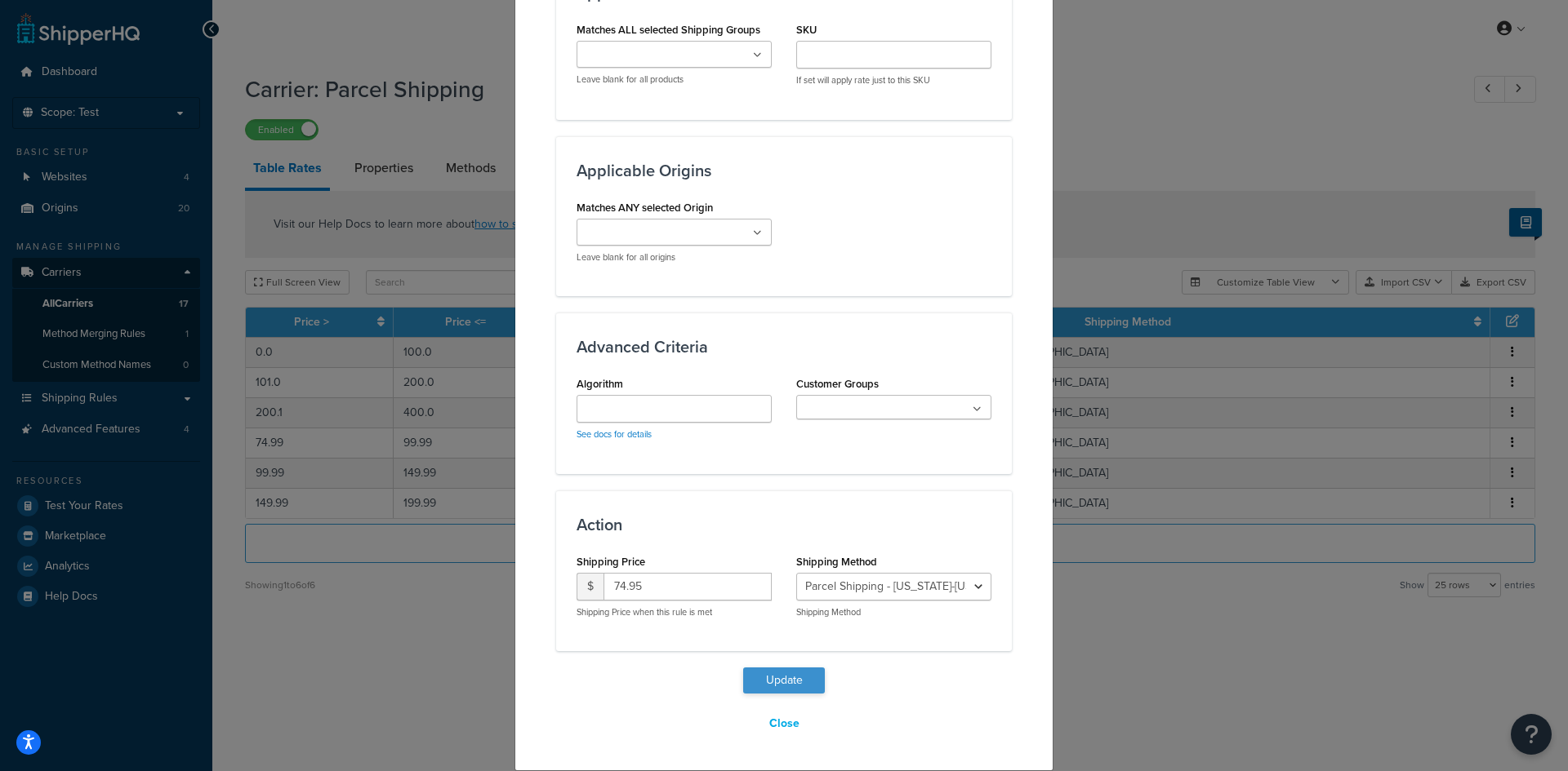
type input "100.01"
click at [782, 685] on button "Update" at bounding box center [783, 681] width 82 height 26
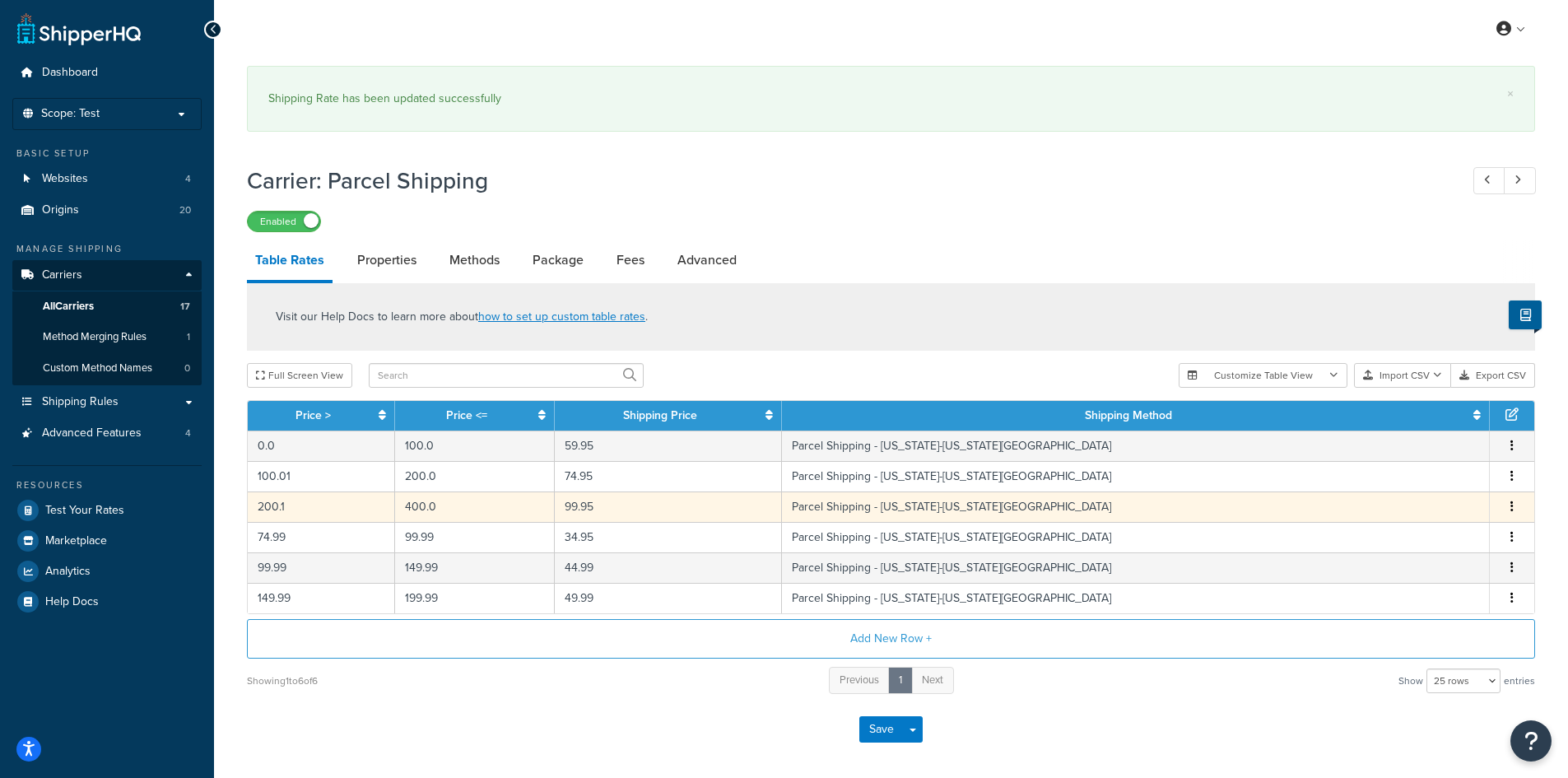
click at [357, 511] on td "200.1" at bounding box center [321, 507] width 148 height 31
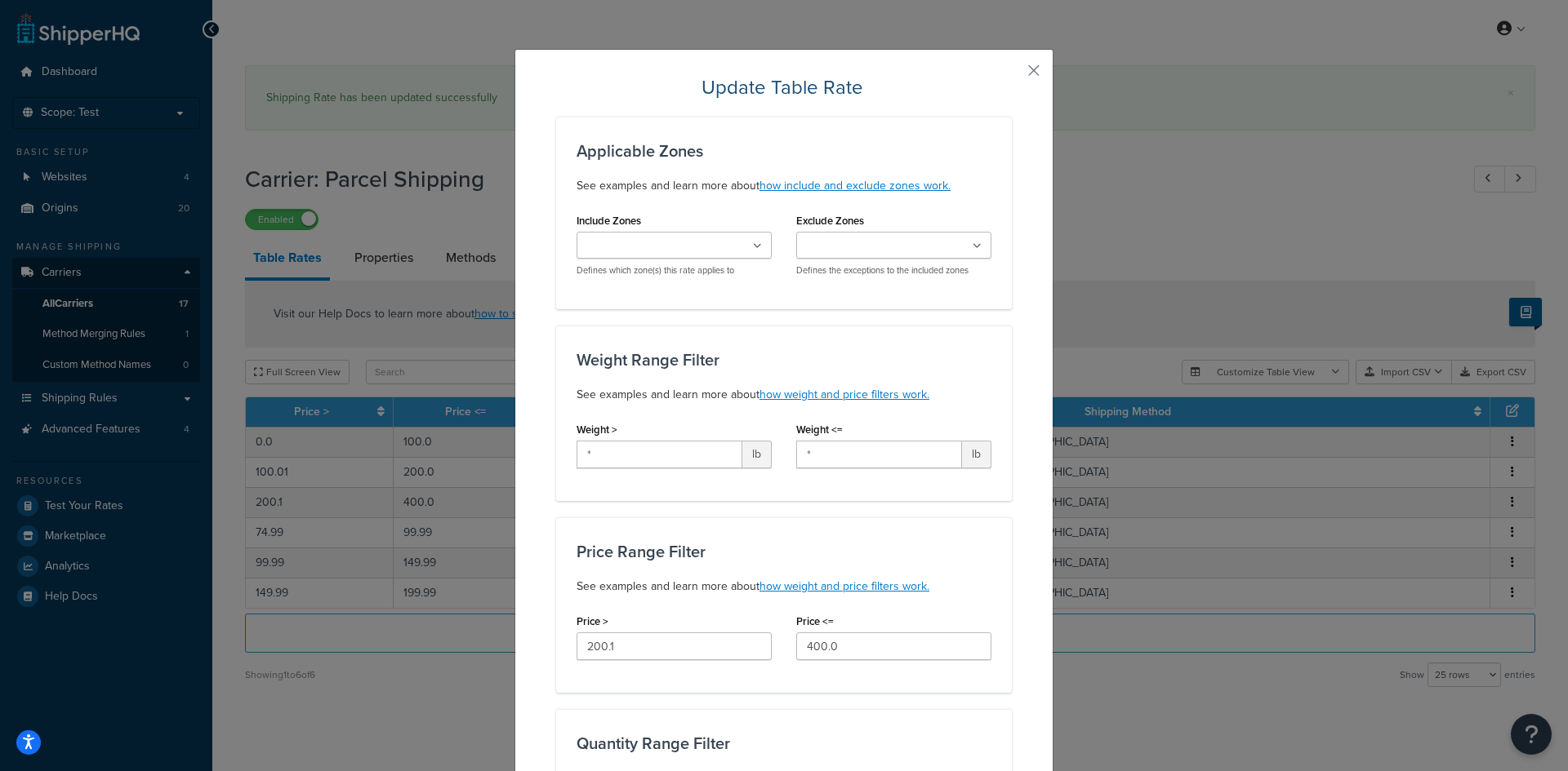
scroll to position [327, 0]
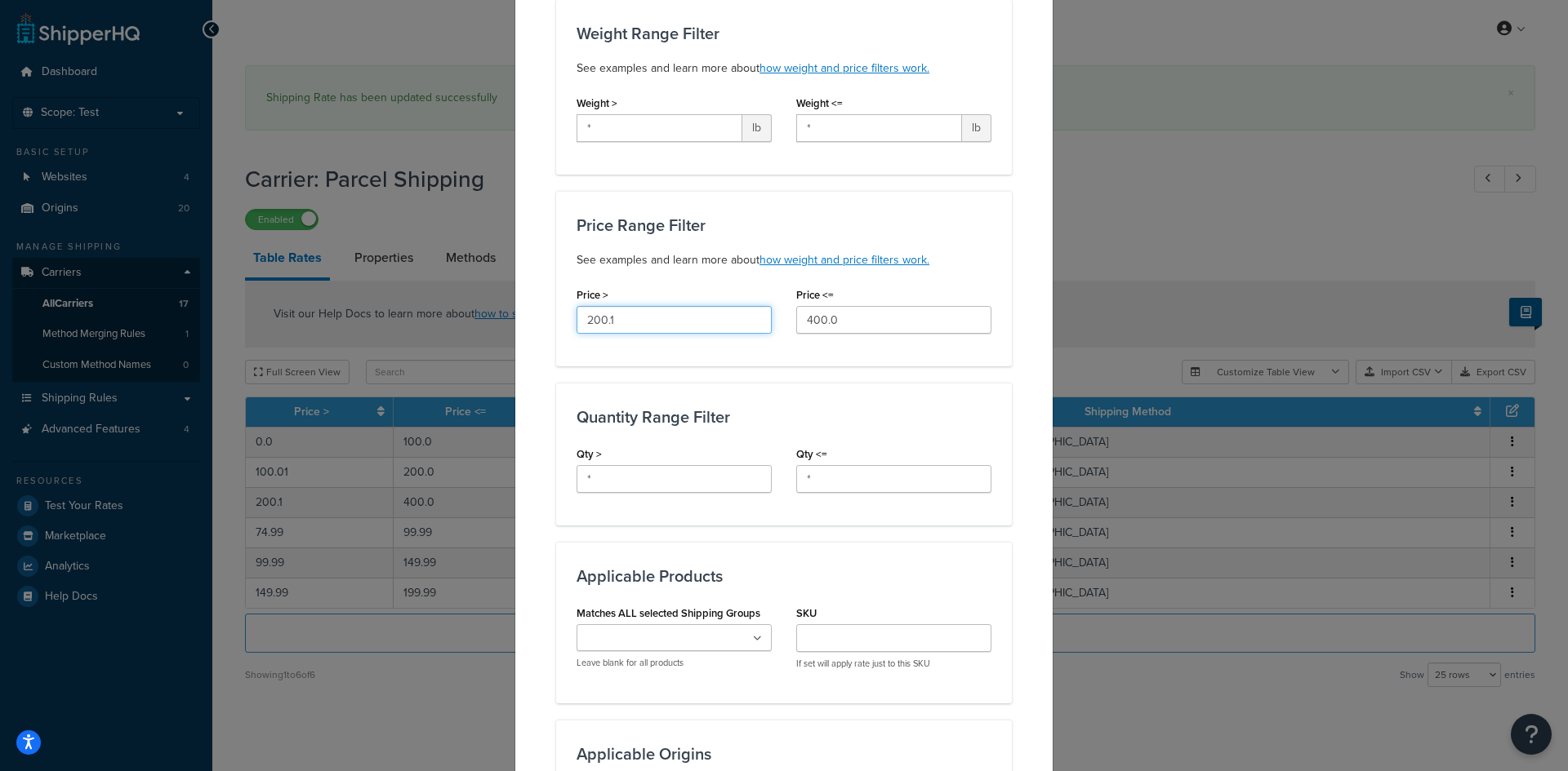
click at [651, 307] on input "200.1" at bounding box center [674, 320] width 195 height 28
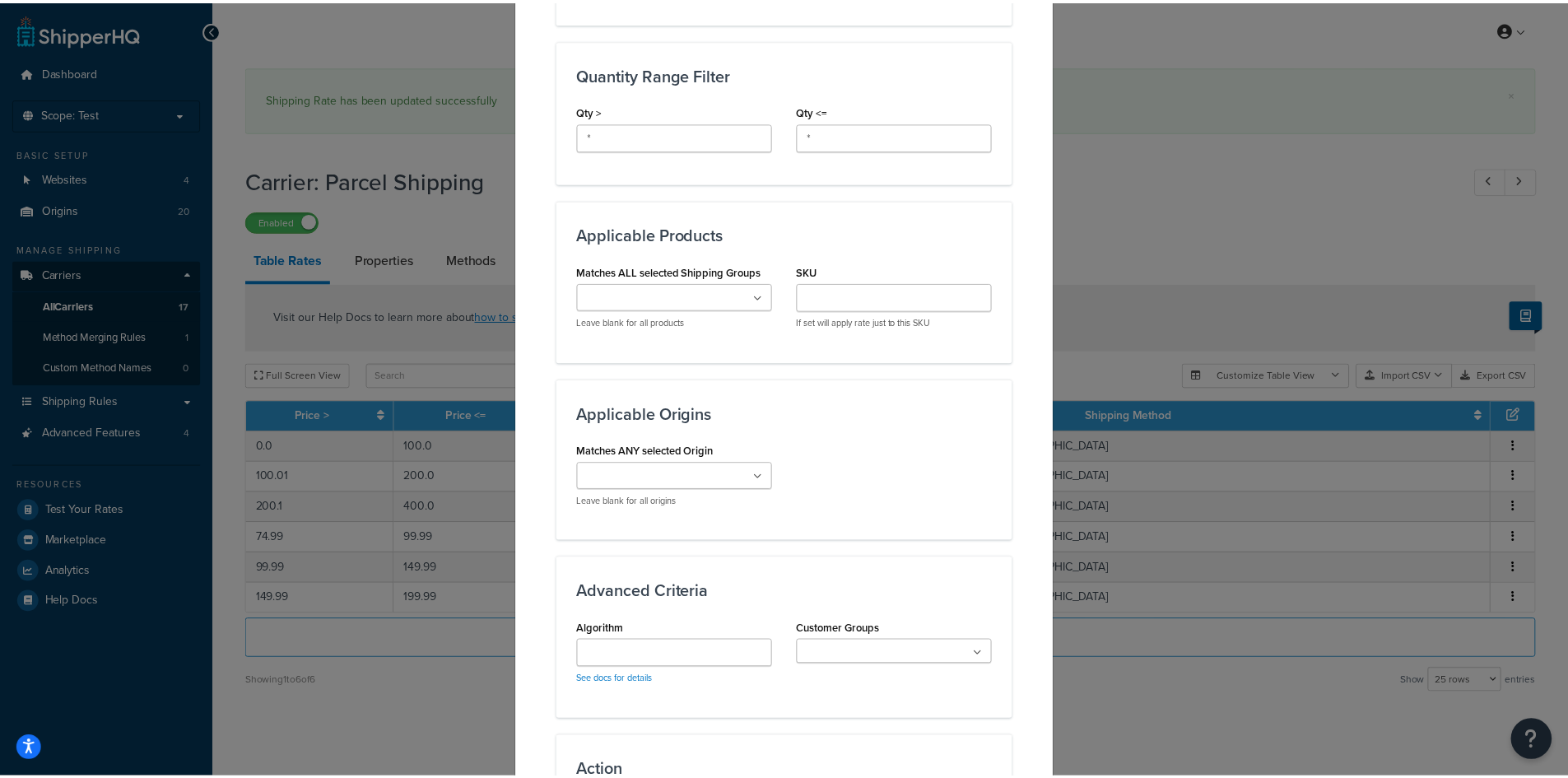
scroll to position [918, 0]
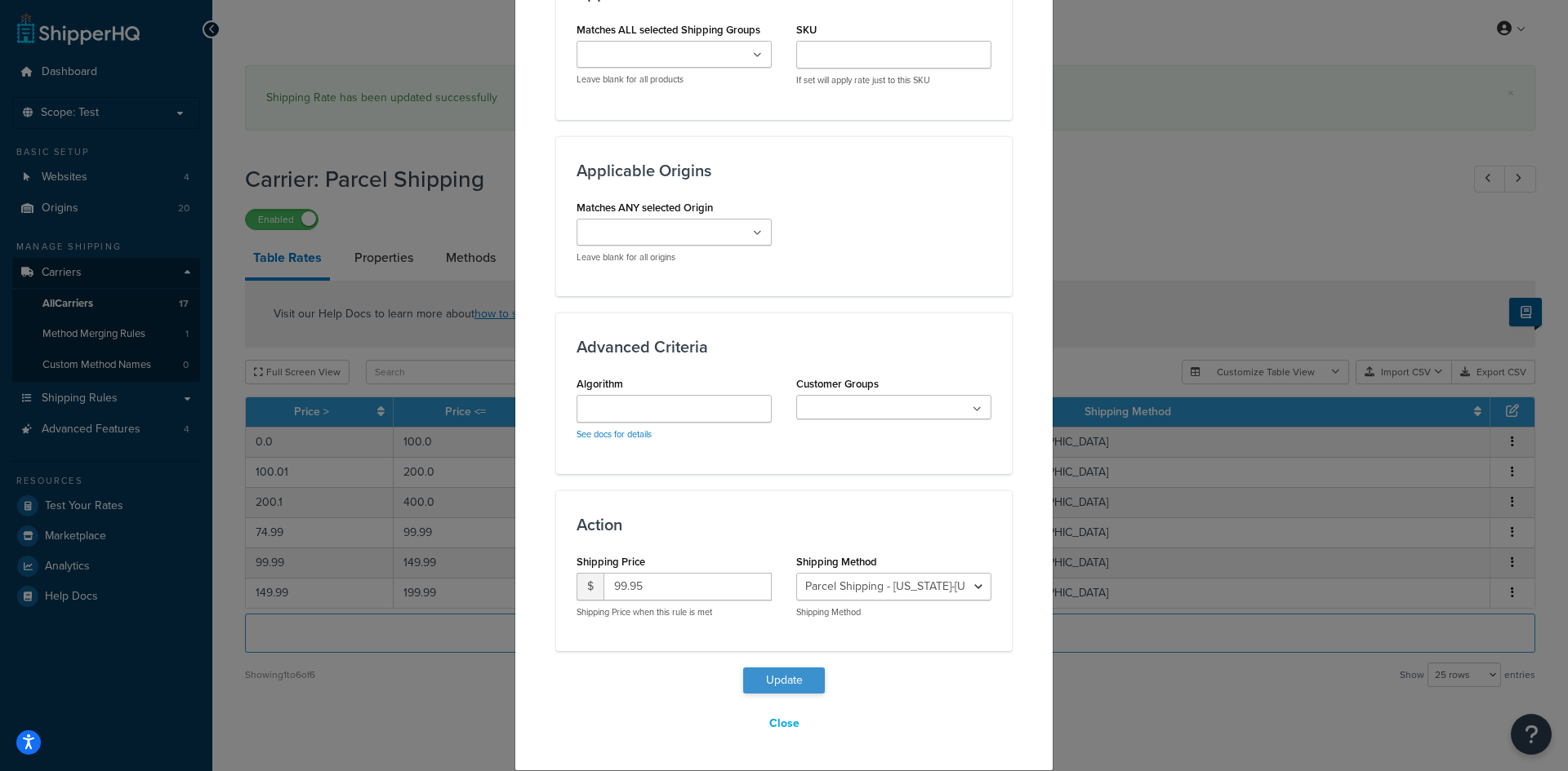
type input "200.01"
click at [770, 676] on button "Update" at bounding box center [783, 681] width 82 height 26
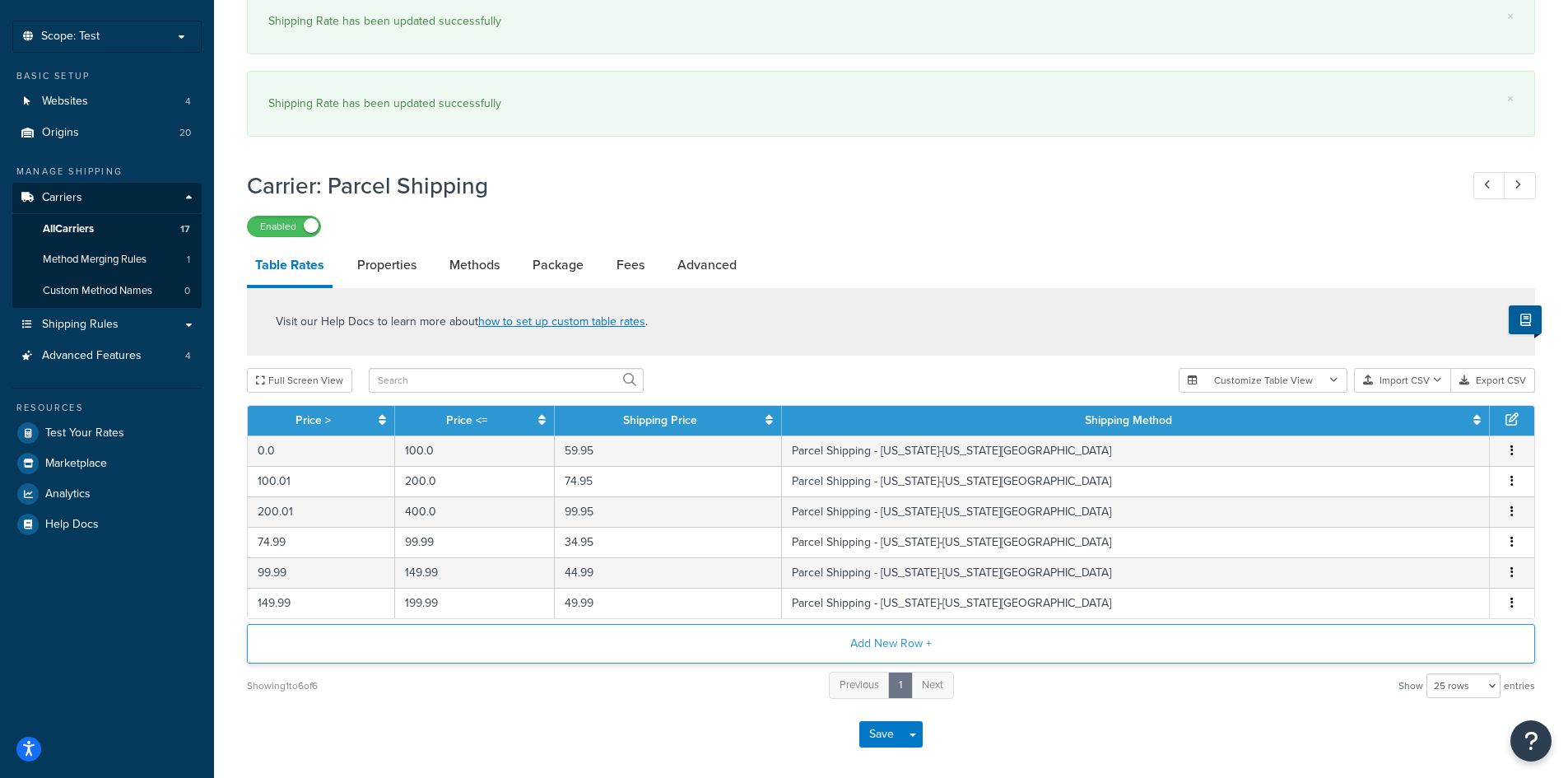
scroll to position [152, 0]
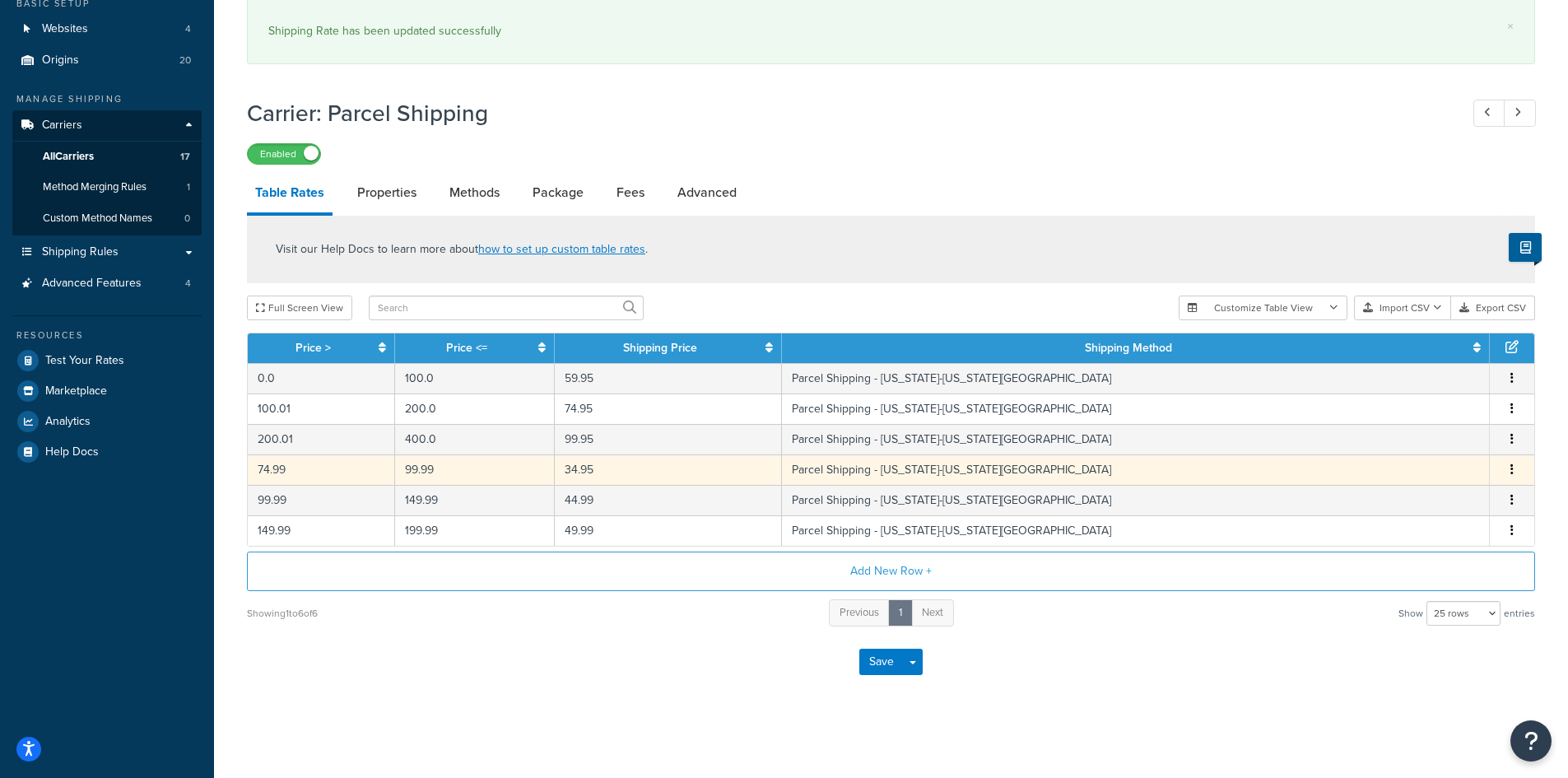
click at [1511, 470] on icon "button" at bounding box center [1512, 470] width 4 height 11
click at [1420, 503] on div "Delete" at bounding box center [1428, 504] width 117 height 33
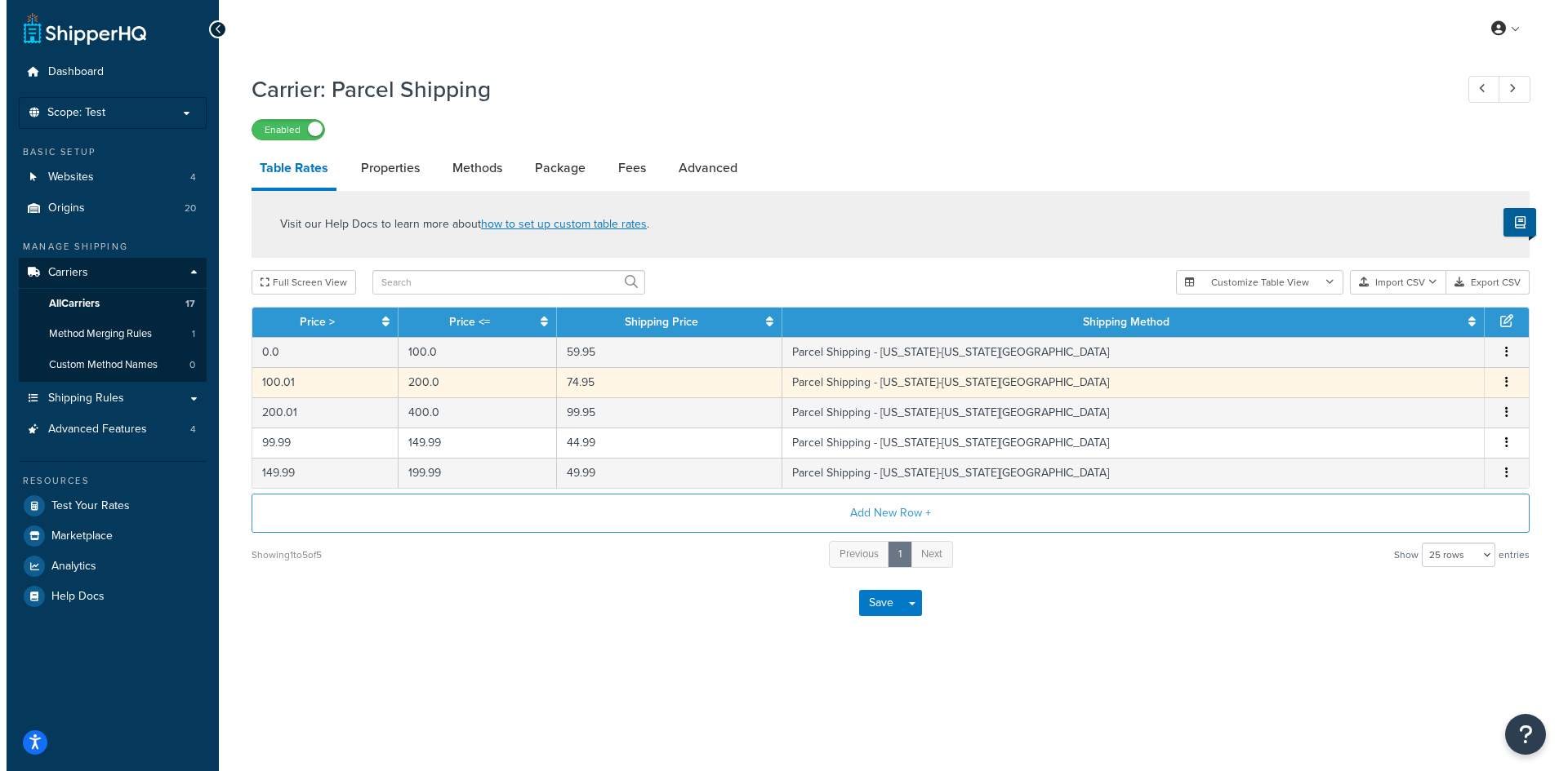
scroll to position [0, 0]
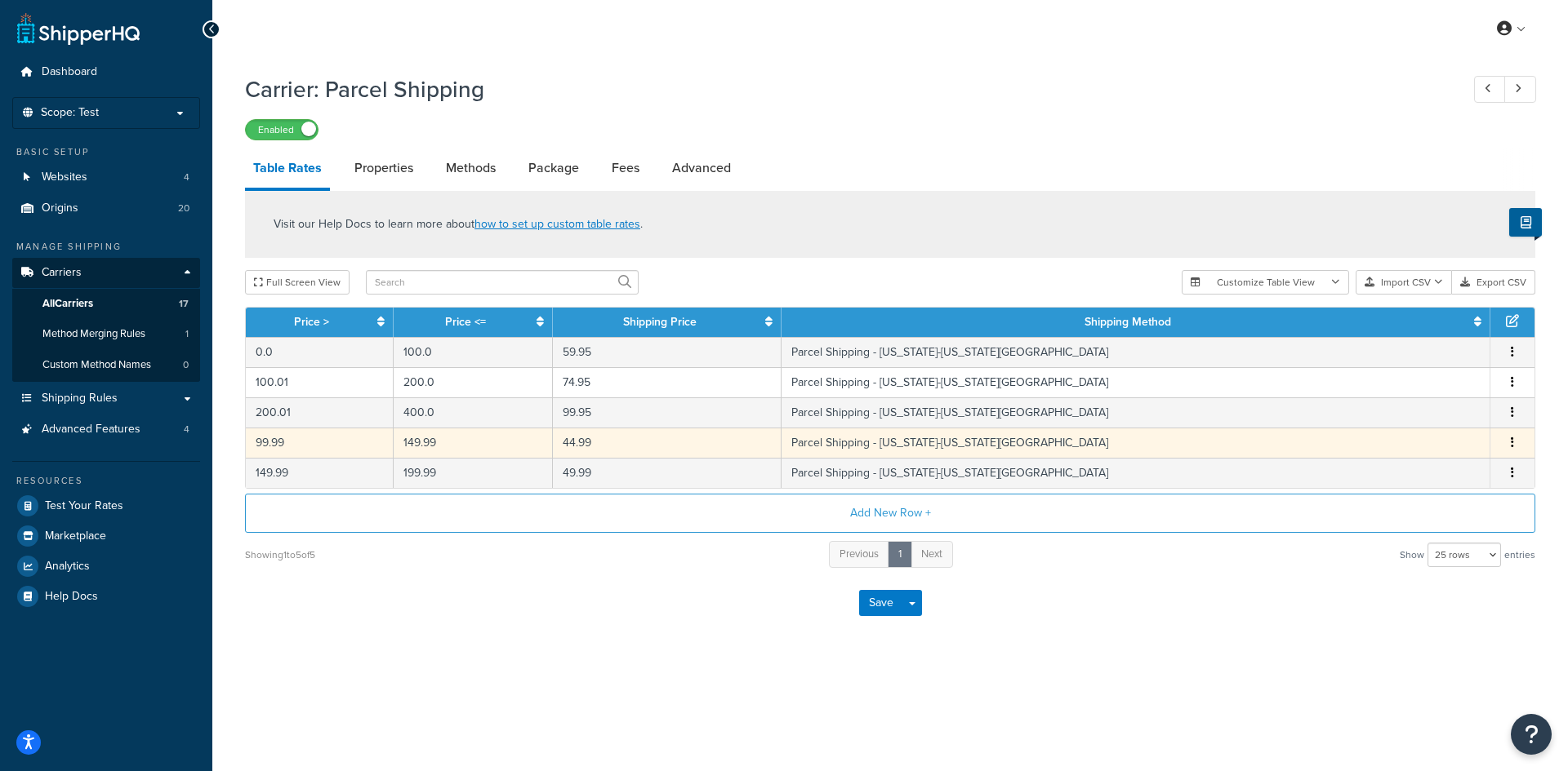
click at [1513, 444] on icon "button" at bounding box center [1512, 443] width 4 height 11
click at [1419, 483] on div "Delete" at bounding box center [1429, 479] width 116 height 33
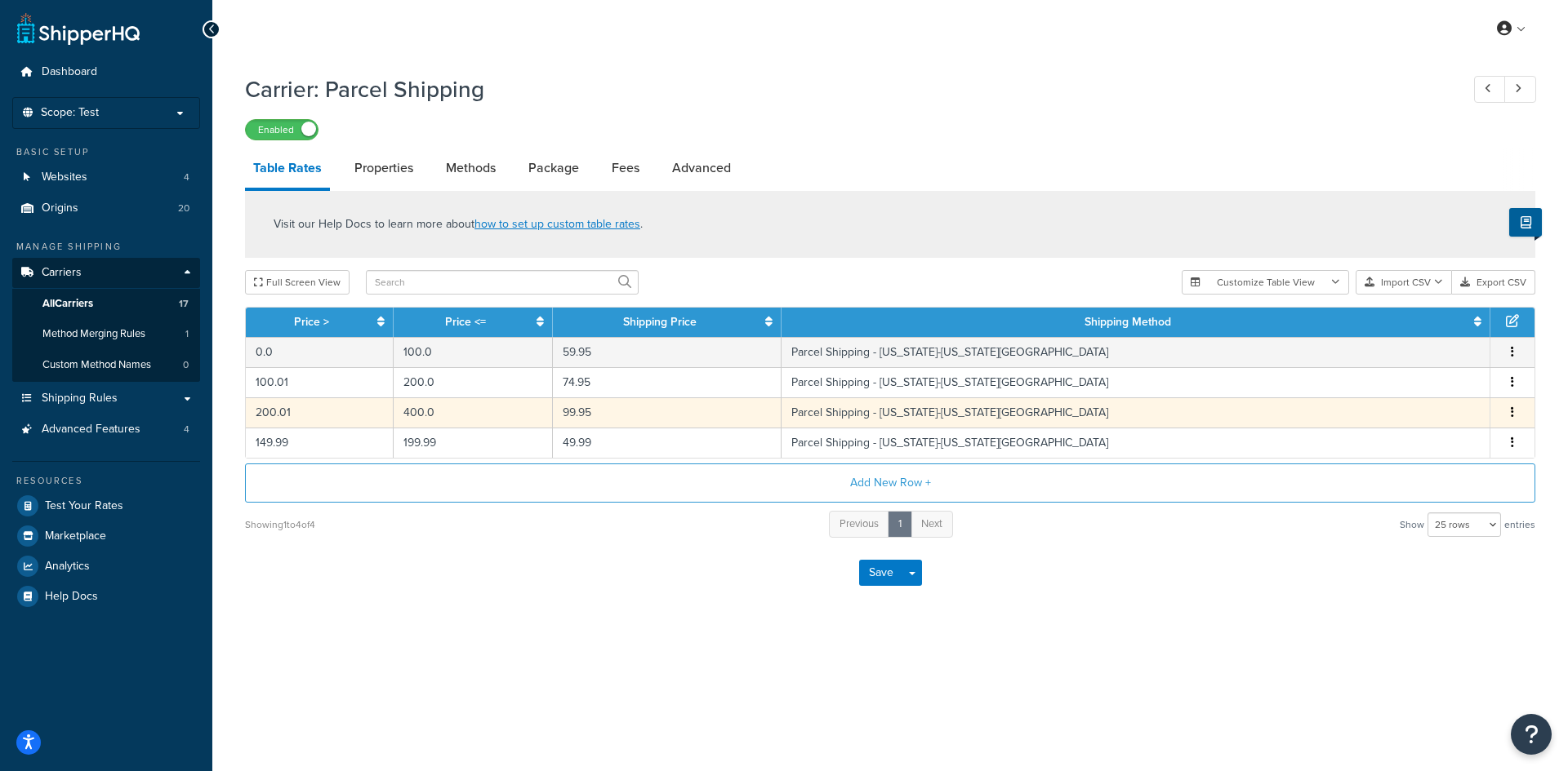
click at [662, 420] on td "99.95" at bounding box center [667, 412] width 228 height 30
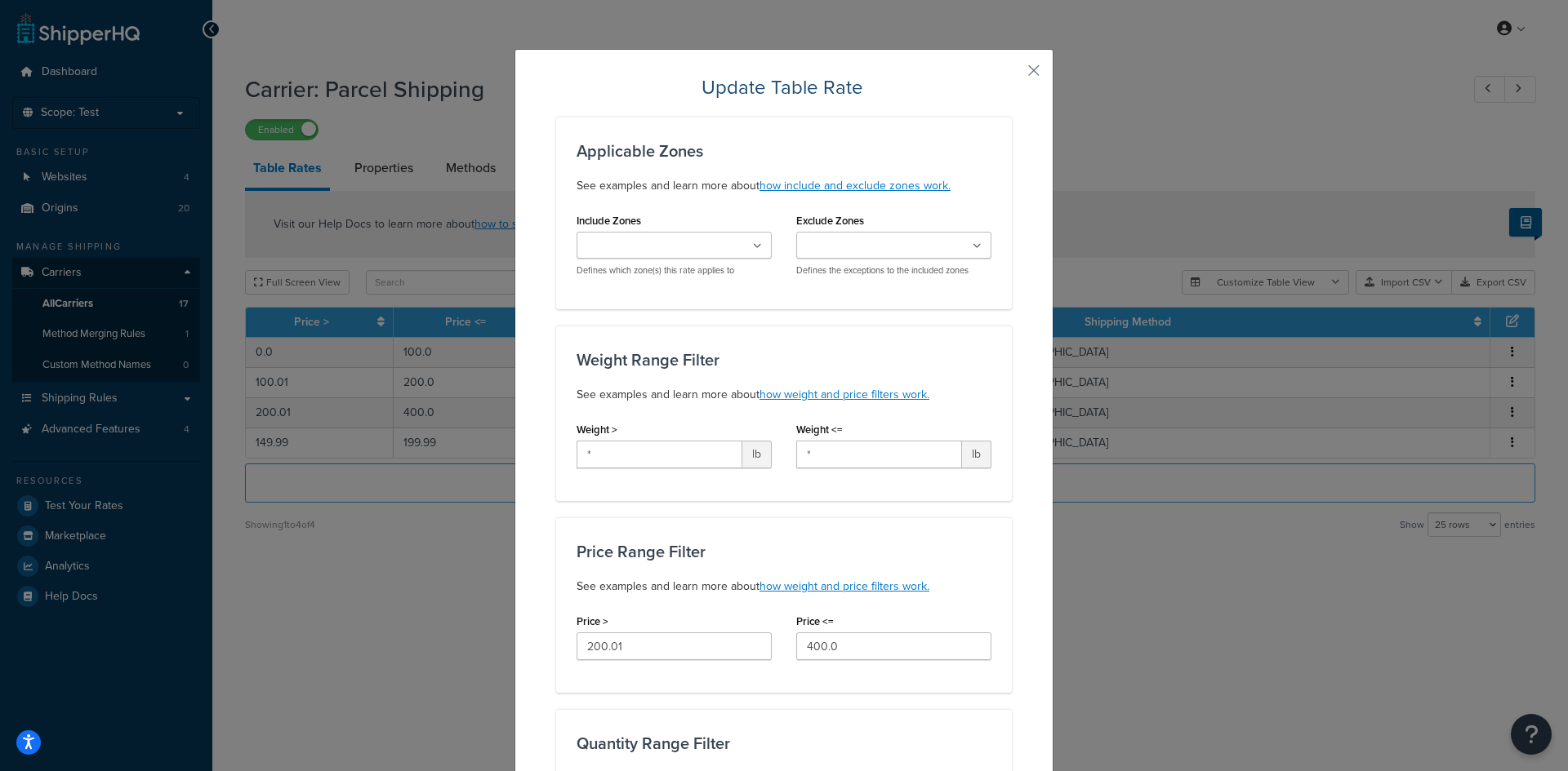
scroll to position [910, 0]
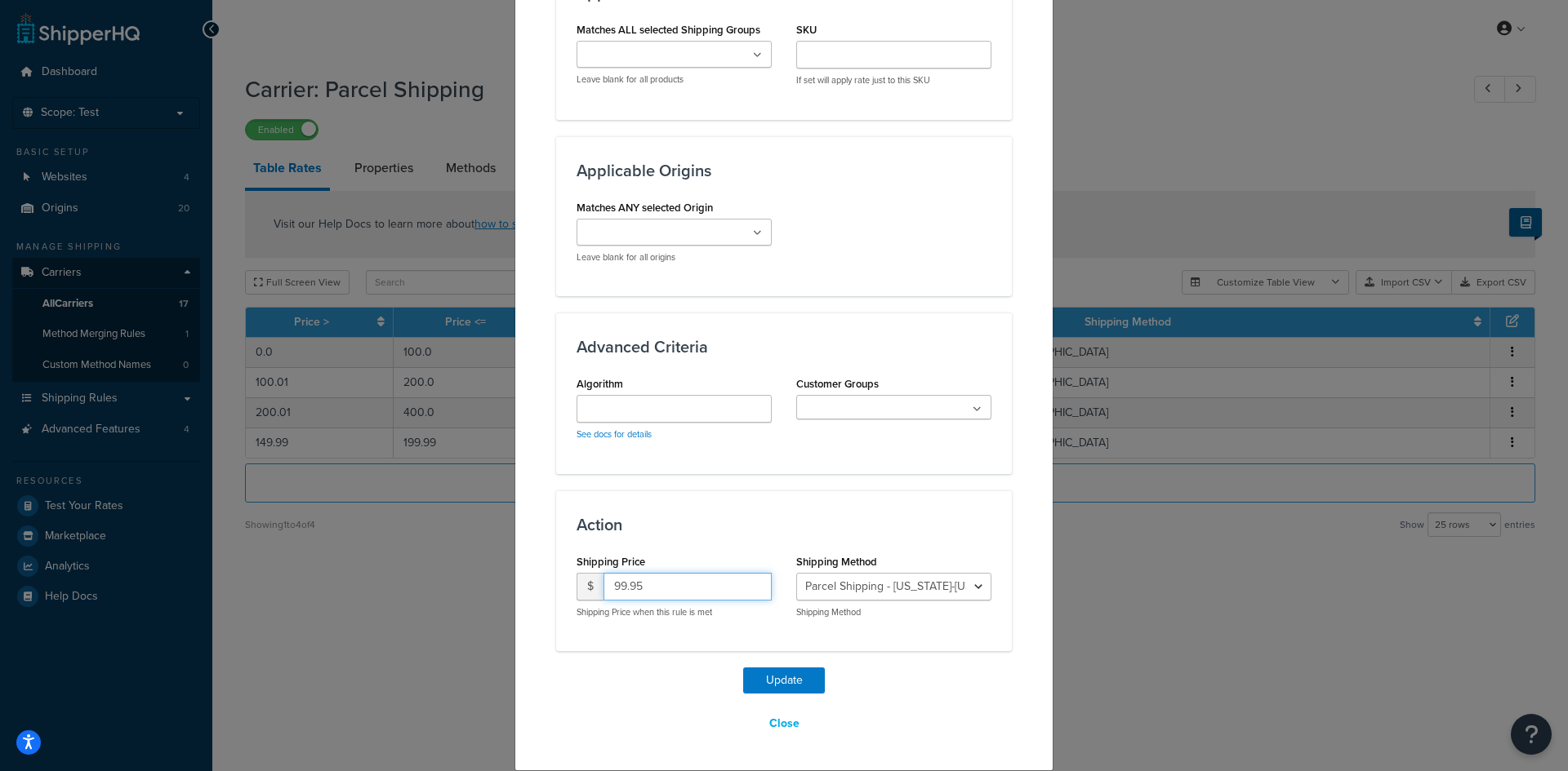
click at [708, 590] on input "99.95" at bounding box center [687, 587] width 168 height 28
click at [706, 590] on input "99.95" at bounding box center [687, 587] width 168 height 28
type input "84.95"
click at [785, 685] on button "Update" at bounding box center [783, 681] width 82 height 26
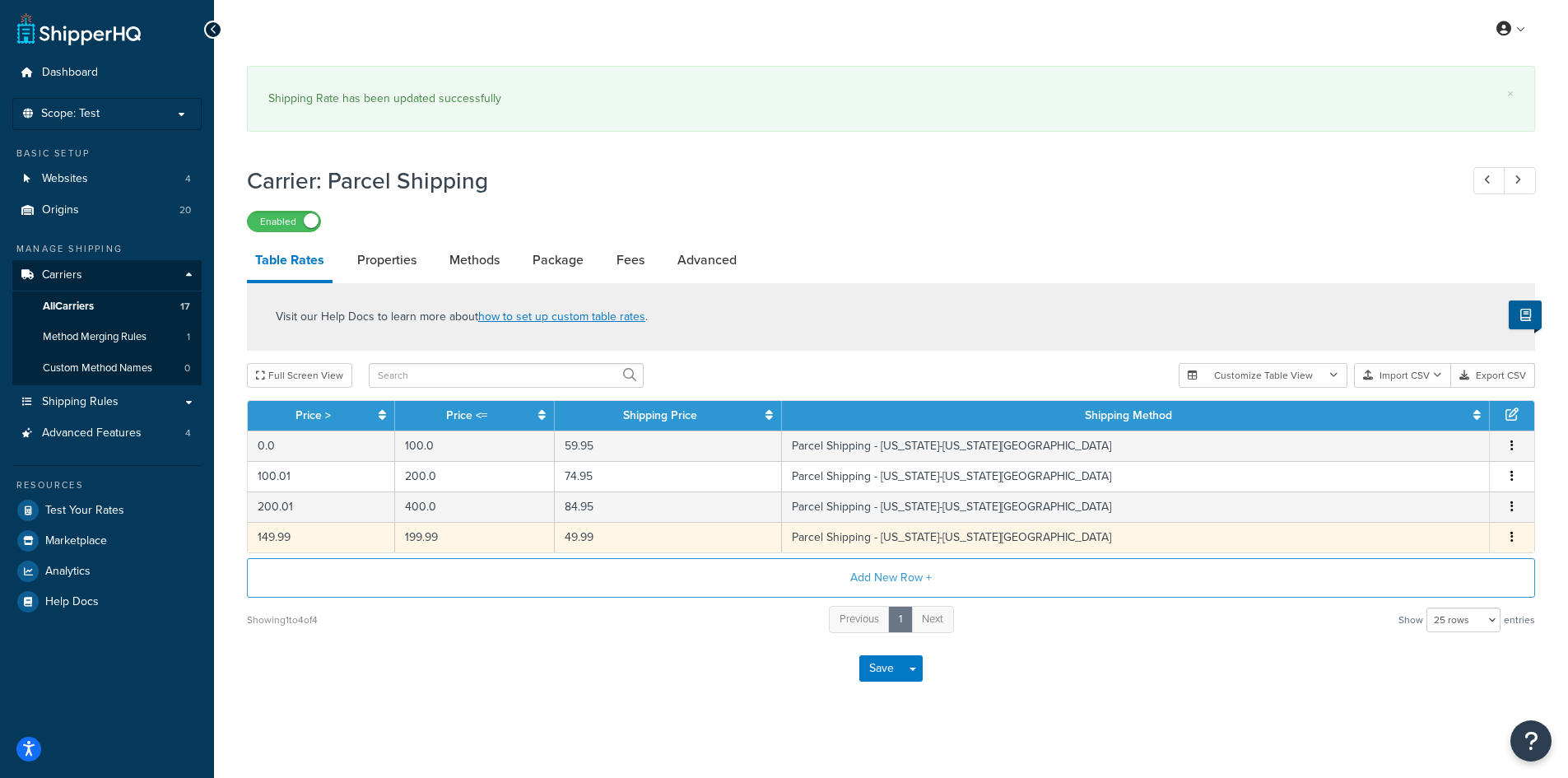
click at [342, 538] on td "149.99" at bounding box center [321, 538] width 148 height 31
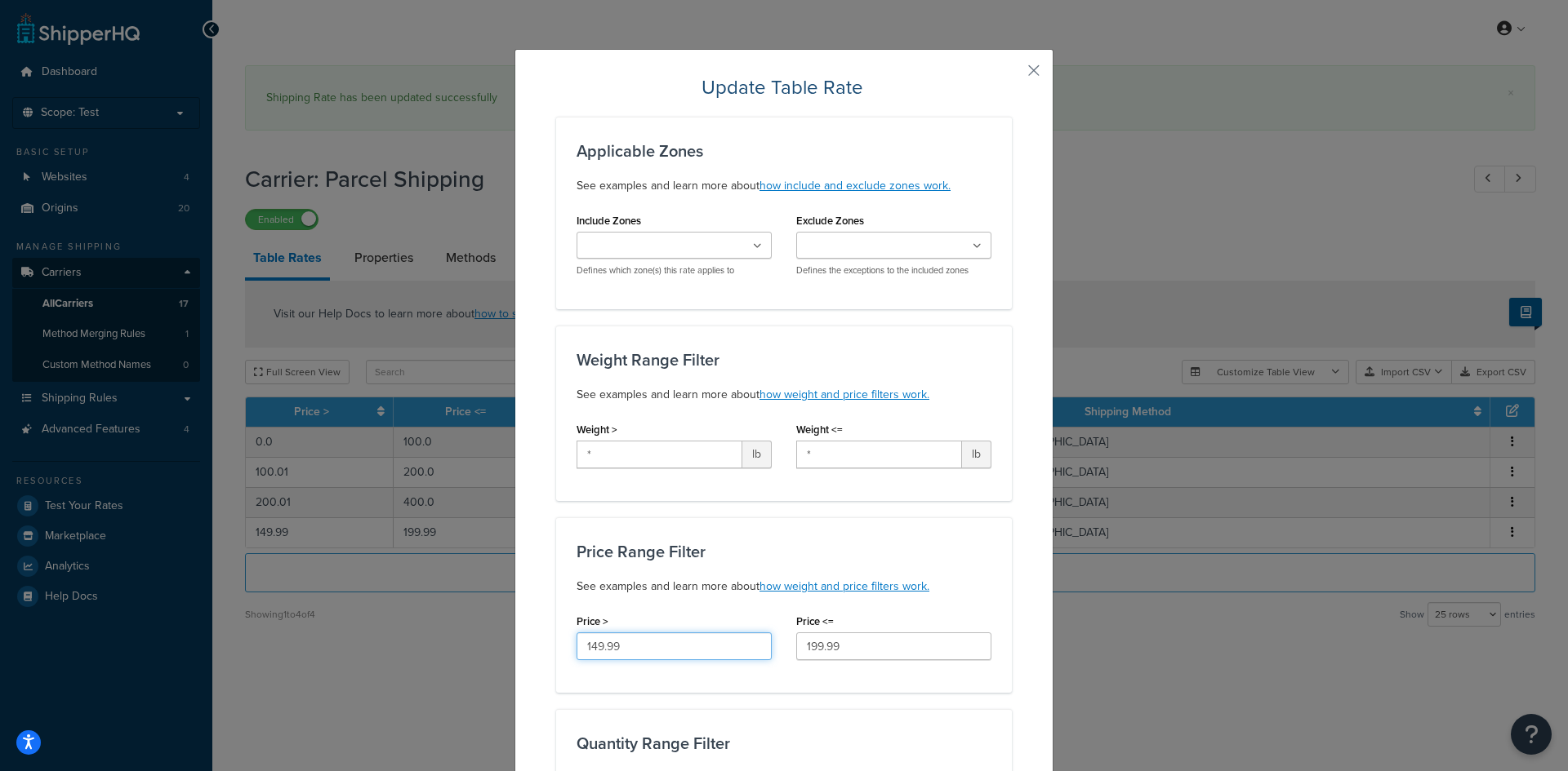
click at [668, 639] on input "149.99" at bounding box center [674, 647] width 195 height 28
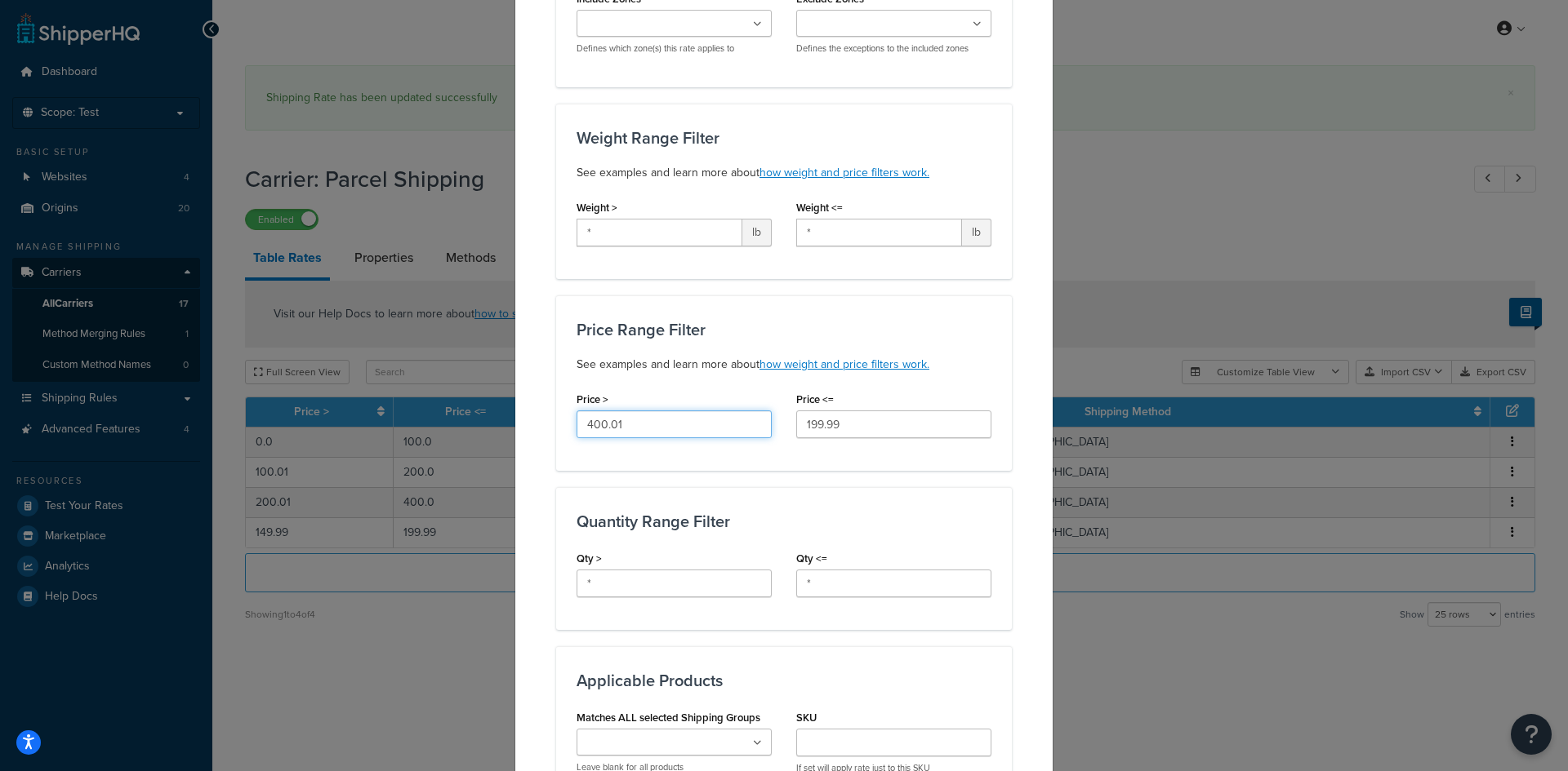
scroll to position [245, 0]
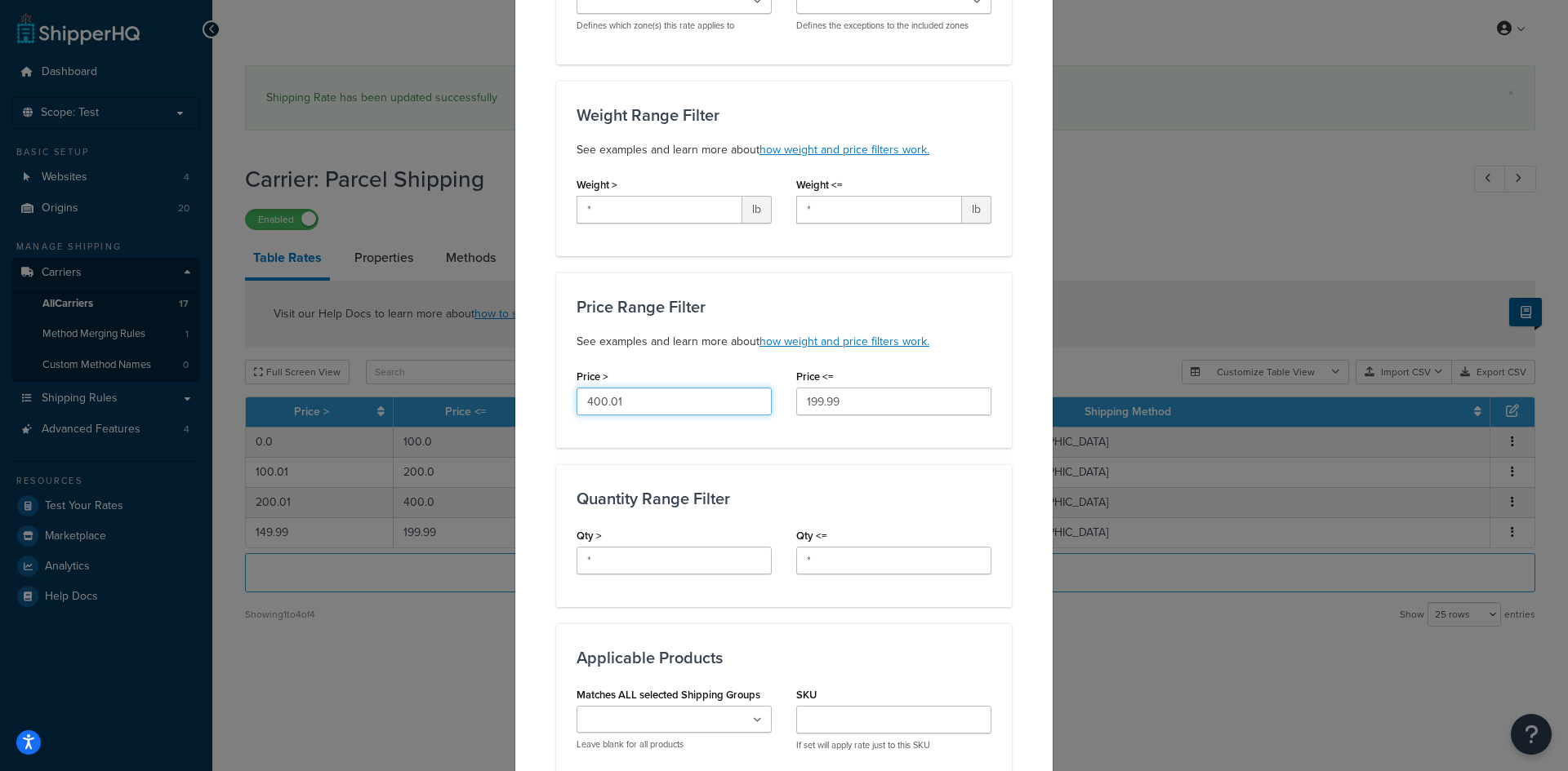
type input "400.01"
click at [887, 396] on input "199.99" at bounding box center [894, 401] width 195 height 28
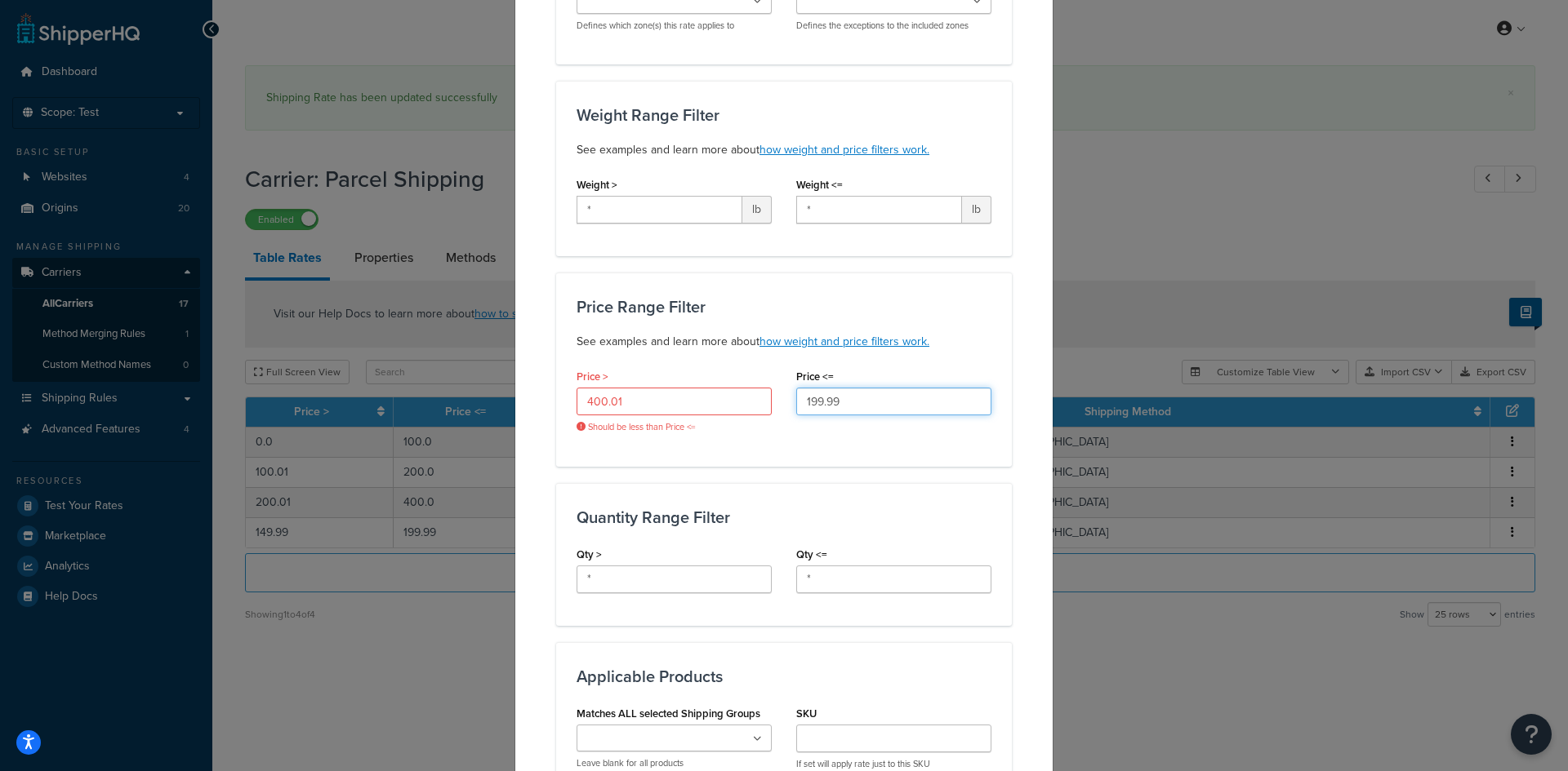
click at [887, 396] on input "199.99" at bounding box center [894, 401] width 195 height 28
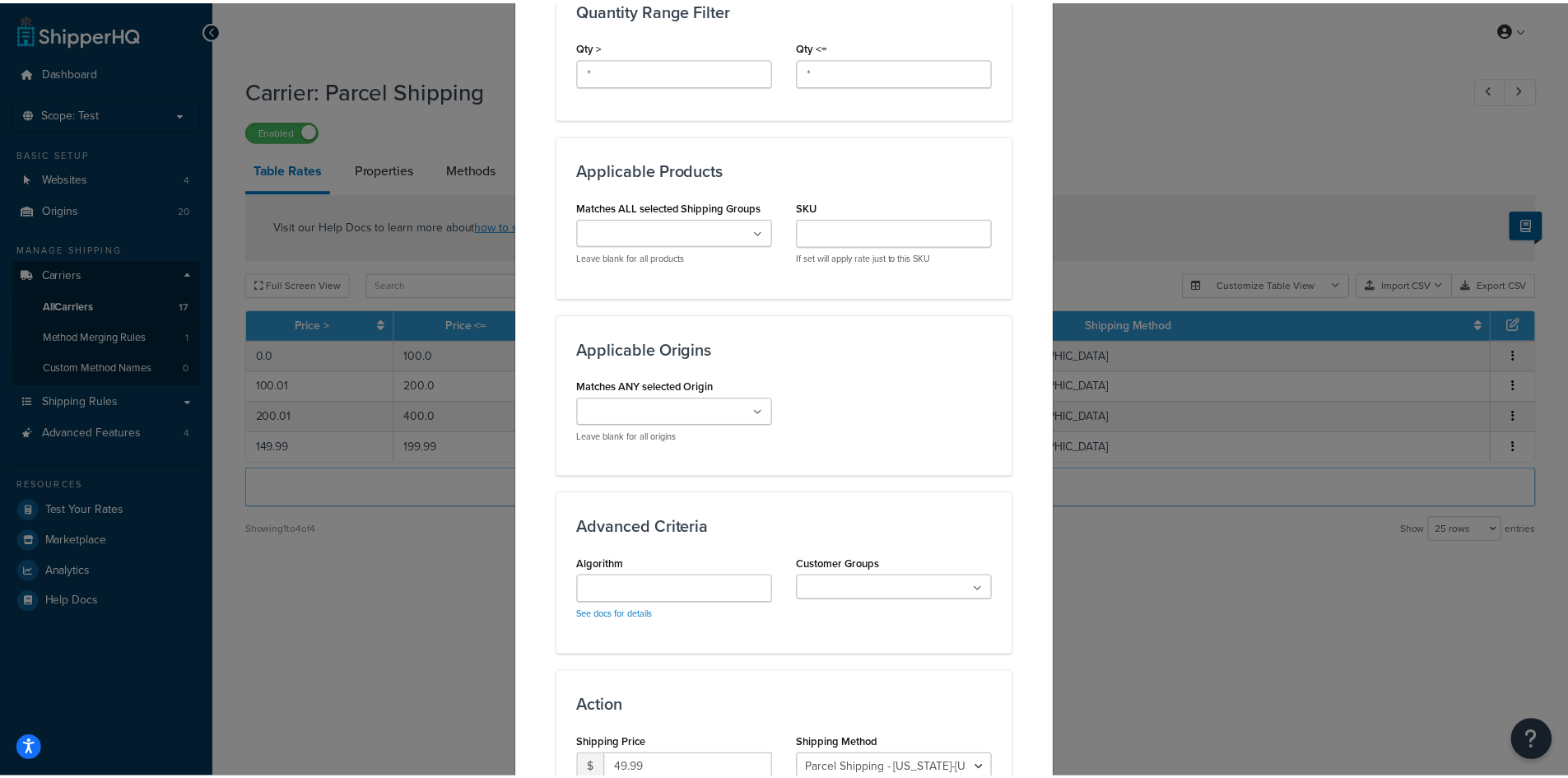
scroll to position [918, 0]
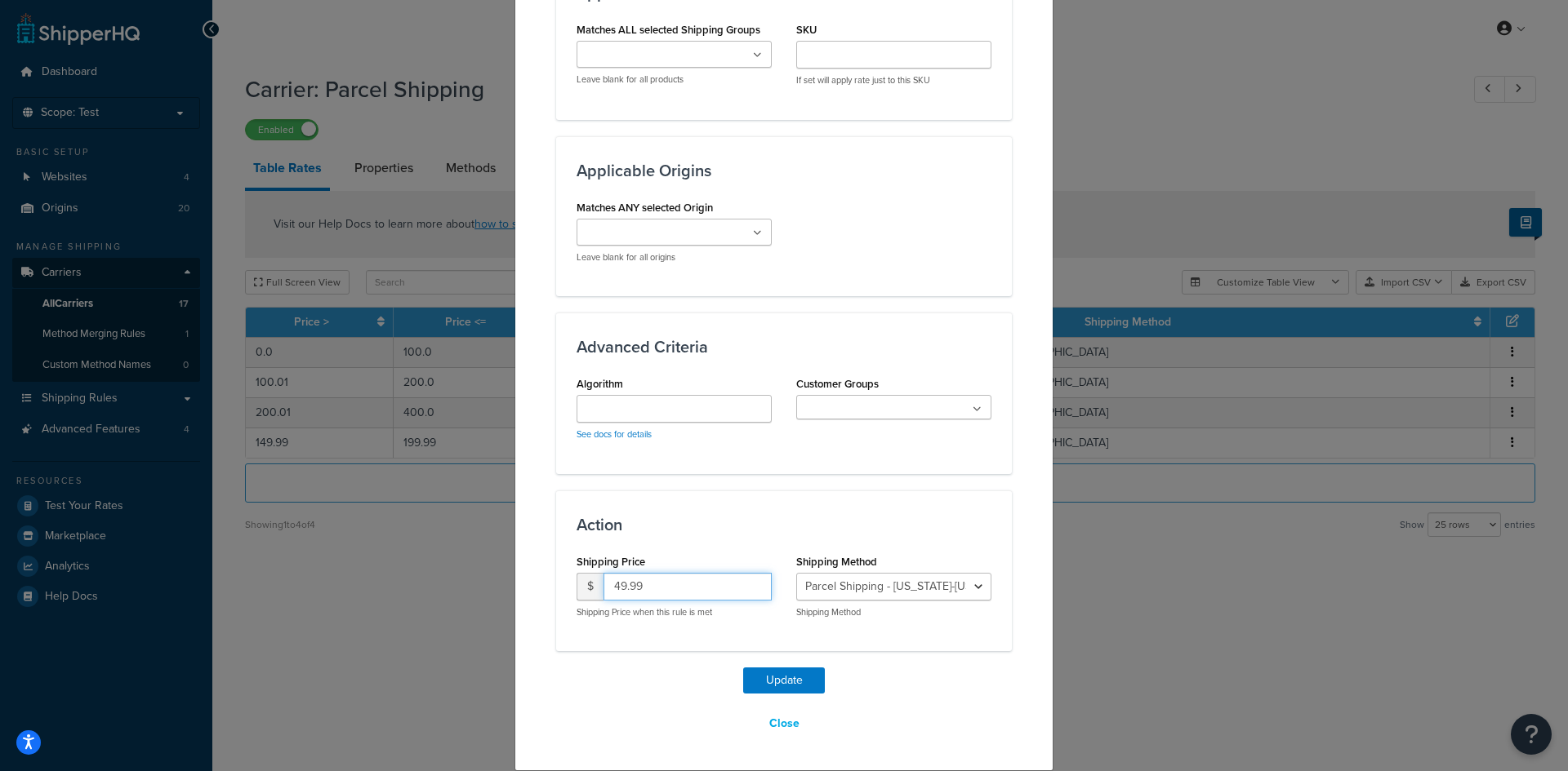
click at [695, 579] on input "49.99" at bounding box center [687, 587] width 168 height 28
type input "99.95"
click at [773, 678] on button "Update" at bounding box center [783, 681] width 82 height 26
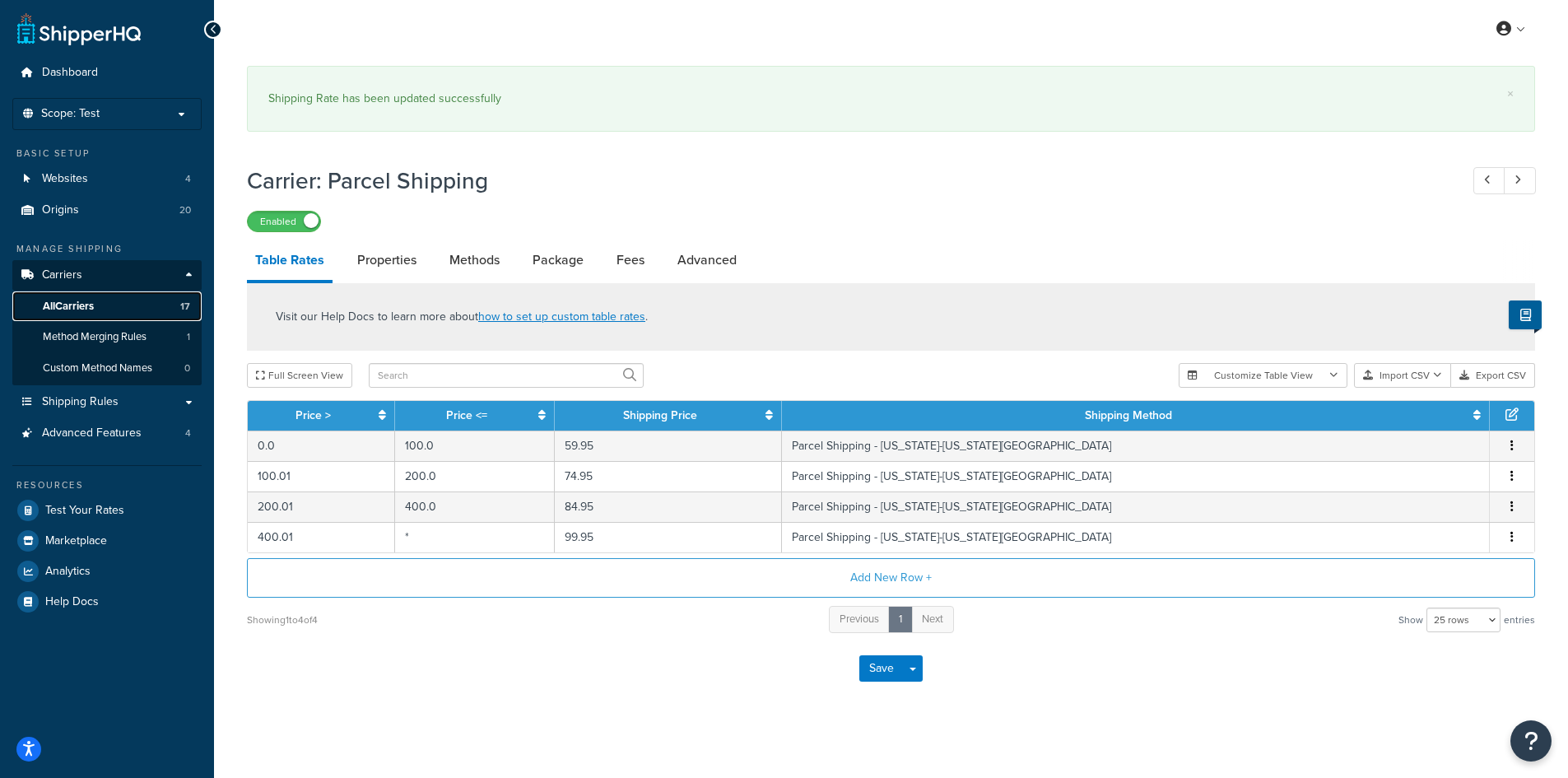
drag, startPoint x: 96, startPoint y: 296, endPoint x: 109, endPoint y: 297, distance: 13.0
click at [96, 296] on link "All Carriers 17" at bounding box center [107, 306] width 189 height 31
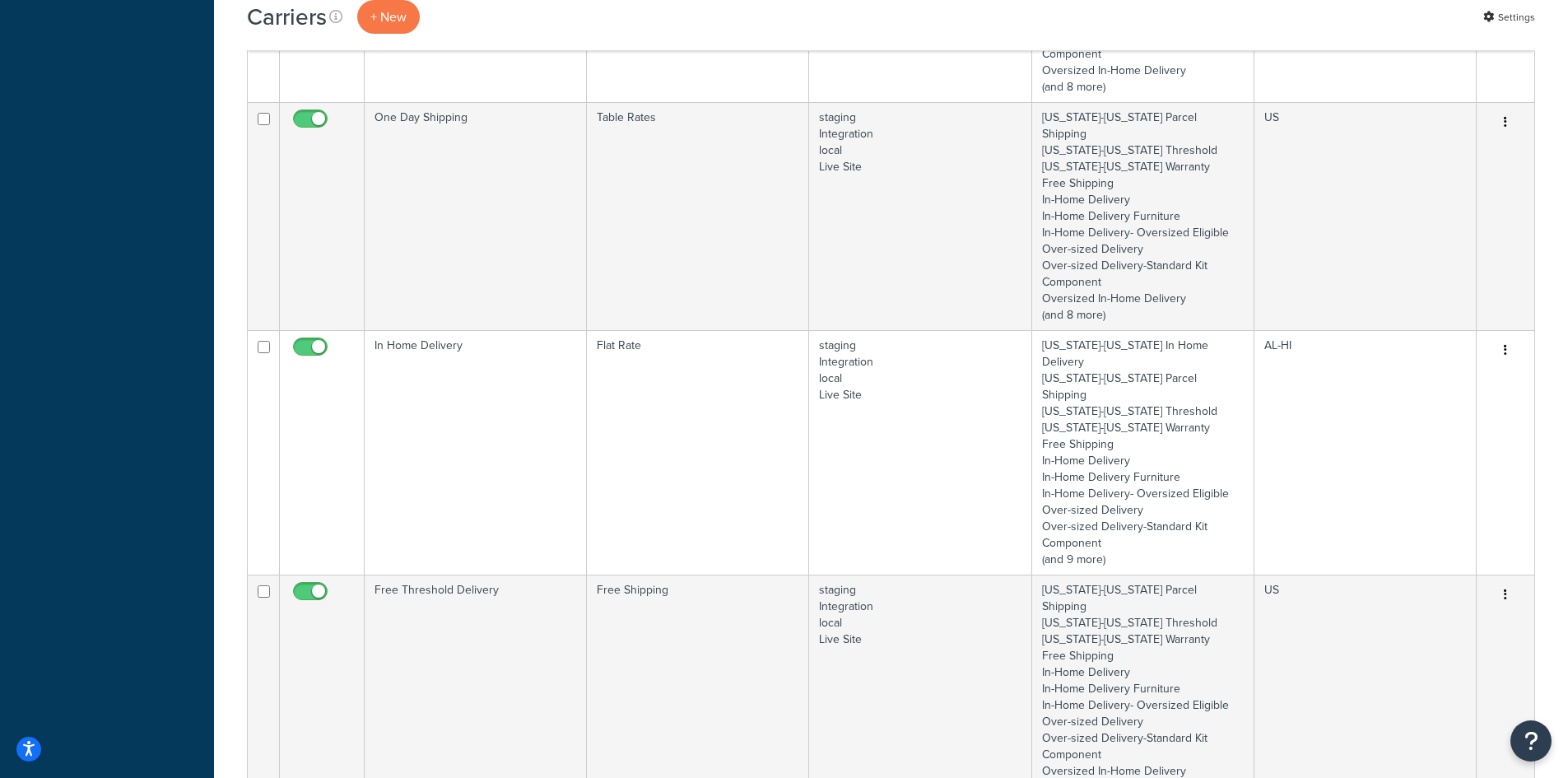
scroll to position [3095, 0]
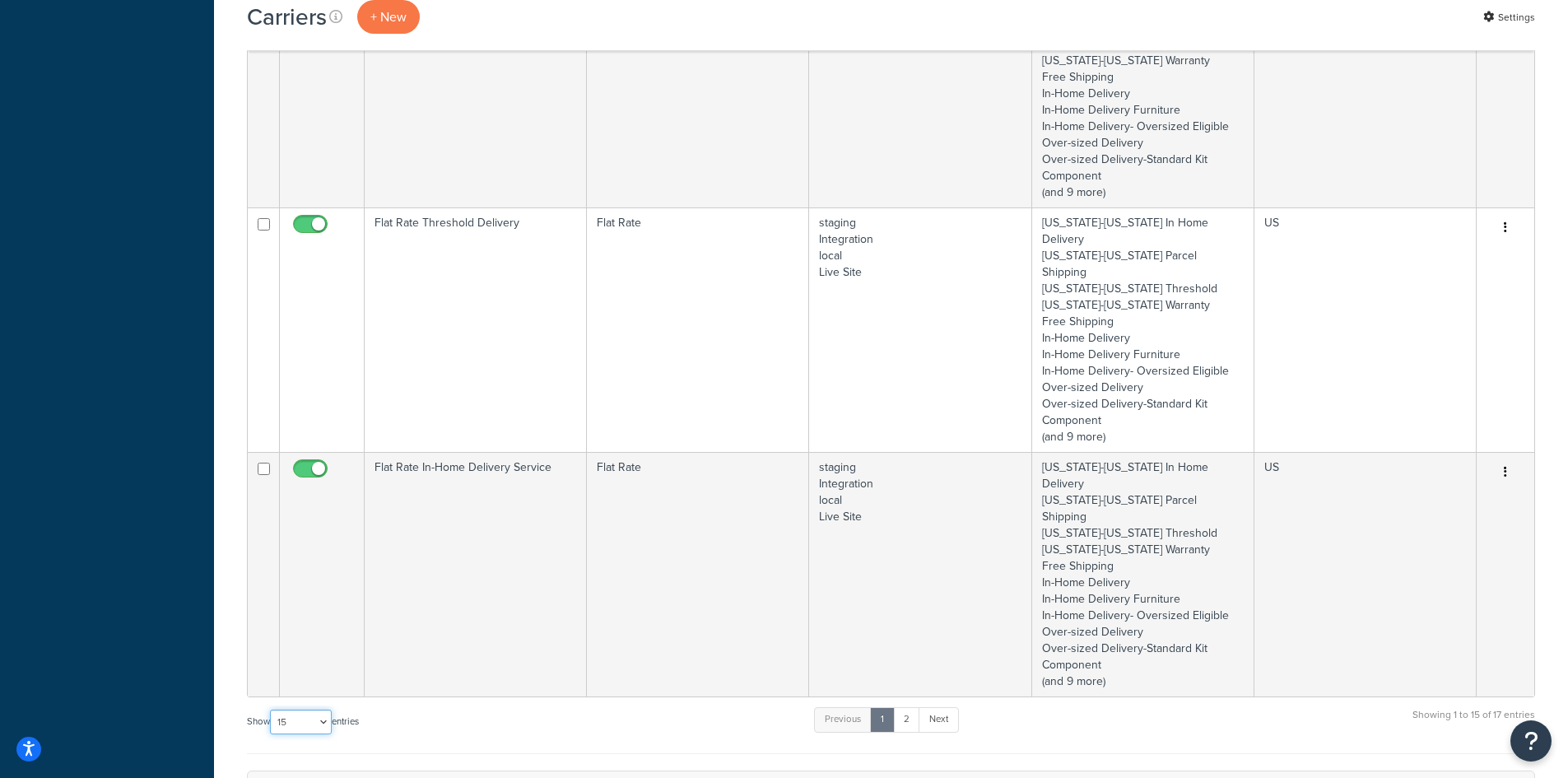
drag, startPoint x: 308, startPoint y: 327, endPoint x: 305, endPoint y: 349, distance: 22.2
click at [308, 710] on select "10 15 25 50 100" at bounding box center [301, 722] width 62 height 25
click at [310, 710] on select "10 15 25 50 100" at bounding box center [301, 722] width 62 height 25
select select "50"
click at [272, 734] on select "10 15 25 50 100" at bounding box center [301, 722] width 62 height 25
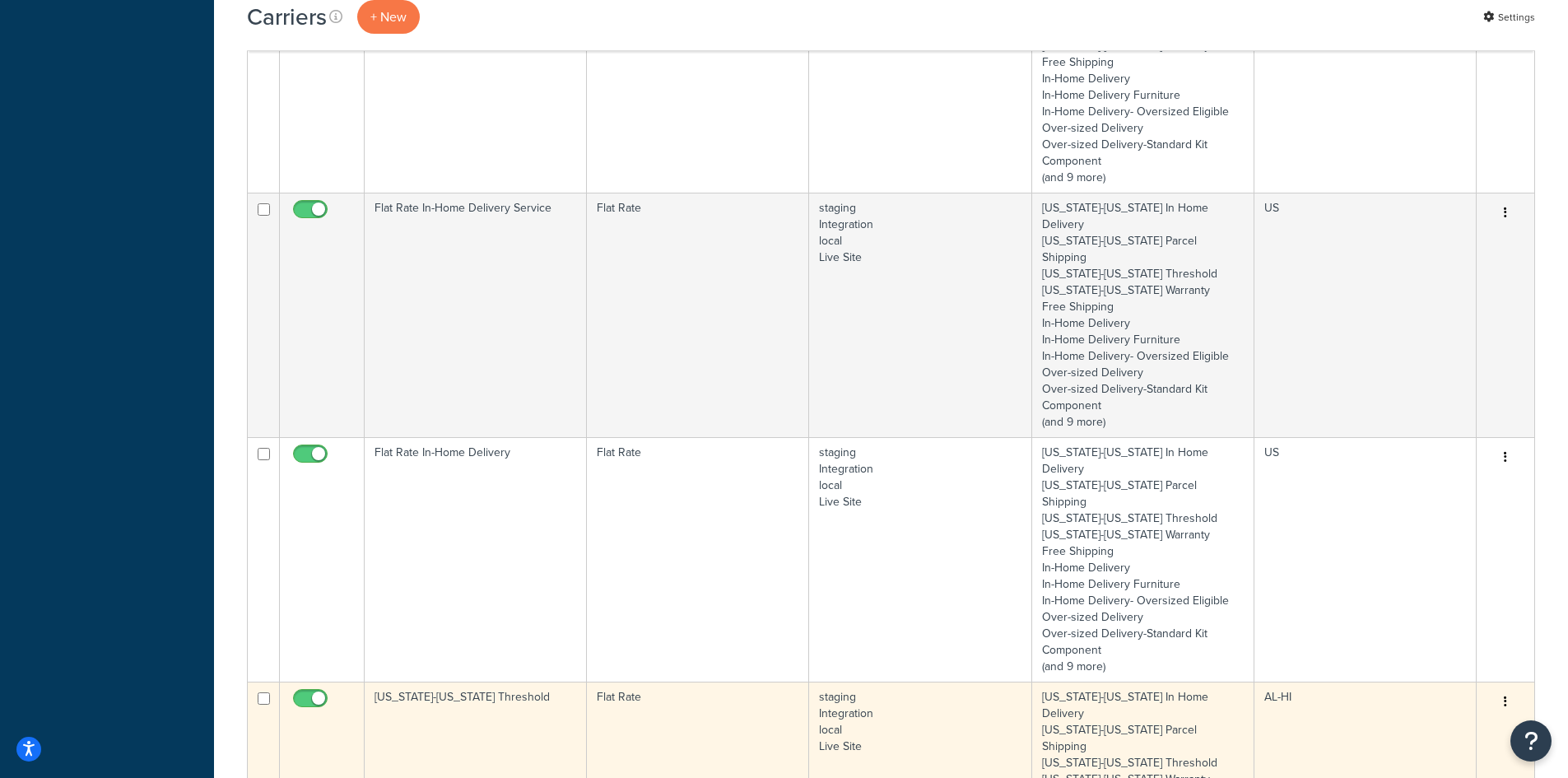
scroll to position [3354, 0]
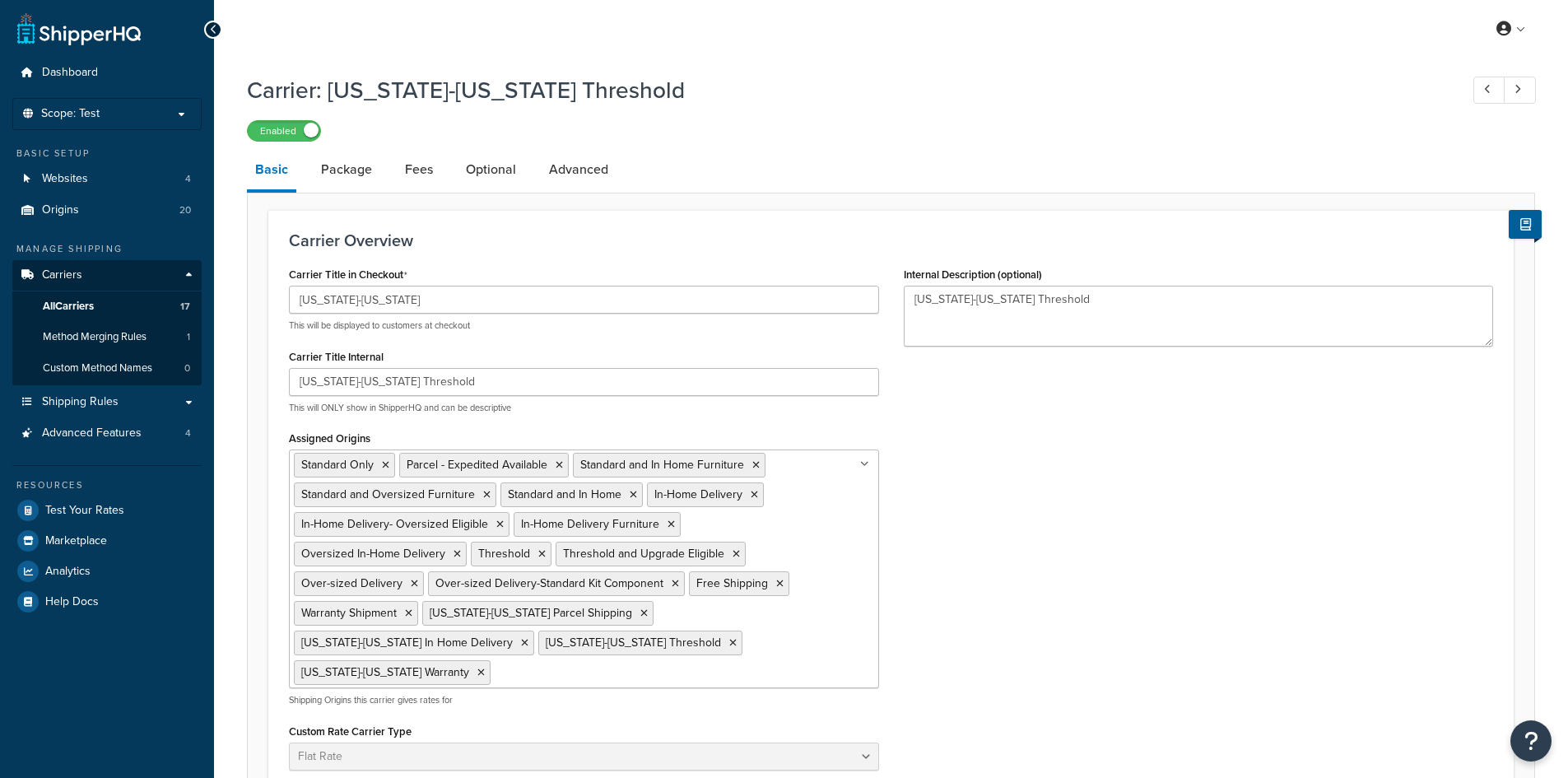
select select "flat"
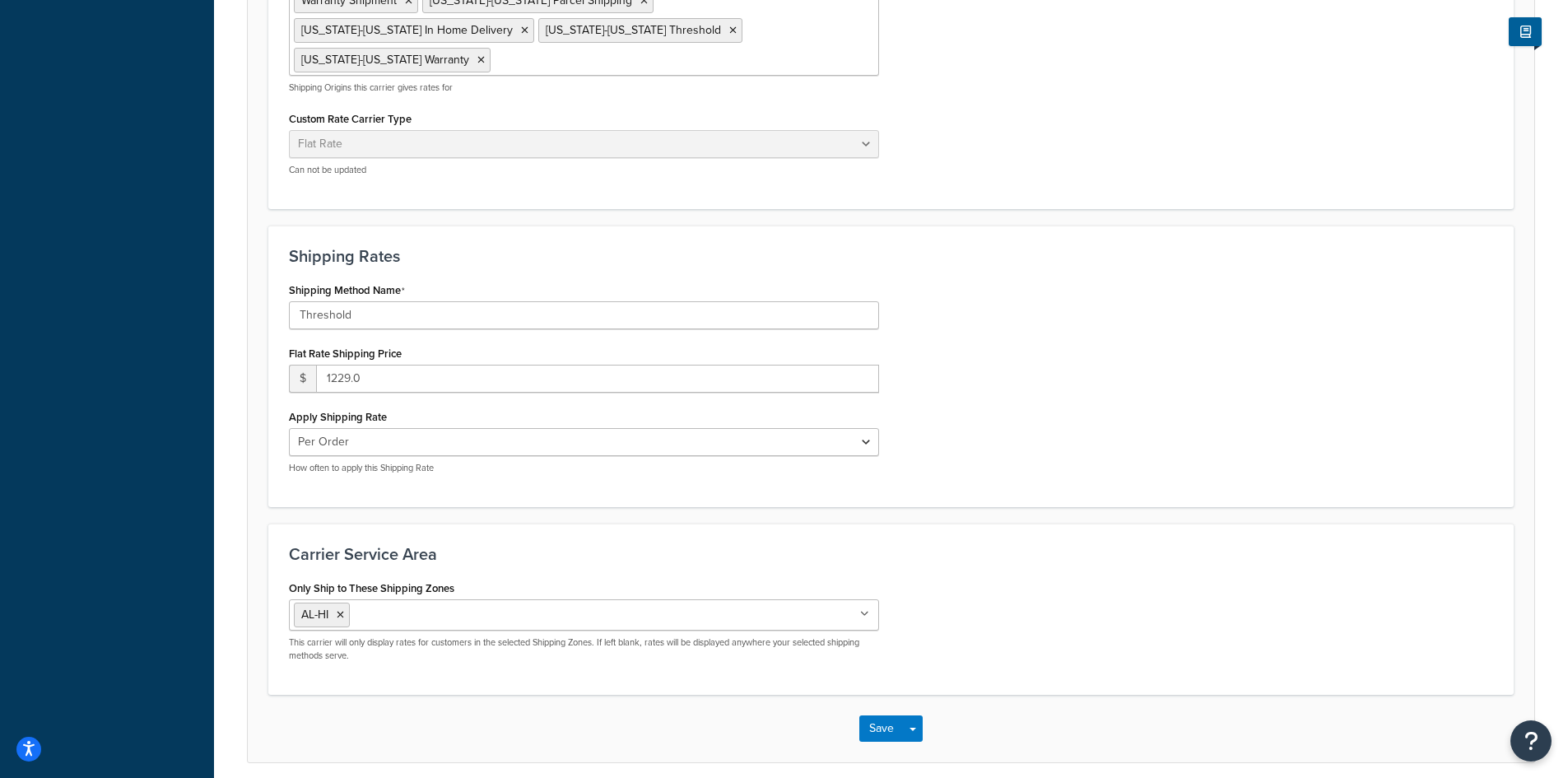
scroll to position [653, 0]
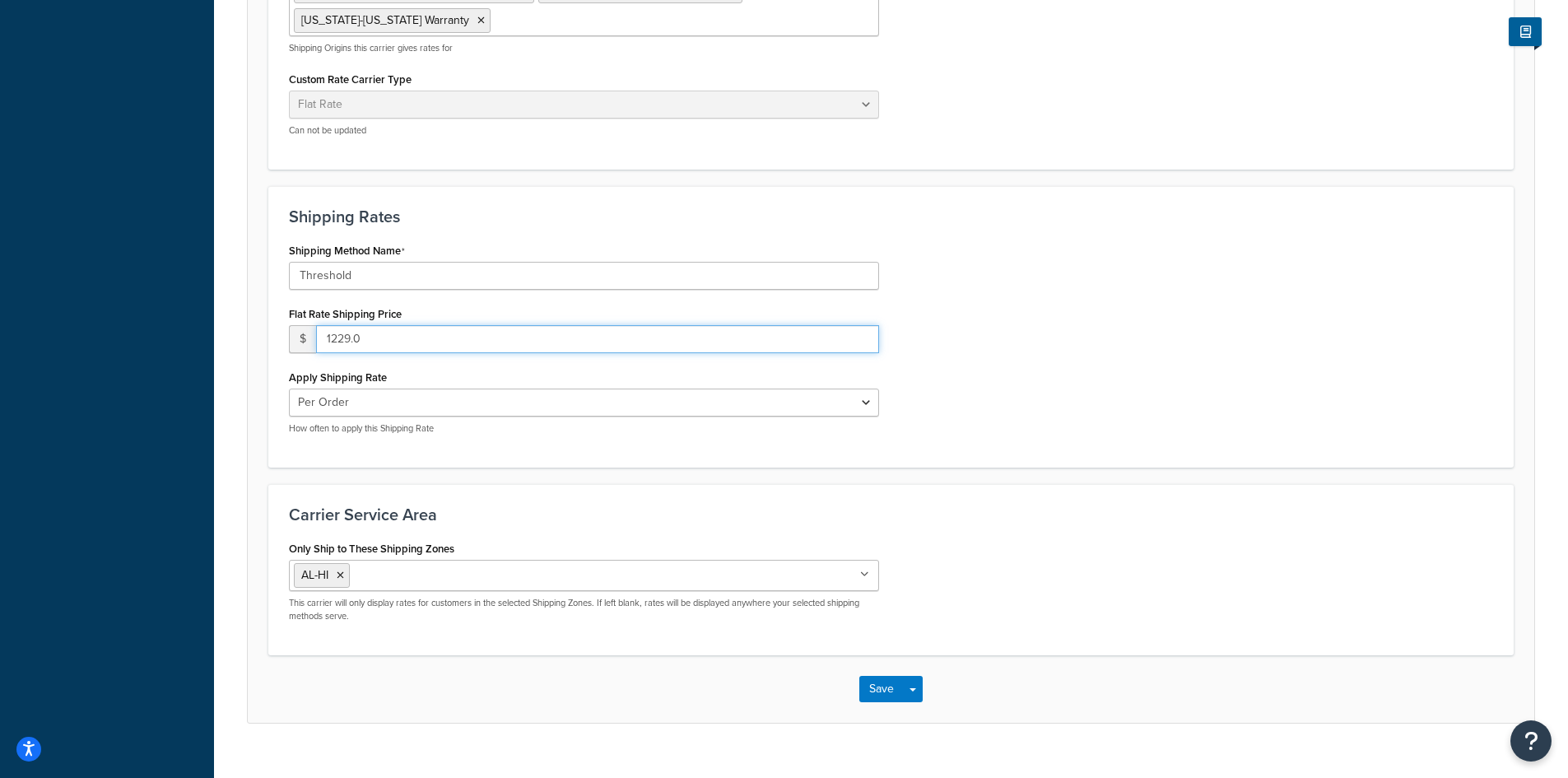
drag, startPoint x: 331, startPoint y: 309, endPoint x: 502, endPoint y: 312, distance: 171.0
click at [502, 325] on input "1229.0" at bounding box center [598, 339] width 563 height 28
type input "1299"
click at [875, 676] on button "Save" at bounding box center [881, 689] width 45 height 26
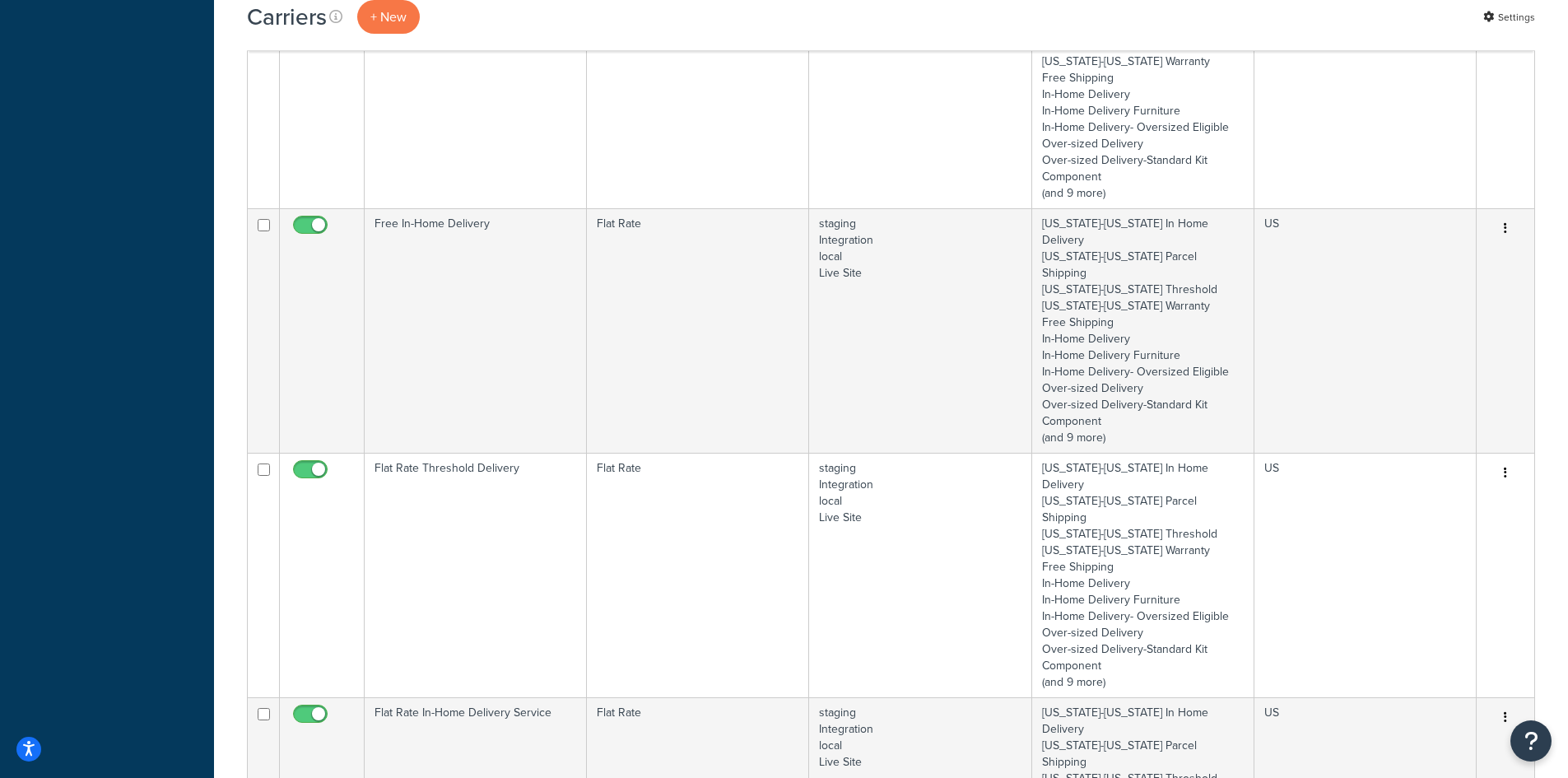
scroll to position [2931, 0]
select select "50"
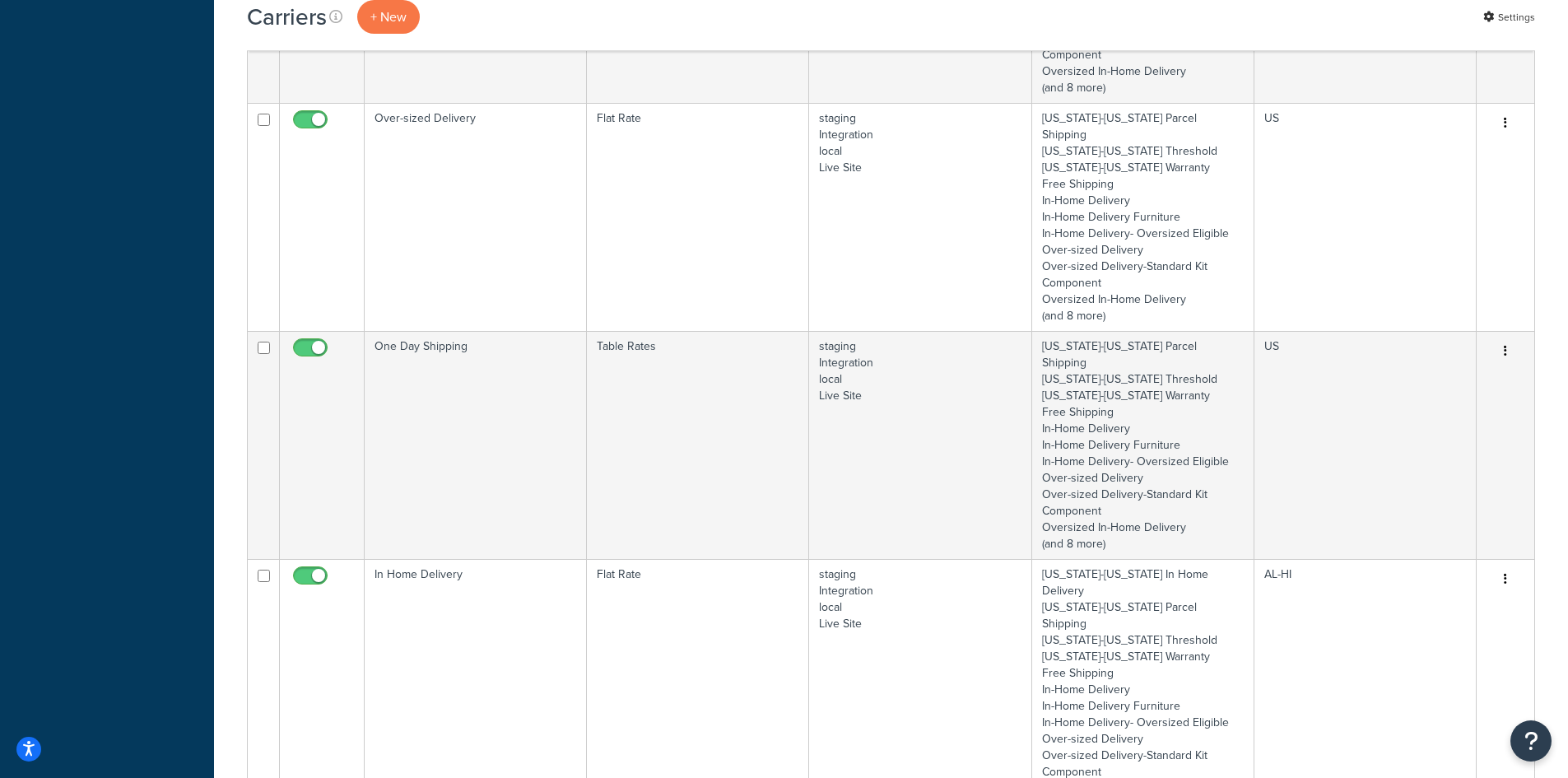
scroll to position [1872, 0]
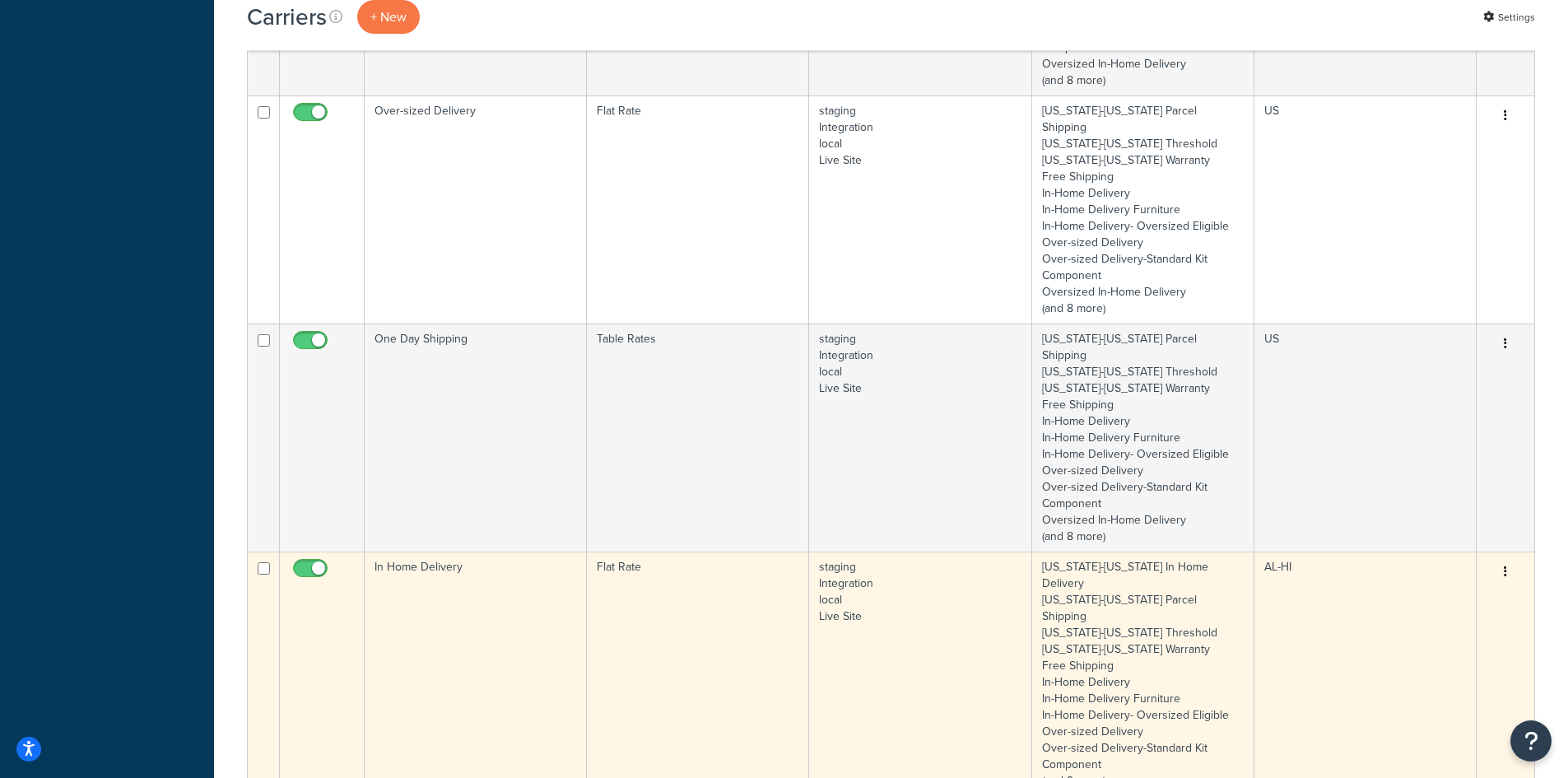
click at [493, 551] on td "In Home Delivery" at bounding box center [476, 674] width 223 height 245
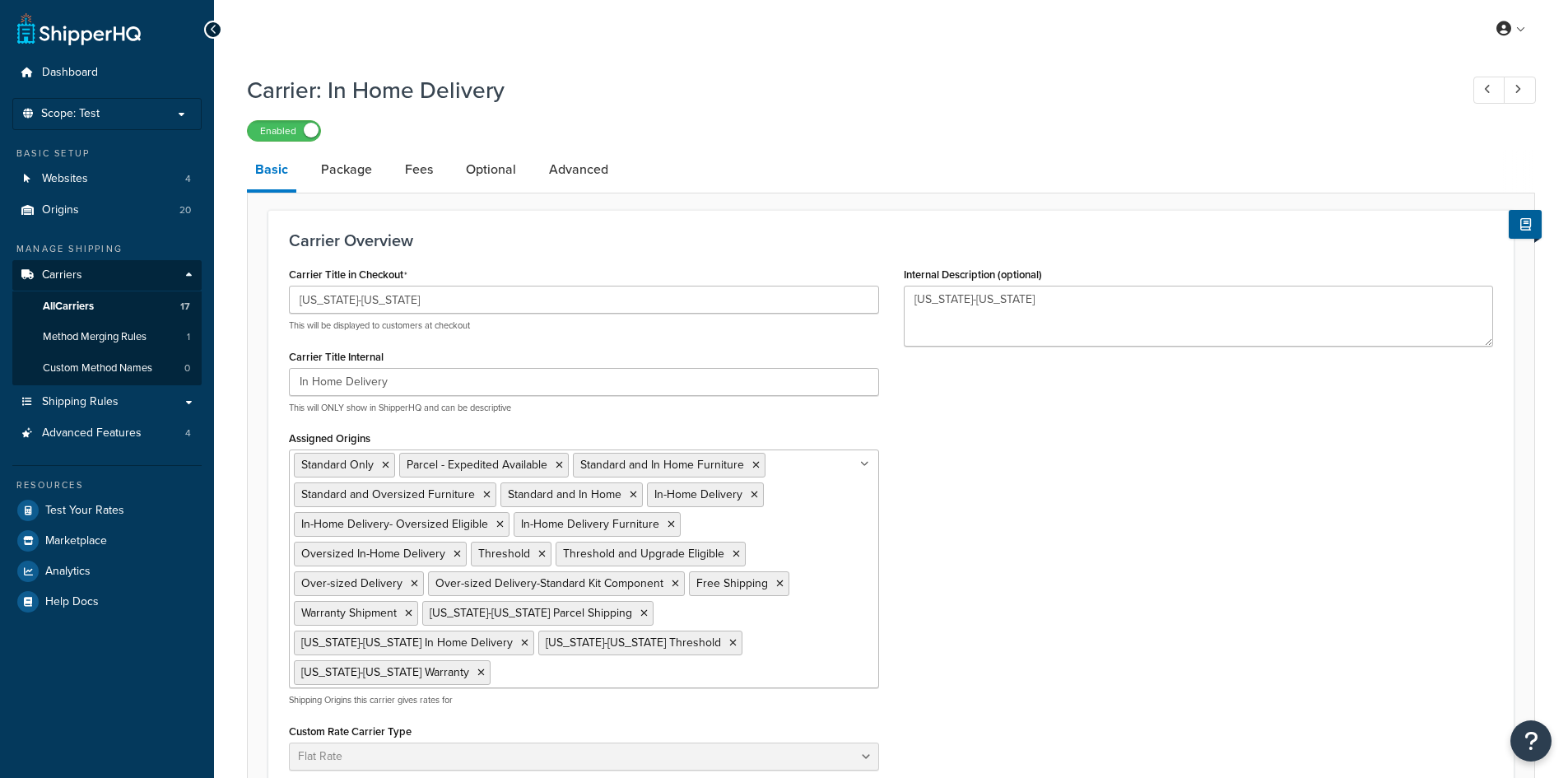
select select "flat"
